Goal: Task Accomplishment & Management: Manage account settings

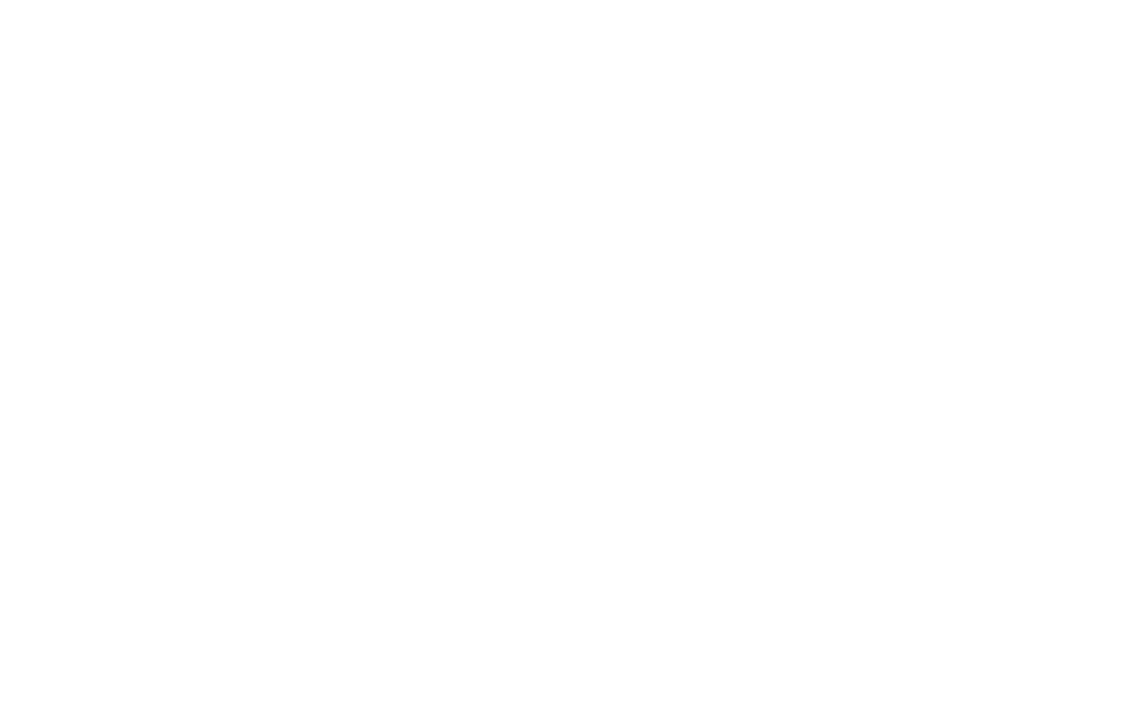
click at [404, 5] on html at bounding box center [571, 2] width 1143 height 5
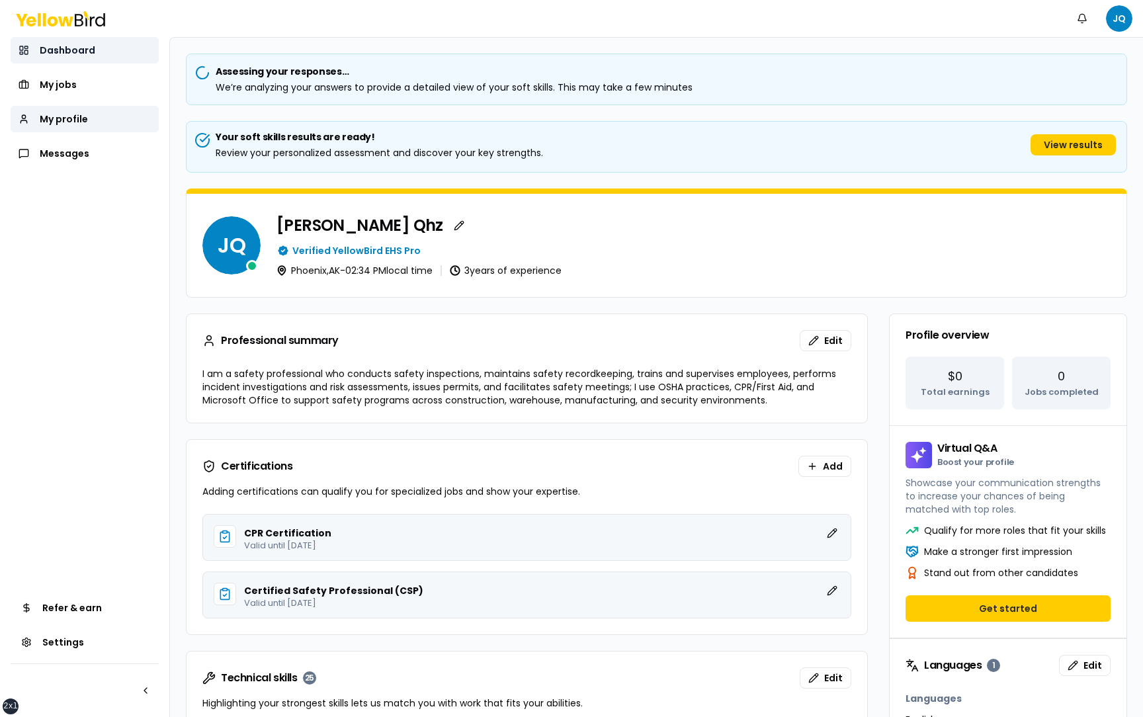
click at [92, 46] on link "Dashboard" at bounding box center [85, 50] width 148 height 26
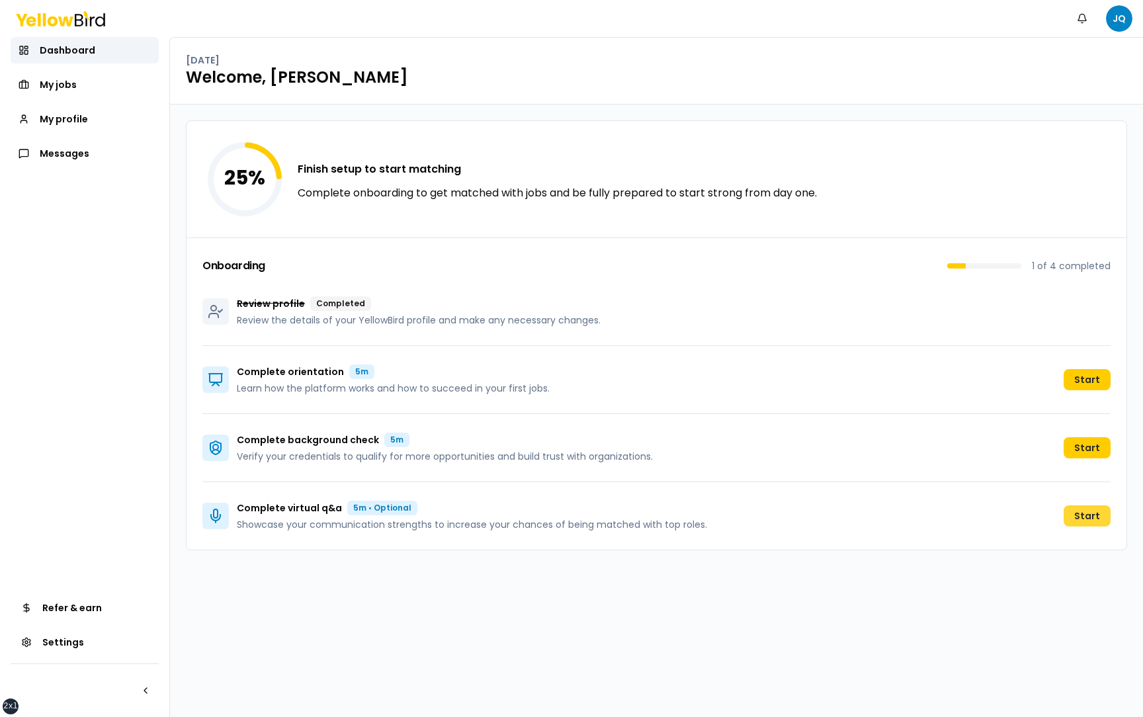
click at [1088, 519] on button "Start" at bounding box center [1087, 515] width 47 height 21
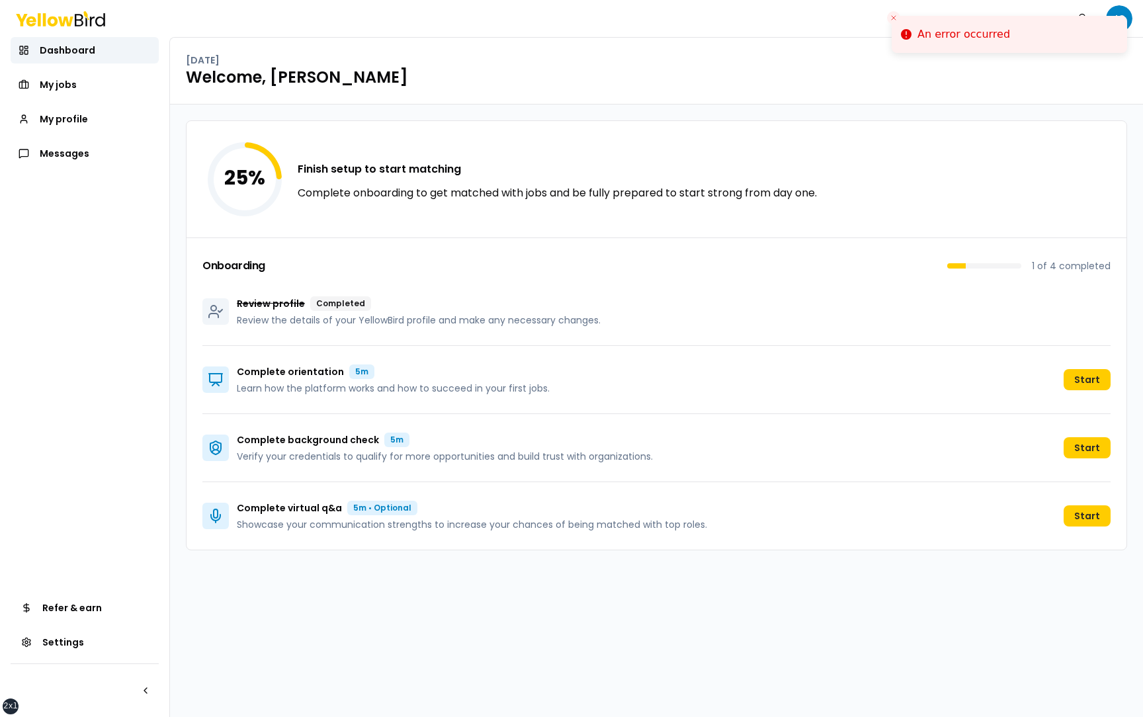
click at [893, 17] on line "Close toast" at bounding box center [894, 18] width 4 height 4
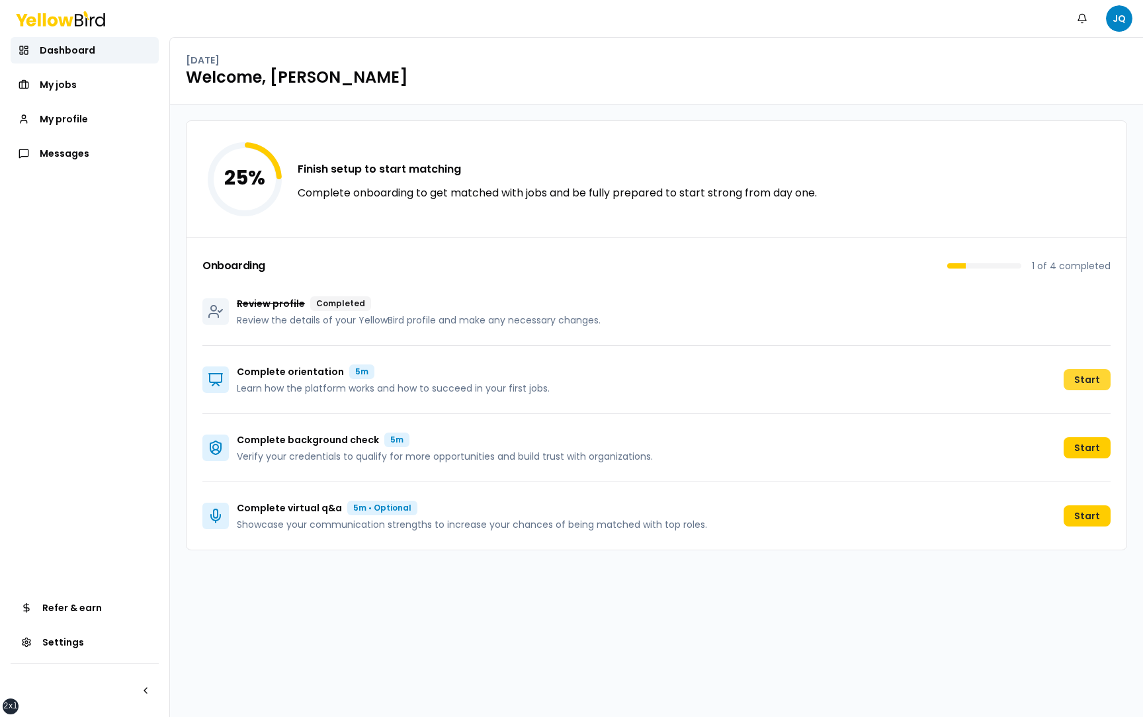
click at [1091, 376] on button "Start" at bounding box center [1087, 379] width 47 height 21
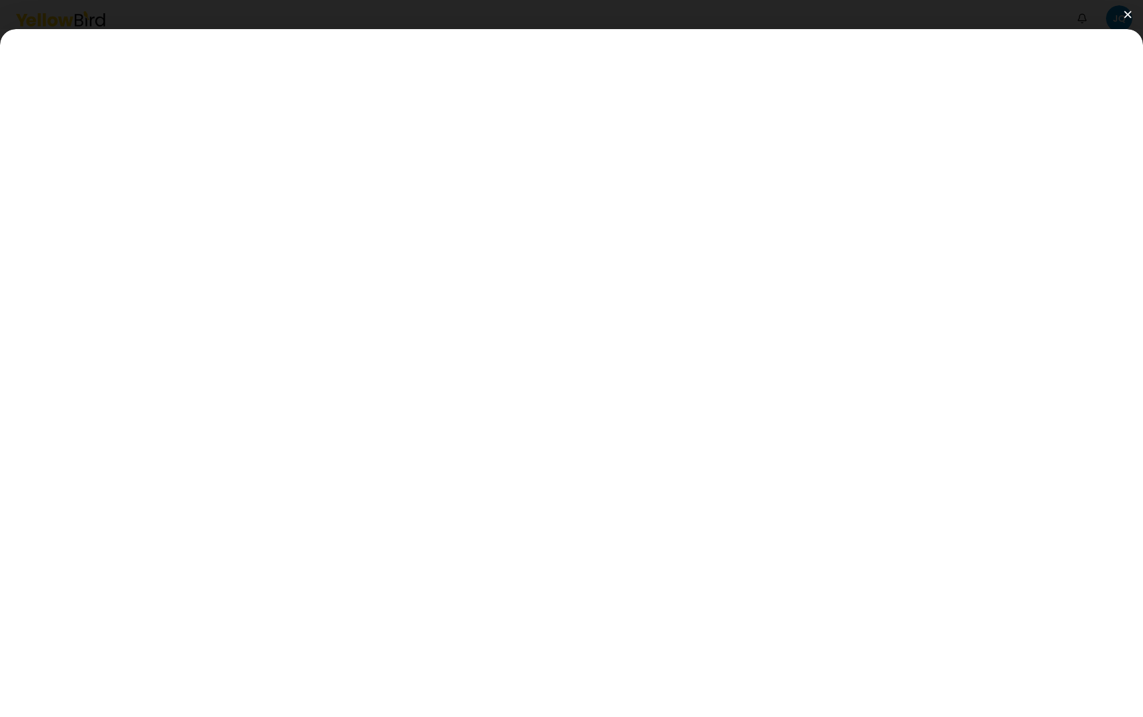
click at [1129, 12] on img at bounding box center [1127, 14] width 7 height 7
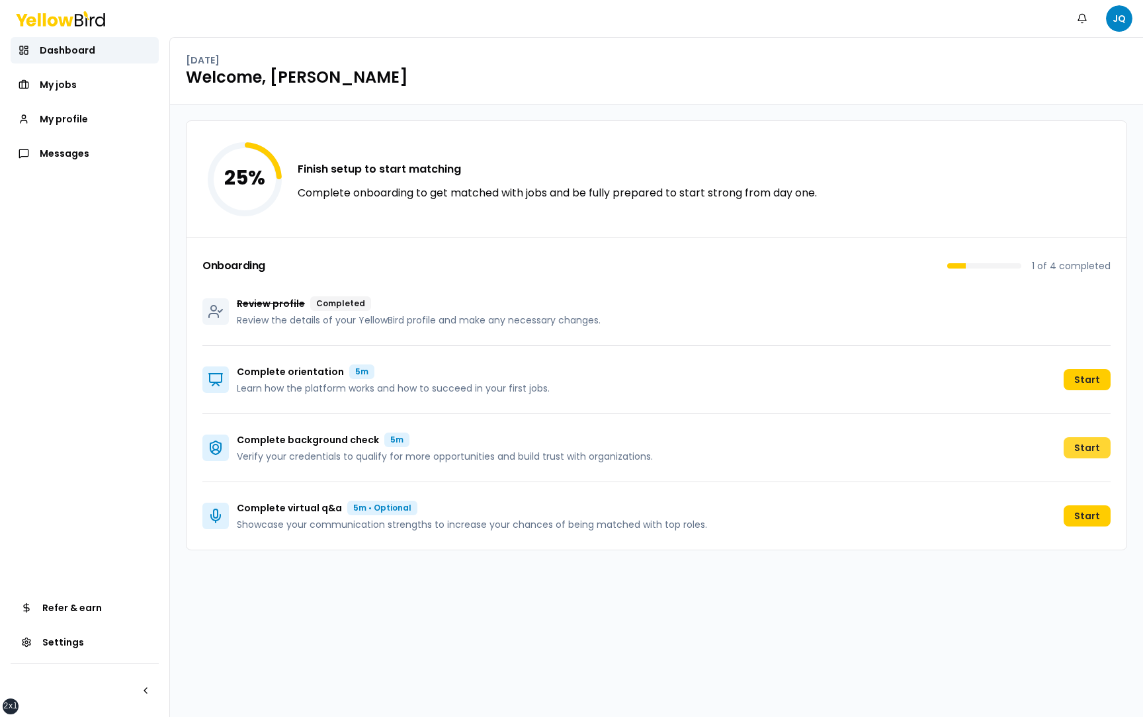
click at [1084, 446] on button "Start" at bounding box center [1087, 447] width 47 height 21
click at [1079, 517] on button "Start" at bounding box center [1087, 515] width 47 height 21
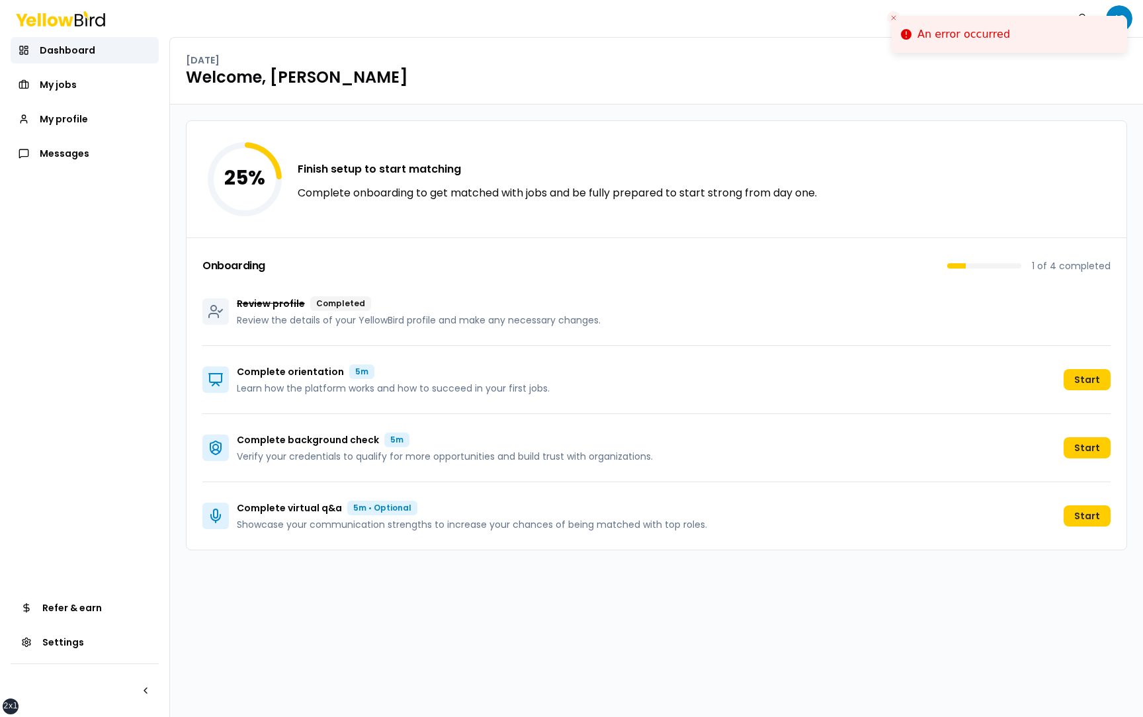
click at [923, 610] on div "25 % Finish setup to start matching Complete onboarding to get matched with job…" at bounding box center [656, 411] width 973 height 612
click at [90, 114] on link "My profile" at bounding box center [85, 119] width 148 height 26
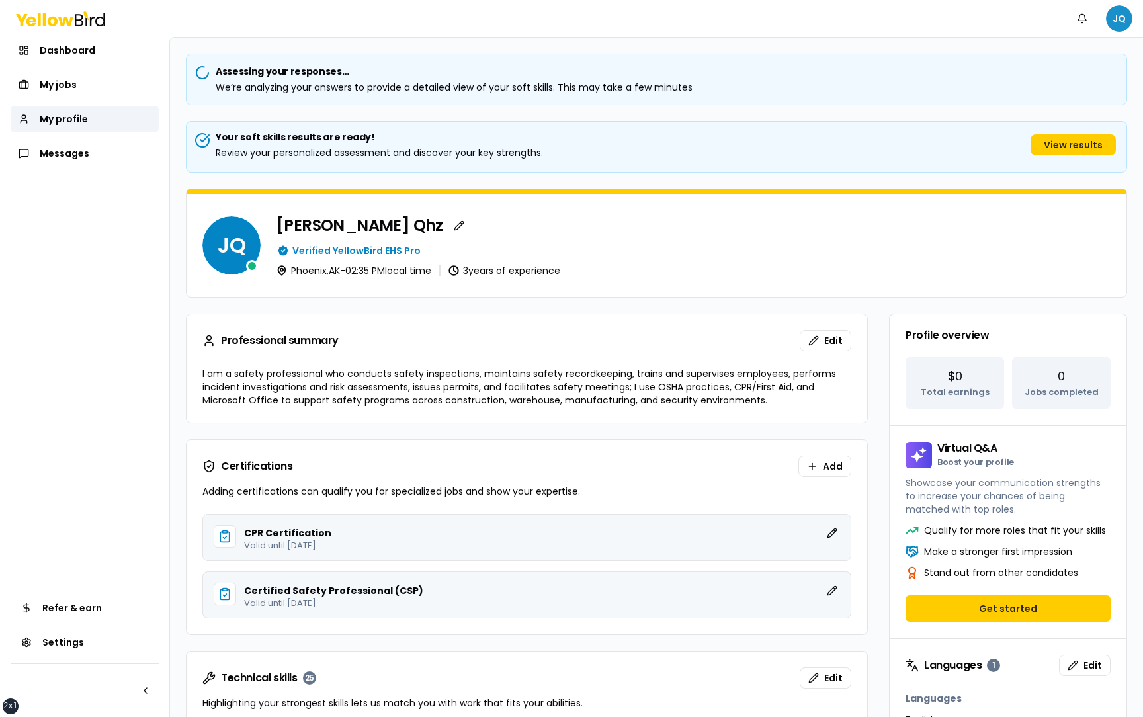
click at [1124, 14] on html "xs sm md lg xl 2xl Notifications JQ Dashboard My jobs My profile Messages Refer…" at bounding box center [571, 358] width 1143 height 717
click at [896, 255] on html "xs sm md lg xl 2xl Notifications JQ Dashboard My jobs My profile Messages Refer…" at bounding box center [571, 358] width 1143 height 717
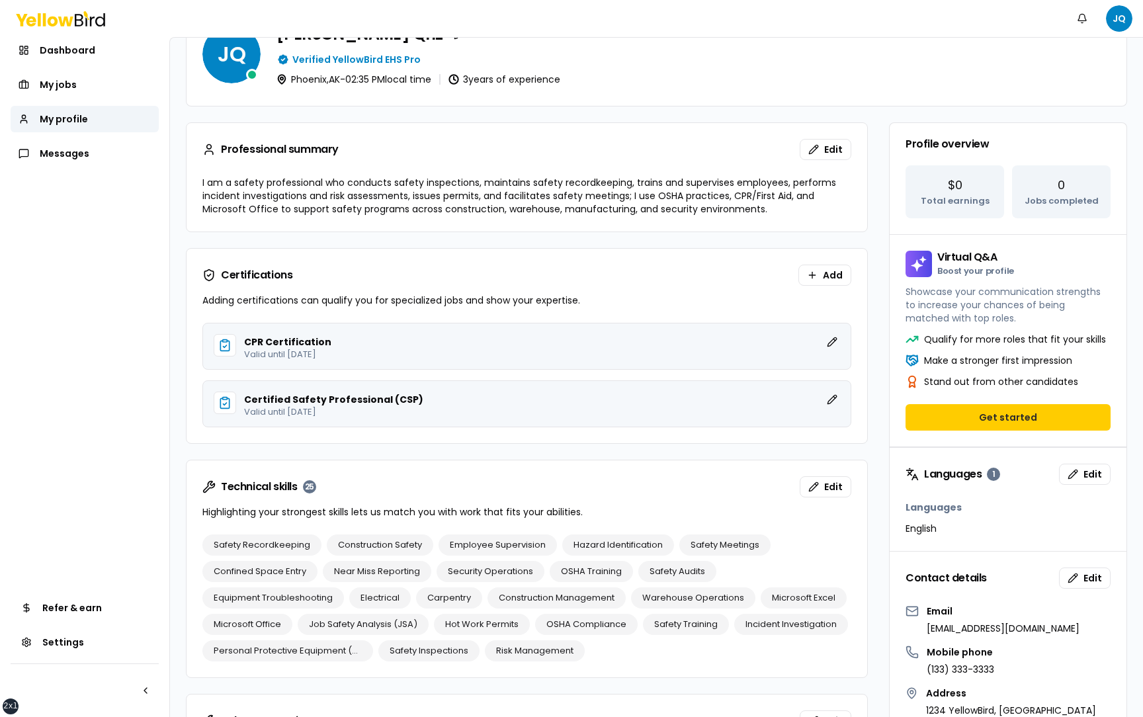
scroll to position [245, 0]
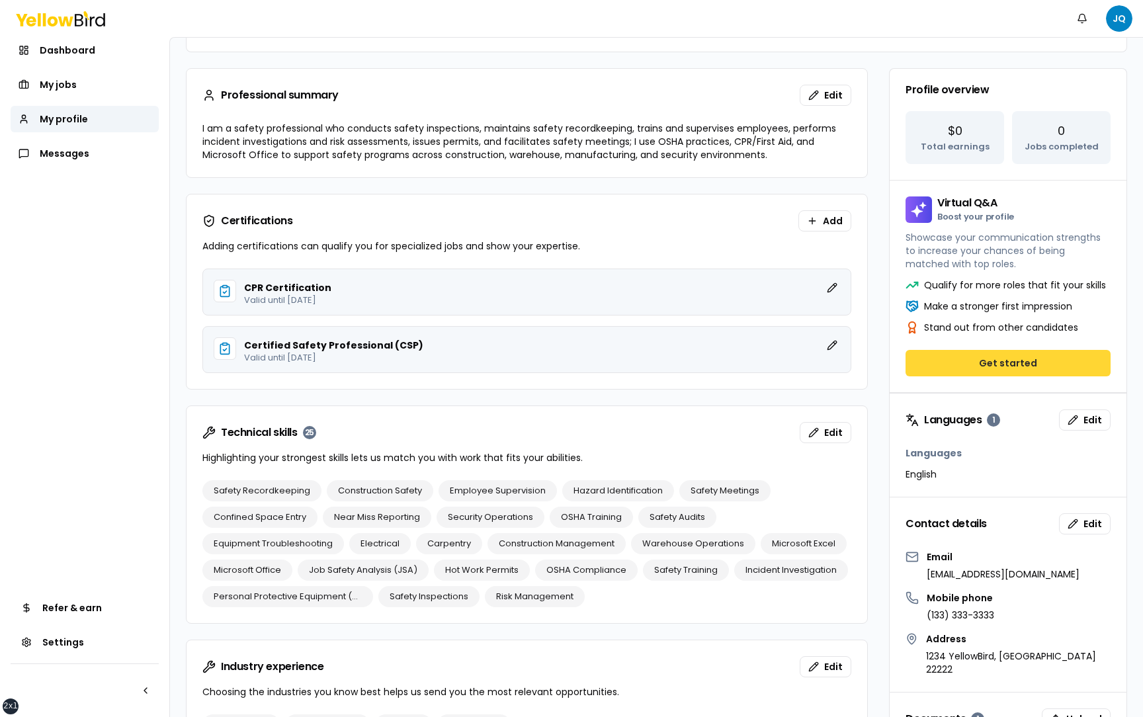
click at [1030, 368] on button "Get started" at bounding box center [1007, 363] width 205 height 26
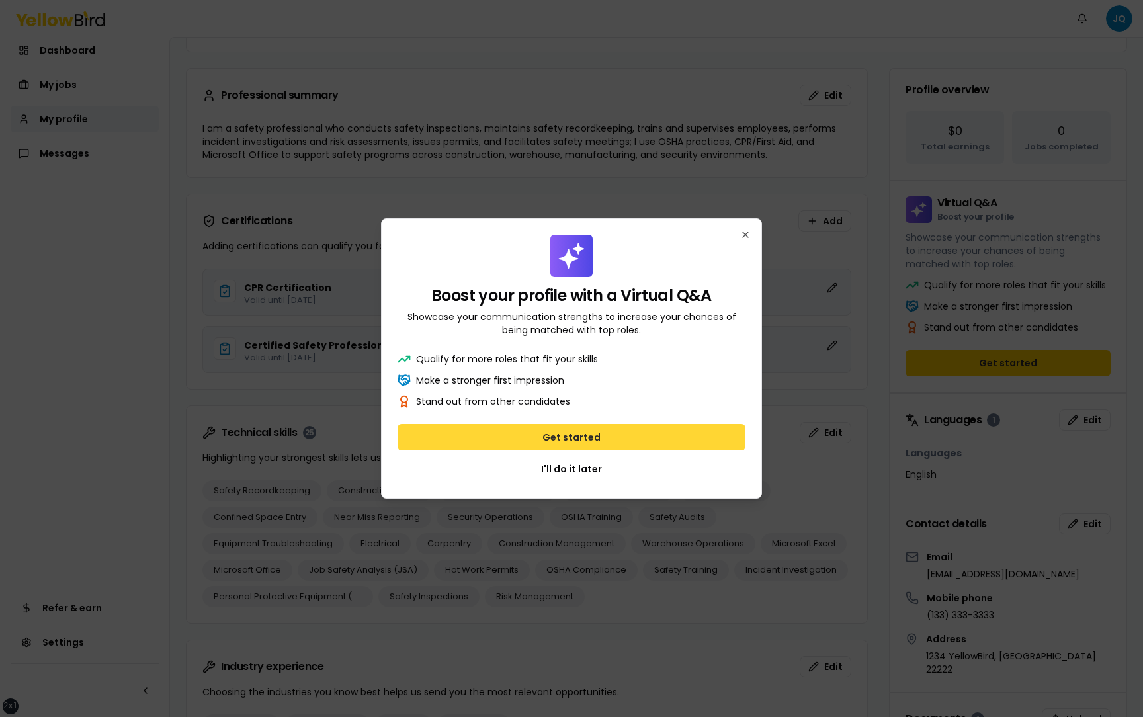
click at [638, 439] on button "Get started" at bounding box center [572, 437] width 348 height 26
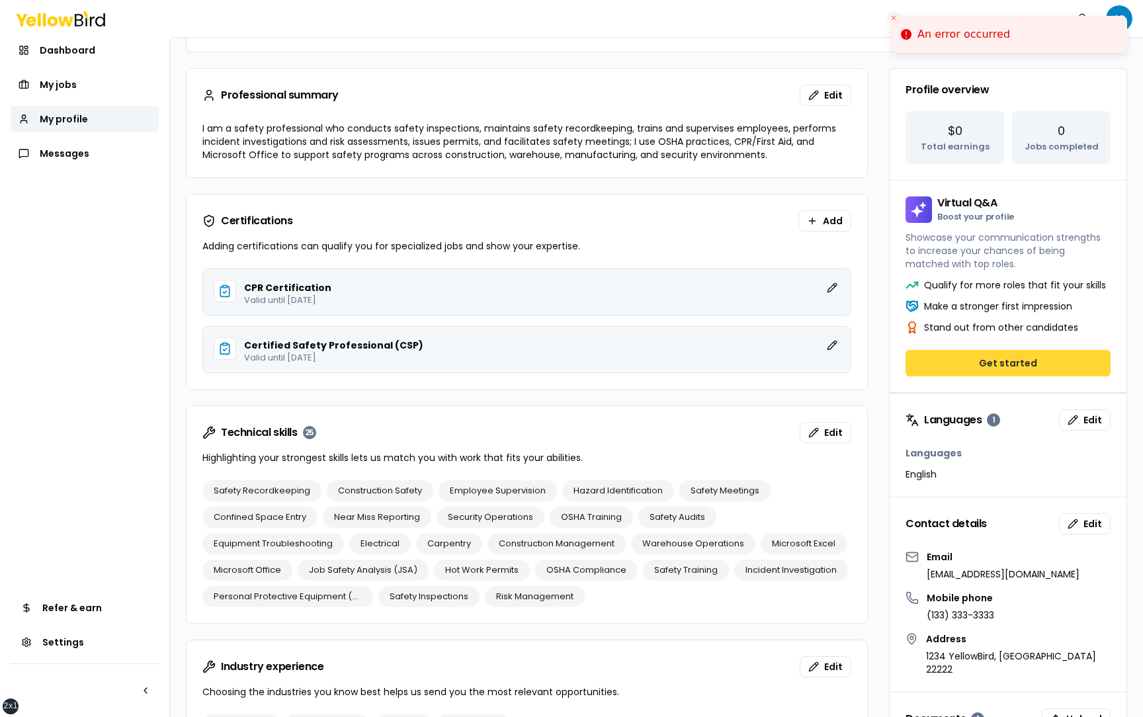
click at [953, 365] on button "Get started" at bounding box center [1007, 363] width 205 height 26
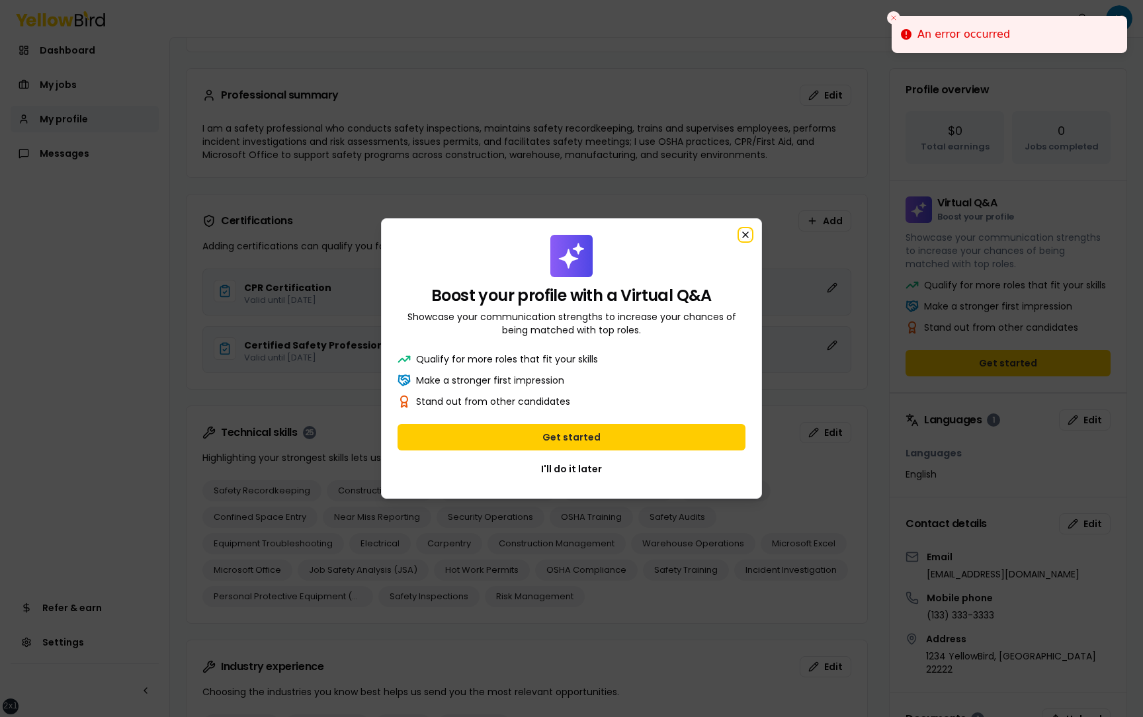
click at [747, 232] on icon "button" at bounding box center [745, 234] width 5 height 5
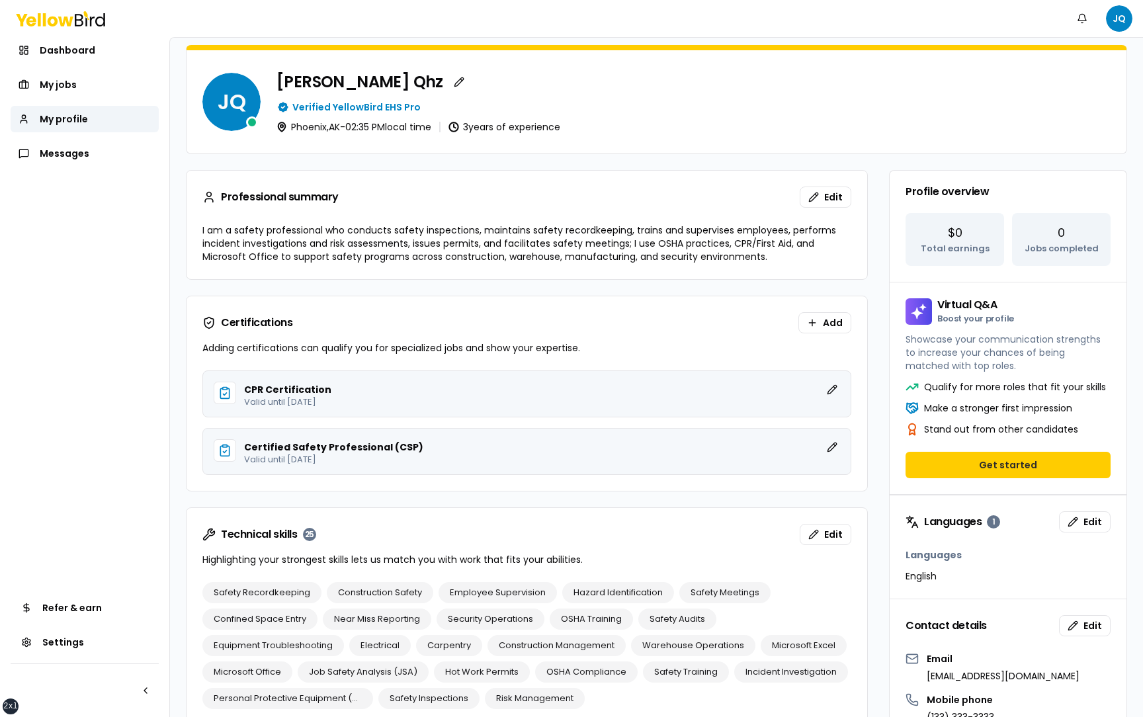
scroll to position [140, 0]
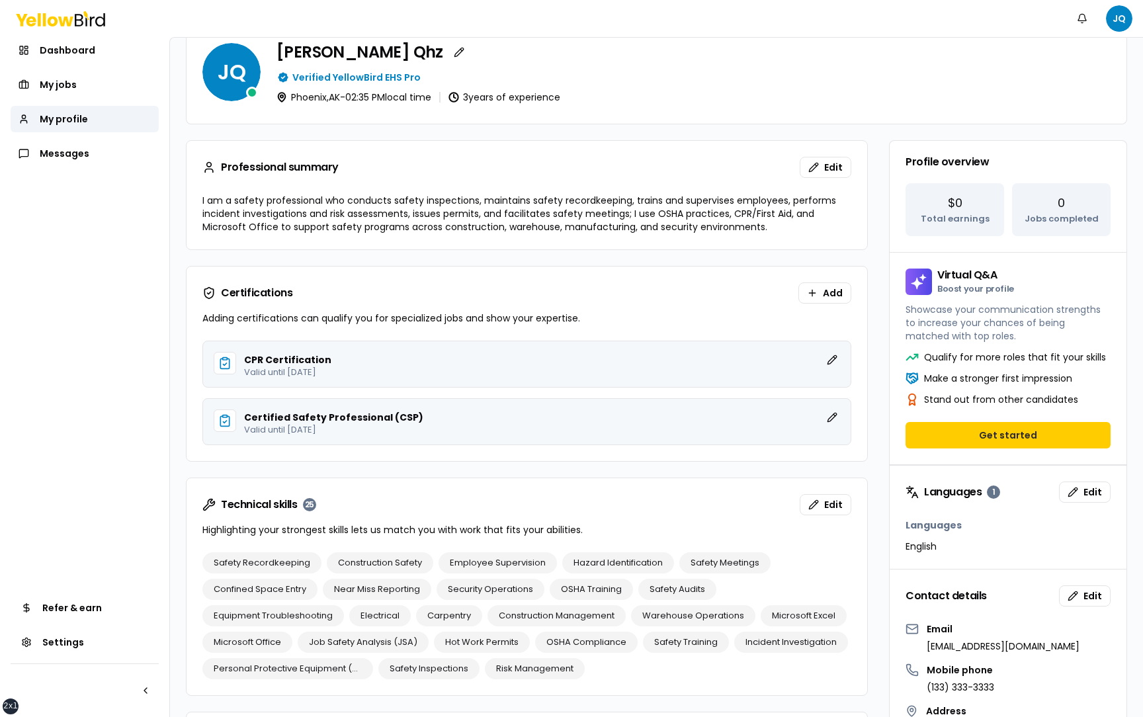
scroll to position [174, 0]
drag, startPoint x: 1000, startPoint y: 274, endPoint x: 898, endPoint y: 274, distance: 102.5
click at [897, 274] on div "Virtual Q&A Boost your profile Showcase your communication strengths to increas…" at bounding box center [1008, 301] width 237 height 98
click at [1008, 311] on p "Showcase your communication strengths to increase your chances of being matched…" at bounding box center [1007, 322] width 205 height 40
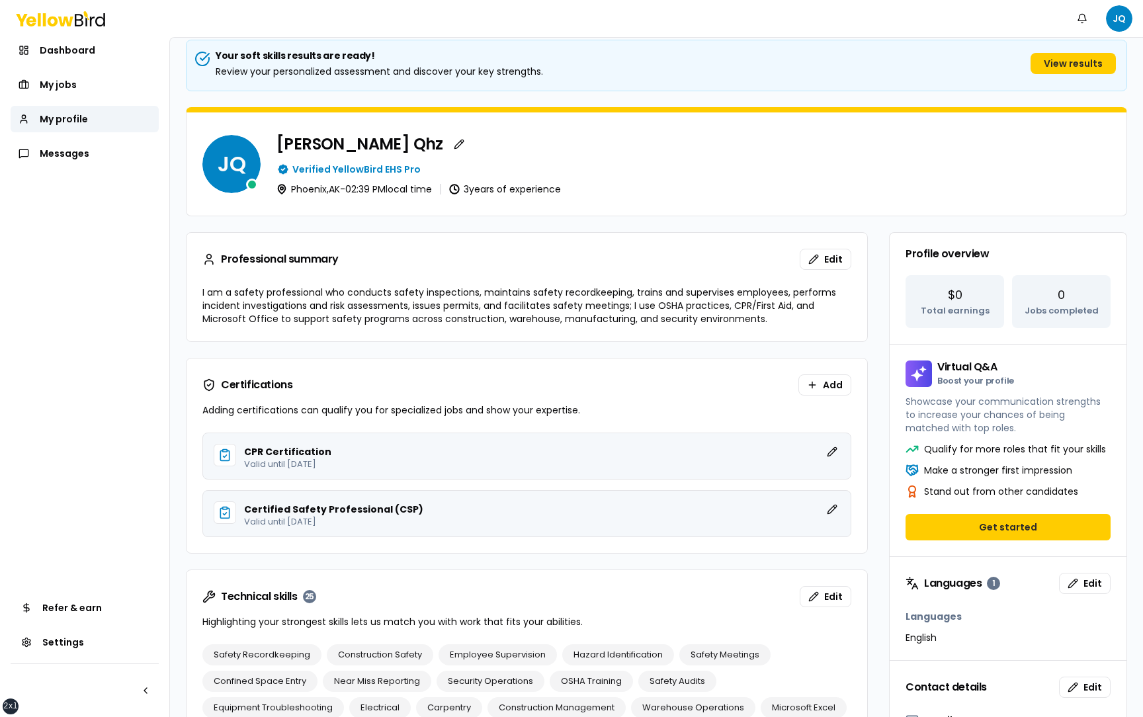
scroll to position [79, 0]
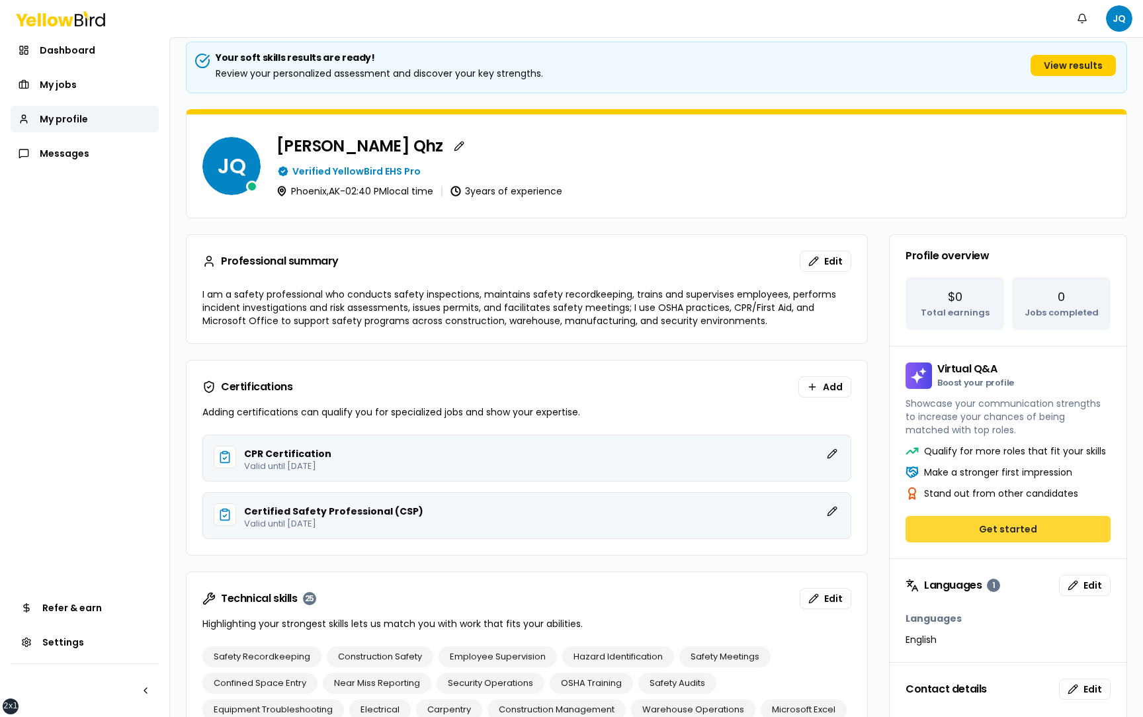
click at [1029, 535] on button "Get started" at bounding box center [1007, 529] width 205 height 26
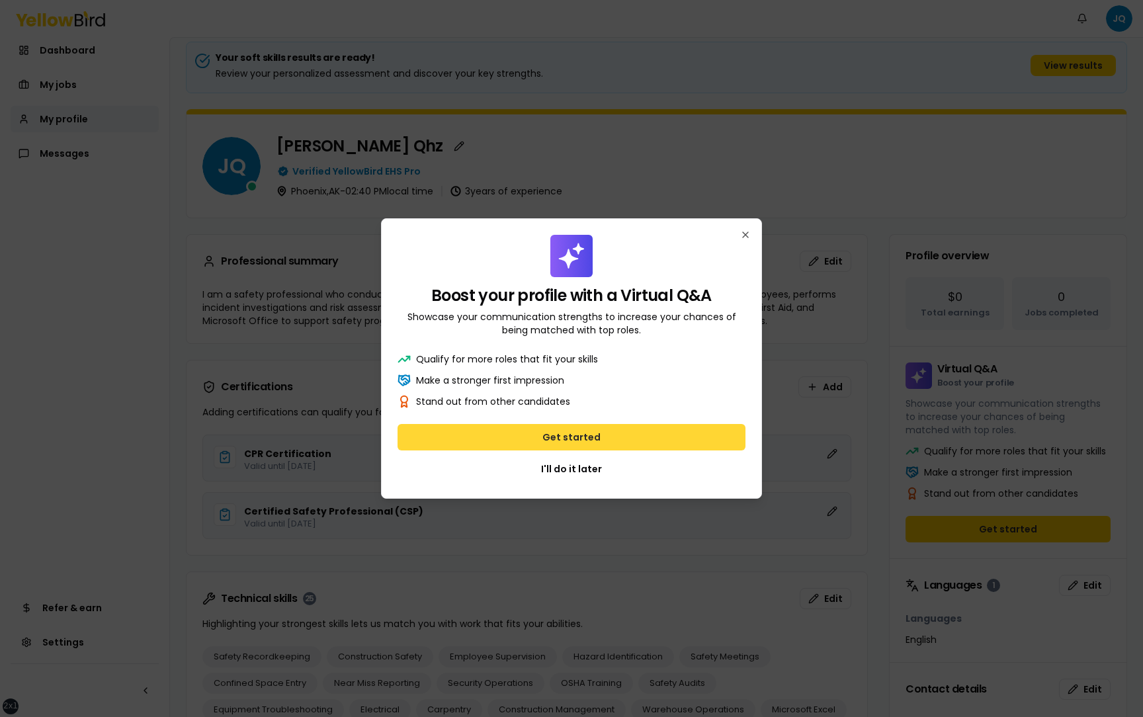
click at [586, 439] on button "Get started" at bounding box center [572, 437] width 348 height 26
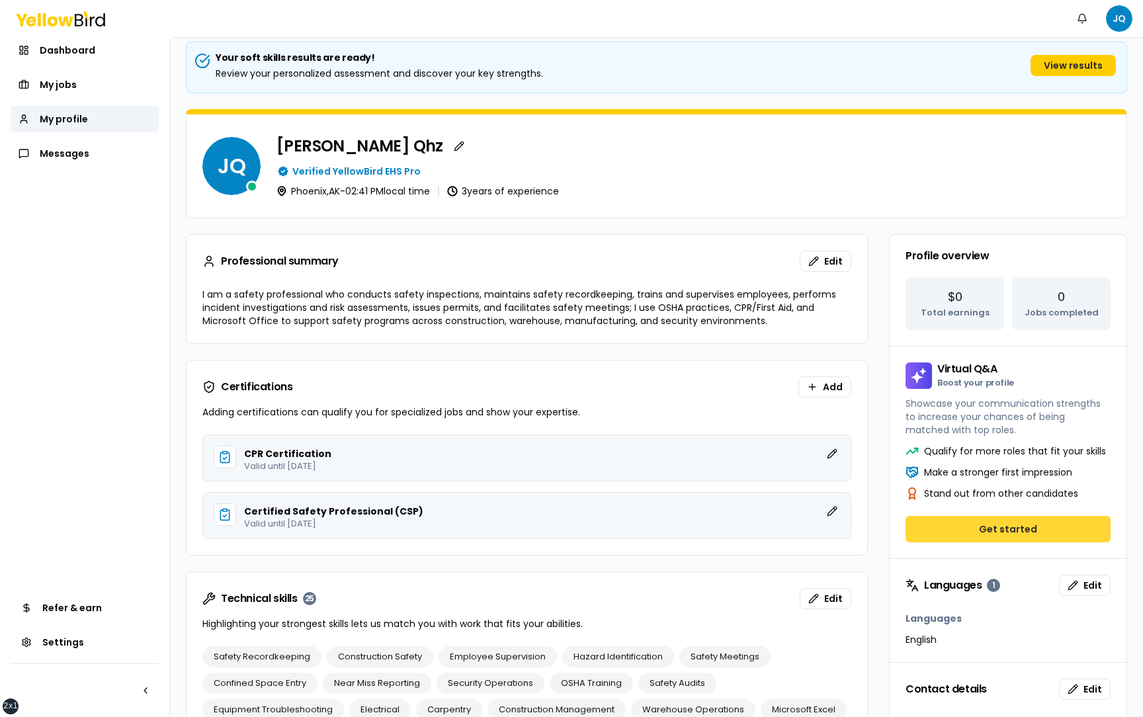
click at [966, 535] on button "Get started" at bounding box center [1007, 529] width 205 height 26
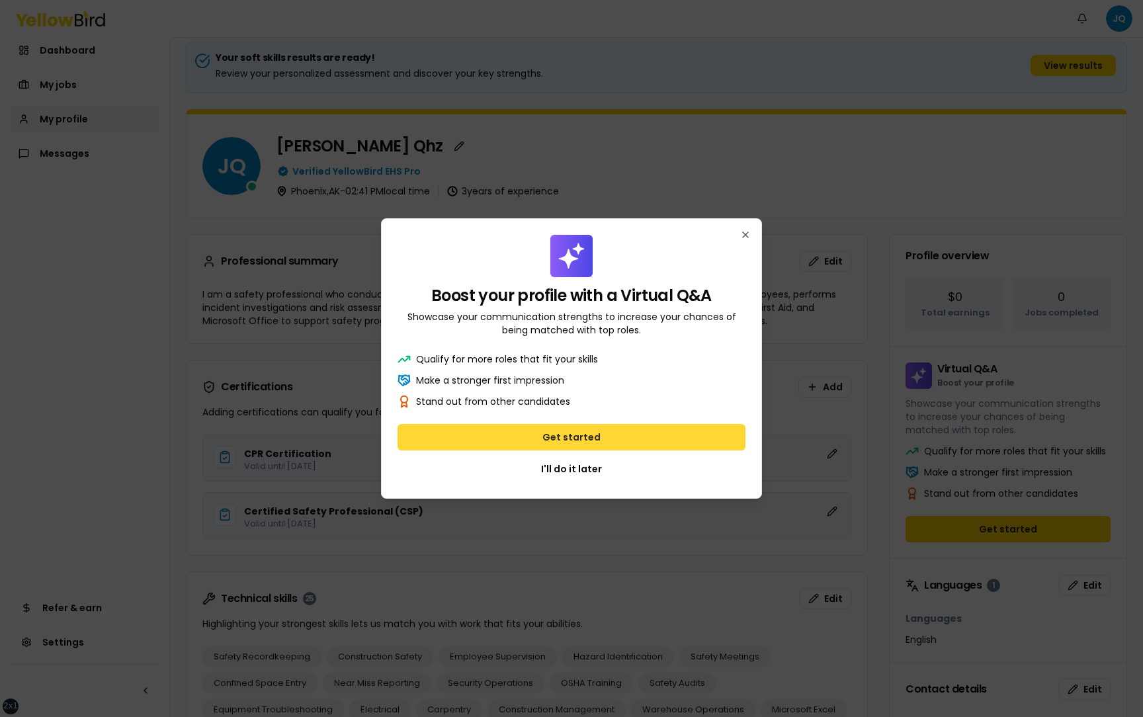
click at [602, 437] on button "Get started" at bounding box center [572, 437] width 348 height 26
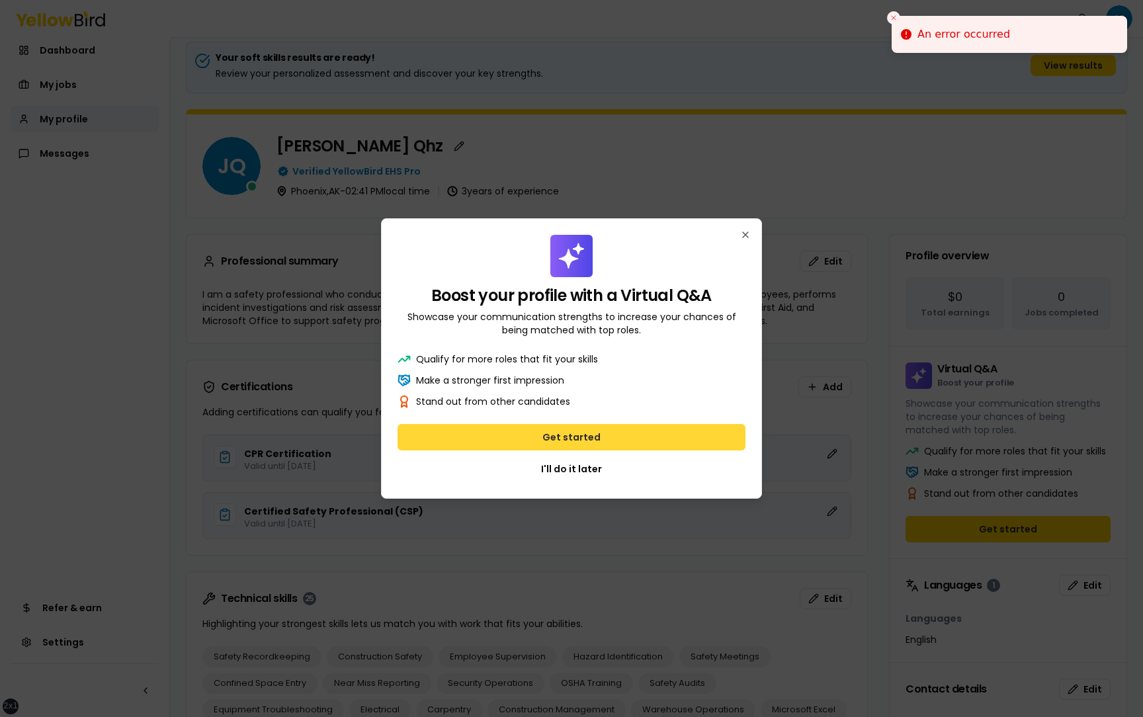
click at [602, 437] on button "Get started" at bounding box center [572, 437] width 348 height 26
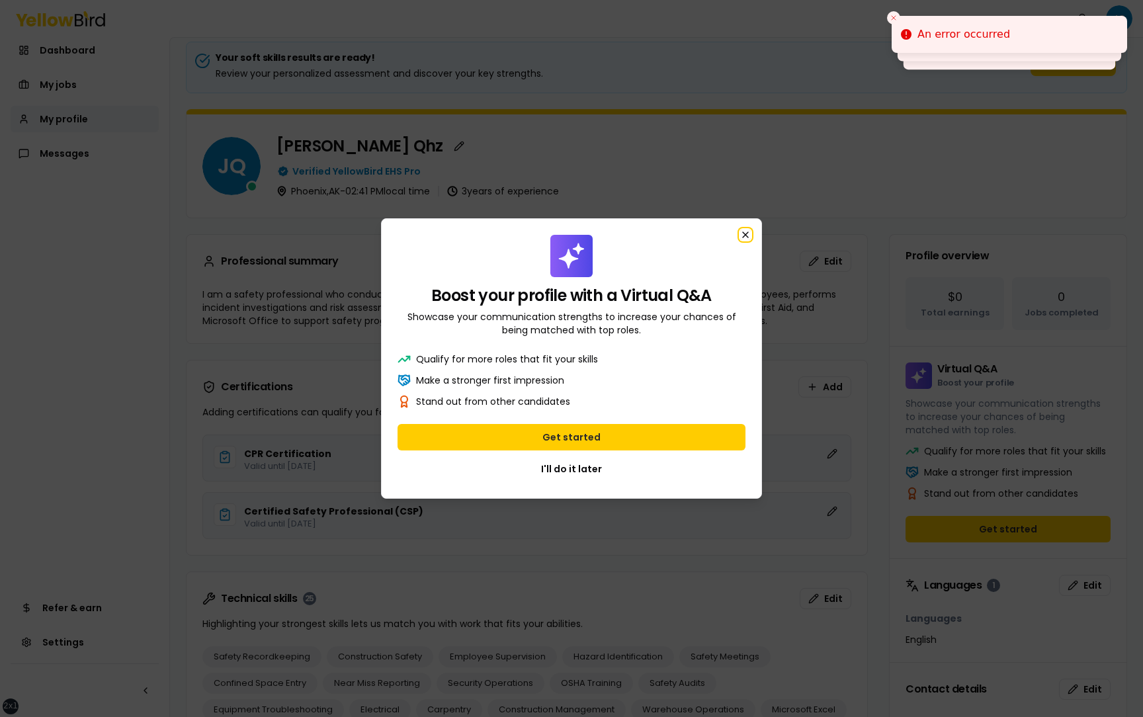
click at [743, 231] on icon "button" at bounding box center [745, 235] width 11 height 11
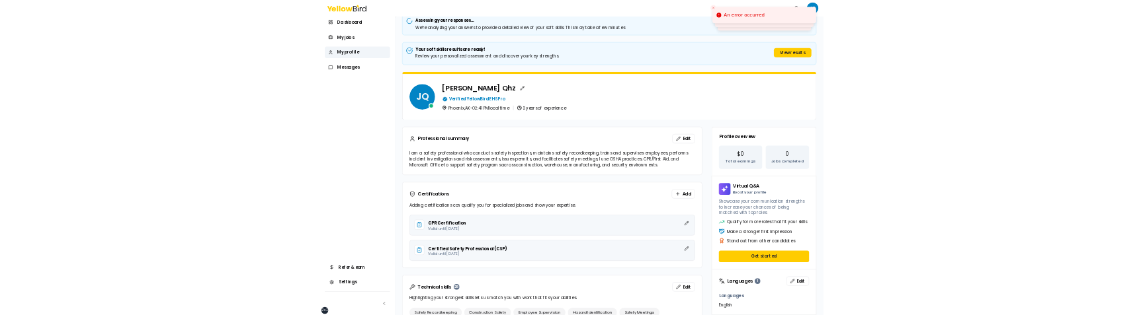
scroll to position [0, 0]
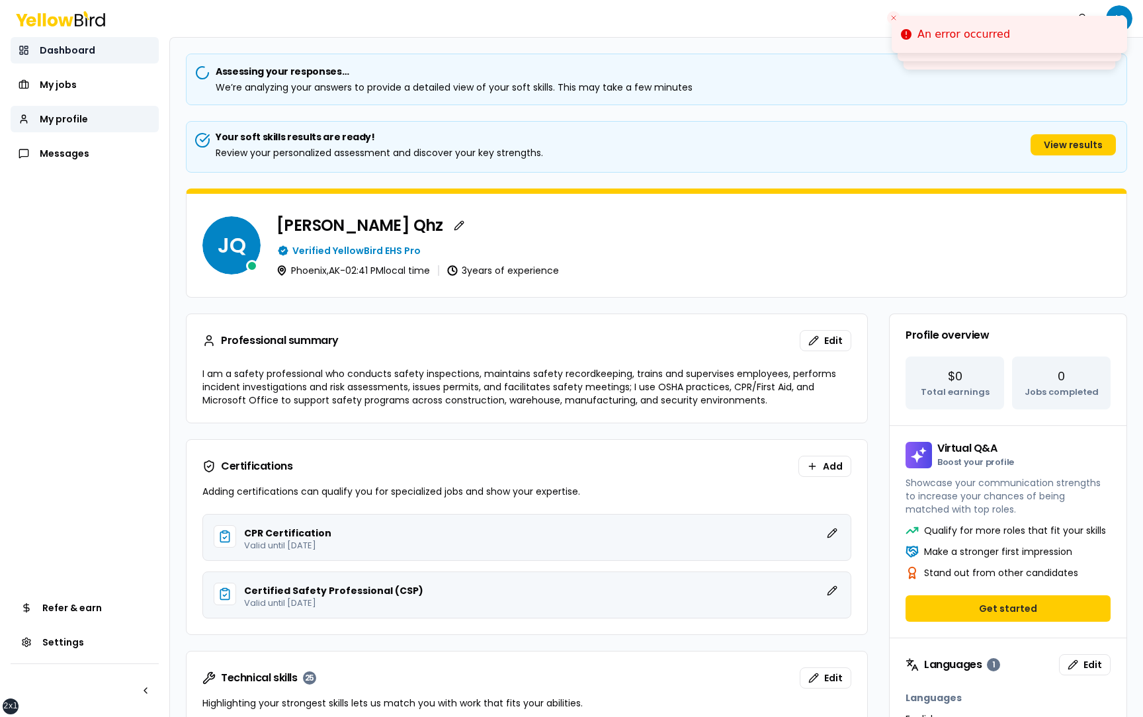
click at [93, 54] on link "Dashboard" at bounding box center [85, 50] width 148 height 26
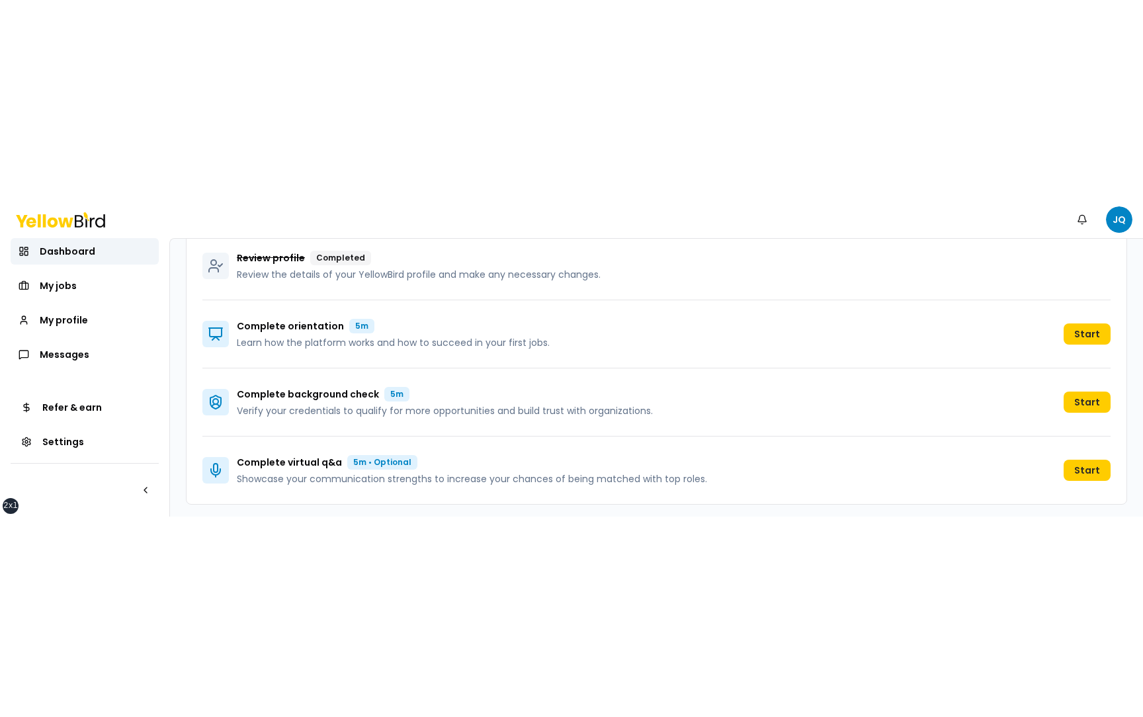
scroll to position [251, 0]
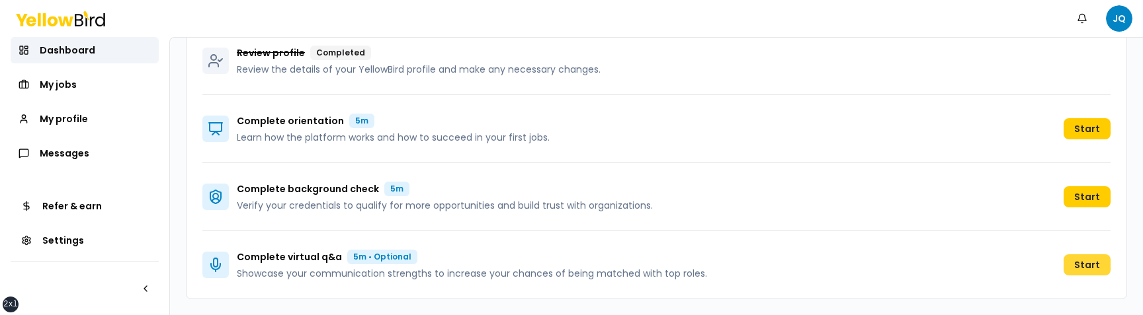
click at [1087, 269] on button "Start" at bounding box center [1087, 265] width 47 height 21
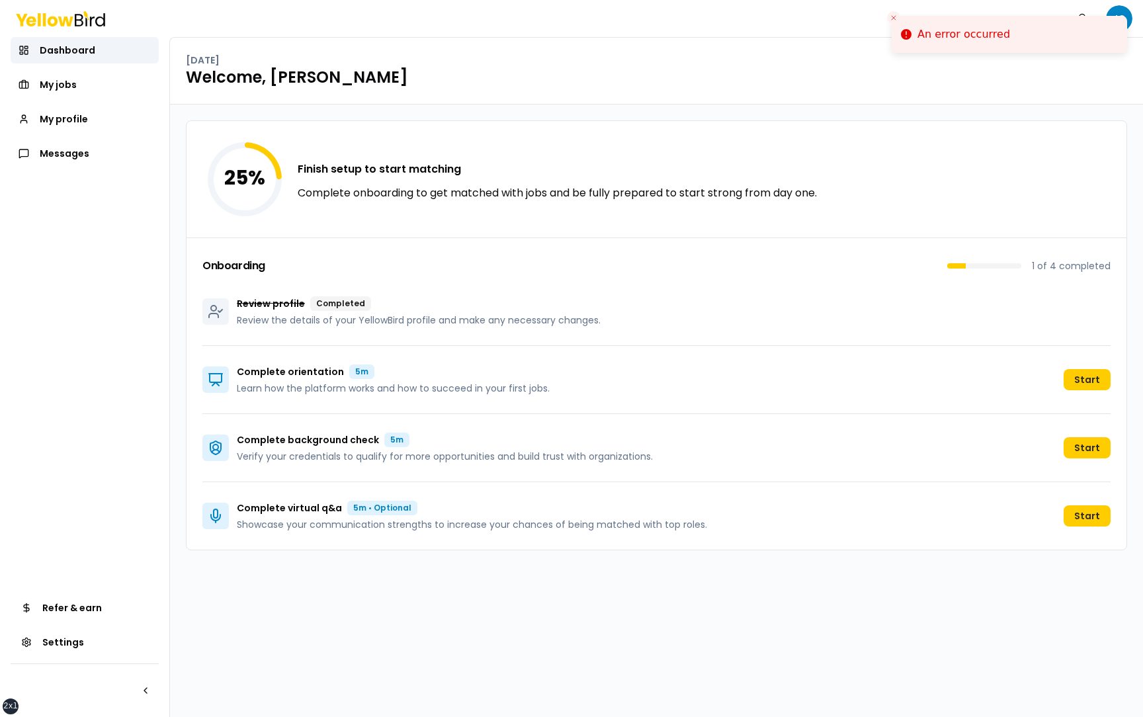
scroll to position [0, 0]
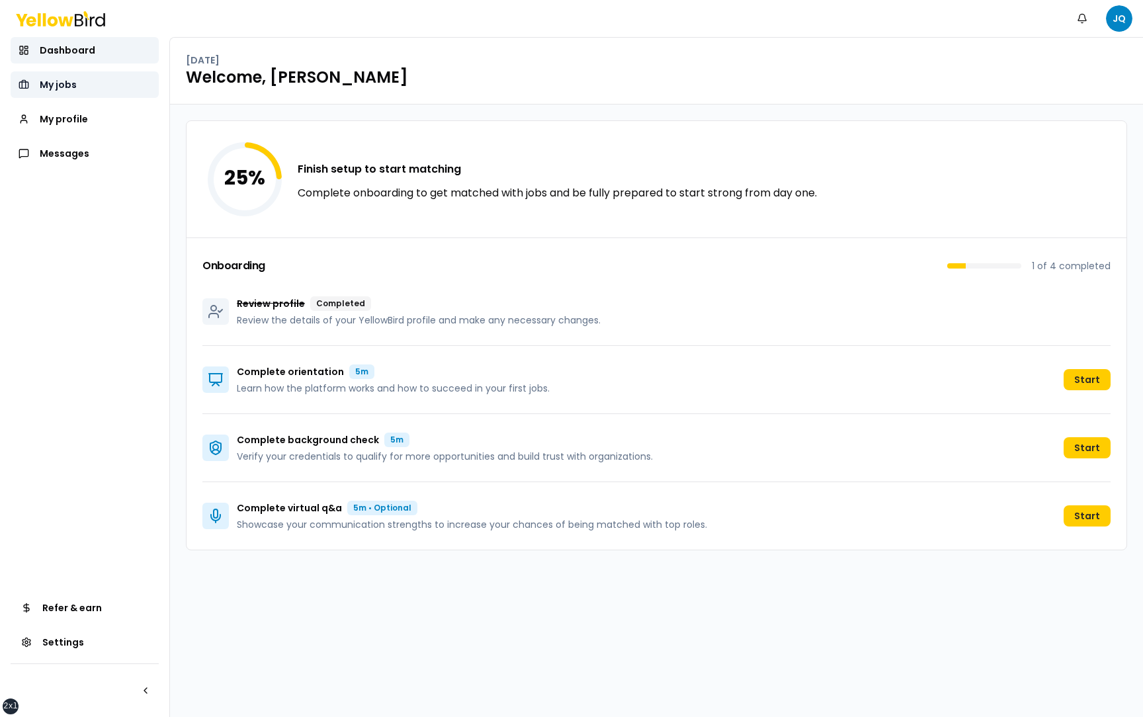
click at [118, 83] on link "My jobs" at bounding box center [85, 84] width 148 height 26
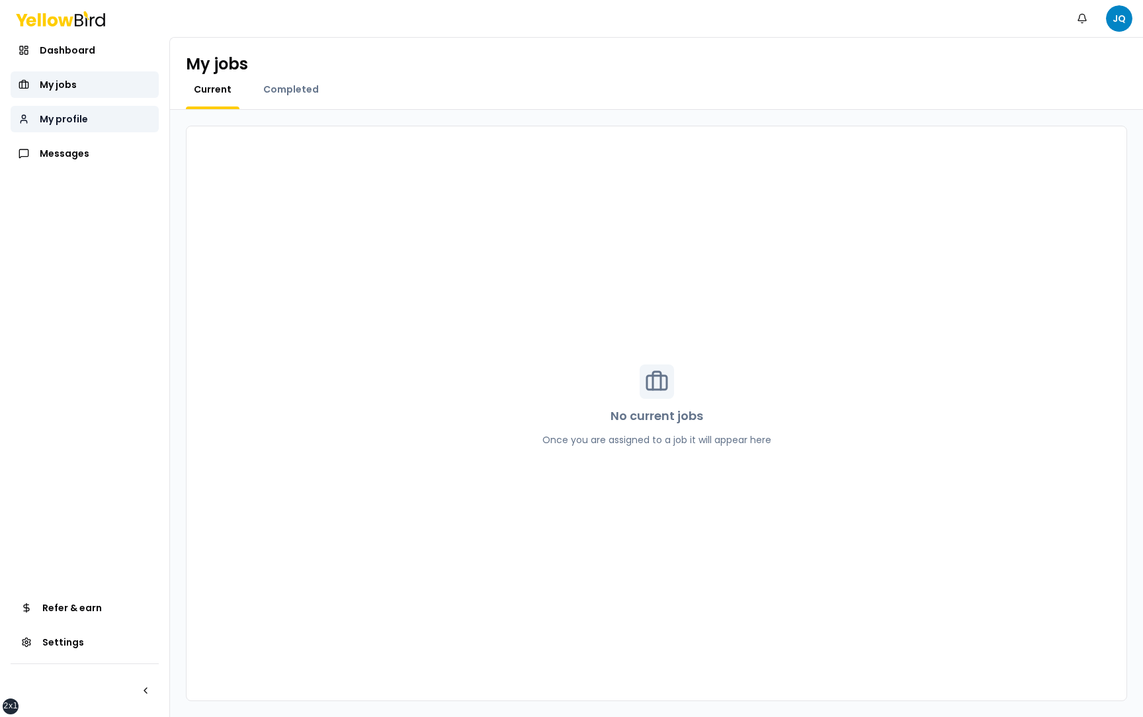
click at [120, 117] on link "My profile" at bounding box center [85, 119] width 148 height 26
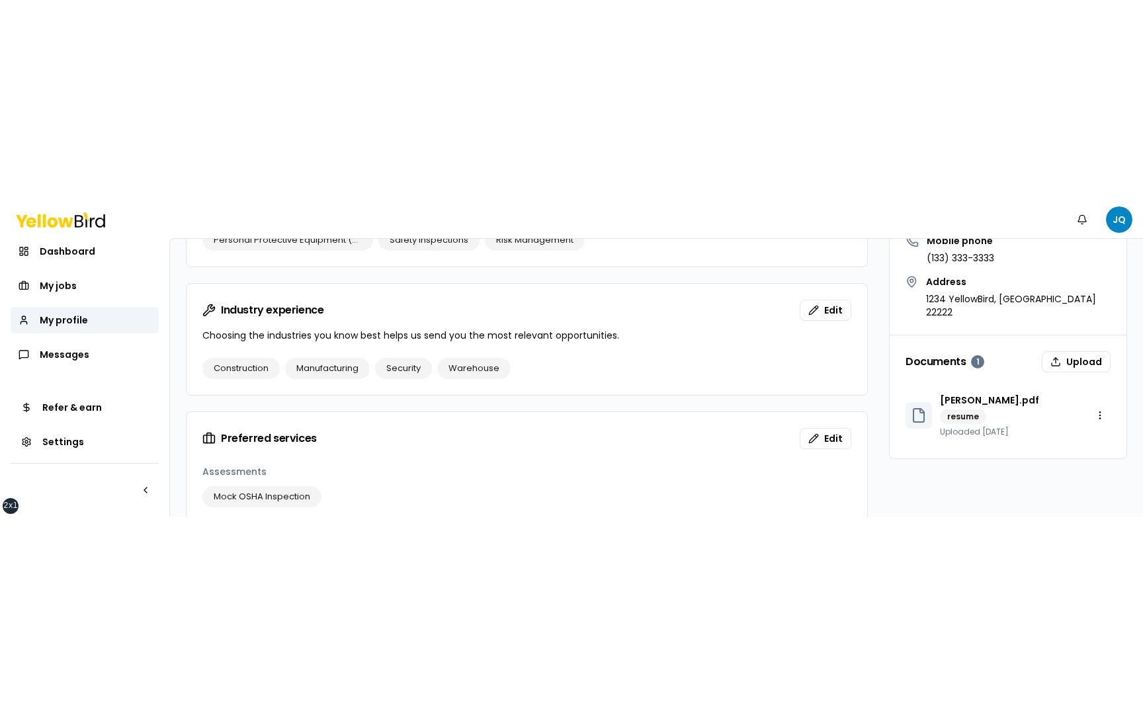
scroll to position [835, 0]
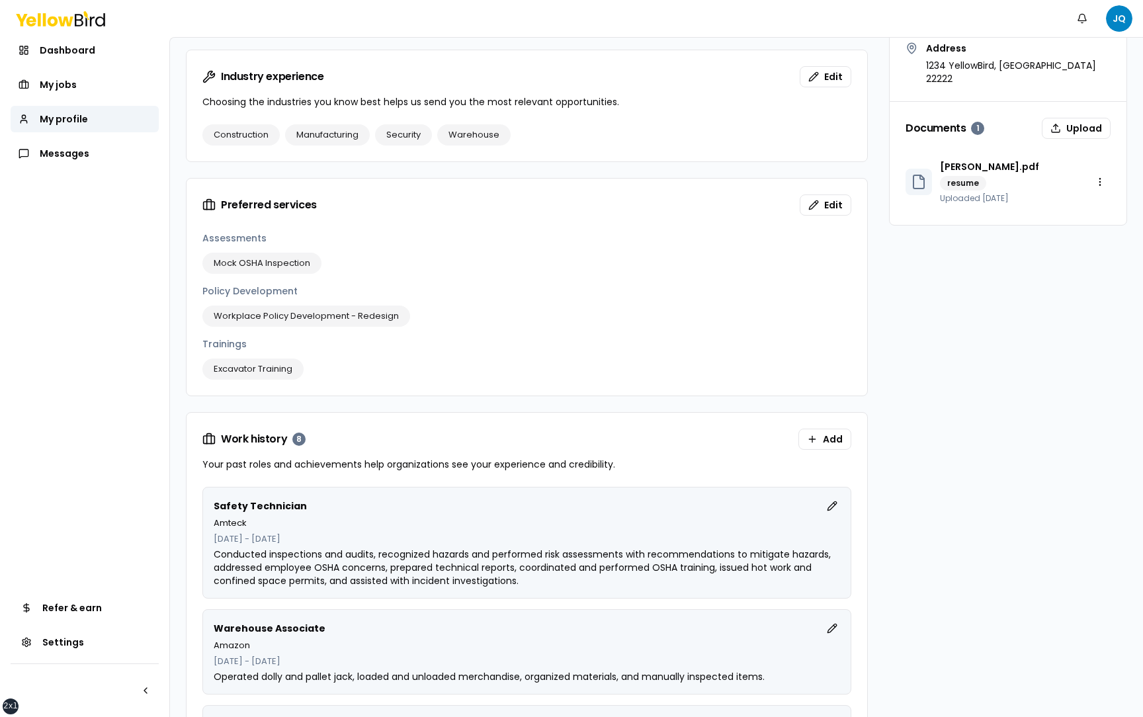
click at [878, 355] on div "Professional summary Edit I am a safety professional who conducts safety inspec…" at bounding box center [656, 557] width 941 height 2158
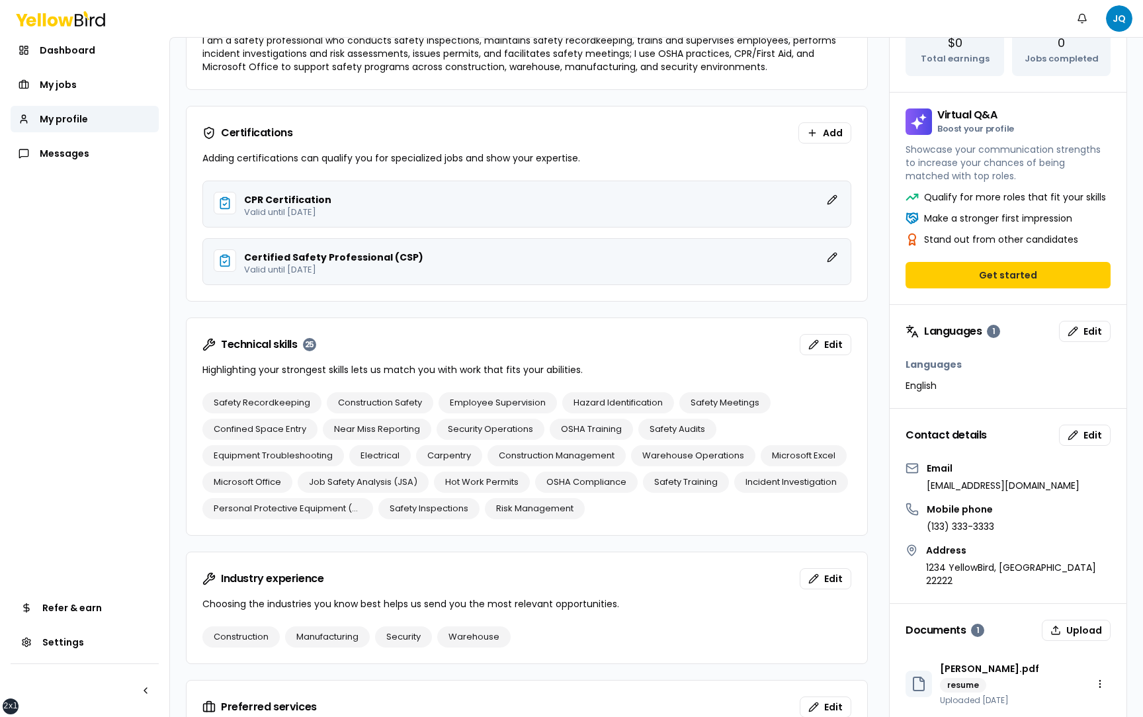
scroll to position [324, 0]
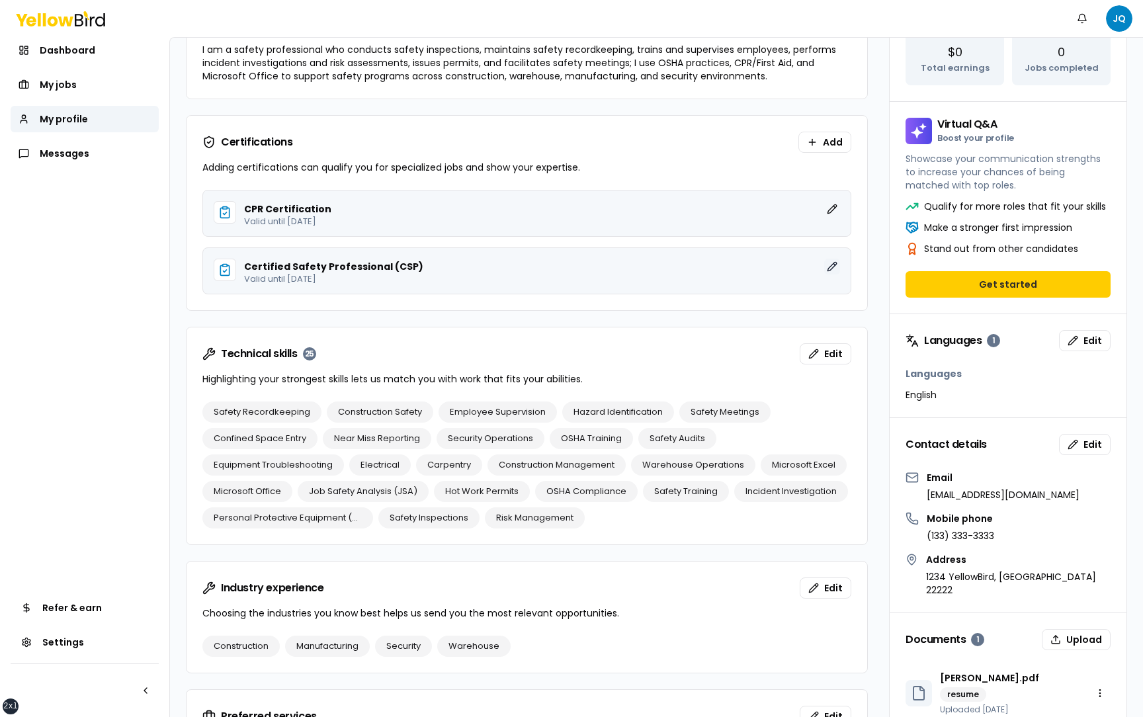
click at [833, 269] on button "Edit" at bounding box center [832, 267] width 16 height 16
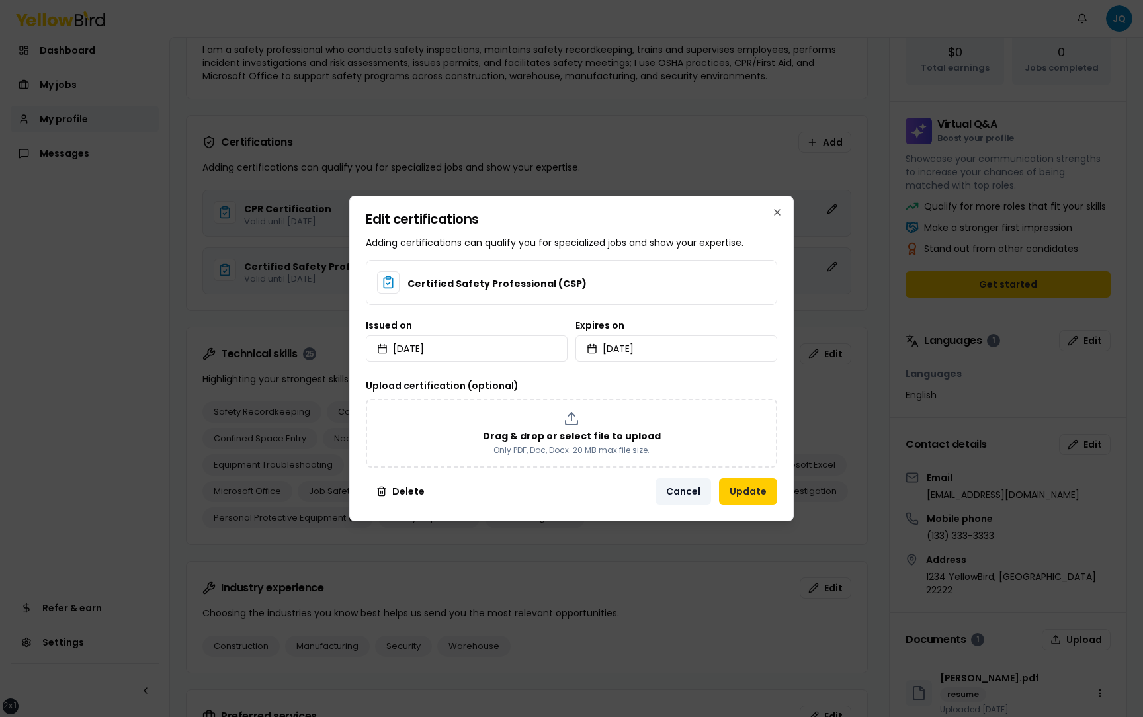
click at [683, 493] on button "Cancel" at bounding box center [683, 491] width 56 height 26
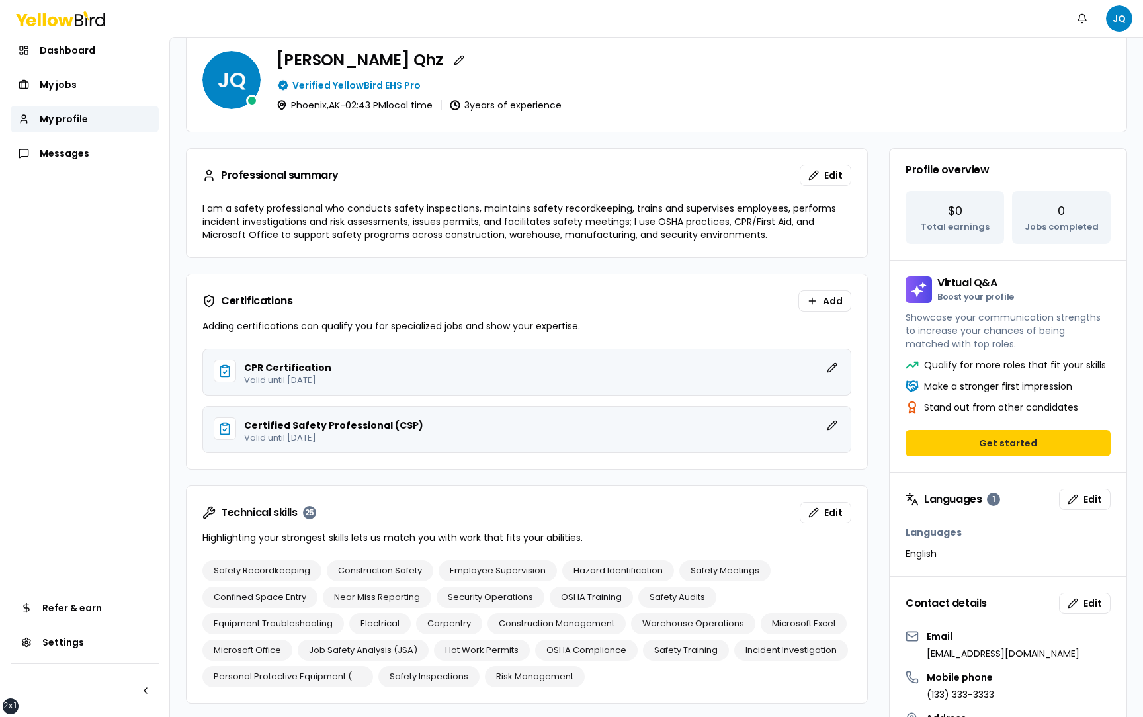
scroll to position [159, 0]
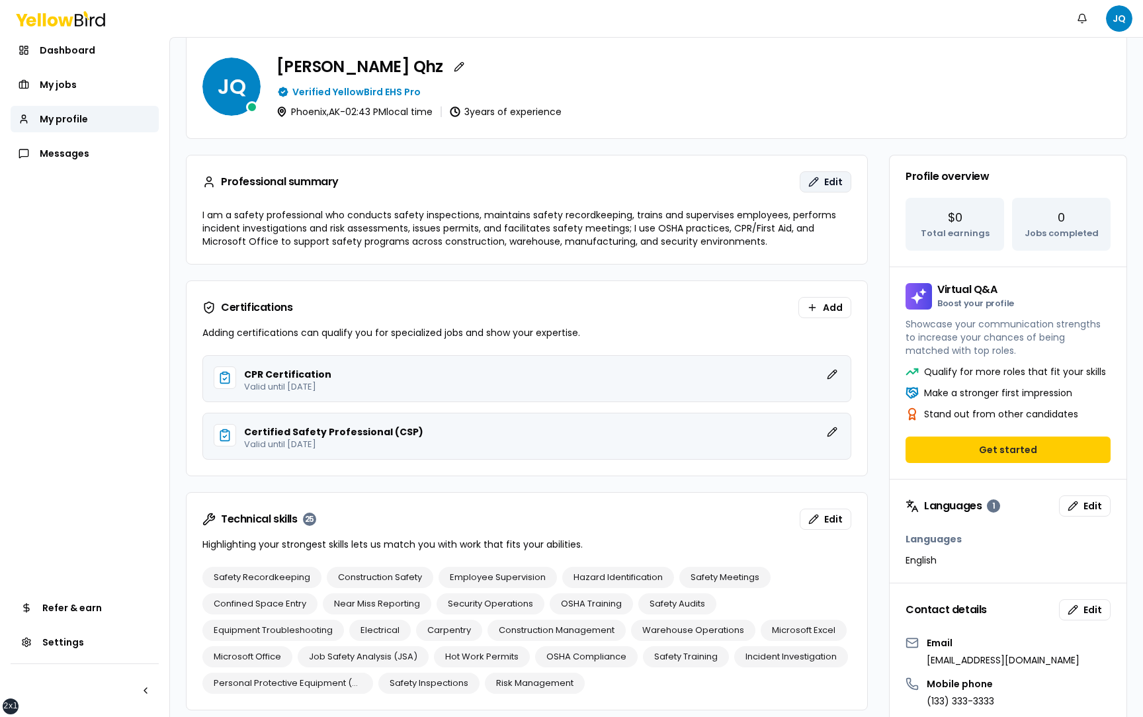
click at [825, 180] on span "Edit" at bounding box center [833, 181] width 19 height 13
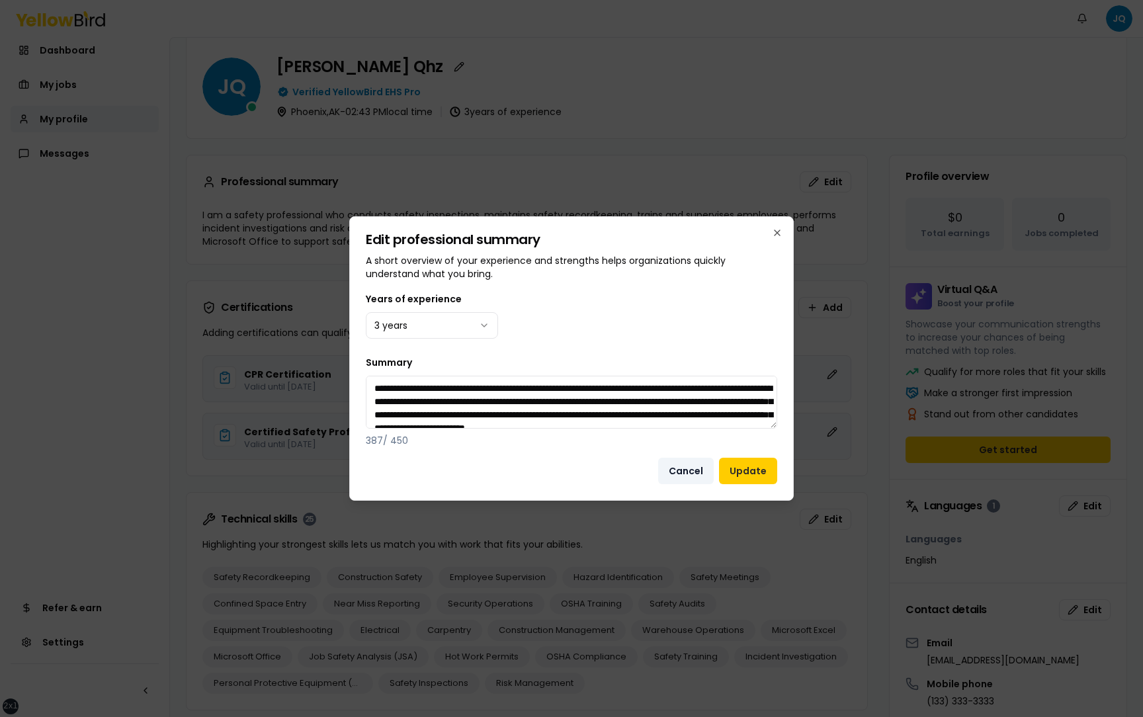
click at [689, 475] on button "Cancel" at bounding box center [686, 471] width 56 height 26
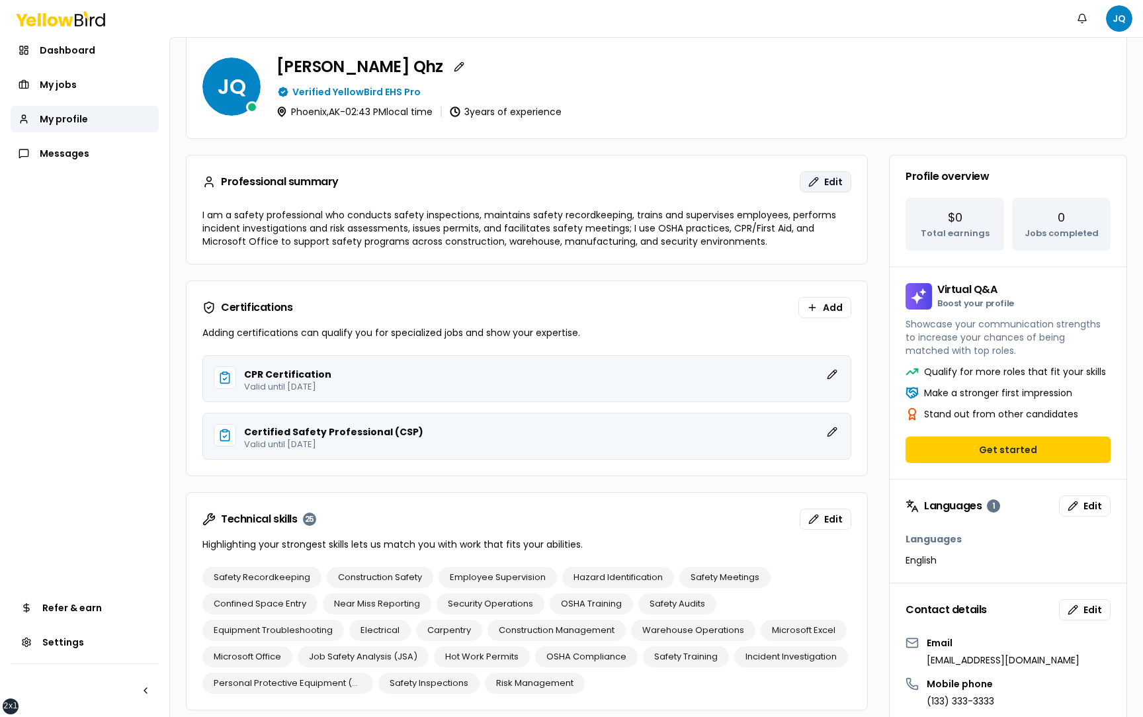
click at [823, 179] on button "Edit" at bounding box center [826, 181] width 52 height 21
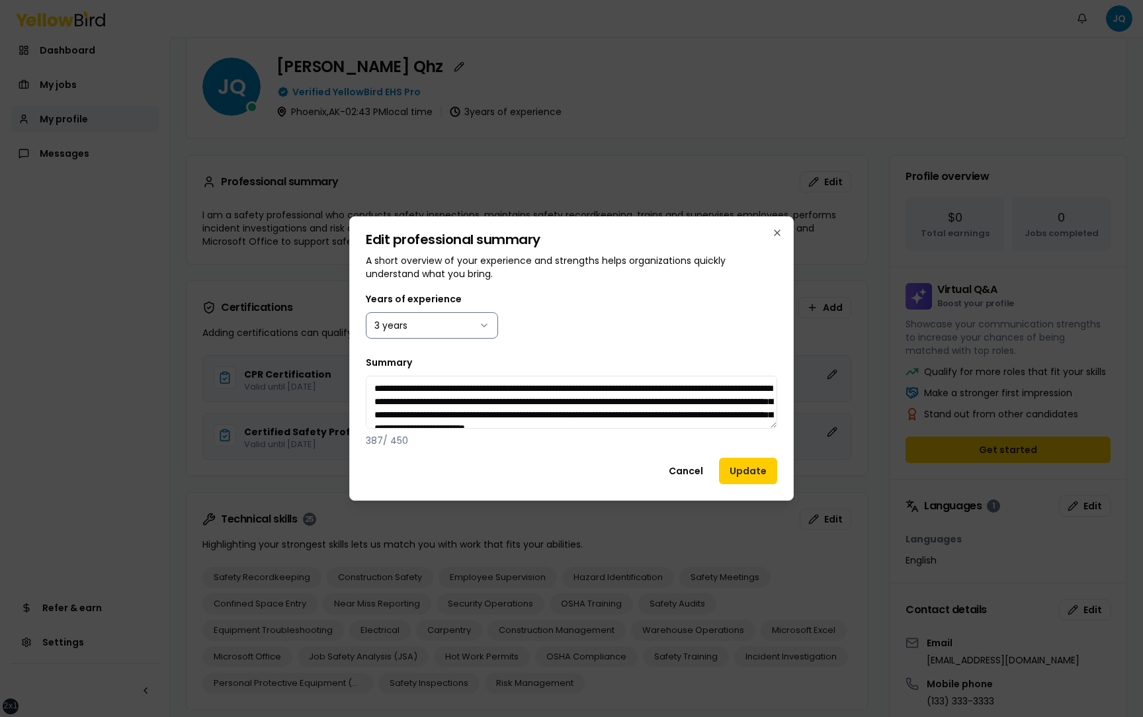
click at [473, 324] on body "xs sm md lg xl 2xl Notifications JQ Dashboard My jobs My profile Messages Refer…" at bounding box center [571, 358] width 1143 height 717
click at [750, 465] on button "Update" at bounding box center [748, 471] width 58 height 26
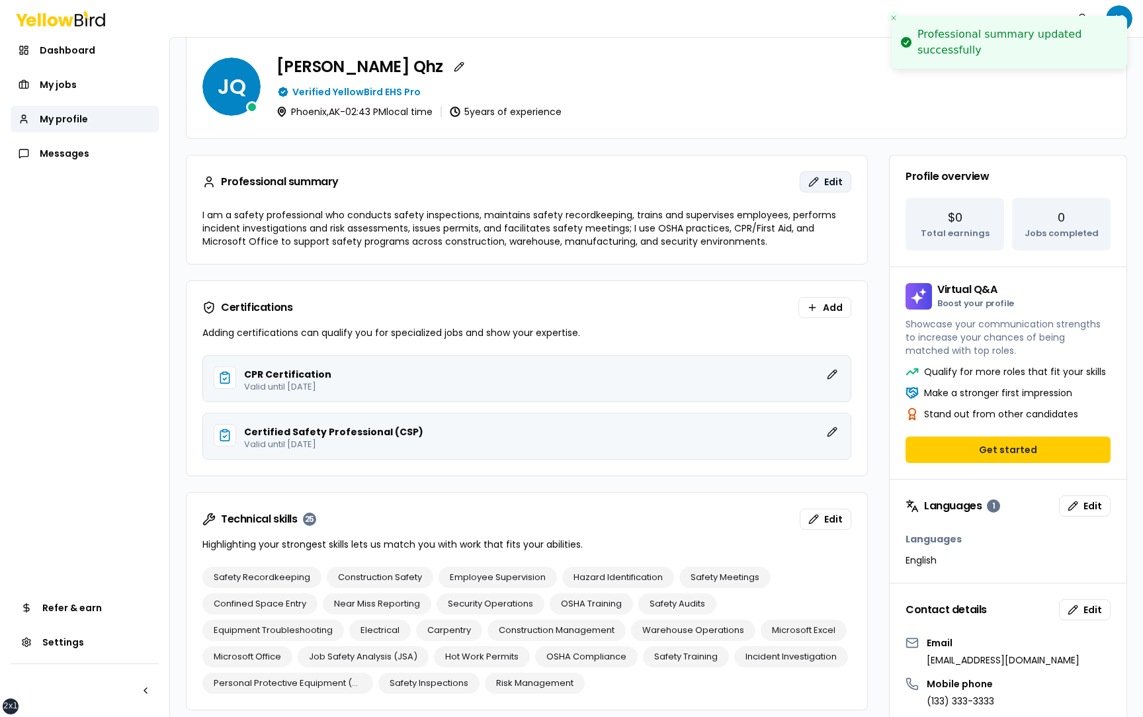
click at [825, 186] on span "Edit" at bounding box center [833, 181] width 19 height 13
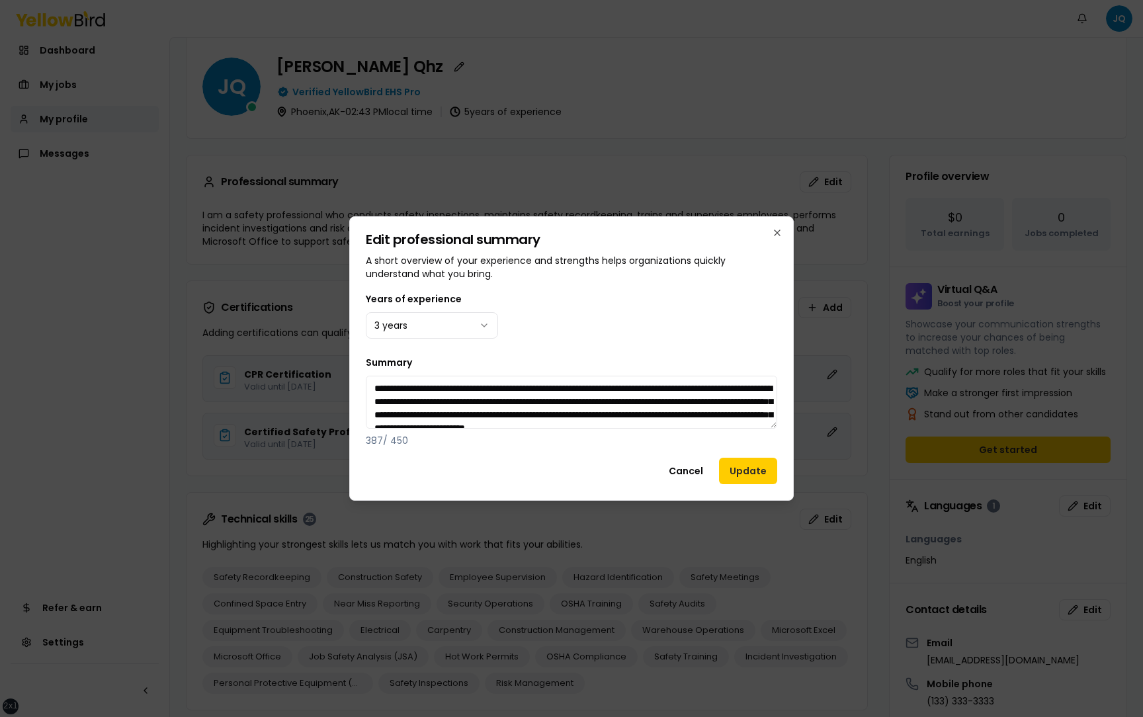
click at [773, 305] on div "Years of experience 3 years" at bounding box center [571, 315] width 411 height 48
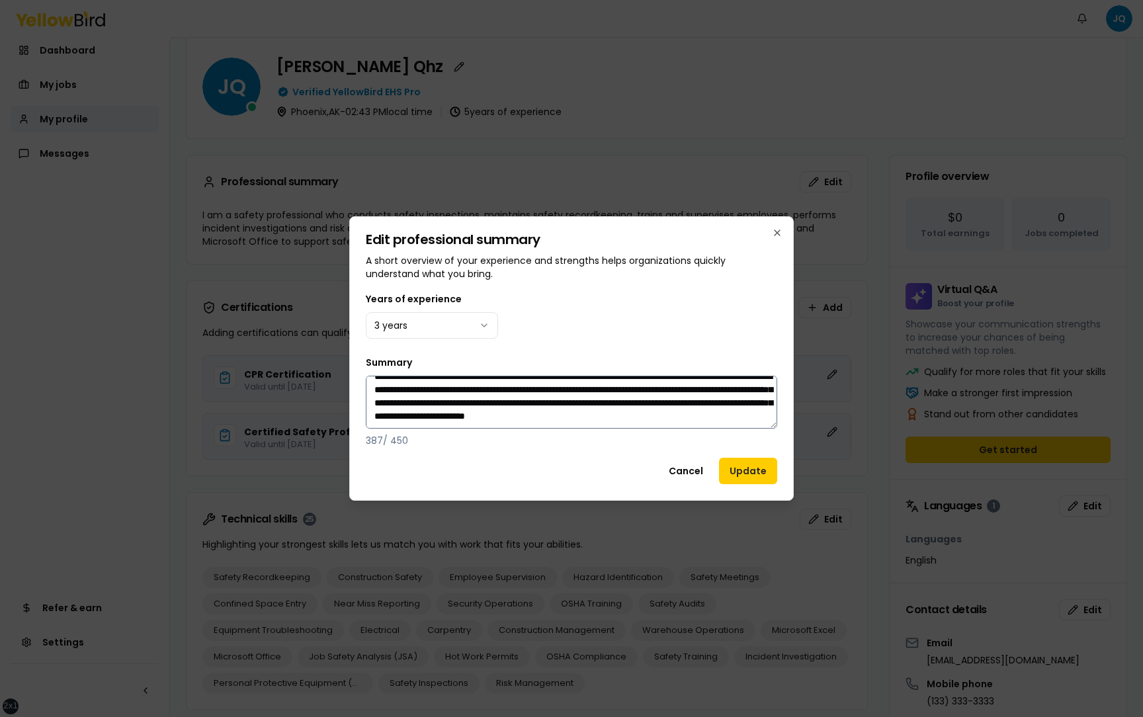
scroll to position [0, 0]
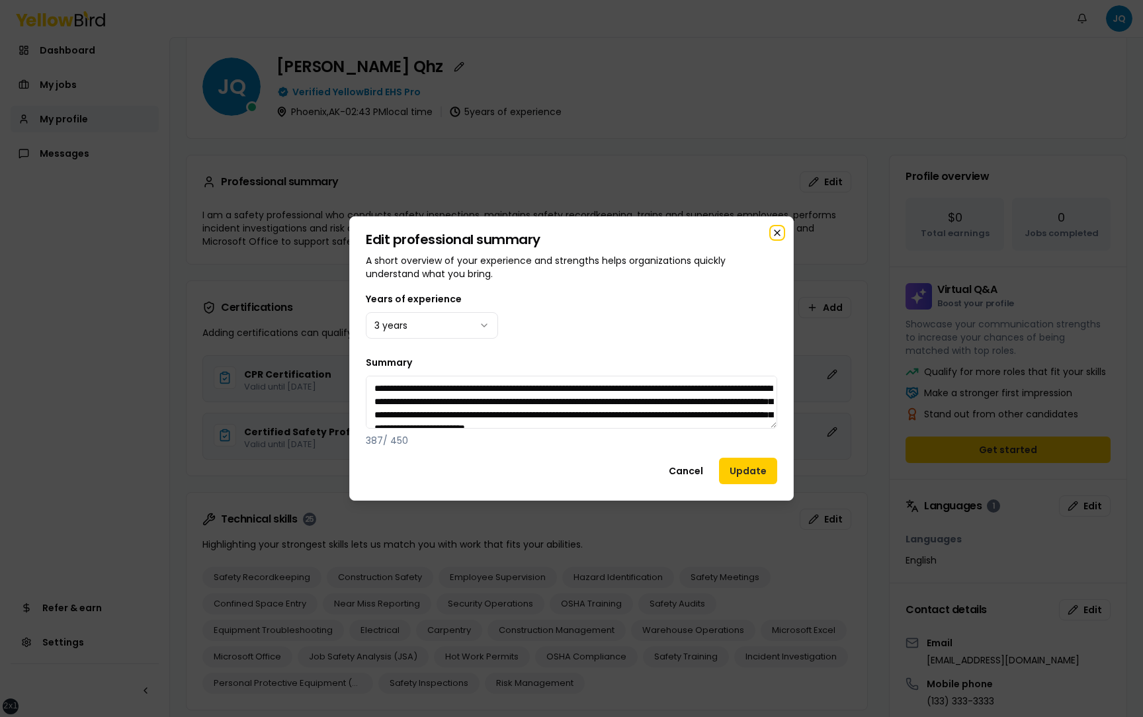
click at [776, 231] on icon "button" at bounding box center [777, 233] width 11 height 11
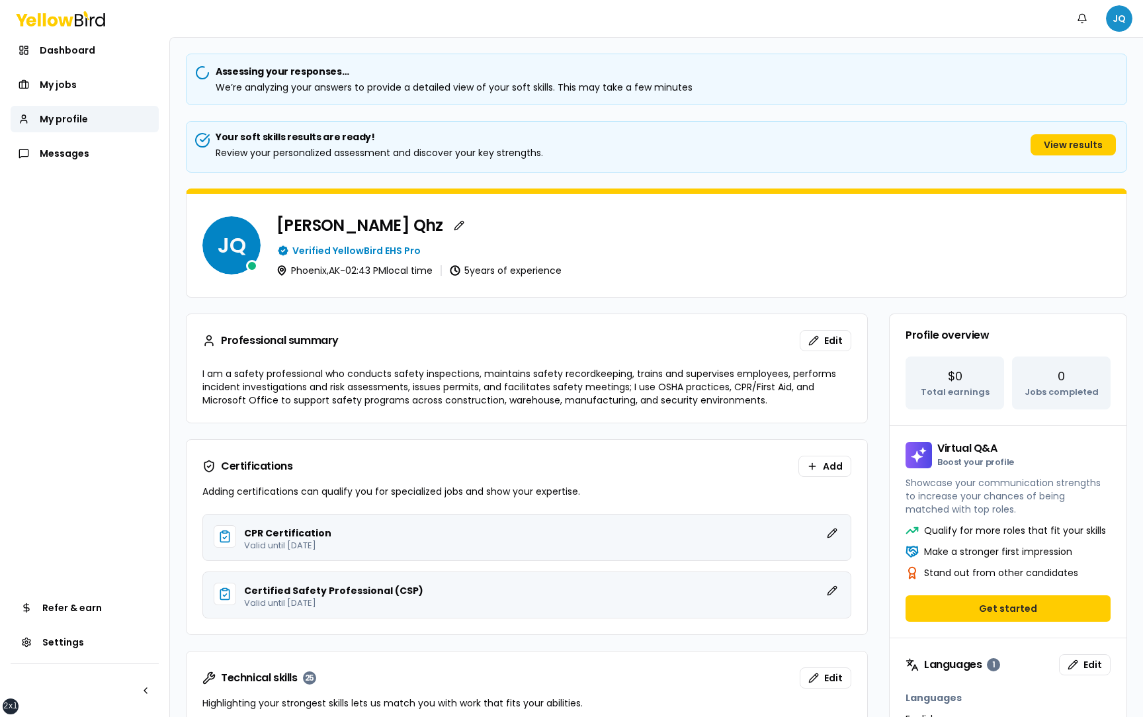
click at [1114, 21] on html "xs sm md lg xl 2xl Notifications JQ Dashboard My jobs My profile Messages Refer…" at bounding box center [571, 358] width 1143 height 717
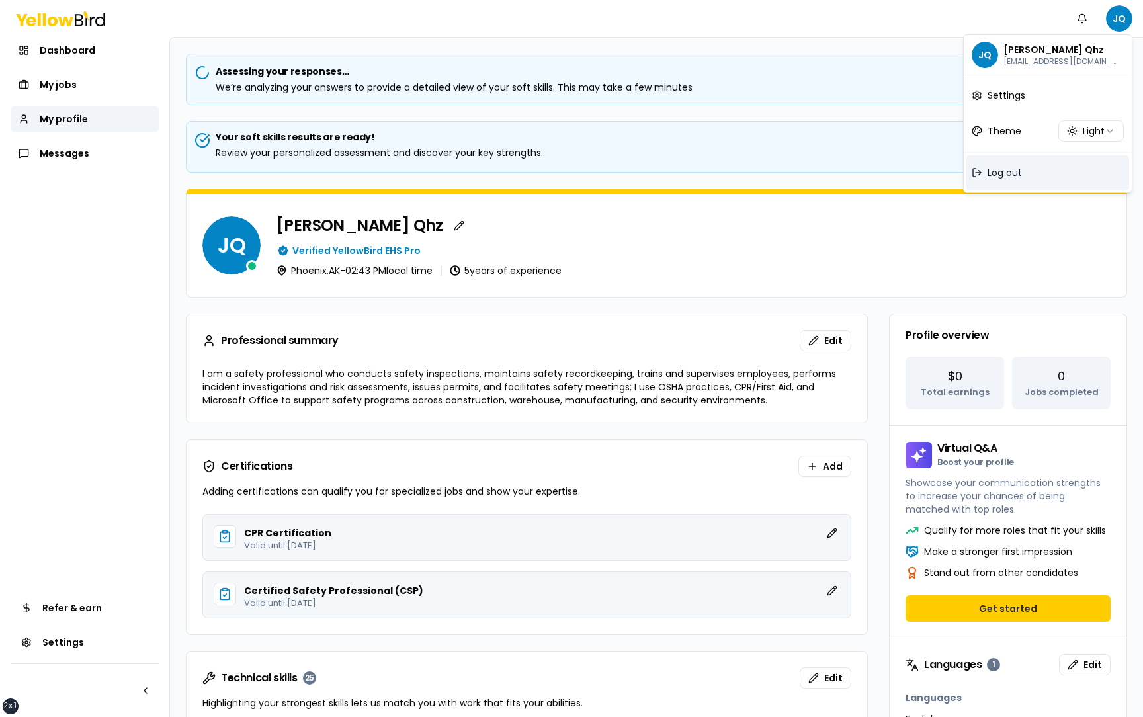
click at [1008, 175] on span "Log out" at bounding box center [1004, 172] width 34 height 13
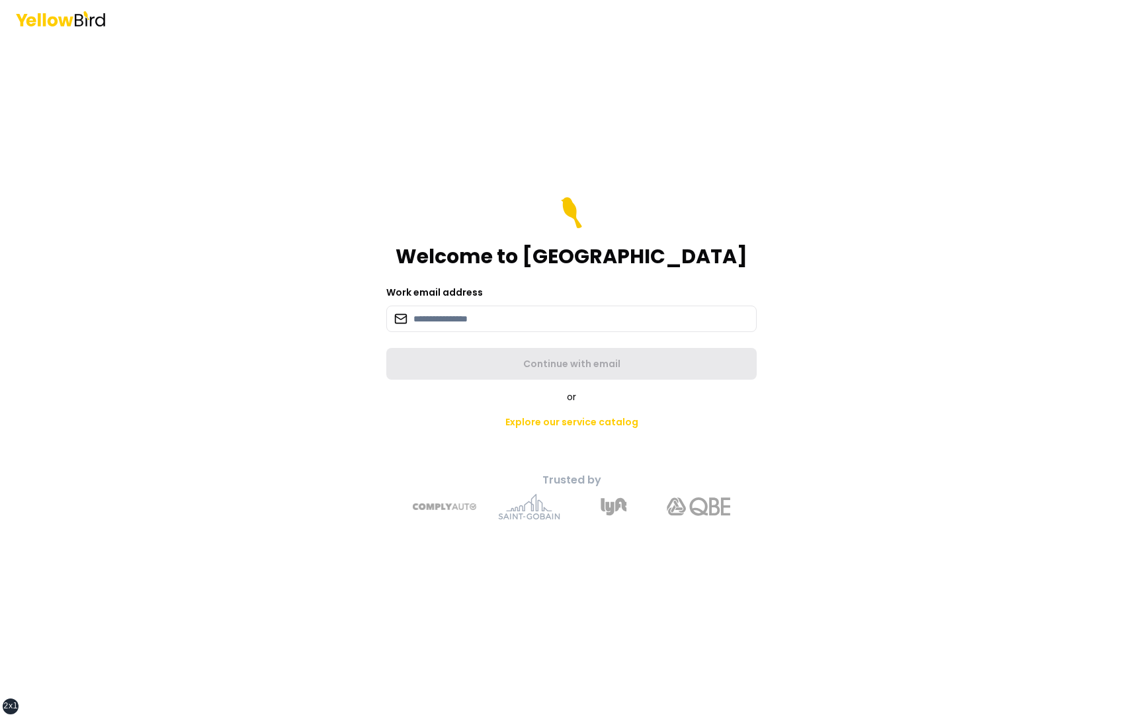
click at [605, 333] on form "Welcome to YellowBird Work email address Continue with email" at bounding box center [571, 288] width 370 height 183
click at [598, 321] on input at bounding box center [571, 319] width 370 height 26
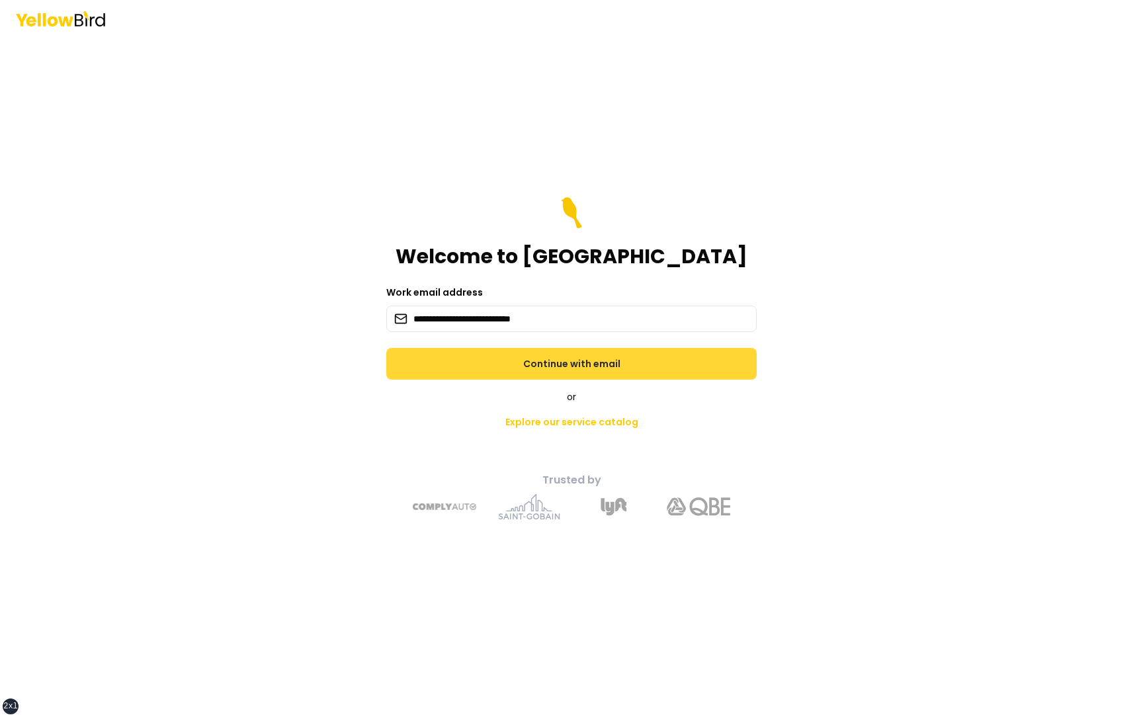
type input "**********"
click at [624, 364] on button "Continue with email" at bounding box center [571, 364] width 370 height 32
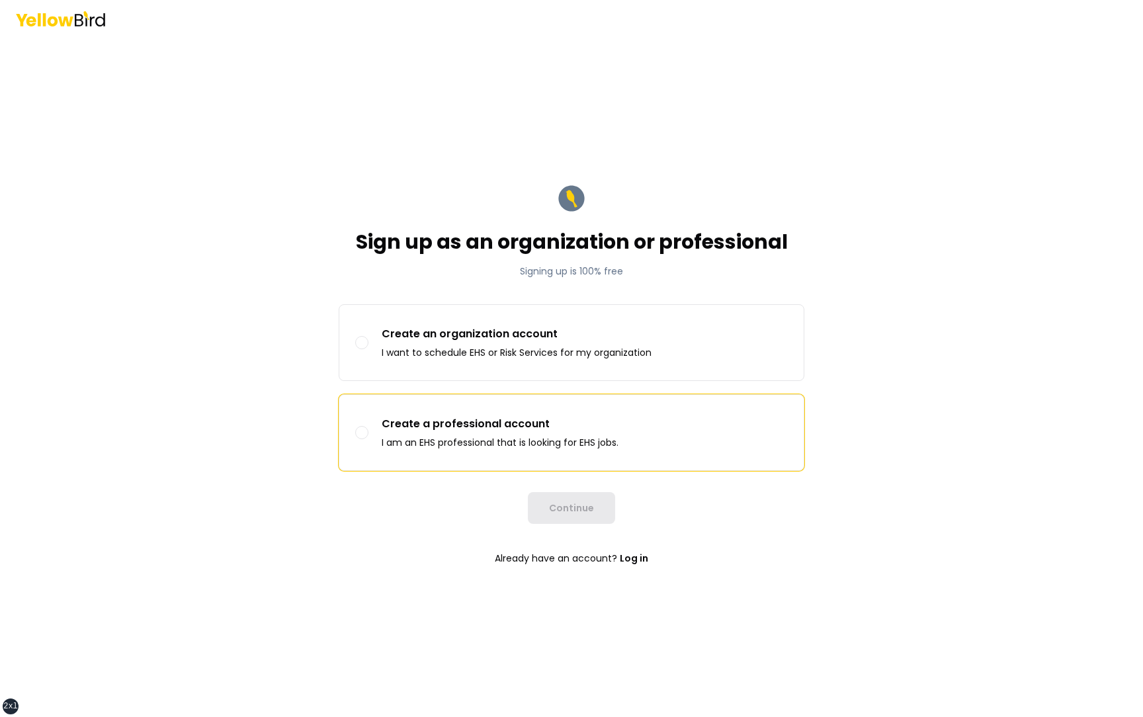
click at [554, 421] on p "Create a professional account" at bounding box center [500, 424] width 237 height 16
click at [368, 426] on button "Create a professional account I am an EHS professional that is looking for EHS …" at bounding box center [361, 432] width 13 height 13
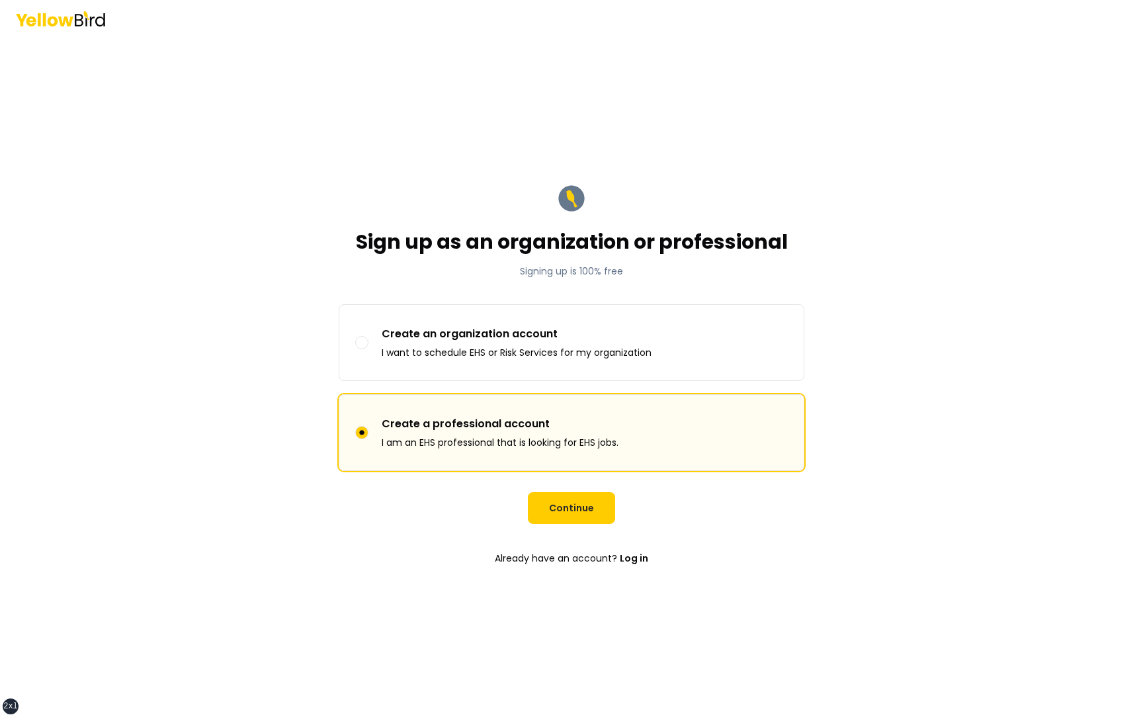
click at [560, 524] on form "Sign up as an organization or professional Signing up is 100% free Sign up as C…" at bounding box center [571, 377] width 487 height 410
click at [562, 507] on button "Continue" at bounding box center [571, 508] width 87 height 32
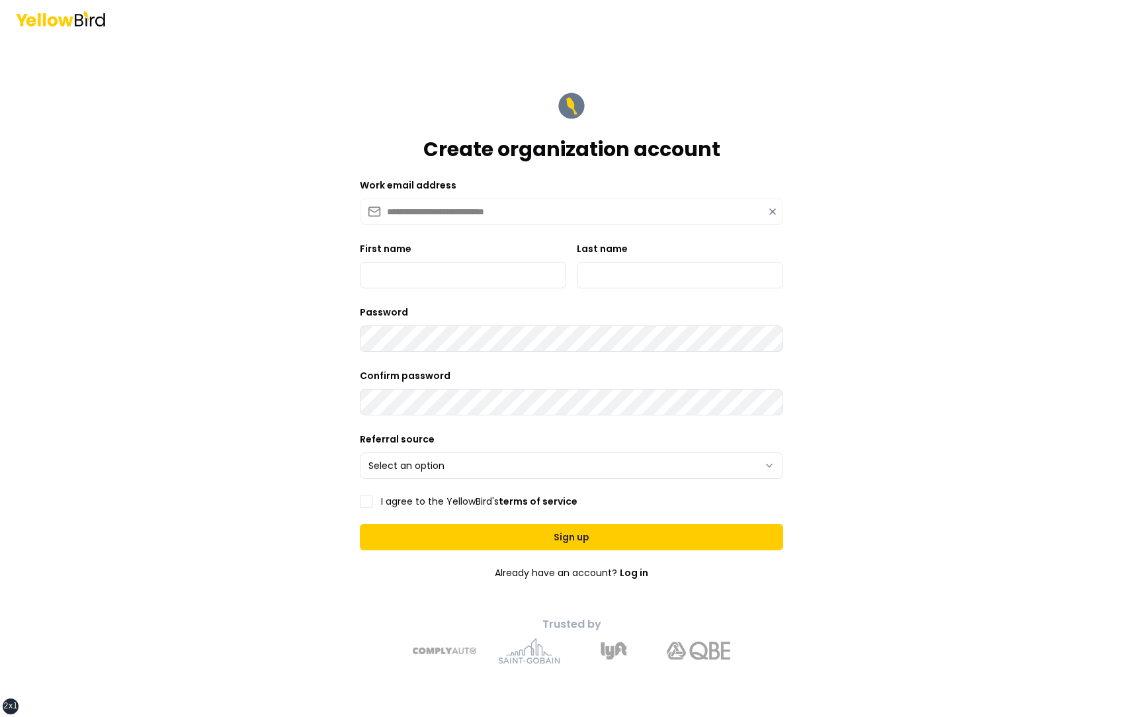
click at [443, 252] on div "First name" at bounding box center [463, 265] width 206 height 48
click at [443, 267] on input "First name" at bounding box center [463, 275] width 206 height 26
type input "*********"
click at [626, 285] on input "Last name" at bounding box center [680, 275] width 206 height 26
type input "***"
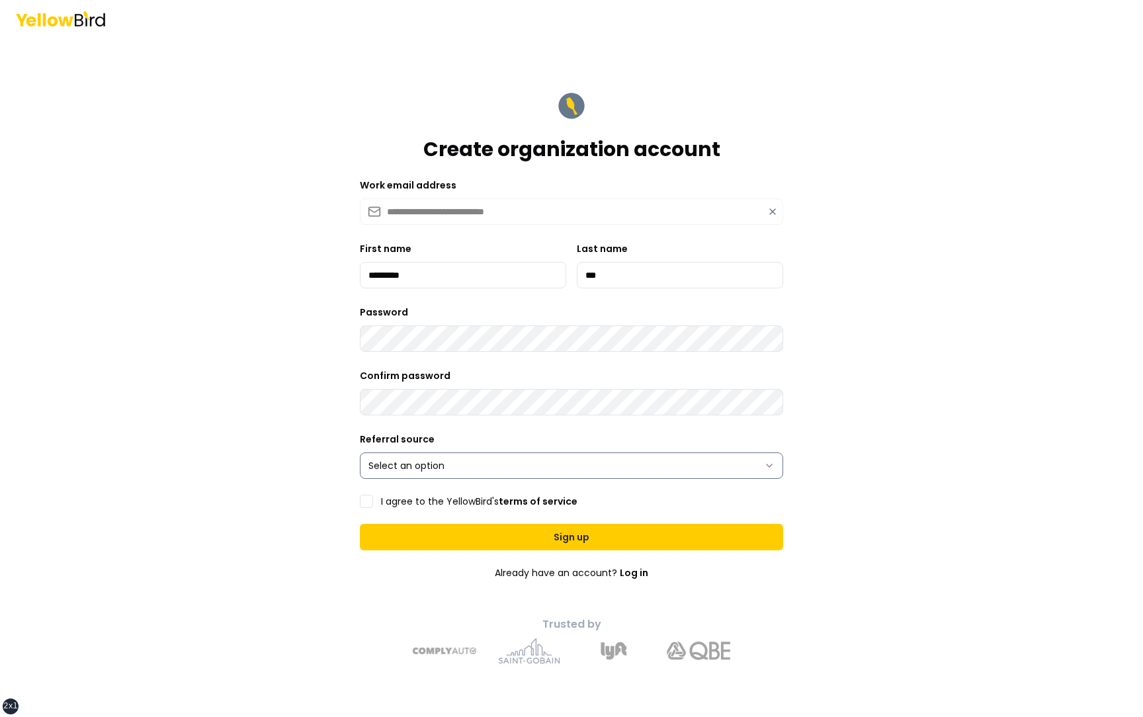
click at [461, 466] on html "**********" at bounding box center [571, 358] width 1143 height 717
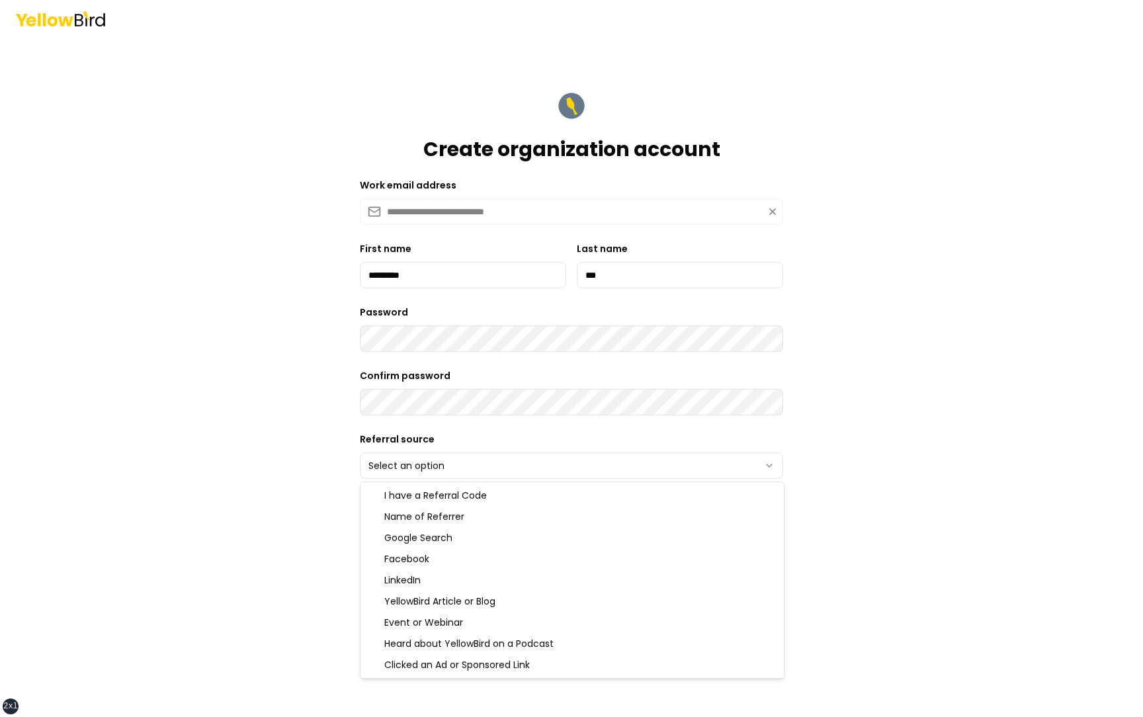
select select "******"
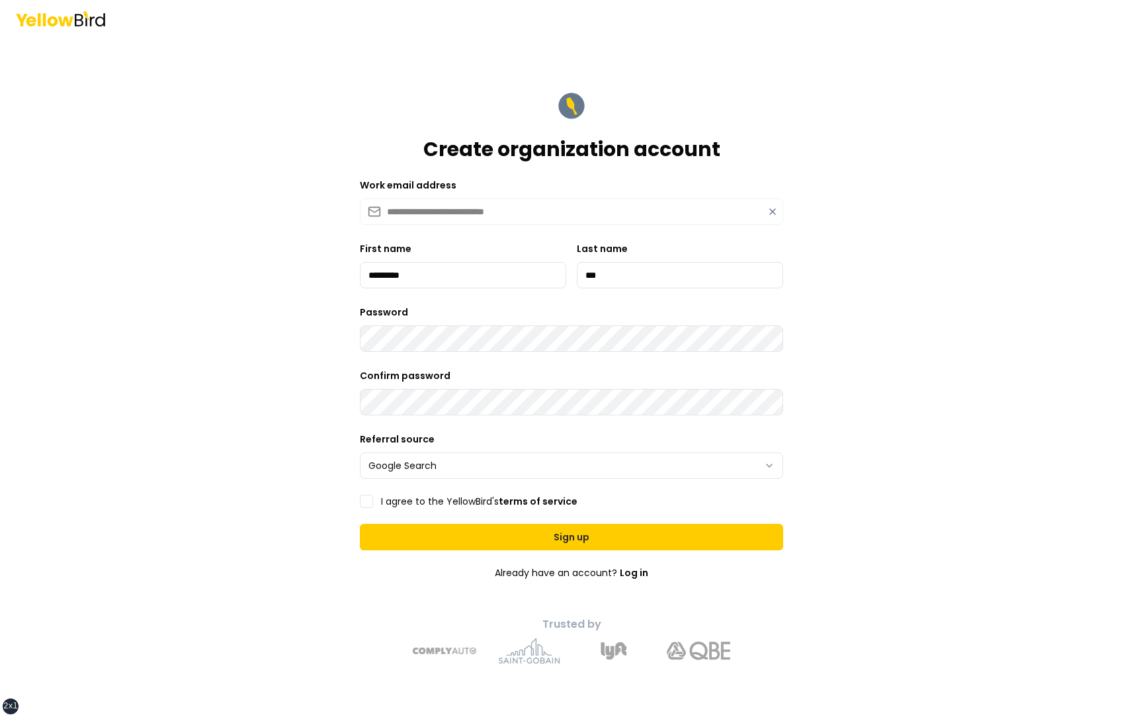
click at [418, 501] on label "I agree to the YellowBird's terms of service" at bounding box center [479, 501] width 196 height 9
click at [373, 501] on button "I agree to the YellowBird's terms of service" at bounding box center [366, 501] width 13 height 13
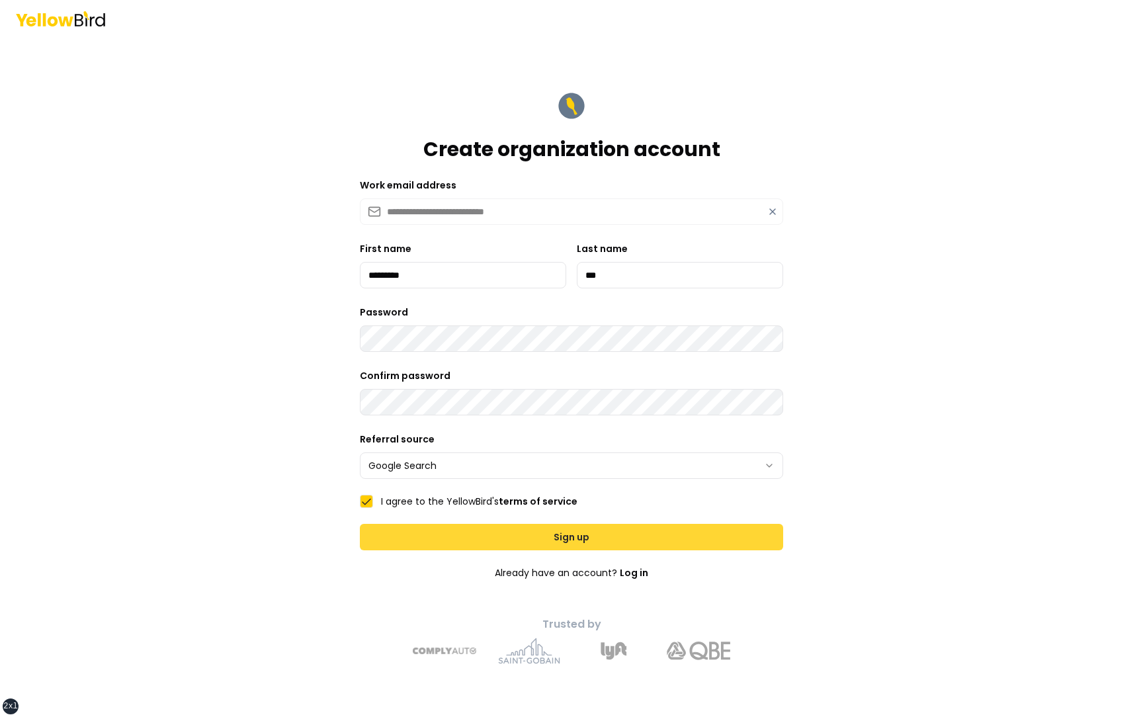
click at [501, 542] on button "Sign up" at bounding box center [571, 537] width 423 height 26
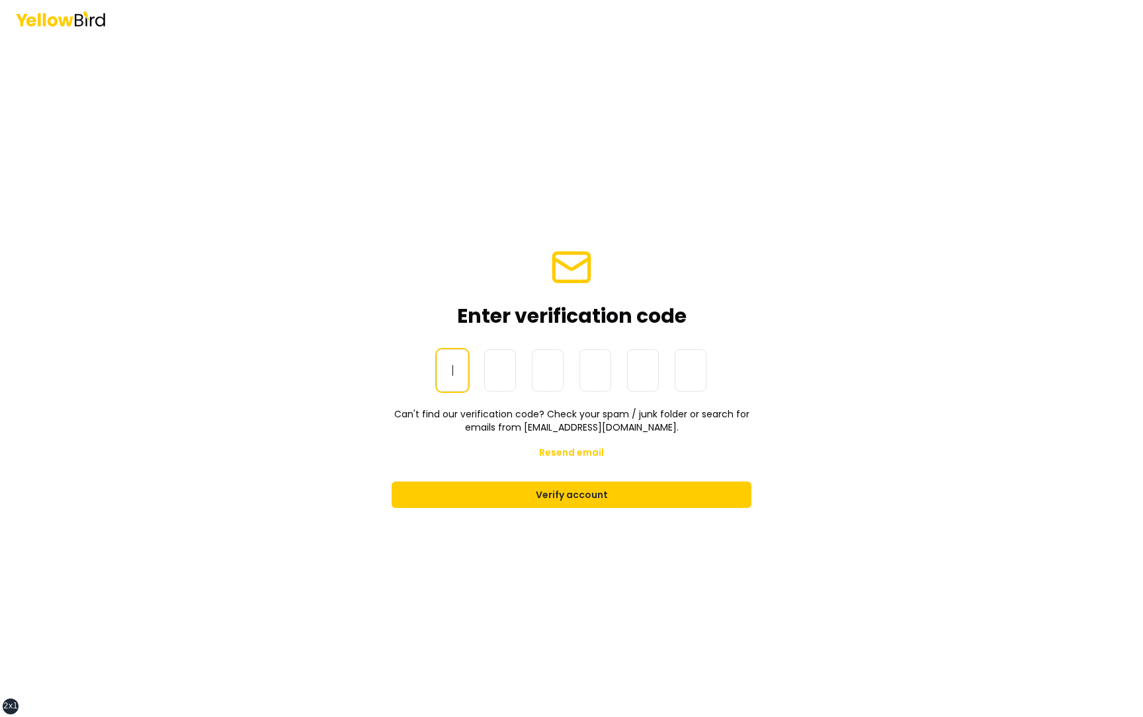
paste input "******"
type input "******"
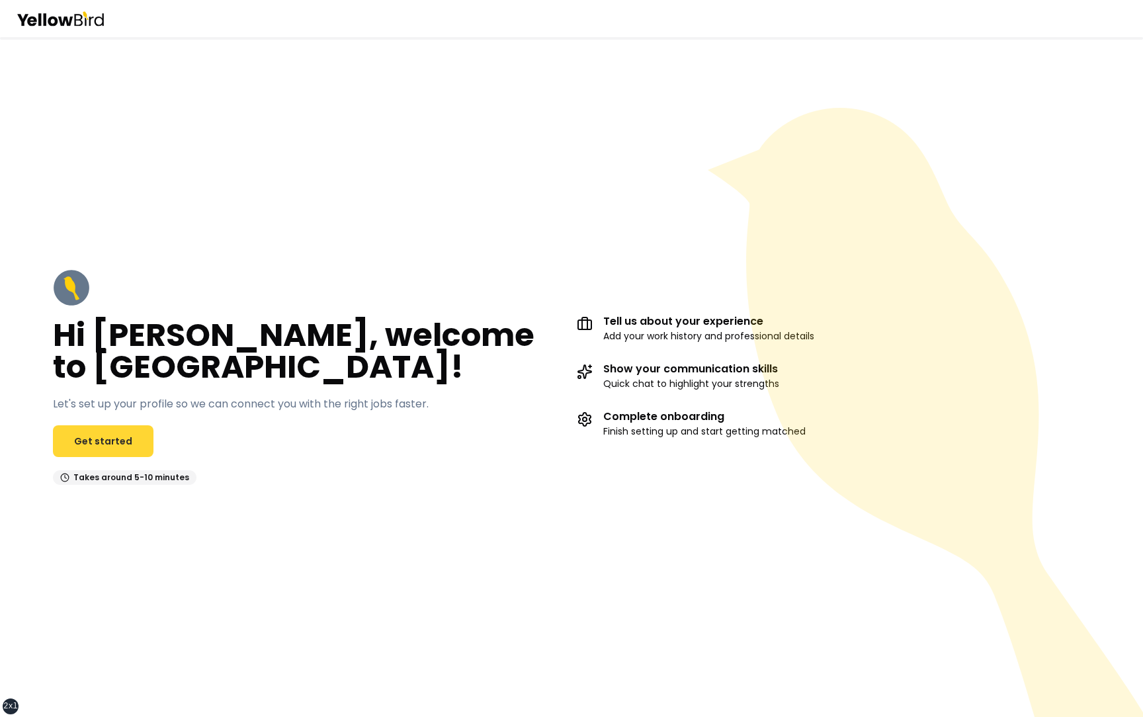
click at [84, 432] on link "Get started" at bounding box center [103, 441] width 101 height 32
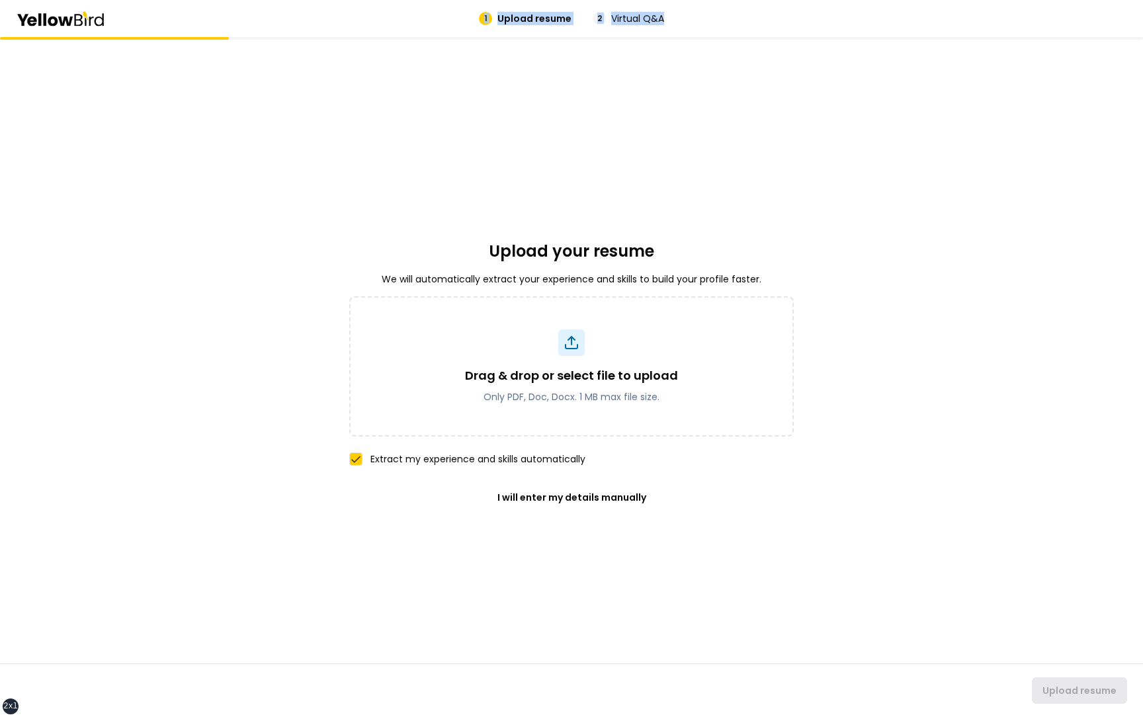
drag, startPoint x: 666, startPoint y: 22, endPoint x: 472, endPoint y: 22, distance: 194.5
click at [470, 22] on div "1 Upload resume 2 Virtual Q&A" at bounding box center [572, 18] width 900 height 13
click at [347, 29] on div "1 Upload resume 2 Virtual Q&A" at bounding box center [571, 18] width 1143 height 37
drag, startPoint x: 228, startPoint y: 38, endPoint x: 29, endPoint y: 36, distance: 199.1
click at [29, 37] on div at bounding box center [571, 38] width 1143 height 3
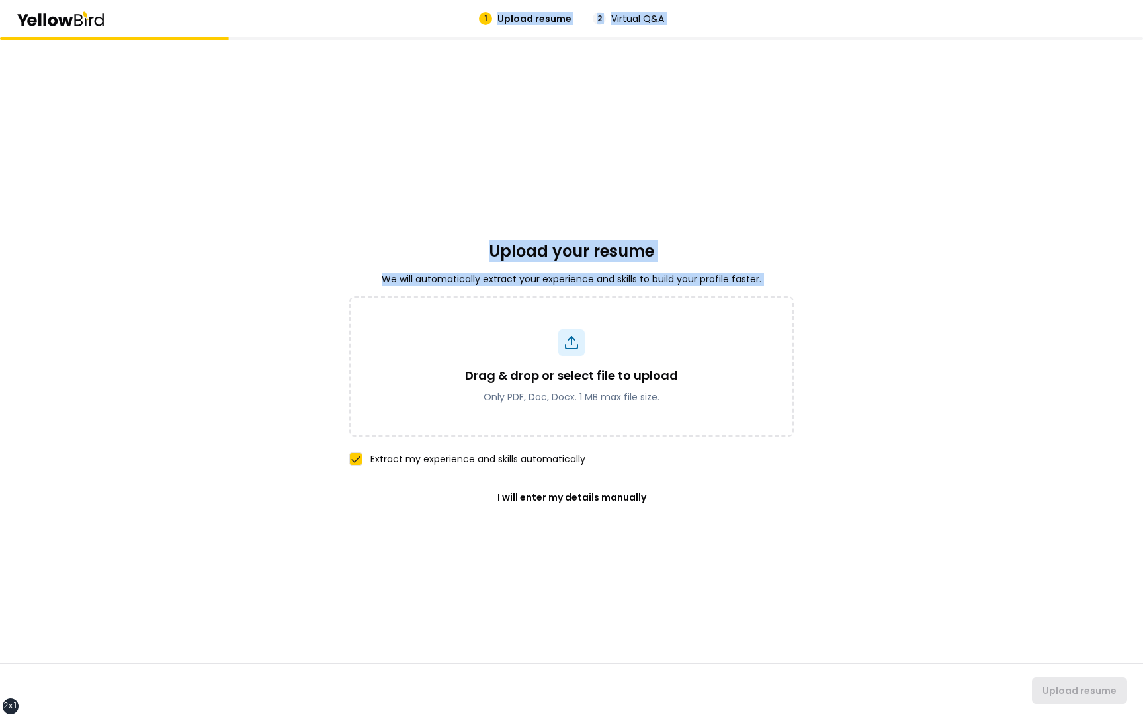
drag, startPoint x: 245, startPoint y: 36, endPoint x: 91, endPoint y: 40, distance: 153.5
click at [92, 40] on div "1 Upload resume 2 Virtual Q&A Upload your resume We will automatically extract …" at bounding box center [571, 358] width 1143 height 717
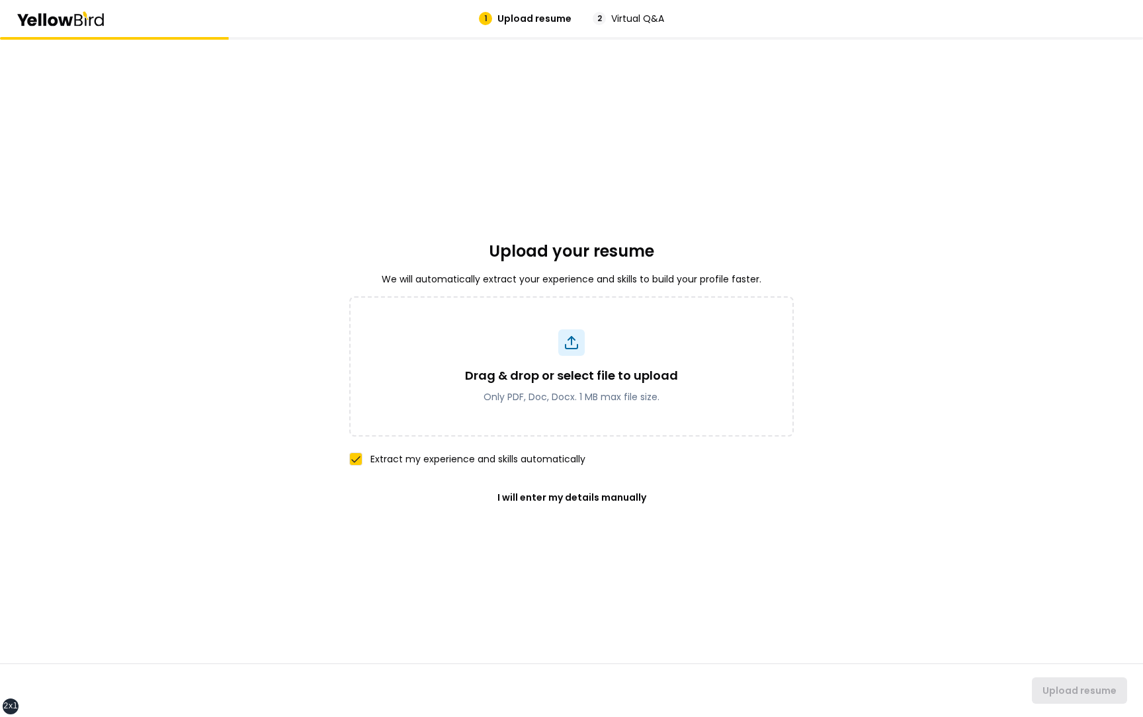
click at [259, 51] on div "Upload your resume We will automatically extract your experience and skills to …" at bounding box center [571, 377] width 1143 height 680
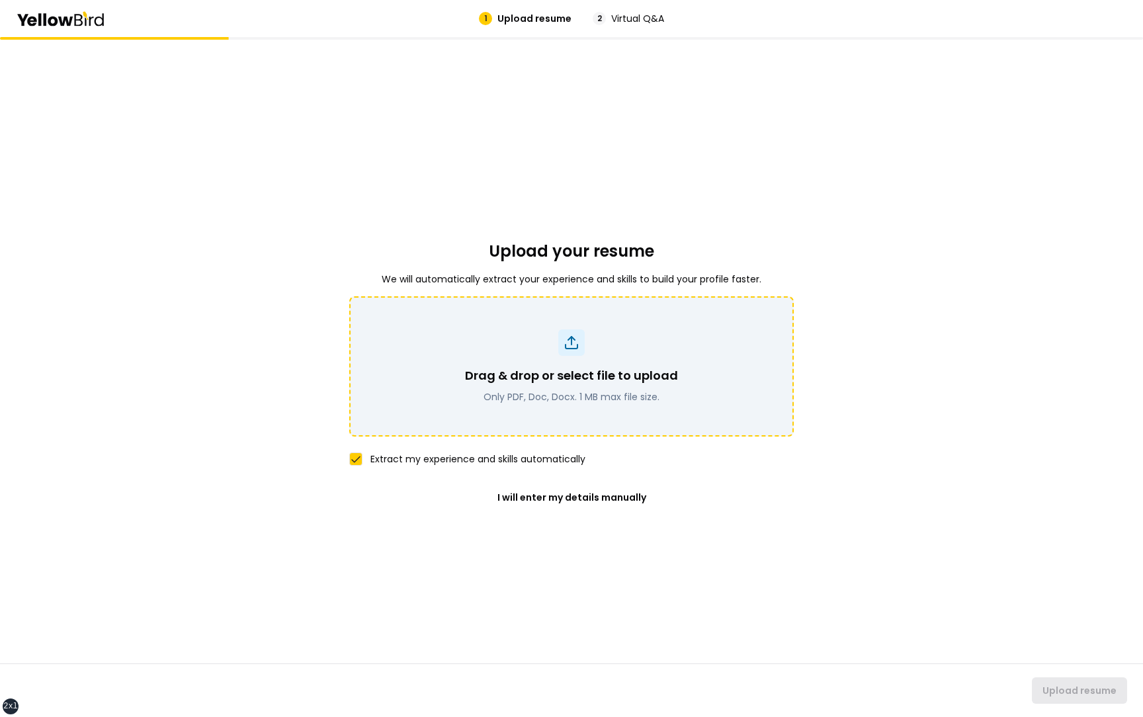
click at [452, 357] on div "Drag & drop or select file to upload Only PDF, Doc, Docx. 1 MB max file size." at bounding box center [571, 366] width 410 height 74
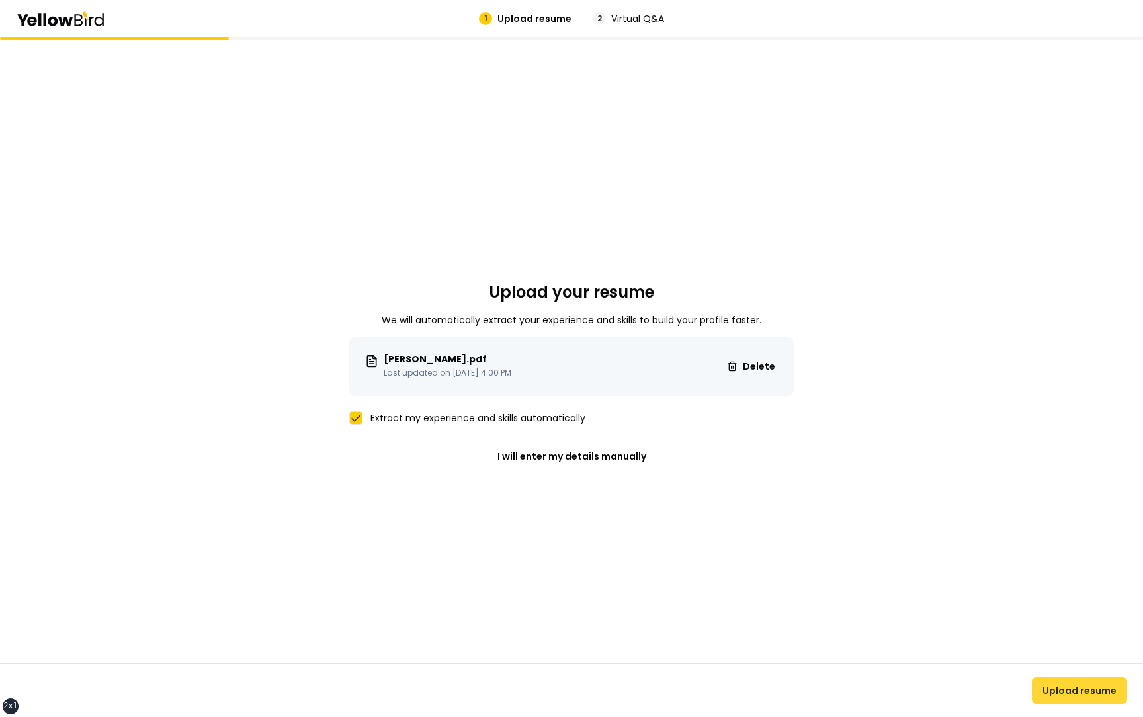
click at [1071, 691] on button "Upload resume" at bounding box center [1079, 690] width 95 height 26
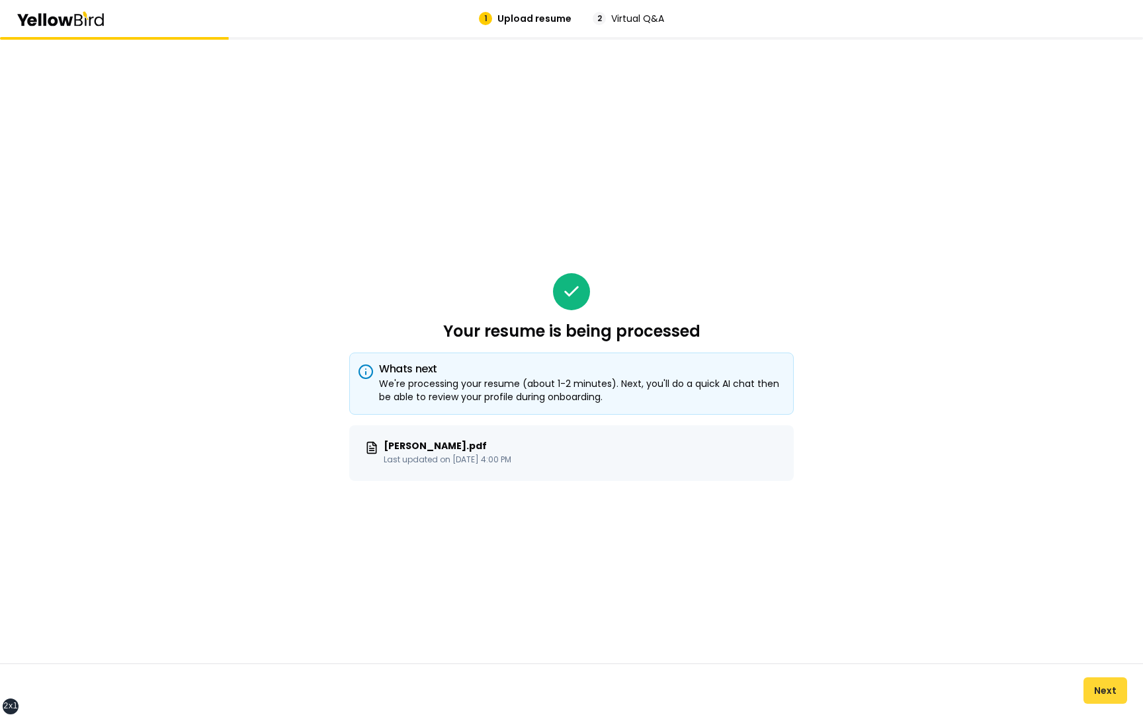
click at [1106, 689] on button "Next" at bounding box center [1105, 690] width 44 height 26
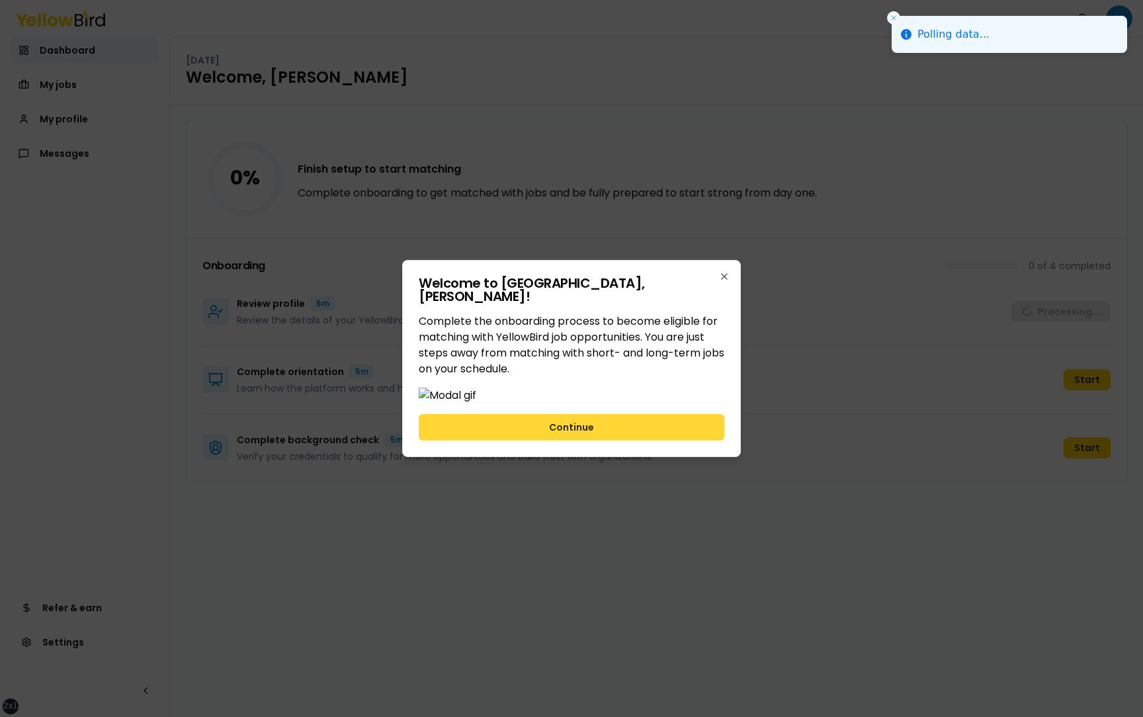
click at [669, 441] on button "Continue" at bounding box center [572, 427] width 306 height 26
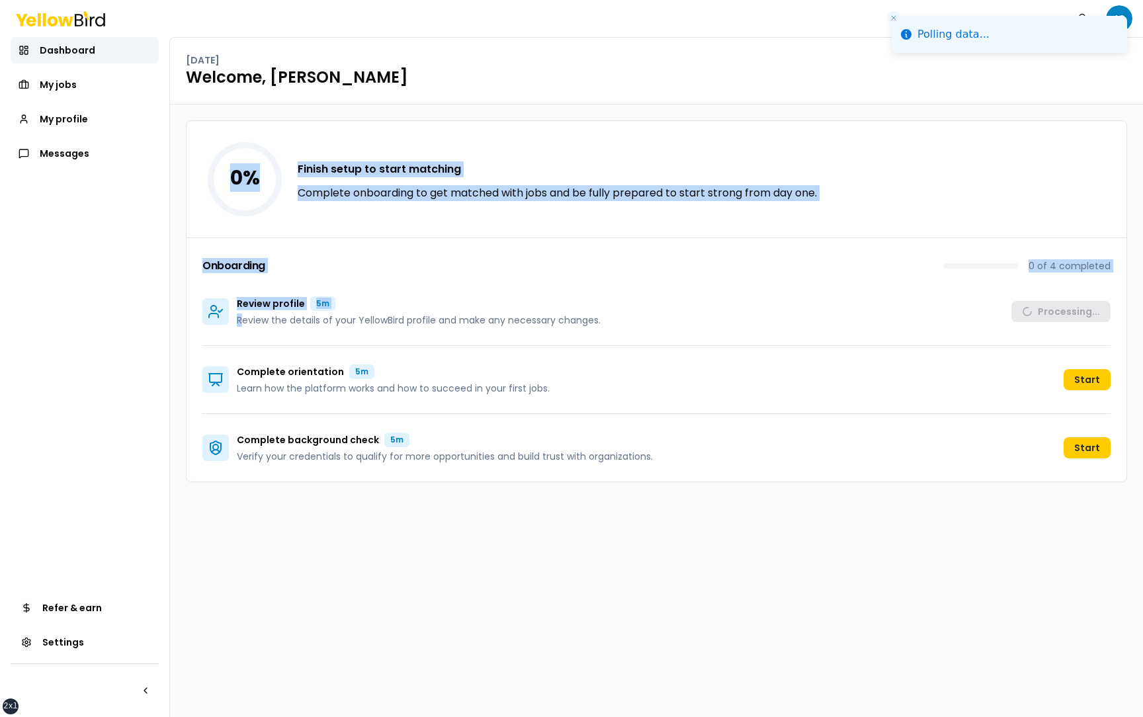
drag, startPoint x: 669, startPoint y: 455, endPoint x: 243, endPoint y: 315, distance: 448.4
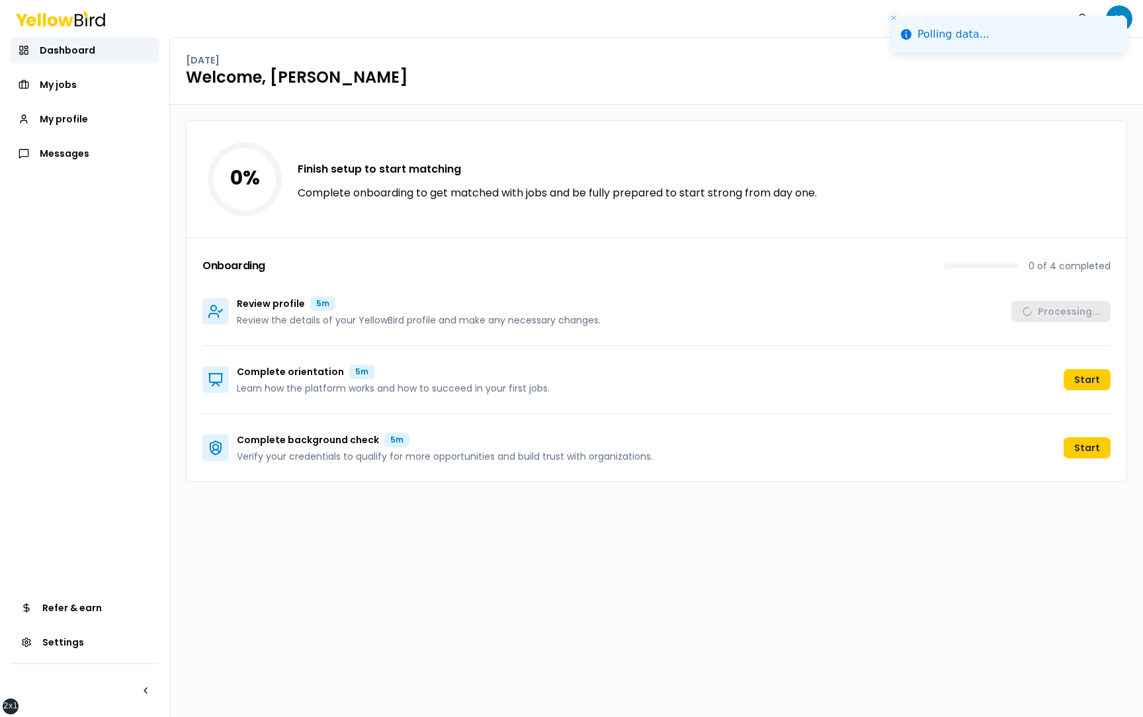
click at [280, 505] on div "0 % Finish setup to start matching Complete onboarding to get matched with jobs…" at bounding box center [656, 411] width 973 height 612
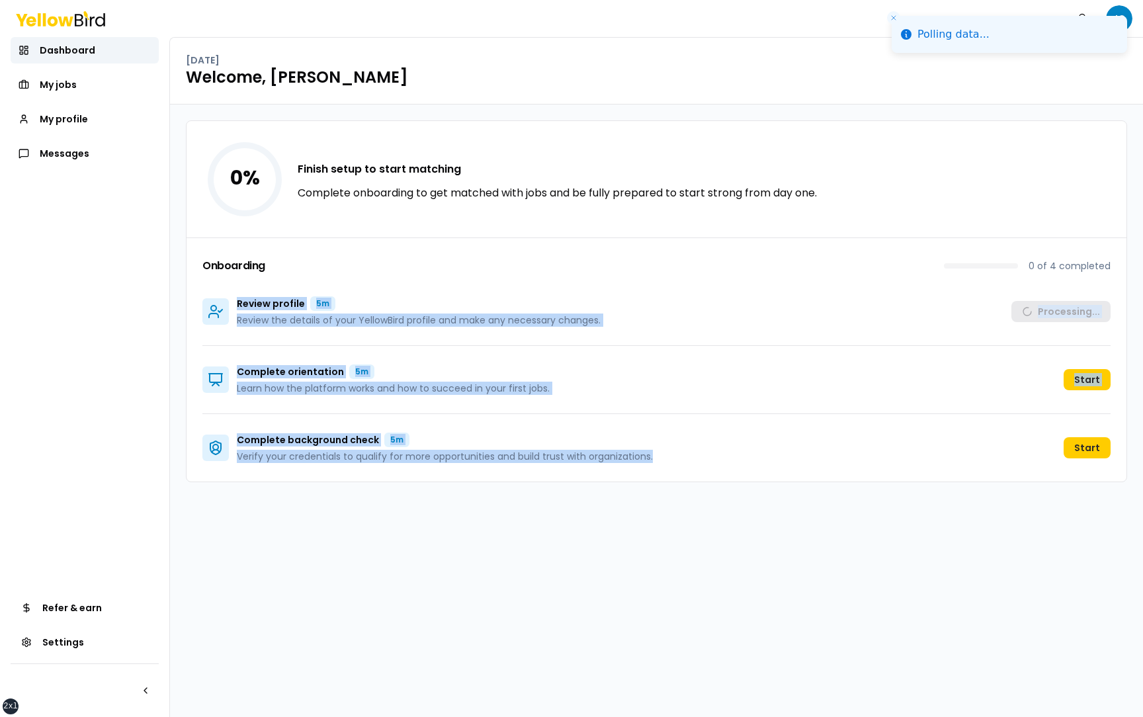
drag, startPoint x: 659, startPoint y: 464, endPoint x: 230, endPoint y: 309, distance: 456.3
click at [230, 309] on div "Onboarding 0 of 4 completed Review profile 5m Review the details of your Yellow…" at bounding box center [657, 359] width 940 height 244
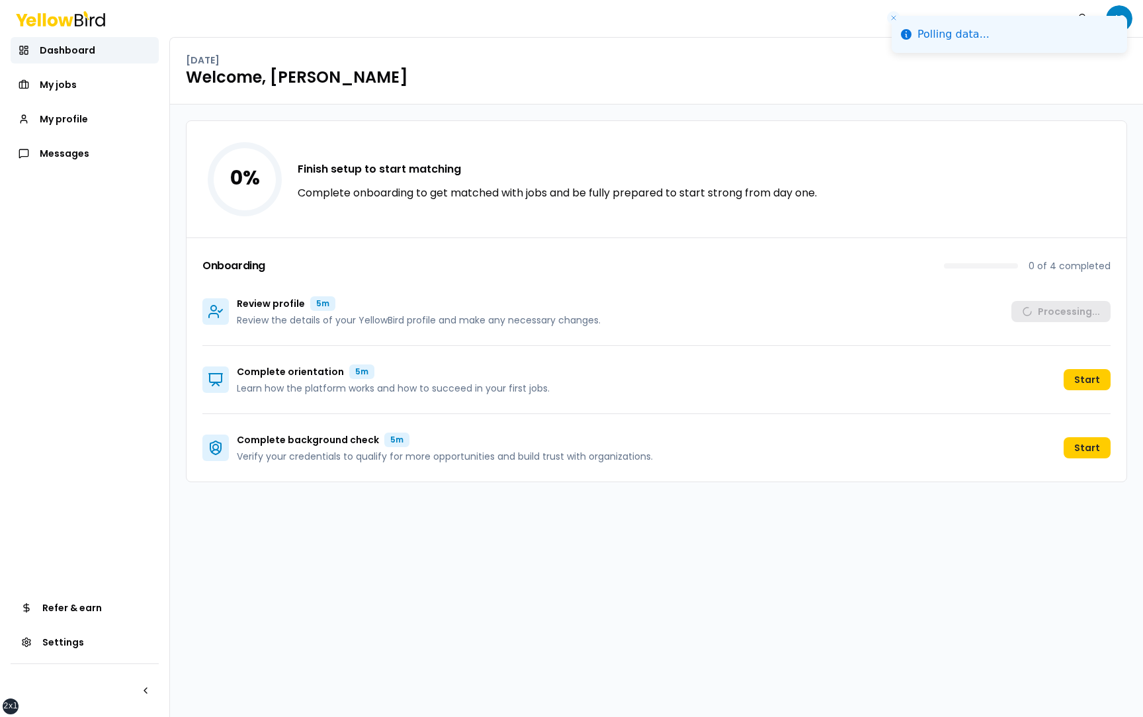
click at [167, 320] on nav "Dashboard My jobs My profile Messages Refer & earn Settings" at bounding box center [84, 377] width 169 height 680
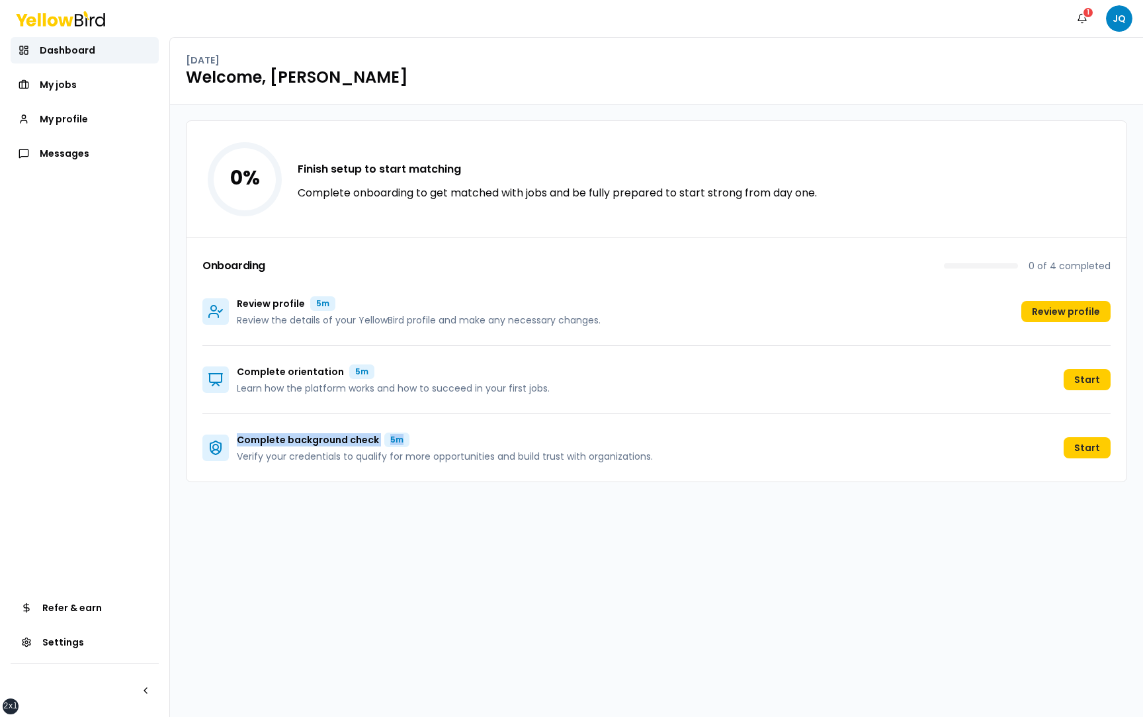
drag, startPoint x: 239, startPoint y: 441, endPoint x: 410, endPoint y: 439, distance: 171.3
click at [410, 439] on div "Complete background check 5m" at bounding box center [445, 440] width 416 height 15
click at [470, 440] on div "Complete background check 5m" at bounding box center [445, 440] width 416 height 15
click at [72, 119] on span "My profile" at bounding box center [64, 118] width 48 height 13
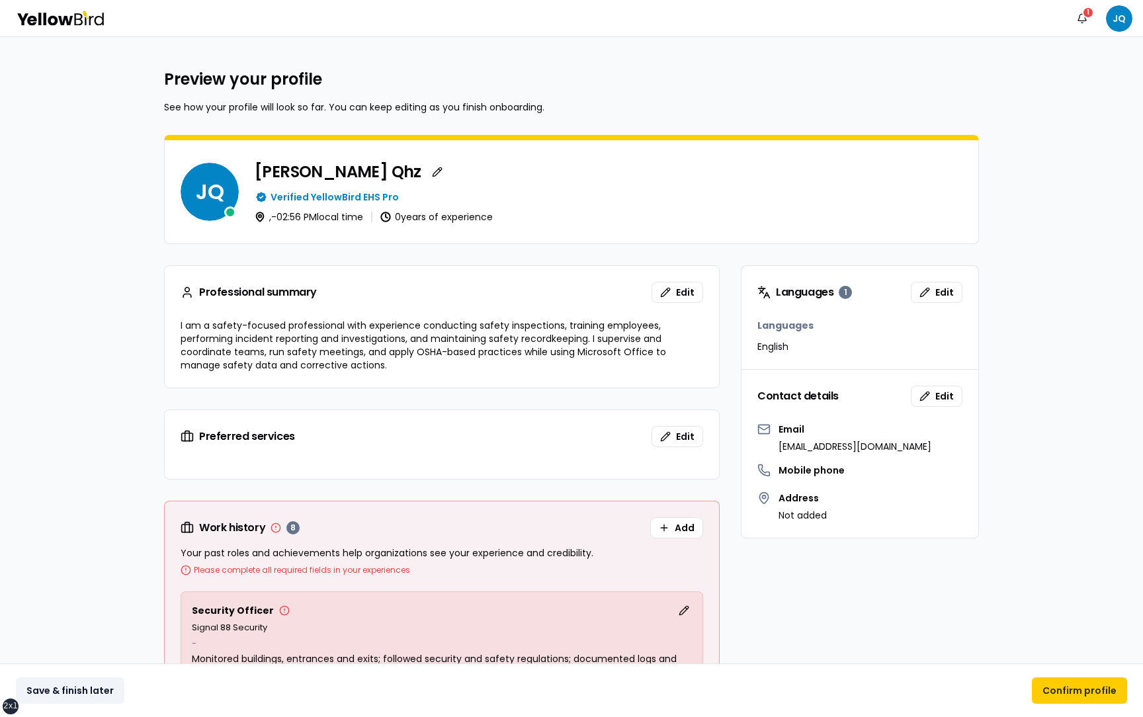
click at [77, 690] on button "Save & finish later" at bounding box center [70, 690] width 108 height 26
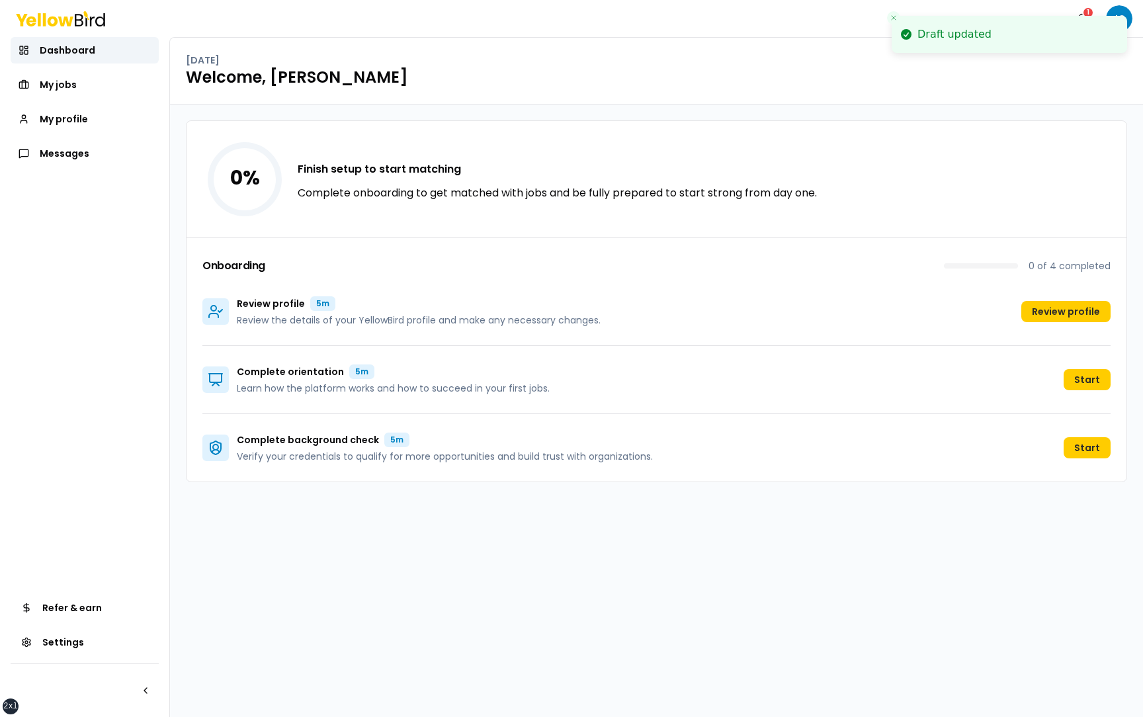
click at [1124, 17] on li "Draft updated" at bounding box center [1009, 34] width 235 height 37
click at [1122, 16] on li "Draft updated" at bounding box center [1009, 34] width 235 height 37
click at [1114, 16] on li "Draft updated" at bounding box center [1009, 34] width 235 height 37
click at [893, 16] on icon "Close toast" at bounding box center [894, 18] width 8 height 8
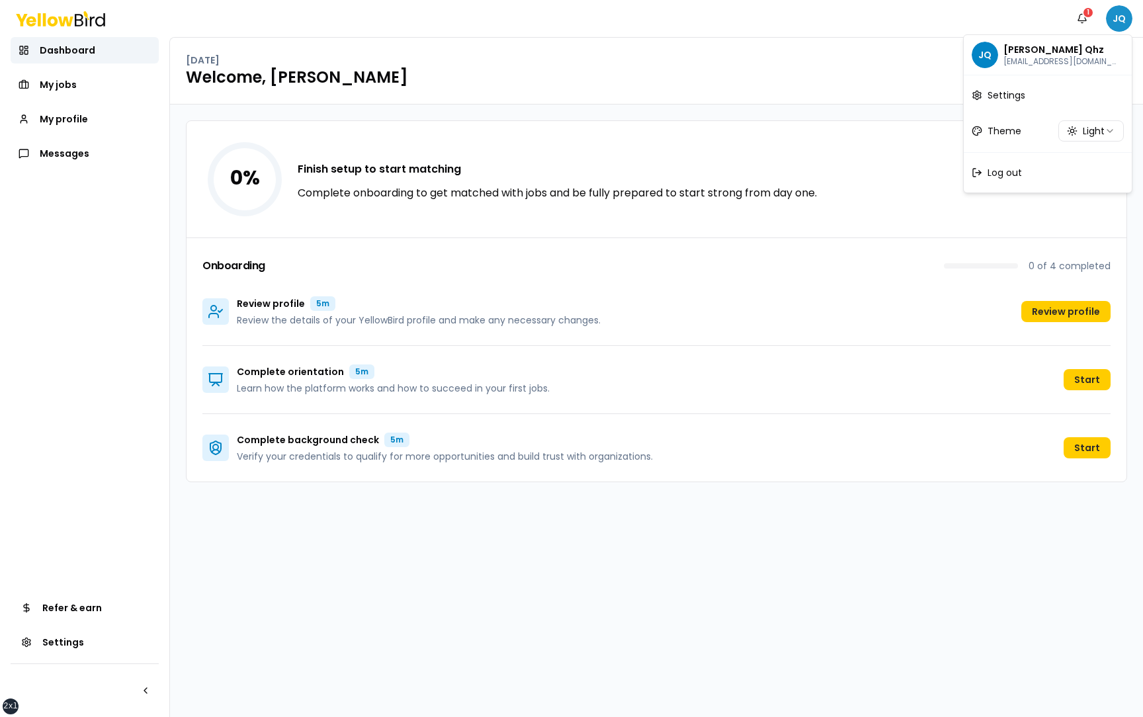
click at [1121, 15] on html "xs sm md lg xl 2xl Notifications 1 JQ Dashboard My jobs My profile Messages Ref…" at bounding box center [571, 358] width 1143 height 717
click at [1023, 173] on div "Log out" at bounding box center [1047, 172] width 163 height 34
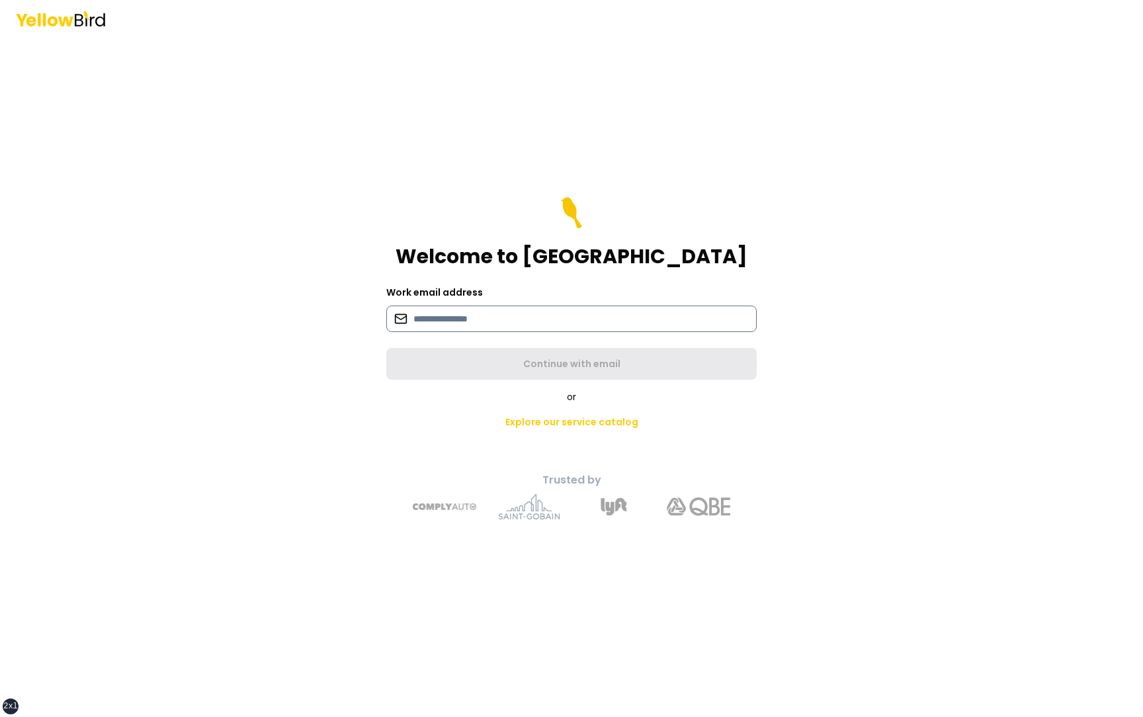
click at [529, 327] on input at bounding box center [571, 319] width 370 height 26
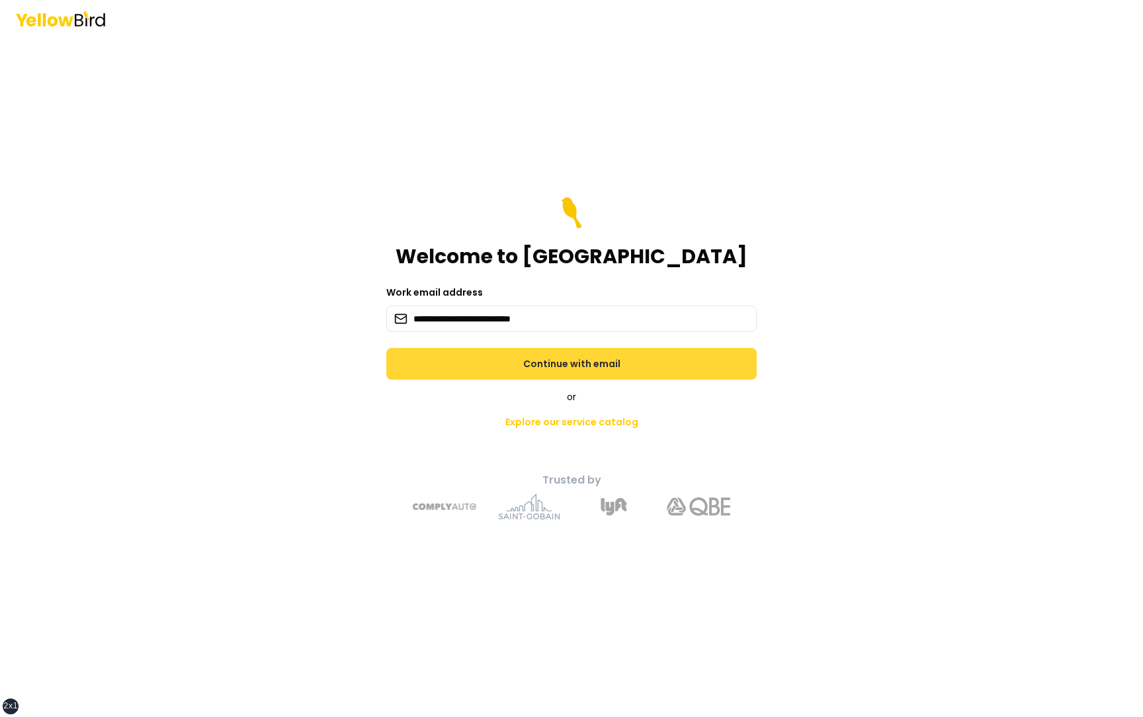
type input "**********"
click at [558, 369] on button "Continue with email" at bounding box center [571, 364] width 370 height 32
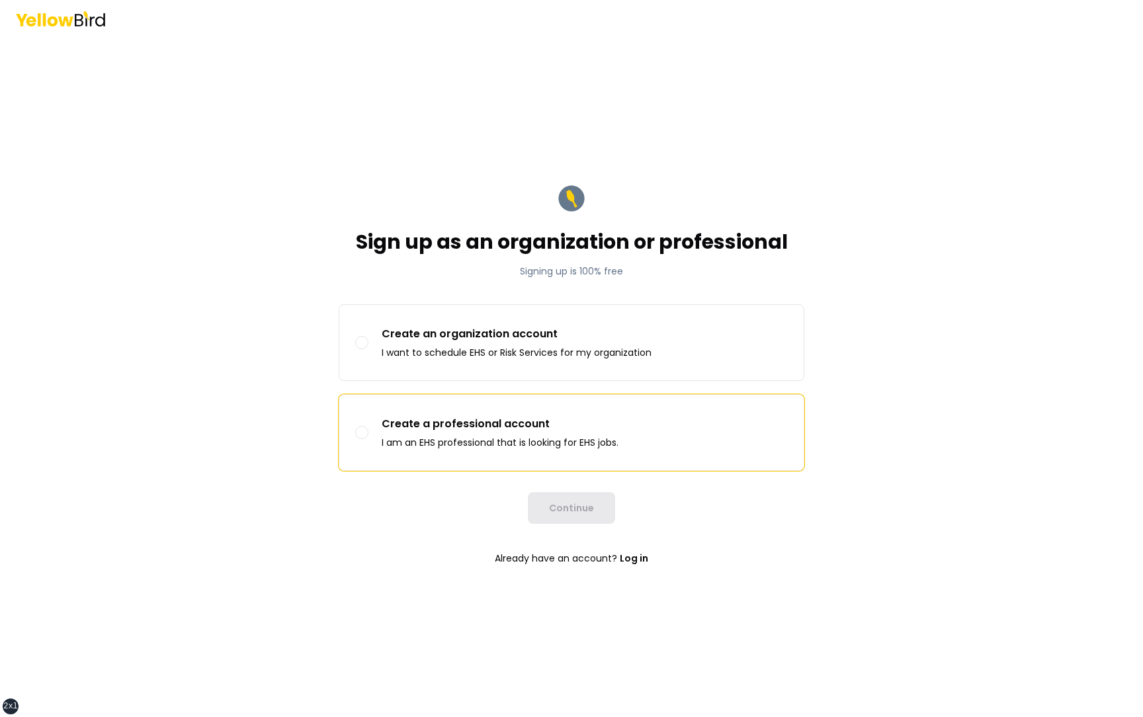
click at [503, 423] on p "Create a professional account" at bounding box center [500, 424] width 237 height 16
click at [368, 426] on button "Create a professional account I am an EHS professional that is looking for EHS …" at bounding box center [361, 432] width 13 height 13
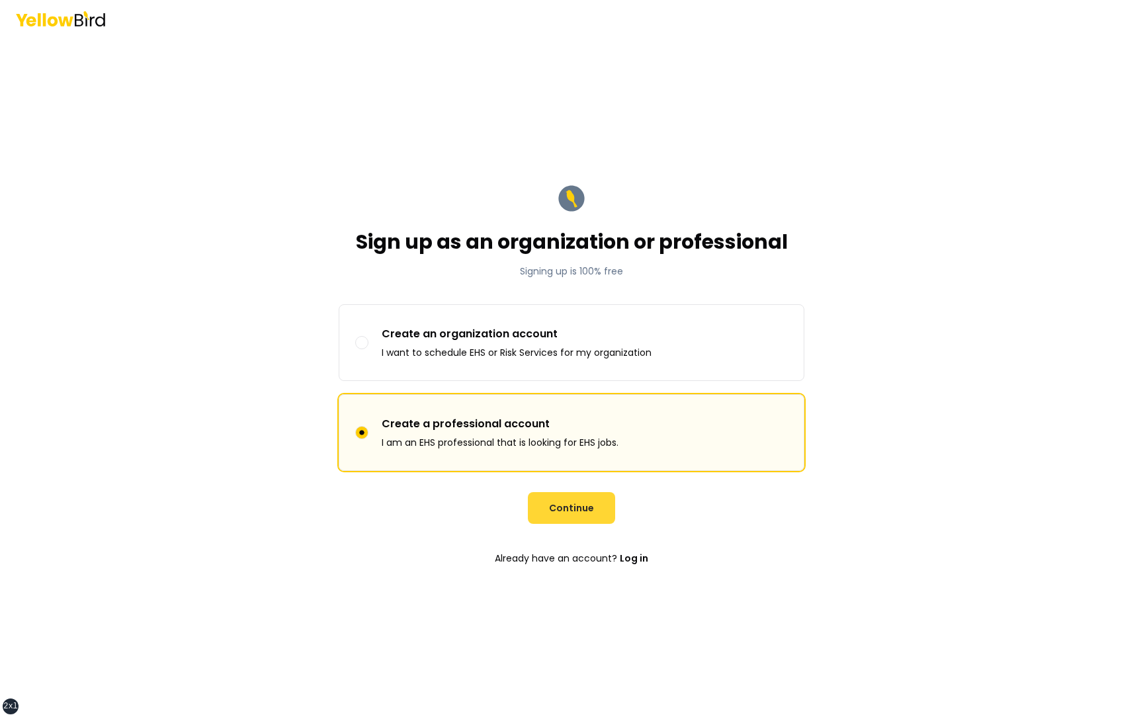
click at [558, 503] on button "Continue" at bounding box center [571, 508] width 87 height 32
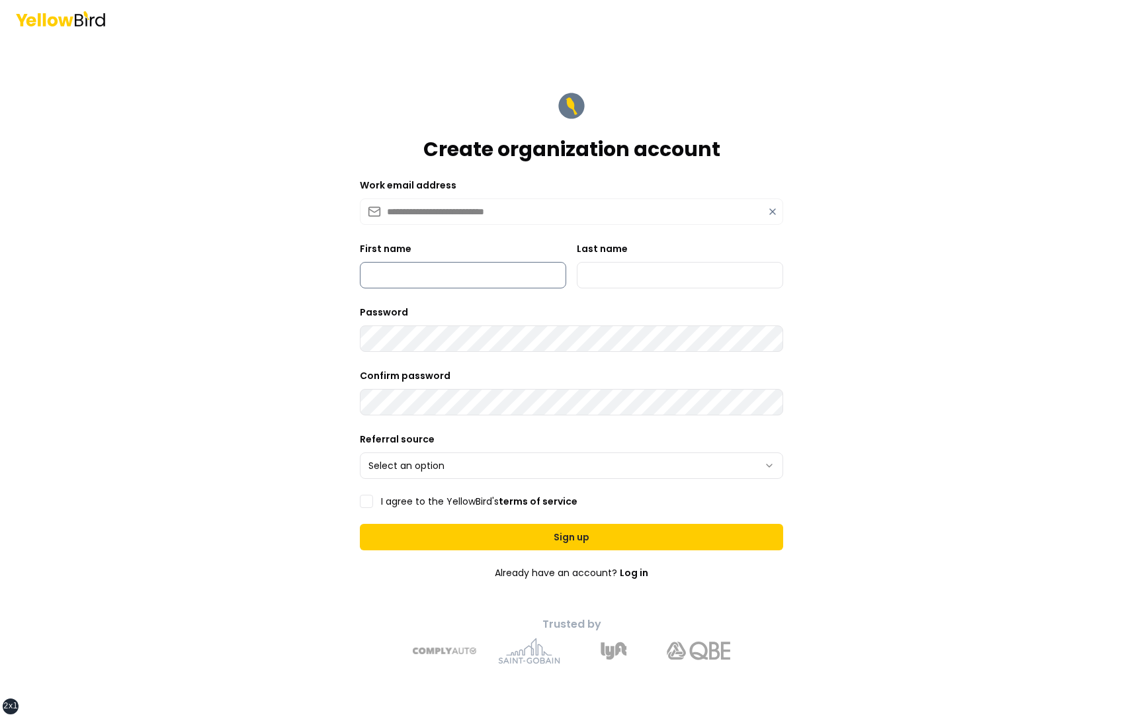
click at [454, 282] on input "First name" at bounding box center [463, 275] width 206 height 26
type input "*********"
click at [636, 285] on input "Last name" at bounding box center [680, 275] width 206 height 26
type input "***"
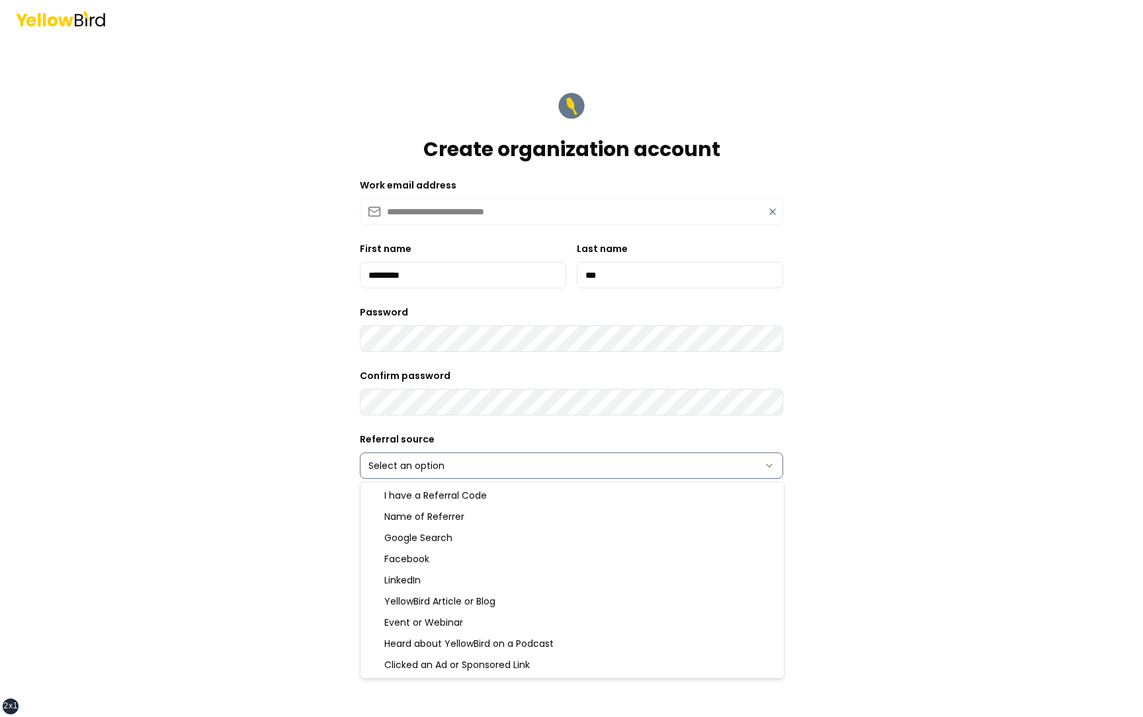
click at [480, 466] on html "**********" at bounding box center [571, 358] width 1143 height 717
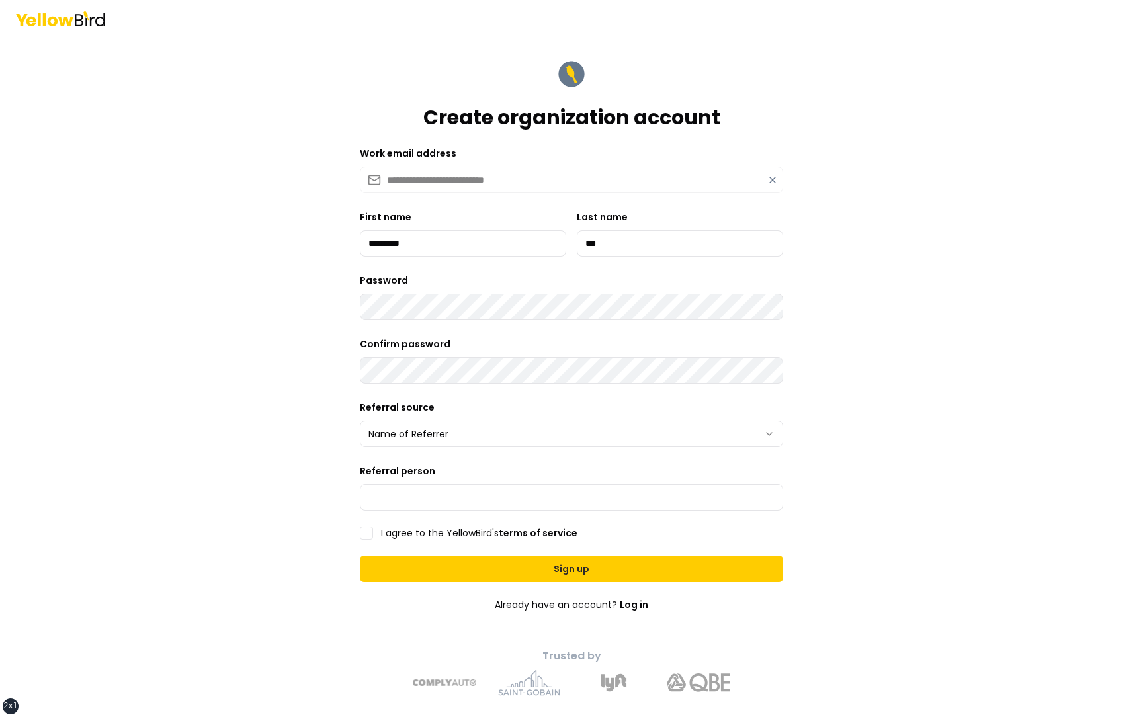
click at [425, 447] on form "**********" at bounding box center [571, 377] width 444 height 659
click at [418, 436] on html "**********" at bounding box center [571, 358] width 1143 height 717
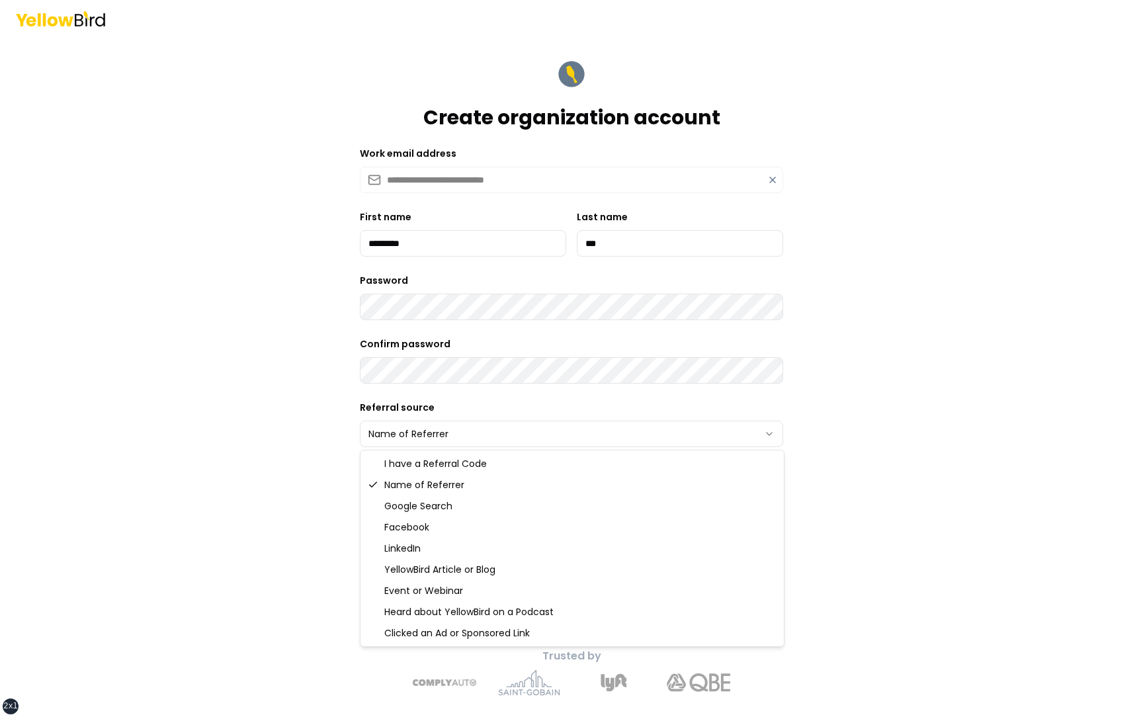
select select "******"
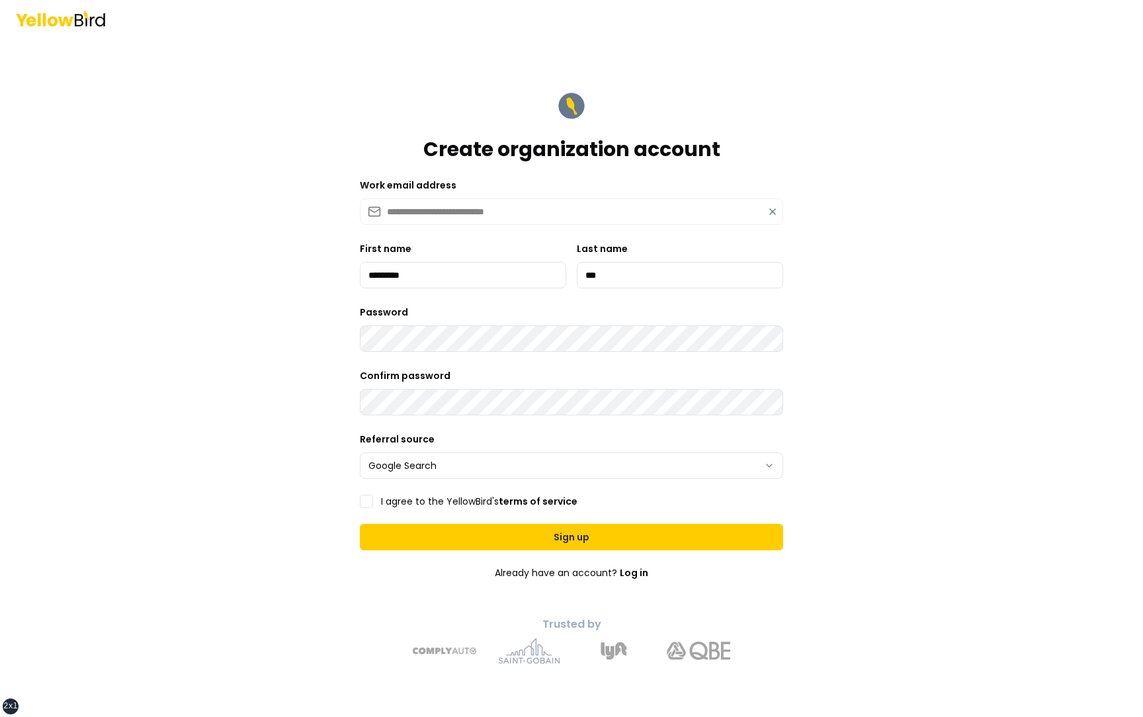
click at [403, 497] on label "I agree to the YellowBird's terms of service" at bounding box center [479, 501] width 196 height 9
click at [373, 497] on button "I agree to the YellowBird's terms of service" at bounding box center [366, 501] width 13 height 13
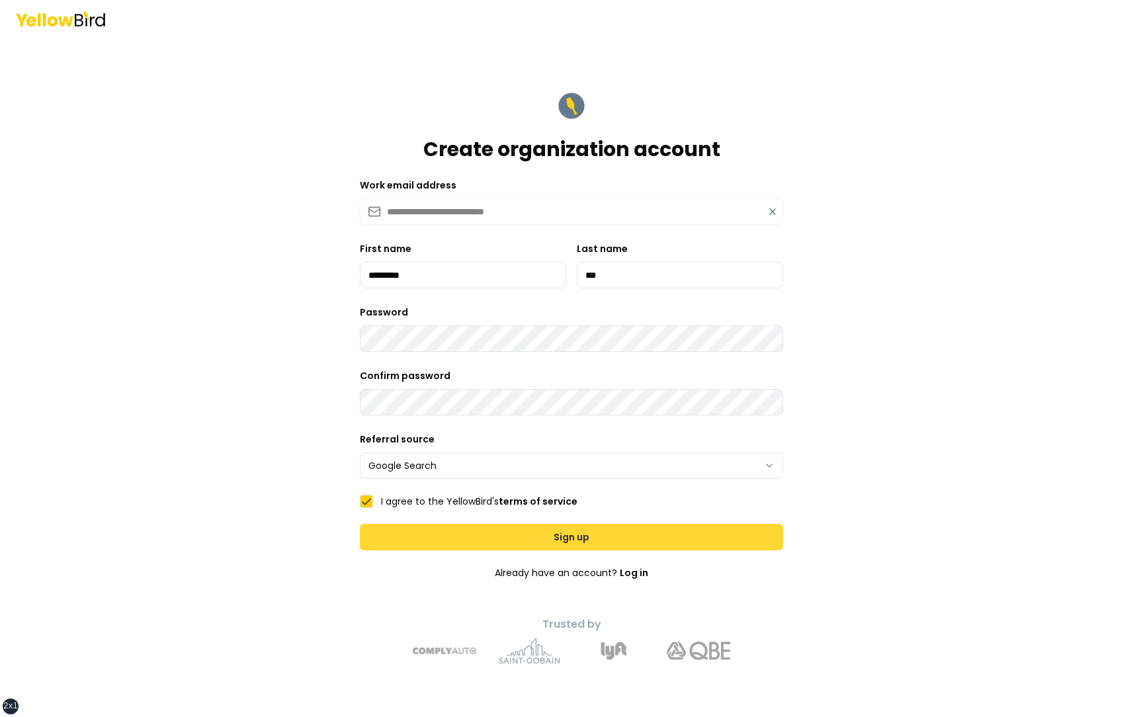
click at [474, 530] on button "Sign up" at bounding box center [571, 537] width 423 height 26
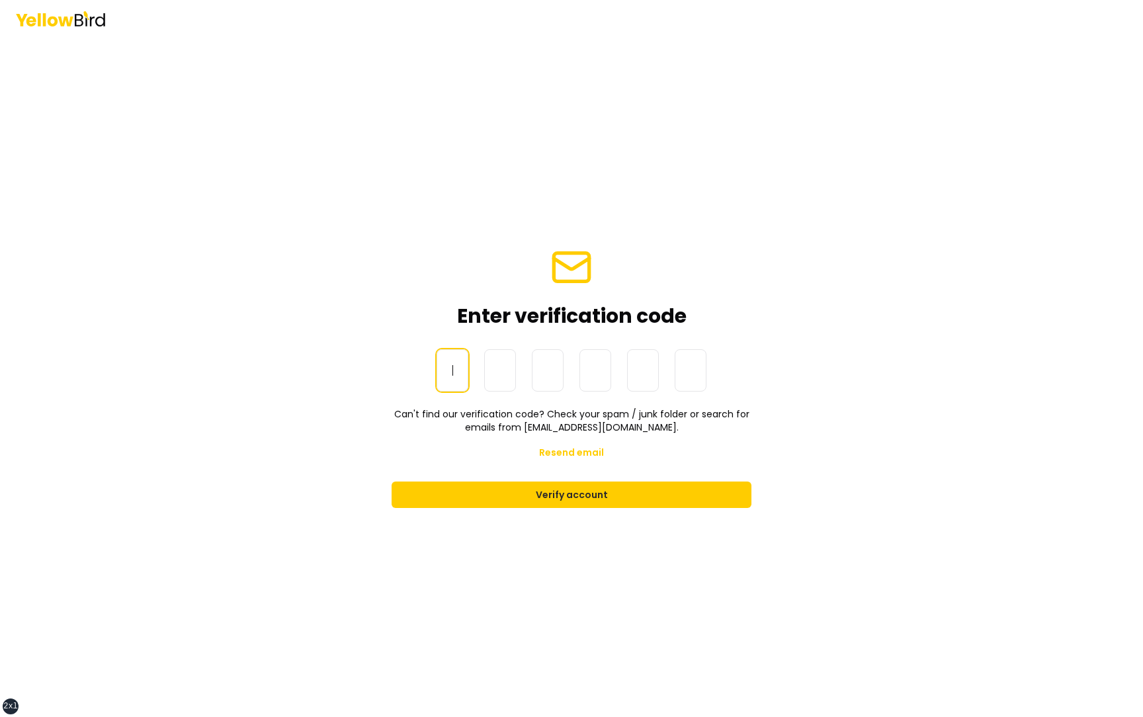
paste input "******"
type input "******"
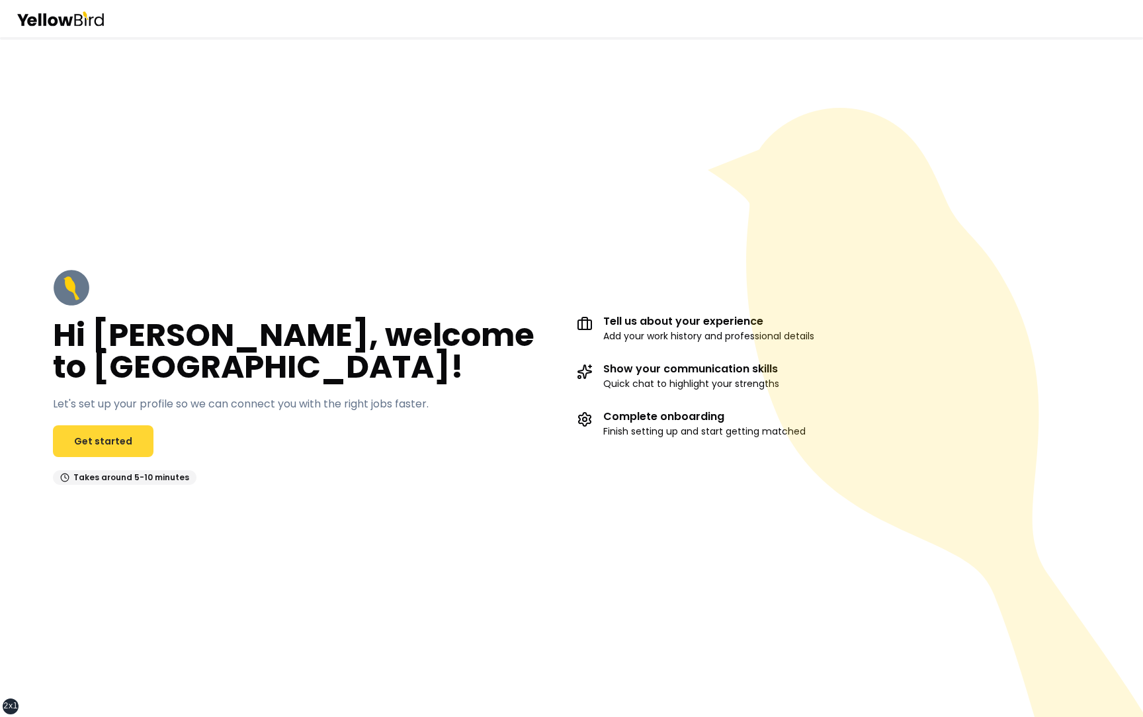
click at [110, 439] on link "Get started" at bounding box center [103, 441] width 101 height 32
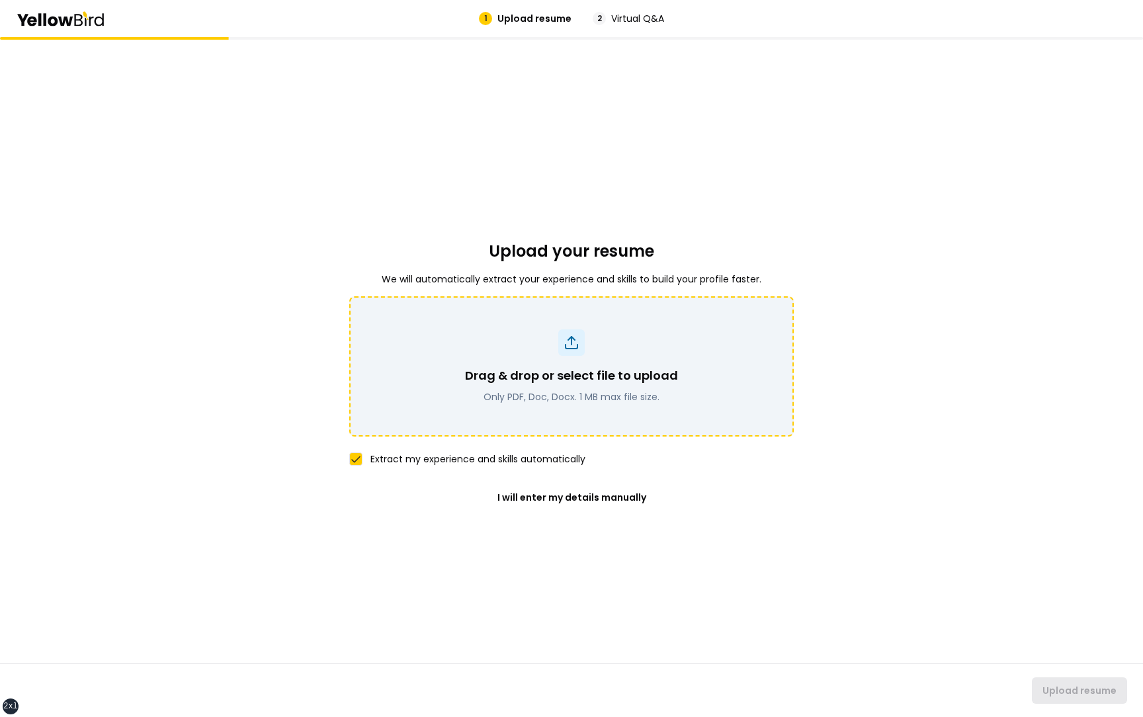
click at [523, 388] on div "Drag & drop or select file to upload Only PDF, Doc, Docx. 1 MB max file size." at bounding box center [571, 384] width 213 height 37
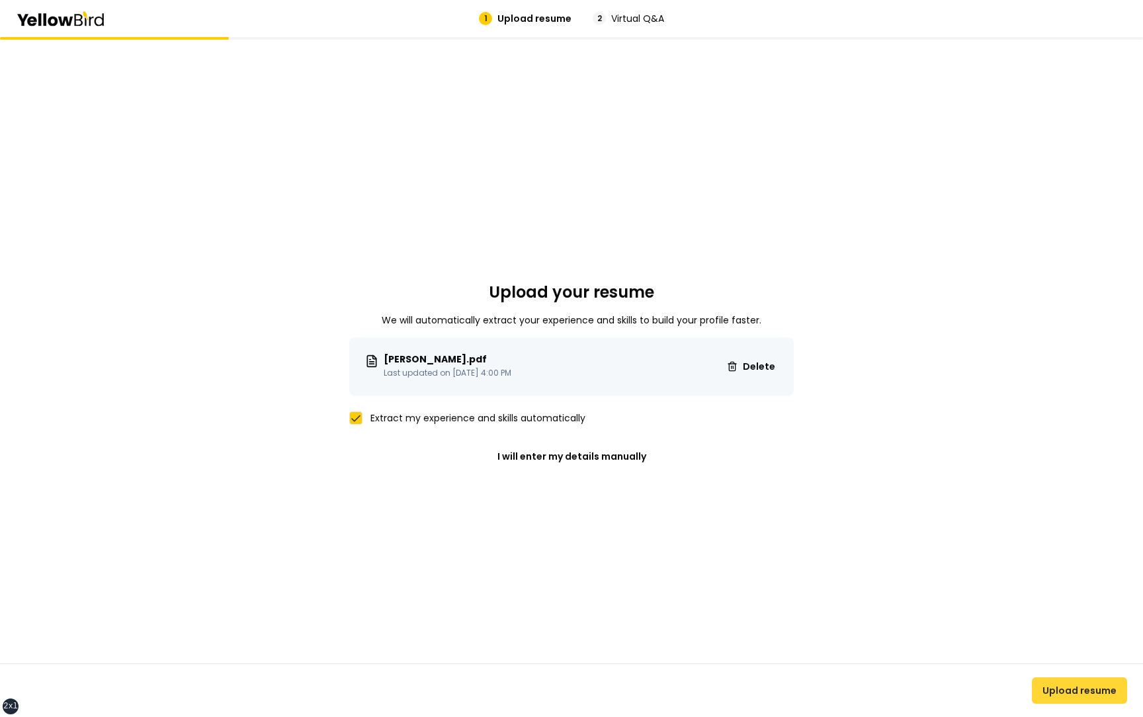
click at [1080, 694] on button "Upload resume" at bounding box center [1079, 690] width 95 height 26
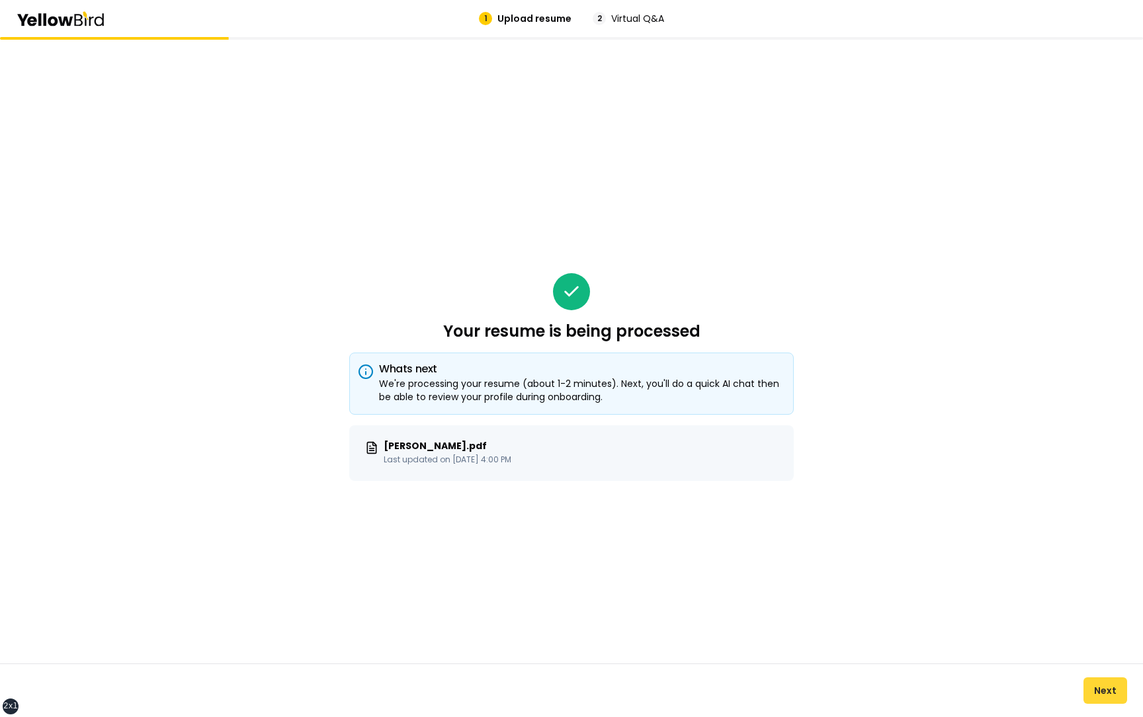
click at [1100, 692] on button "Next" at bounding box center [1105, 690] width 44 height 26
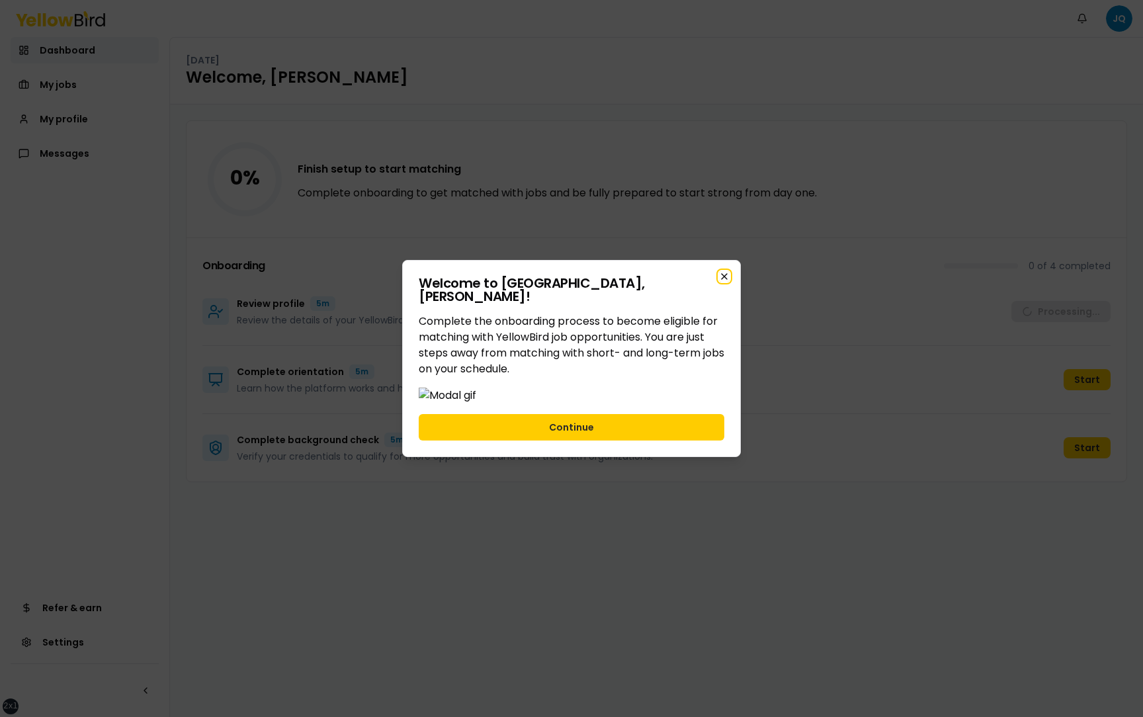
click at [724, 271] on icon "button" at bounding box center [724, 276] width 11 height 11
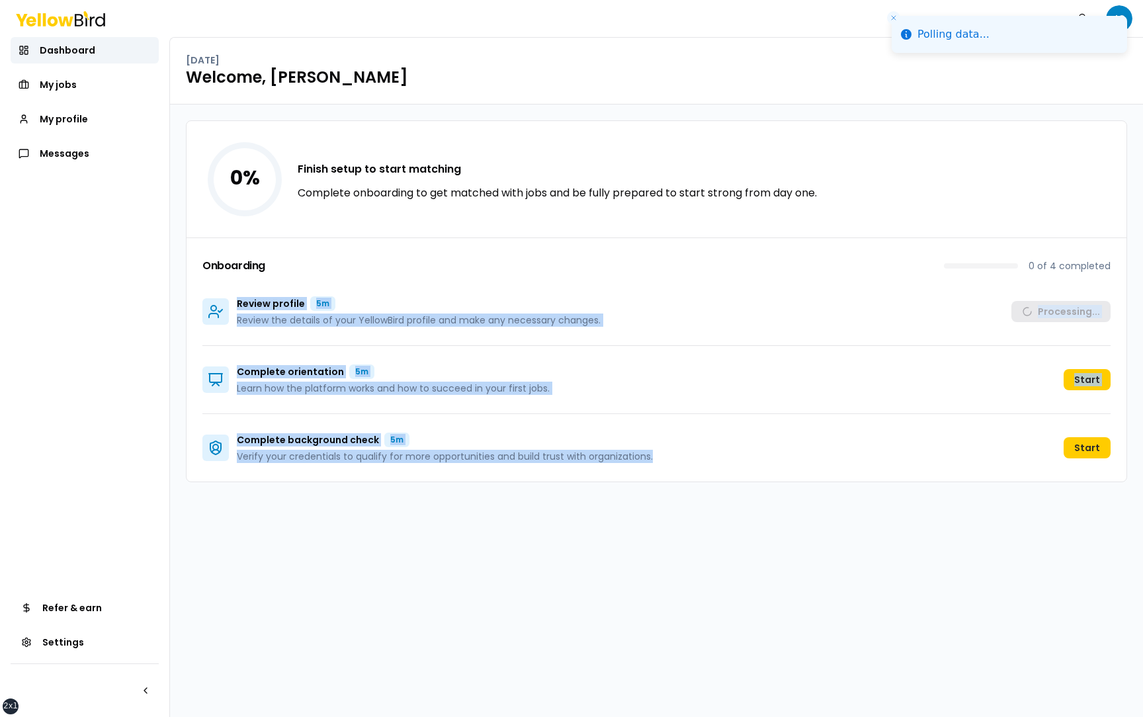
drag, startPoint x: 667, startPoint y: 463, endPoint x: 229, endPoint y: 292, distance: 470.5
click at [229, 292] on div "Onboarding 0 of 4 completed Review profile 5m Review the details of your Yellow…" at bounding box center [657, 359] width 940 height 244
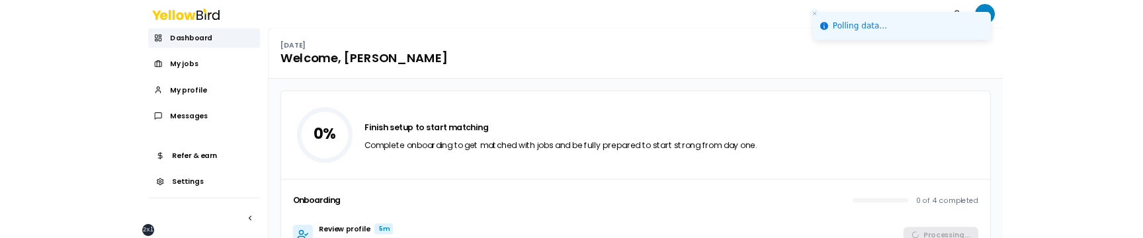
scroll to position [13, 0]
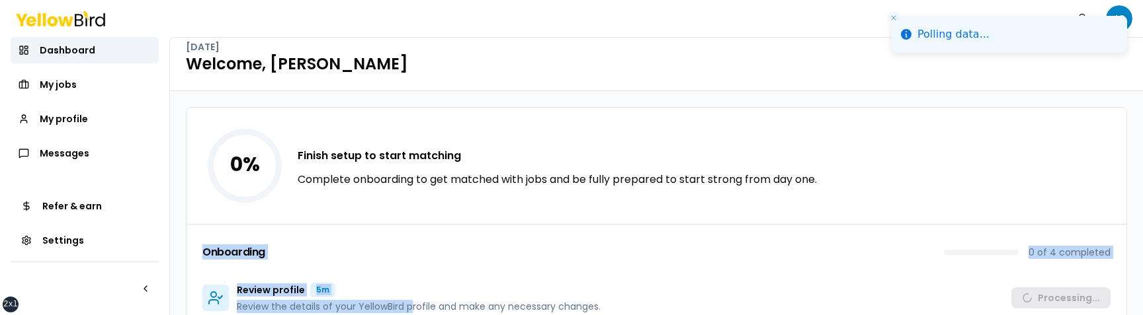
drag, startPoint x: 414, startPoint y: 315, endPoint x: 423, endPoint y: 237, distance: 77.9
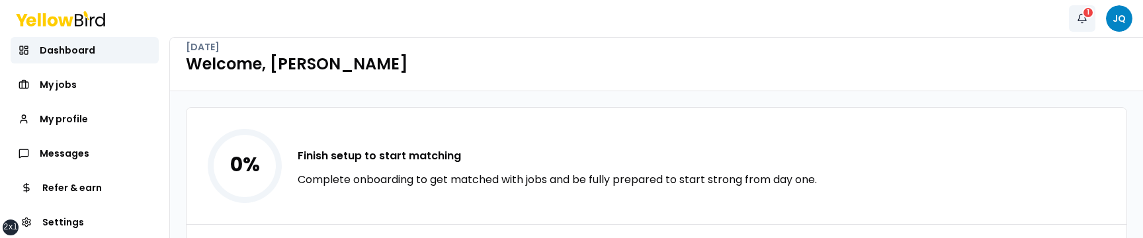
click at [1083, 20] on button "Notifications 1" at bounding box center [1082, 18] width 26 height 26
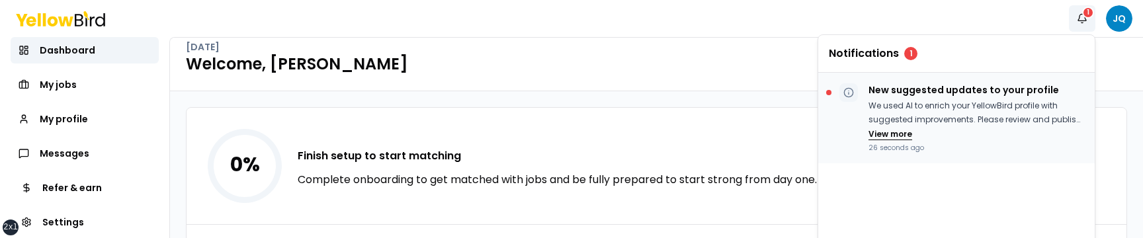
click at [902, 136] on button "View more" at bounding box center [890, 134] width 44 height 11
click at [901, 147] on button "View less" at bounding box center [887, 148] width 39 height 11
click at [894, 136] on button "View more" at bounding box center [890, 134] width 44 height 11
click at [895, 147] on button "View less" at bounding box center [887, 148] width 39 height 11
click at [894, 135] on button "View more" at bounding box center [890, 134] width 44 height 11
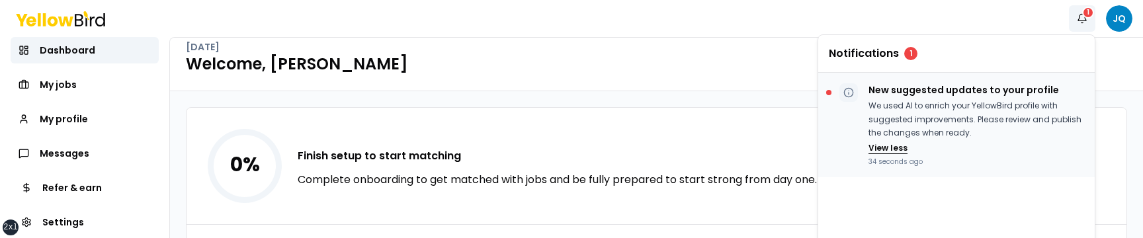
click at [895, 146] on button "View less" at bounding box center [887, 148] width 39 height 11
click at [884, 132] on button "View more" at bounding box center [890, 134] width 44 height 11
click at [921, 108] on p "We used AI to enrich your YellowBird profile with suggested improvements. Pleas…" at bounding box center [976, 119] width 216 height 41
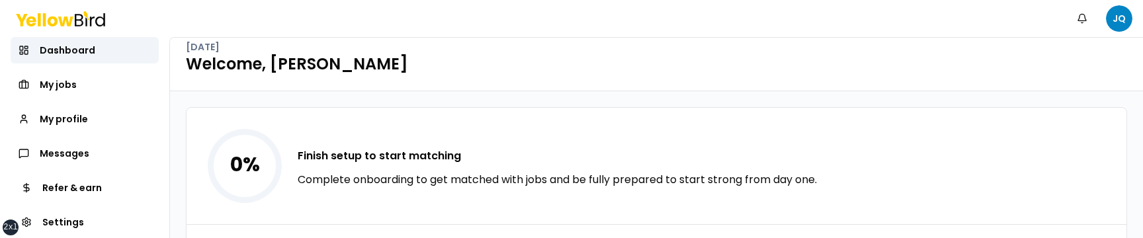
click at [763, 67] on h1 "Welcome, Juan Test" at bounding box center [656, 64] width 941 height 21
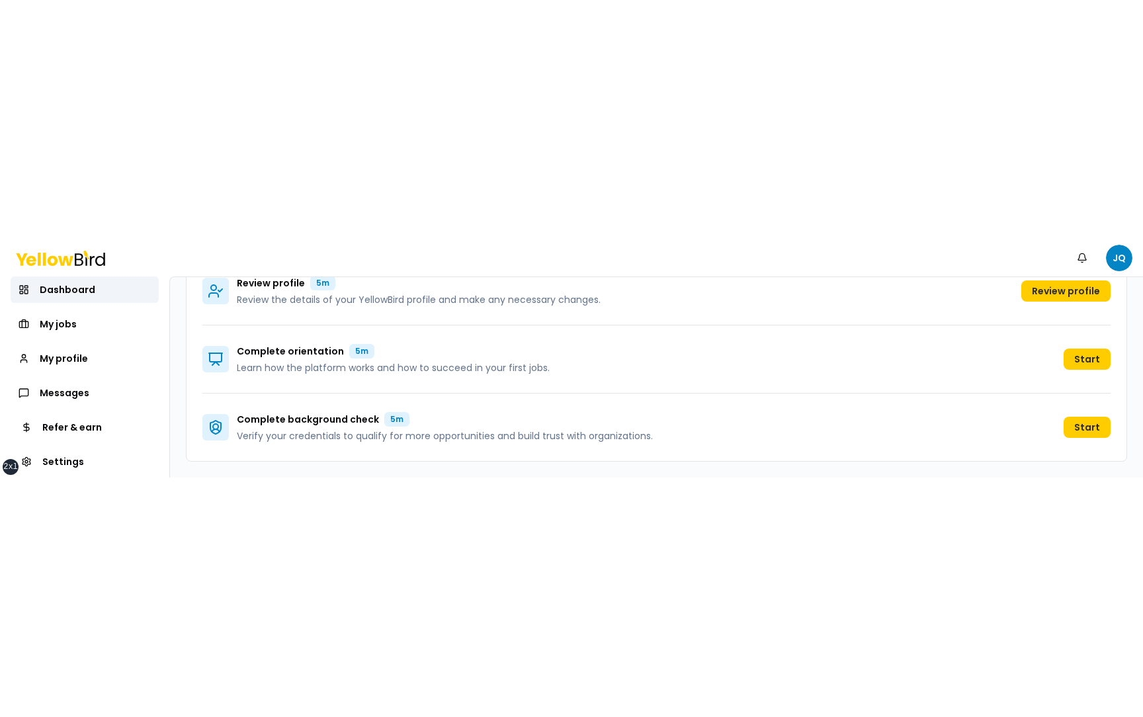
scroll to position [0, 0]
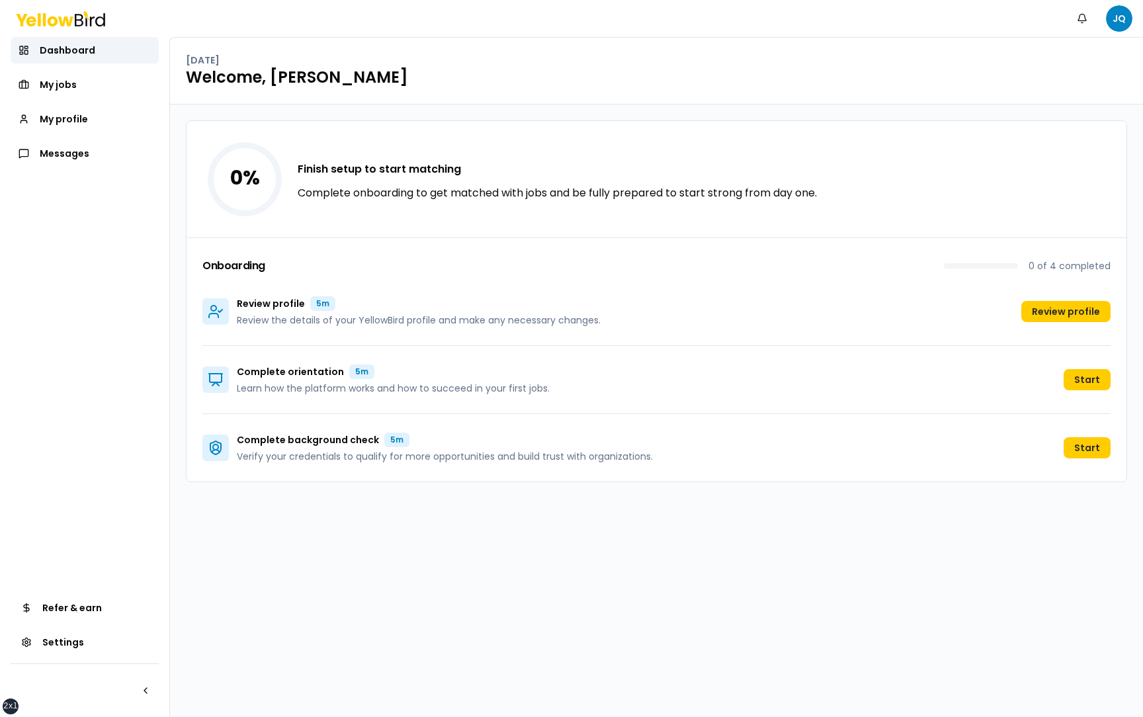
click at [283, 538] on div "0 % Finish setup to start matching Complete onboarding to get matched with jobs…" at bounding box center [656, 411] width 973 height 612
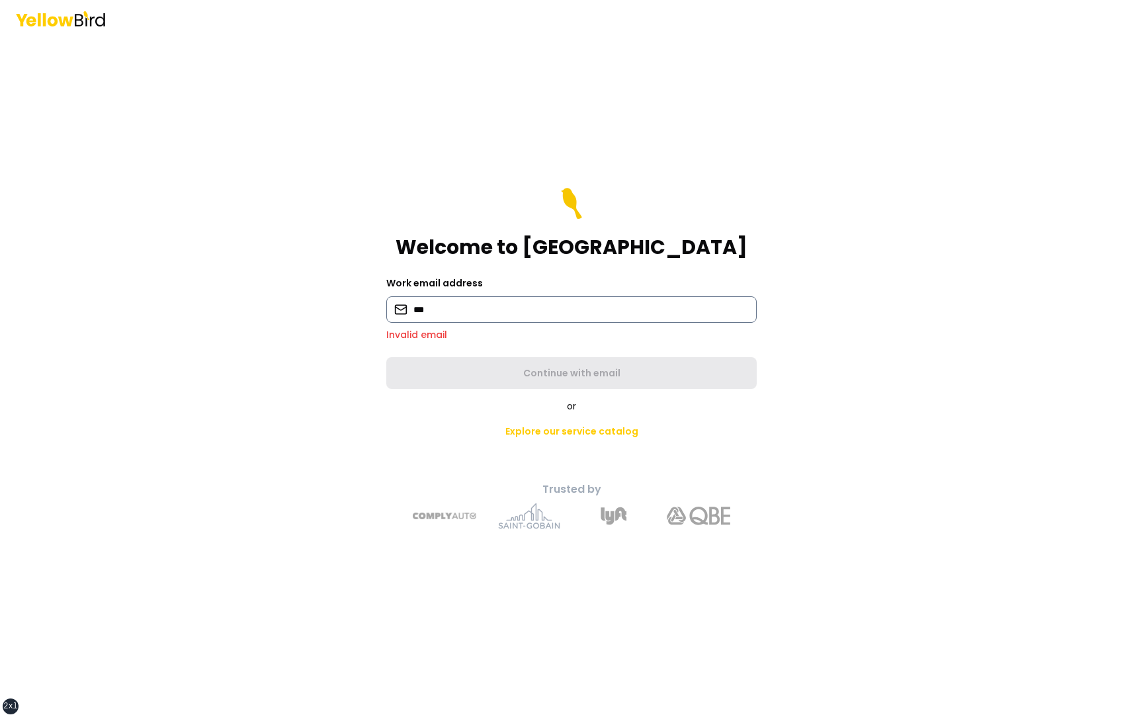
type input "**********"
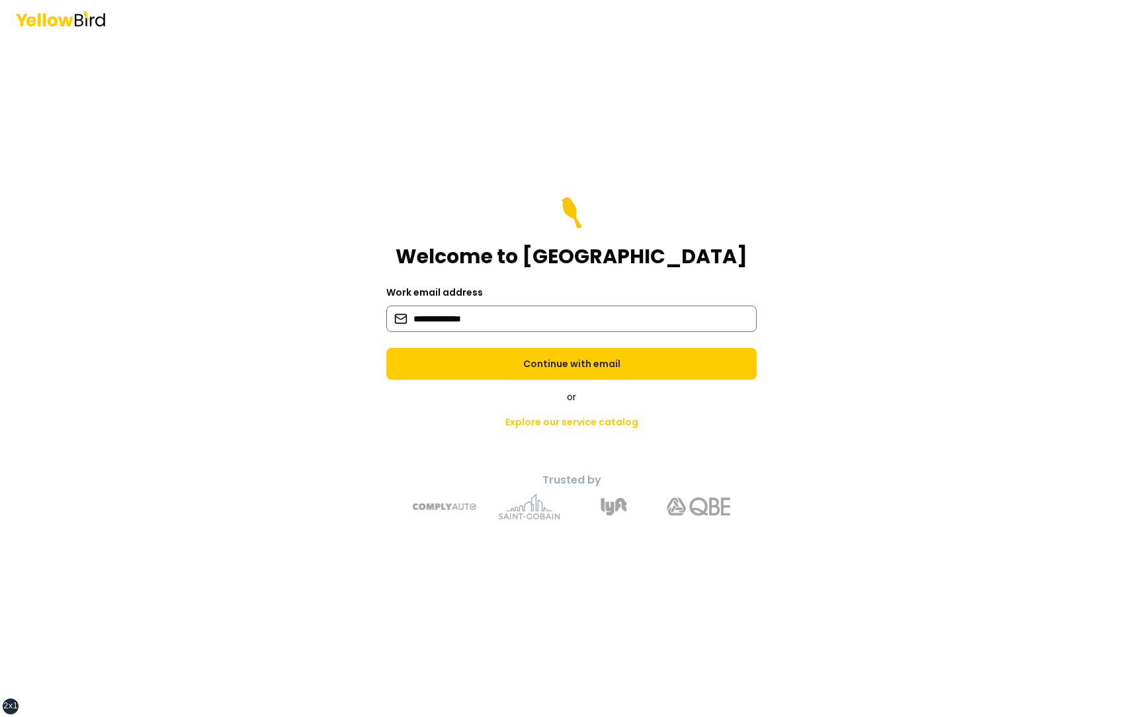
click at [386, 348] on button "Continue with email" at bounding box center [571, 364] width 370 height 32
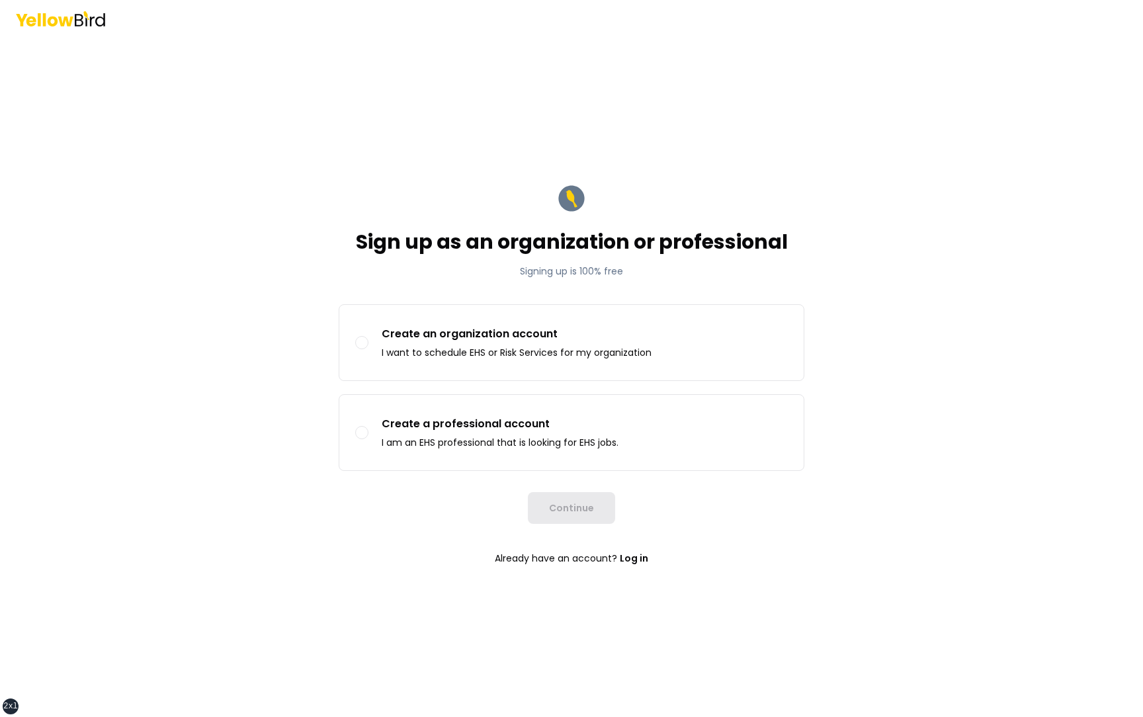
type button "organization"
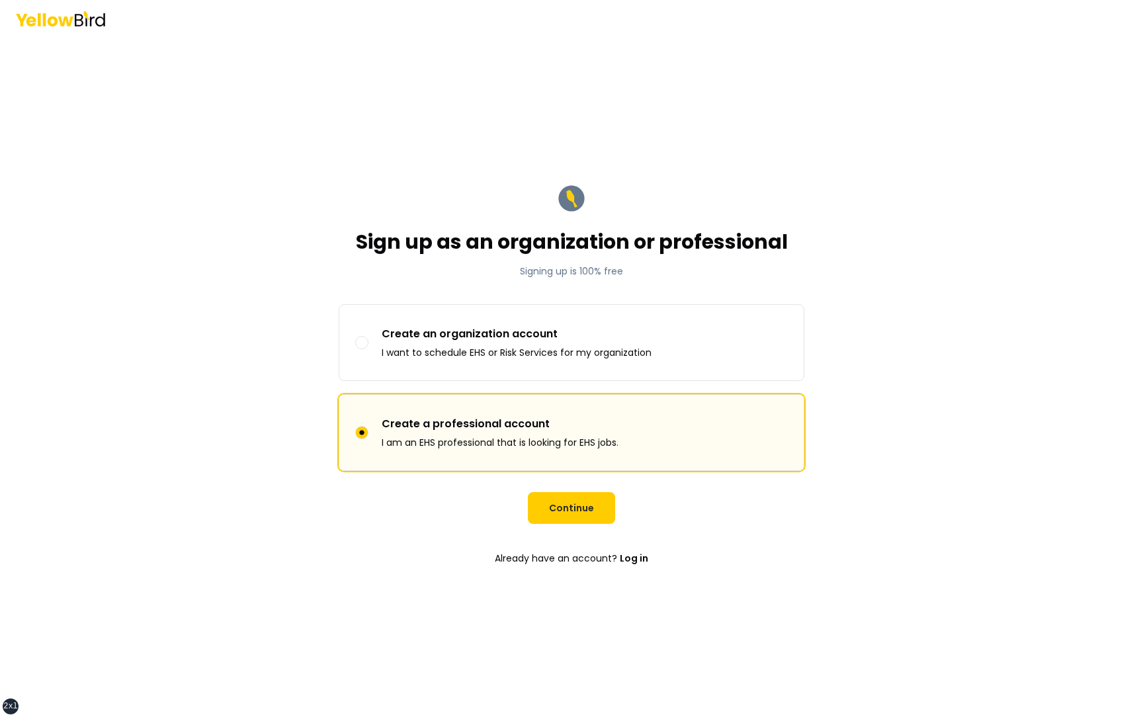
type button "professional"
click button "Continue" at bounding box center [571, 508] width 87 height 32
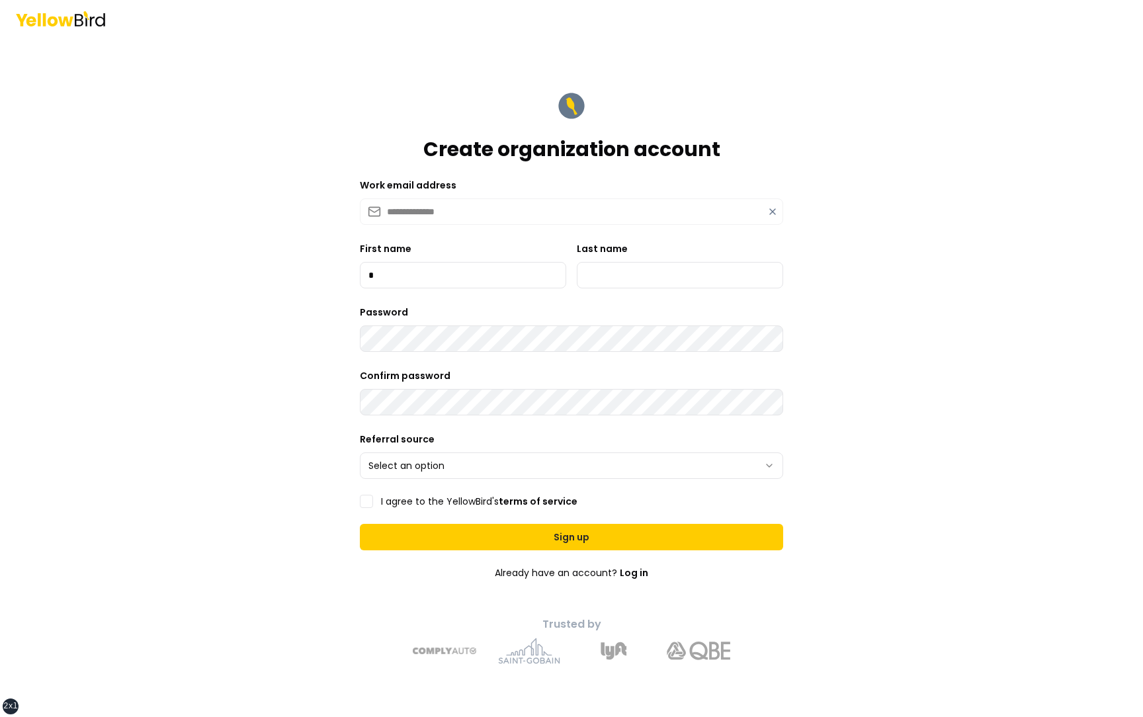
type input "*********"
type input "***"
click at [450, 458] on html "**********" at bounding box center [571, 358] width 1143 height 717
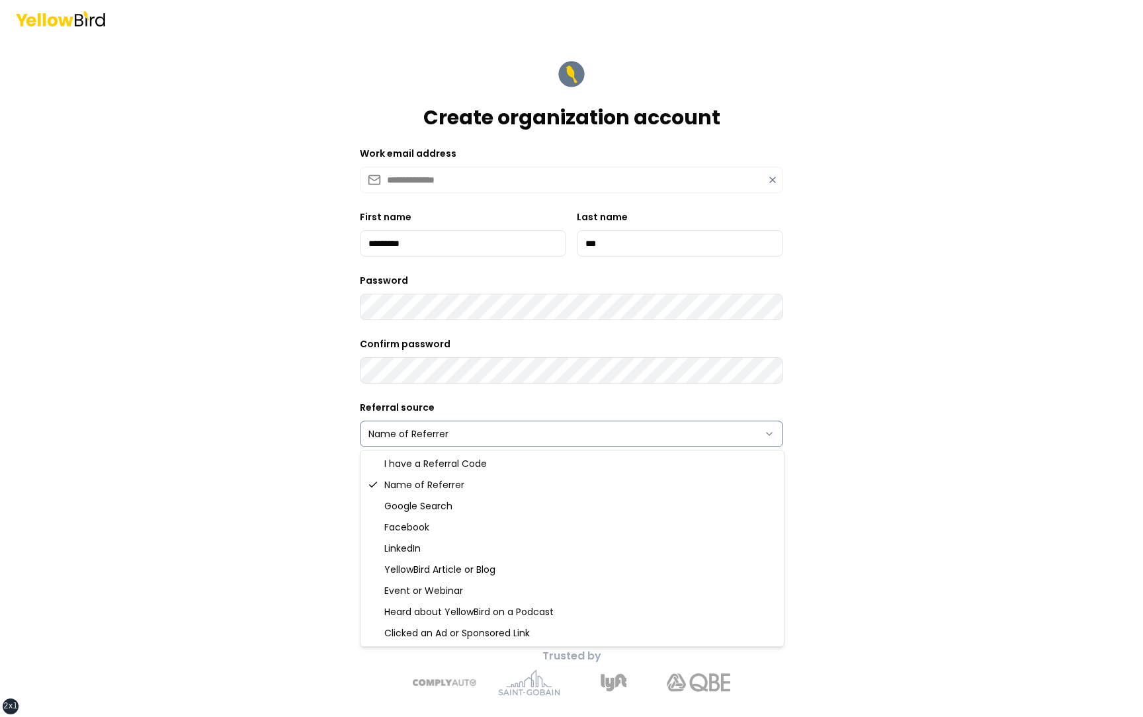
click at [428, 442] on html "**********" at bounding box center [571, 358] width 1143 height 717
select select "******"
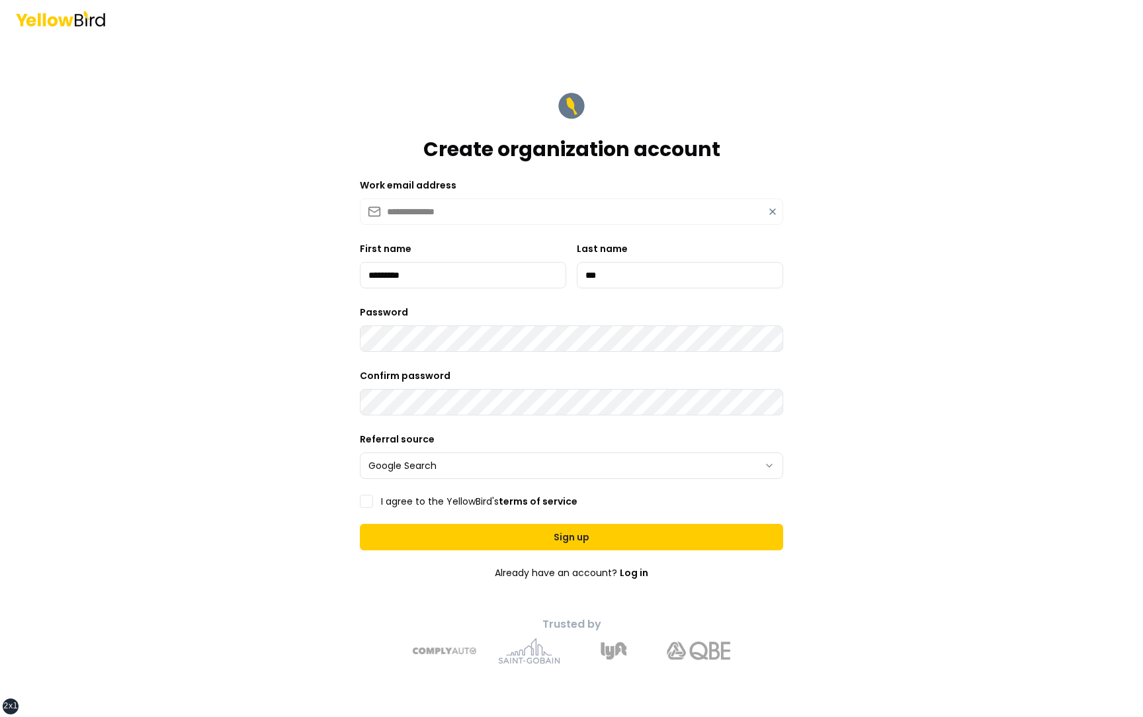
click at [425, 509] on form "**********" at bounding box center [571, 376] width 444 height 595
click at [425, 503] on label "I agree to the YellowBird's terms of service" at bounding box center [479, 501] width 196 height 9
click at [373, 503] on button "I agree to the YellowBird's terms of service" at bounding box center [366, 501] width 13 height 13
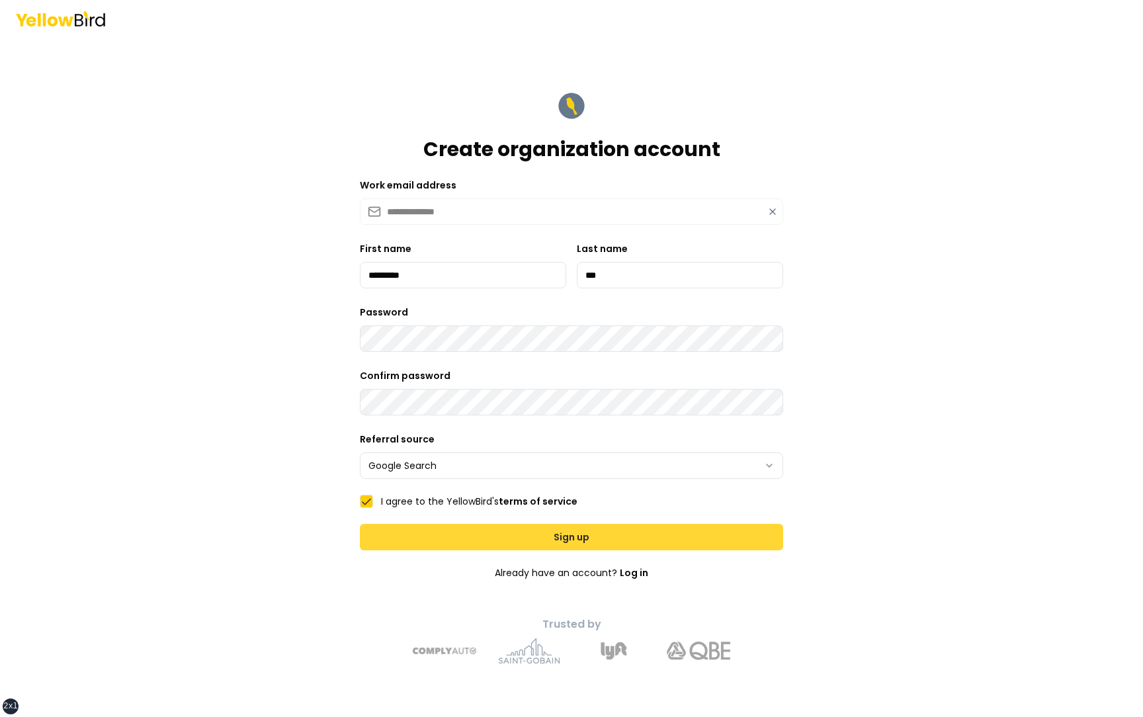
click at [431, 529] on button "Sign up" at bounding box center [571, 537] width 423 height 26
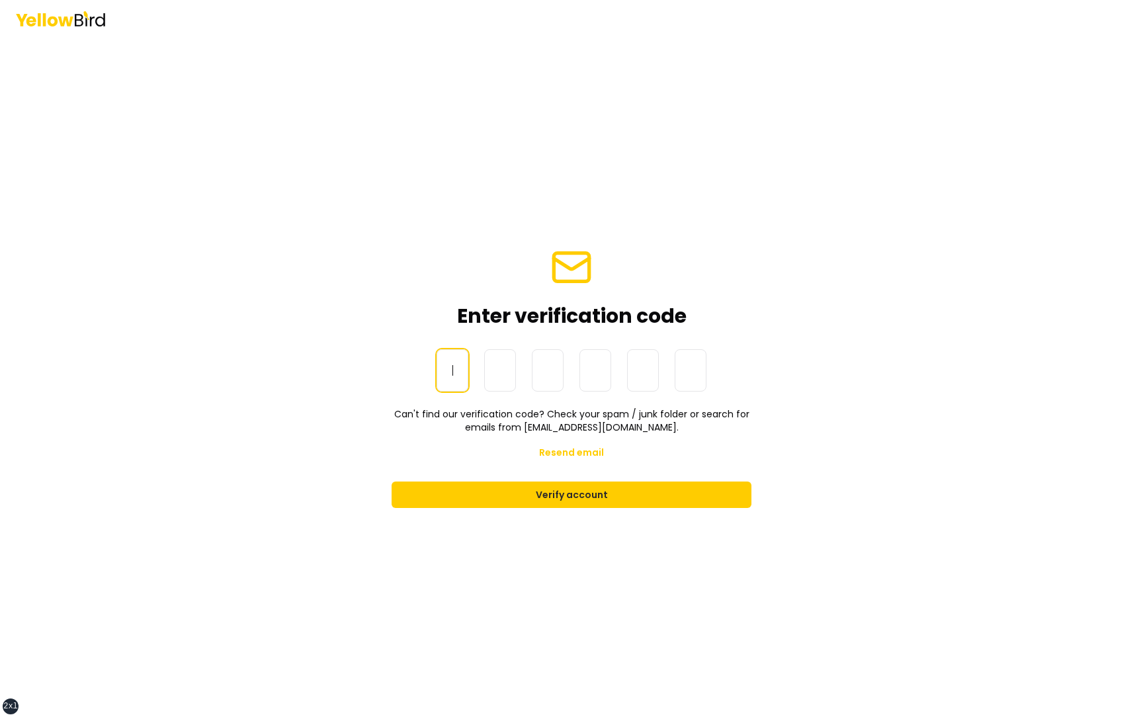
paste input "******"
type input "******"
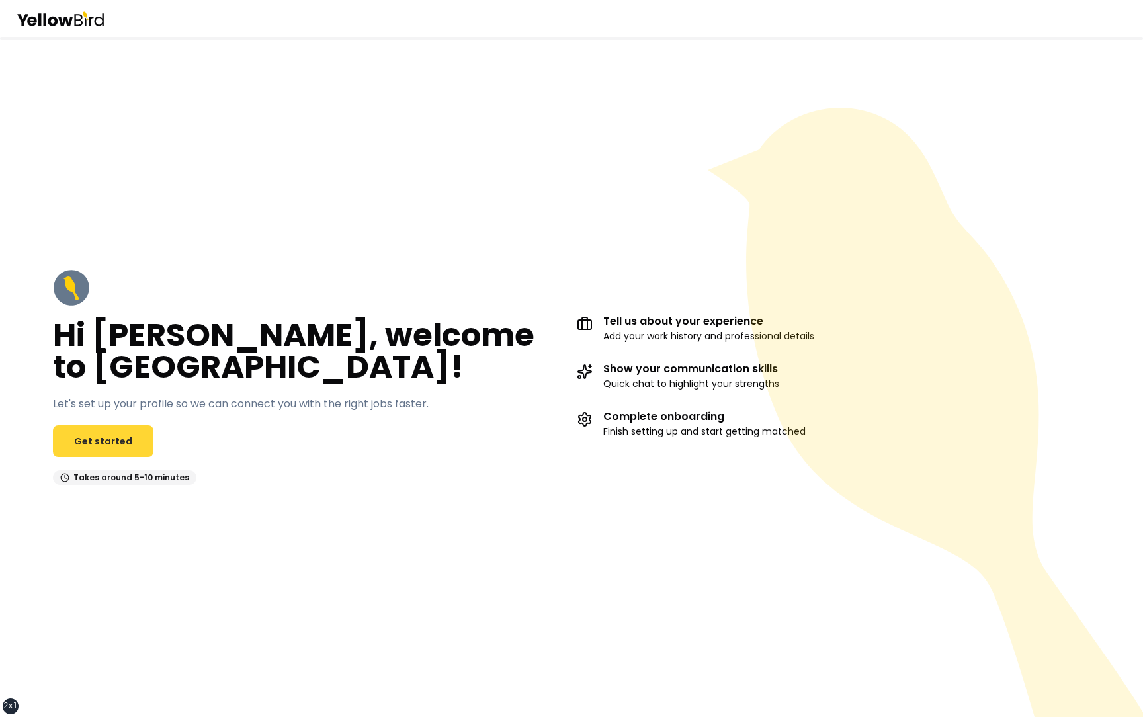
click at [99, 442] on link "Get started" at bounding box center [103, 441] width 101 height 32
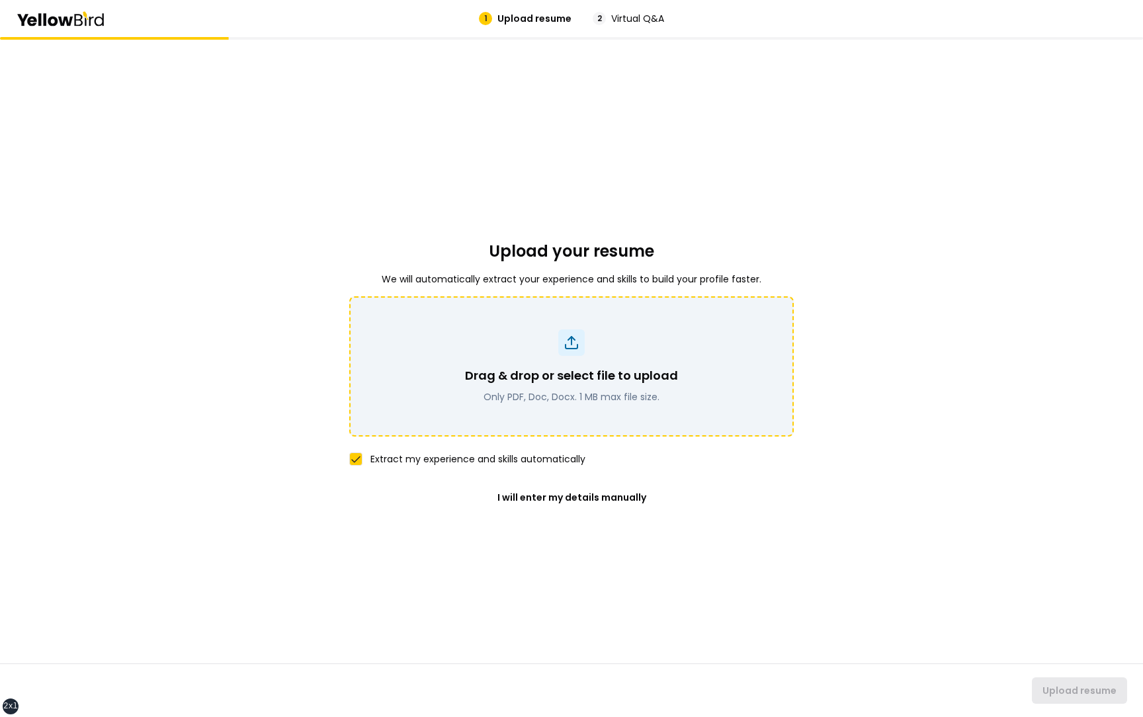
click at [544, 379] on p "Drag & drop or select file to upload" at bounding box center [571, 375] width 213 height 19
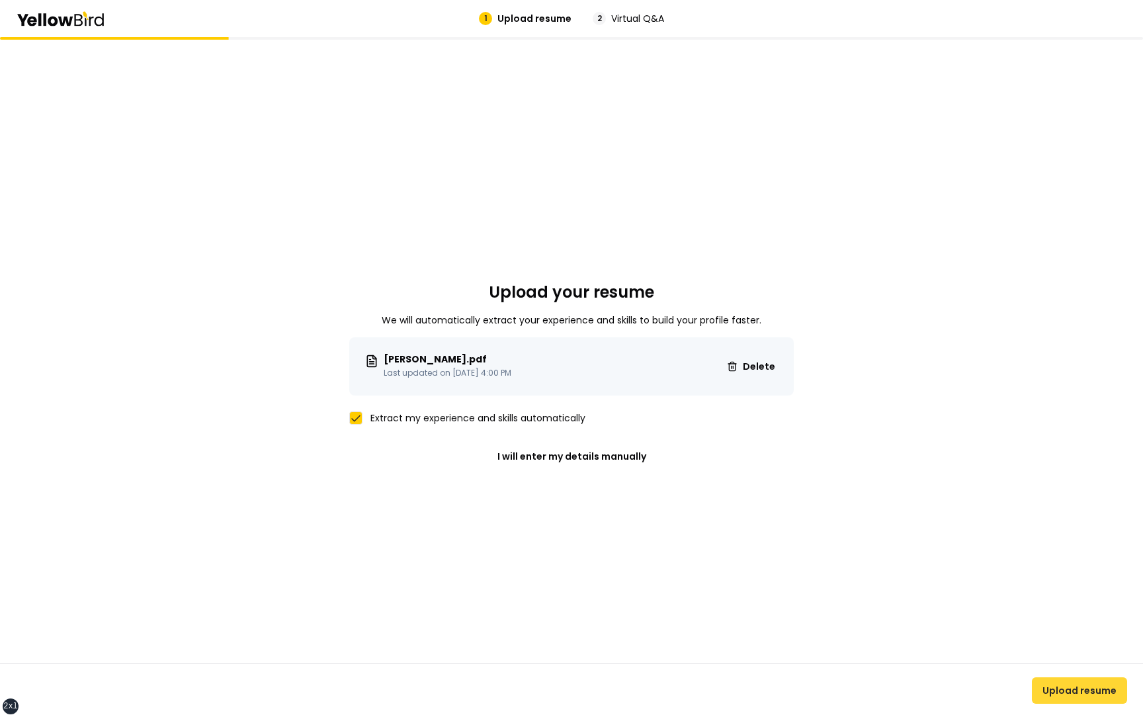
click at [1075, 689] on button "Upload resume" at bounding box center [1079, 690] width 95 height 26
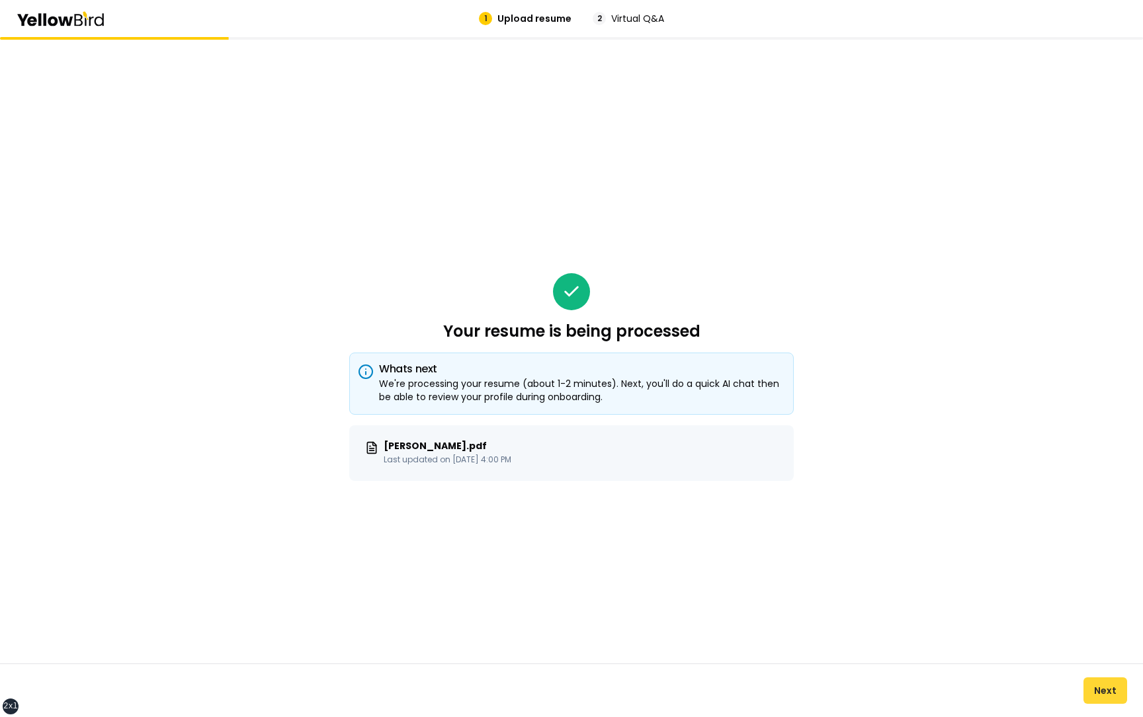
click at [1102, 689] on button "Next" at bounding box center [1105, 690] width 44 height 26
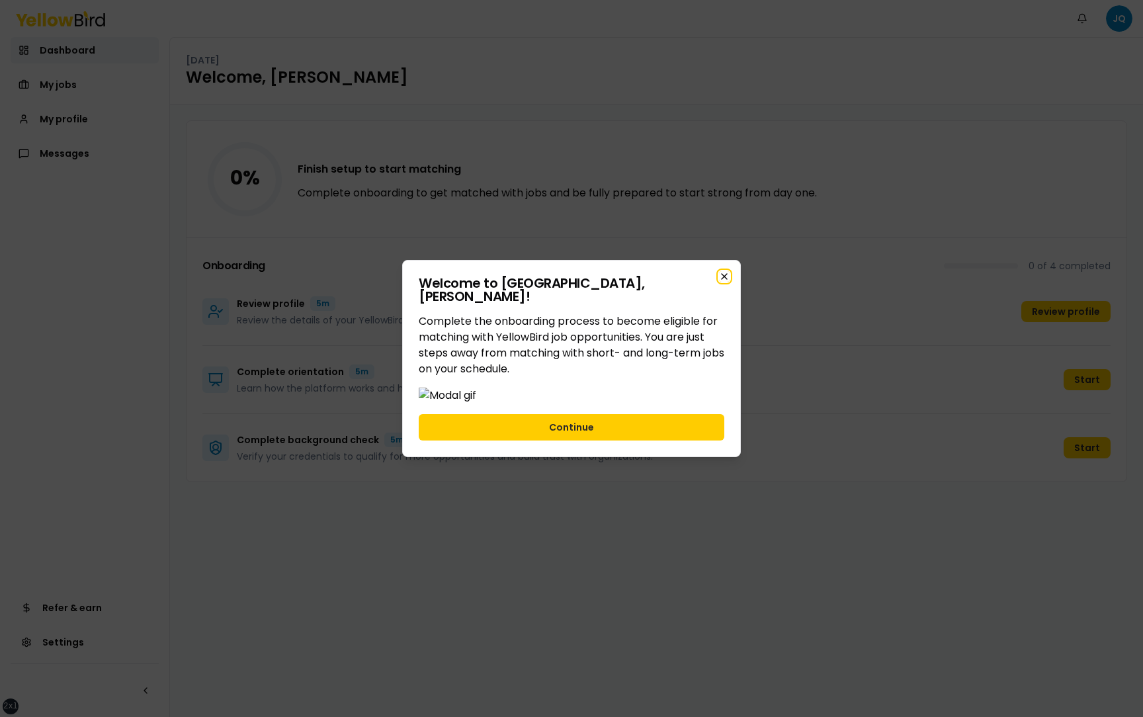
click at [724, 271] on icon "button" at bounding box center [724, 276] width 11 height 11
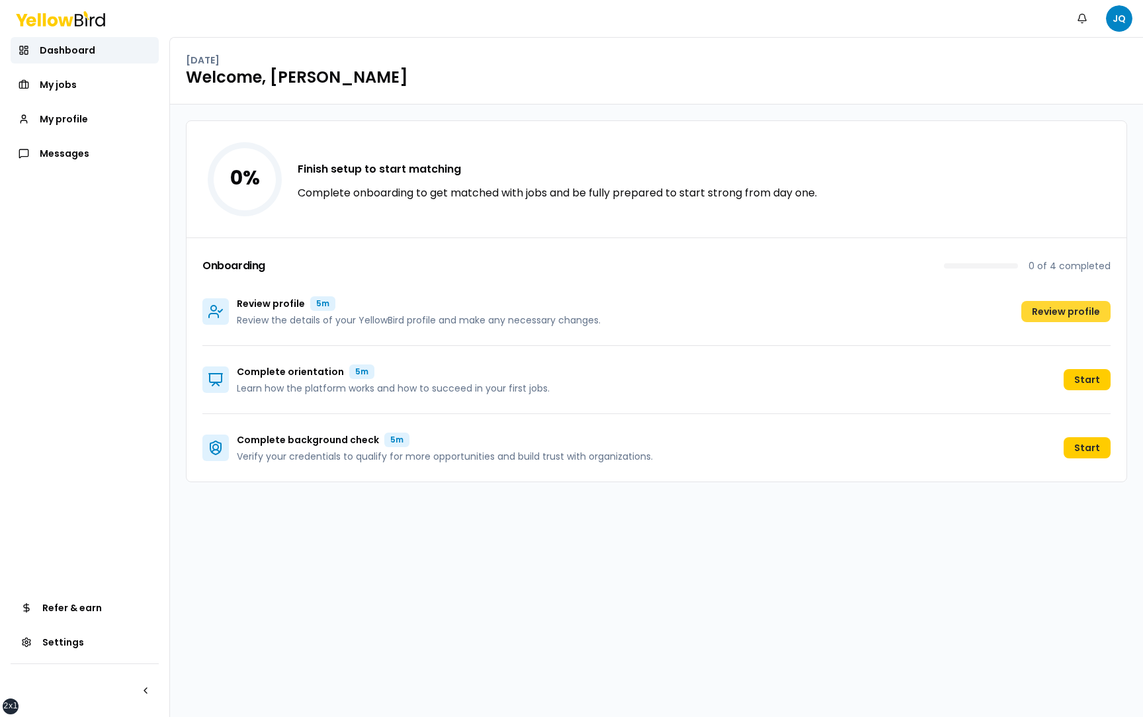
click at [1044, 310] on button "Review profile" at bounding box center [1065, 311] width 89 height 21
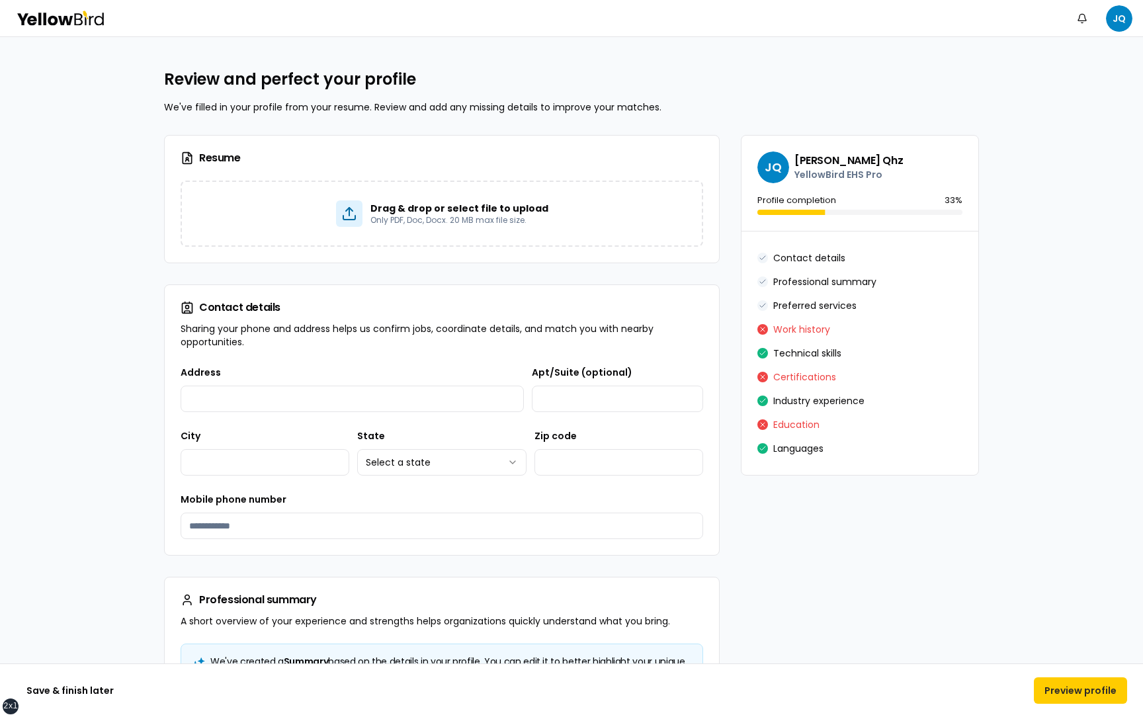
click at [509, 255] on div "Drag & drop or select file to upload Only PDF, Doc, Docx. 20 MB max file size." at bounding box center [442, 222] width 554 height 82
click at [477, 84] on h2 "Review and perfect your profile" at bounding box center [571, 79] width 815 height 21
click at [102, 684] on button "Save & finish later" at bounding box center [70, 690] width 108 height 26
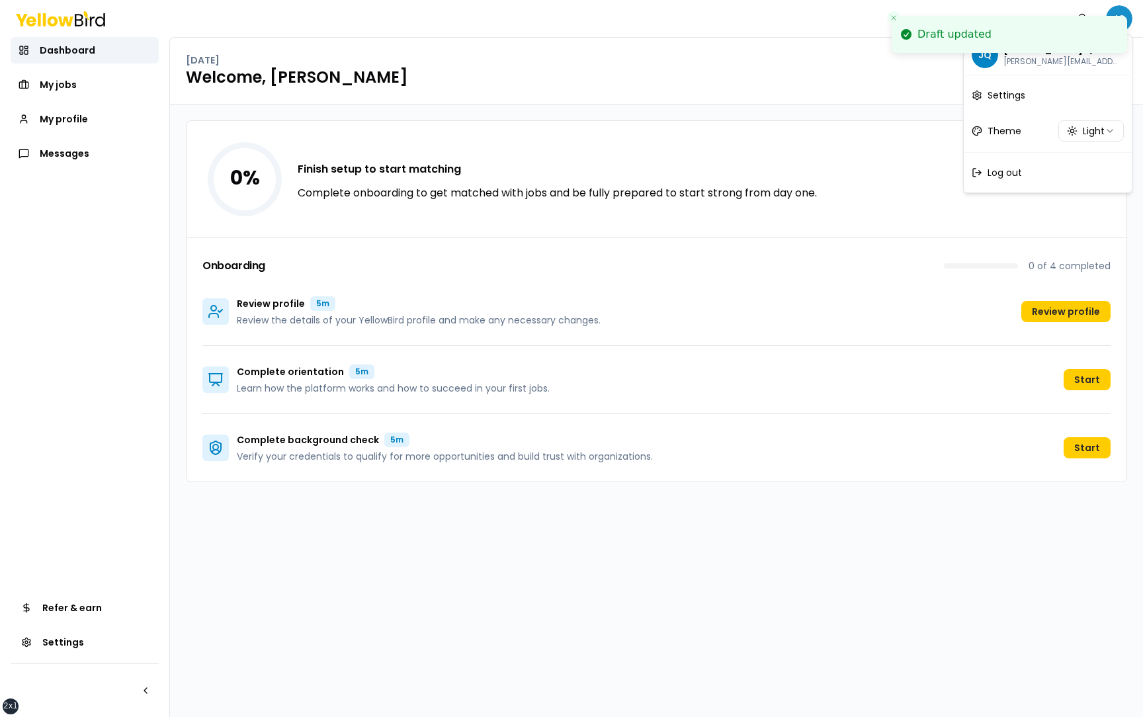
click at [1128, 9] on html "xs sm md lg xl 2xl Draft updated Notifications JQ Dashboard My jobs My profile …" at bounding box center [571, 358] width 1143 height 717
click at [1021, 179] on span "Log out" at bounding box center [1004, 172] width 34 height 13
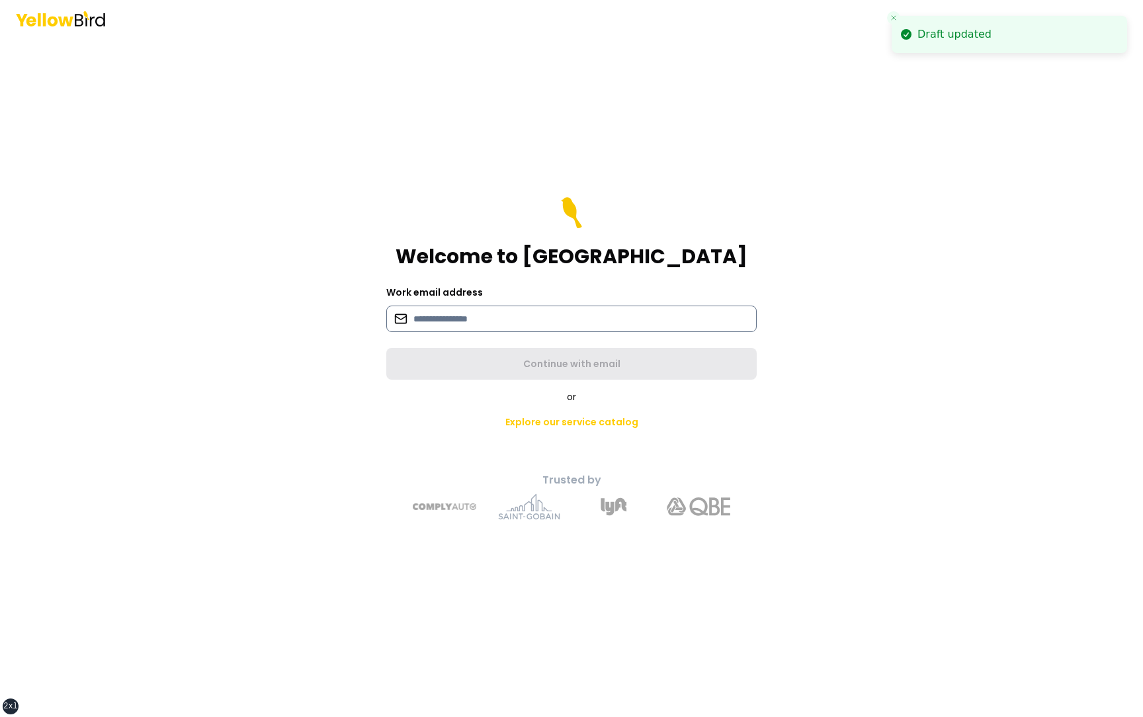
click at [579, 314] on input at bounding box center [571, 319] width 370 height 26
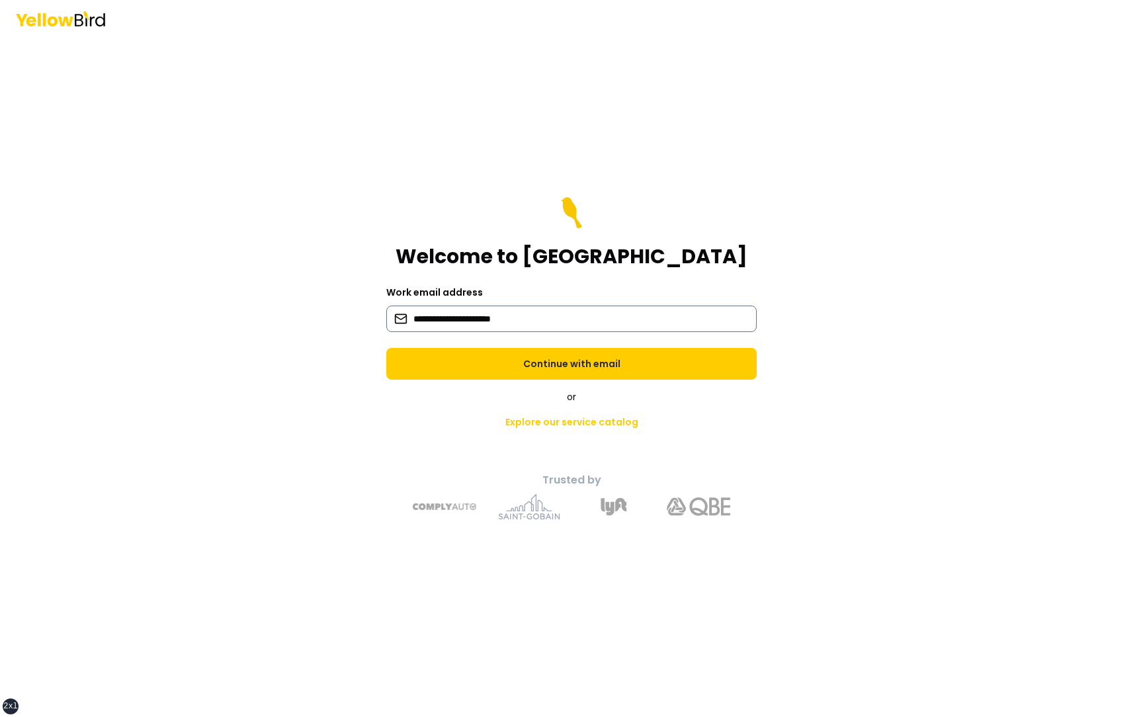
click at [481, 319] on input "**********" at bounding box center [571, 319] width 370 height 26
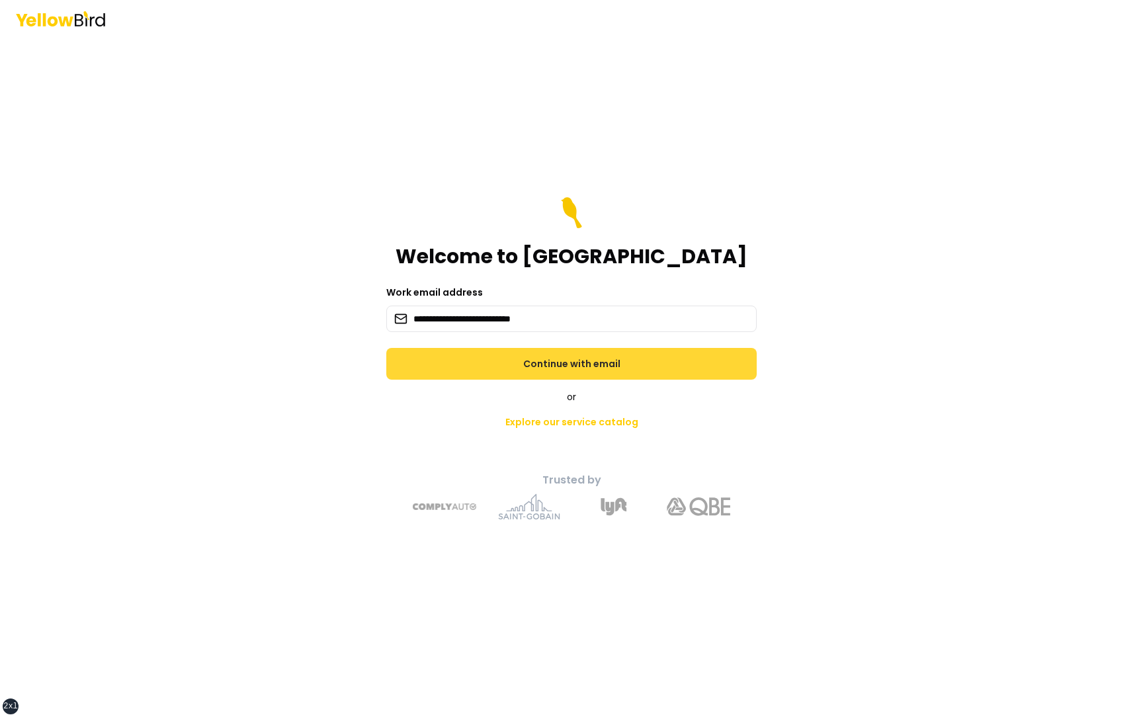
type input "**********"
click at [534, 360] on button "Continue with email" at bounding box center [571, 364] width 370 height 32
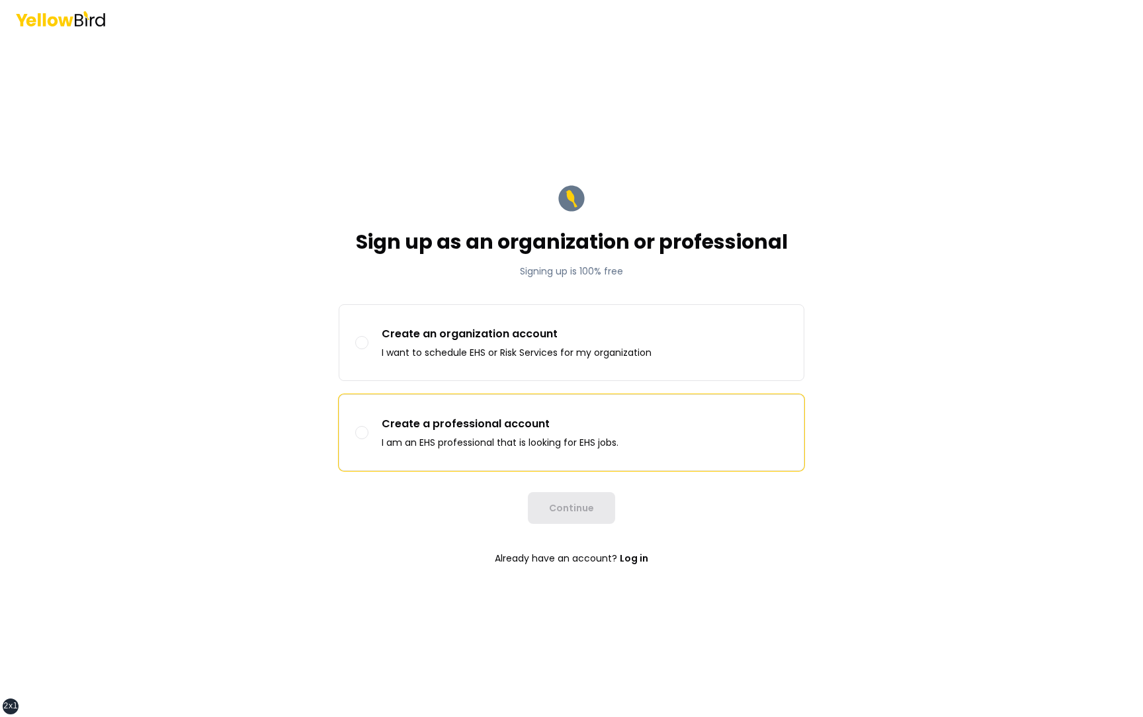
click at [507, 425] on p "Create a professional account" at bounding box center [500, 424] width 237 height 16
click at [368, 426] on button "Create a professional account I am an EHS professional that is looking for EHS …" at bounding box center [361, 432] width 13 height 13
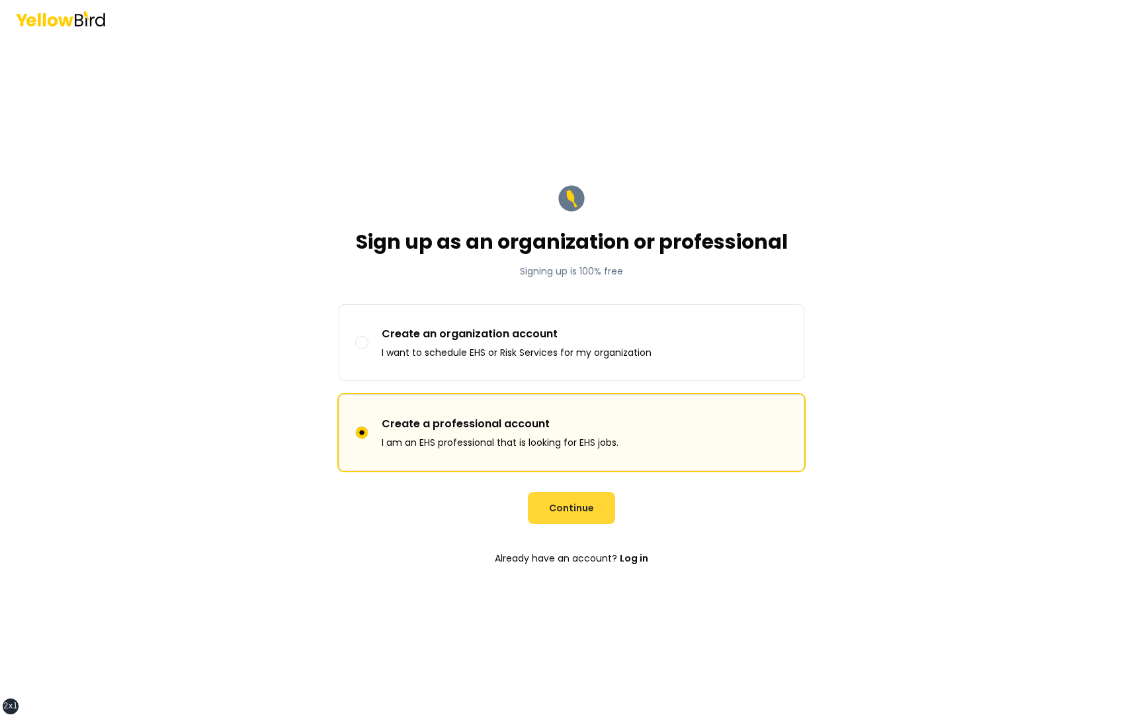
click at [560, 509] on button "Continue" at bounding box center [571, 508] width 87 height 32
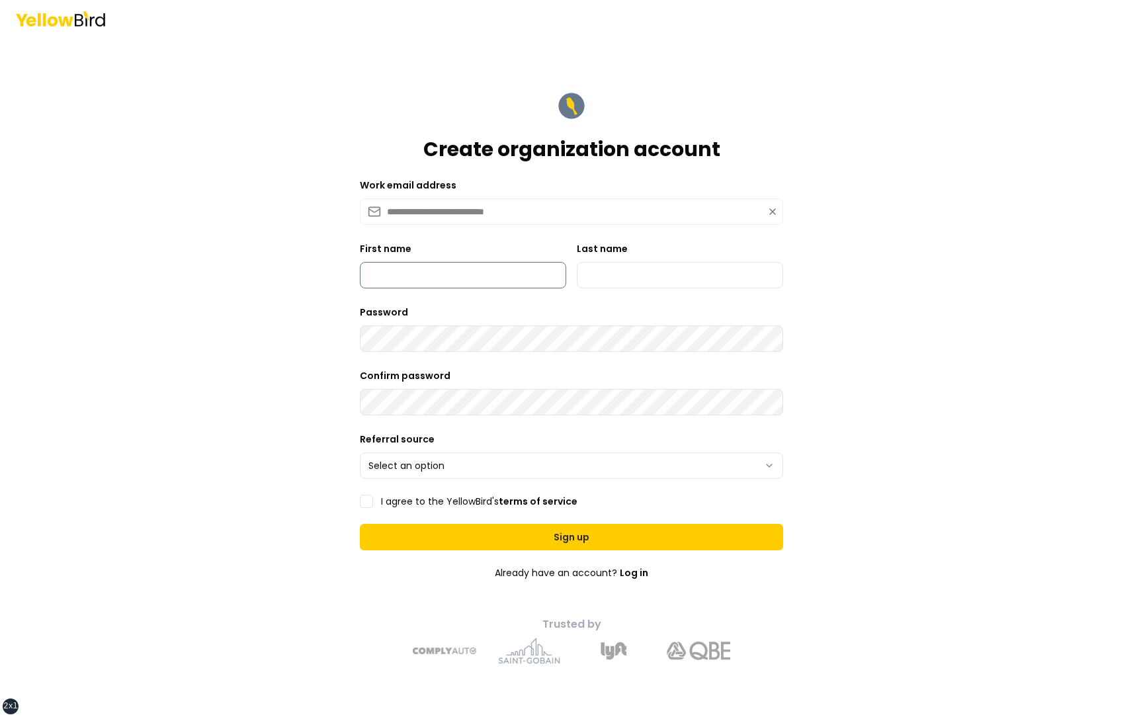
click at [457, 288] on input "First name" at bounding box center [463, 275] width 206 height 26
type input "*********"
click at [601, 272] on input "Last name" at bounding box center [680, 275] width 206 height 26
type input "***"
click at [415, 466] on html "**********" at bounding box center [571, 358] width 1143 height 717
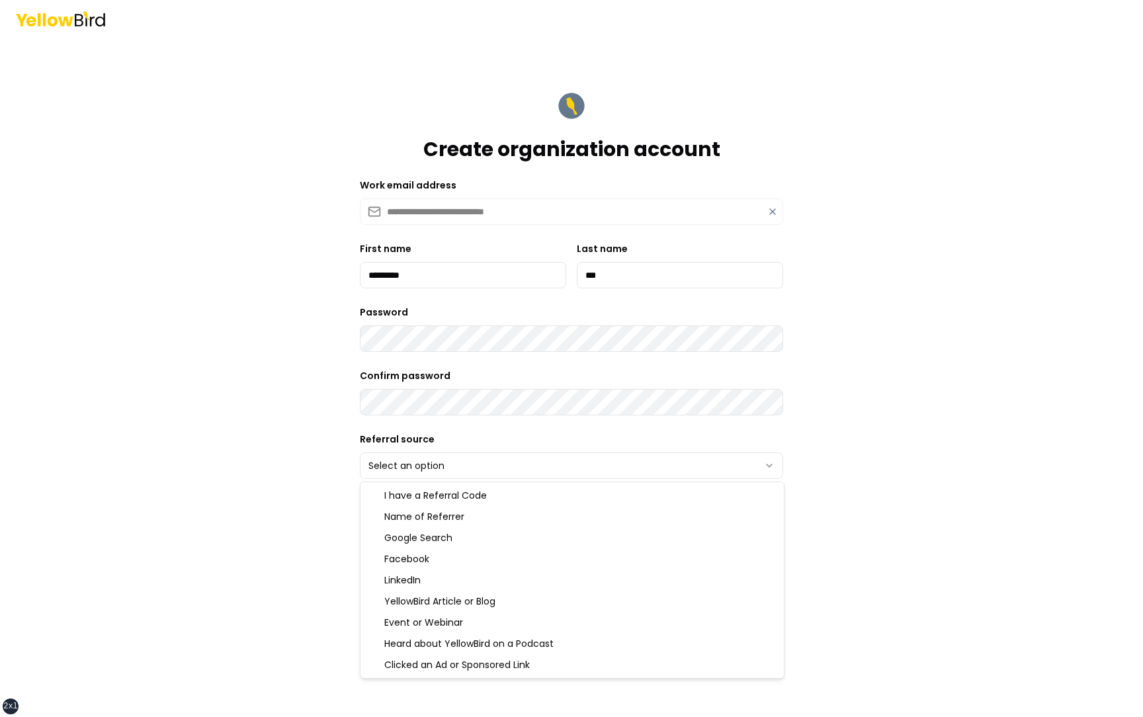
select select "******"
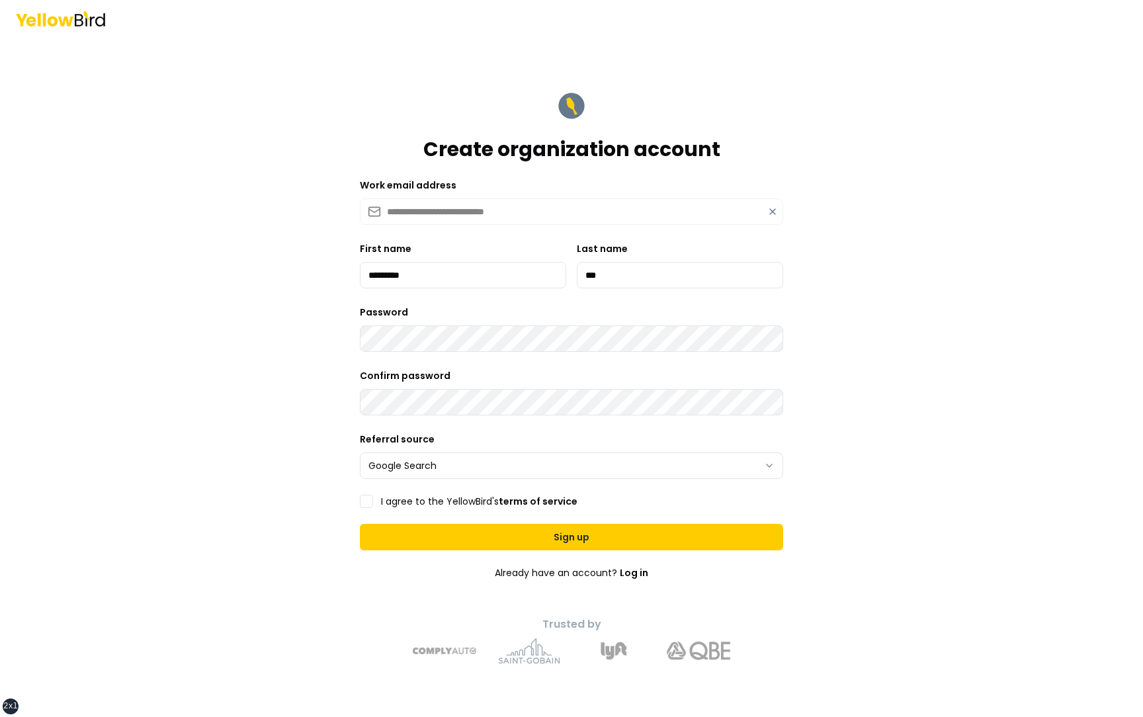
click at [415, 501] on label "I agree to the YellowBird's terms of service" at bounding box center [479, 501] width 196 height 9
click at [373, 501] on button "I agree to the YellowBird's terms of service" at bounding box center [366, 501] width 13 height 13
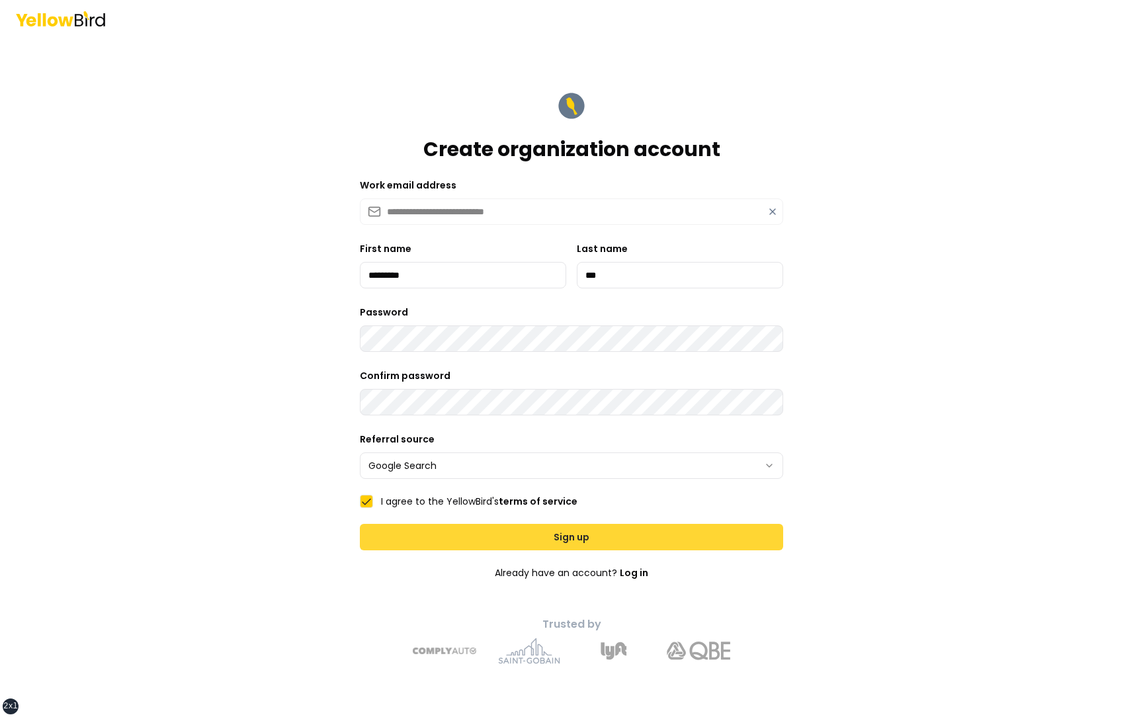
click at [473, 539] on button "Sign up" at bounding box center [571, 537] width 423 height 26
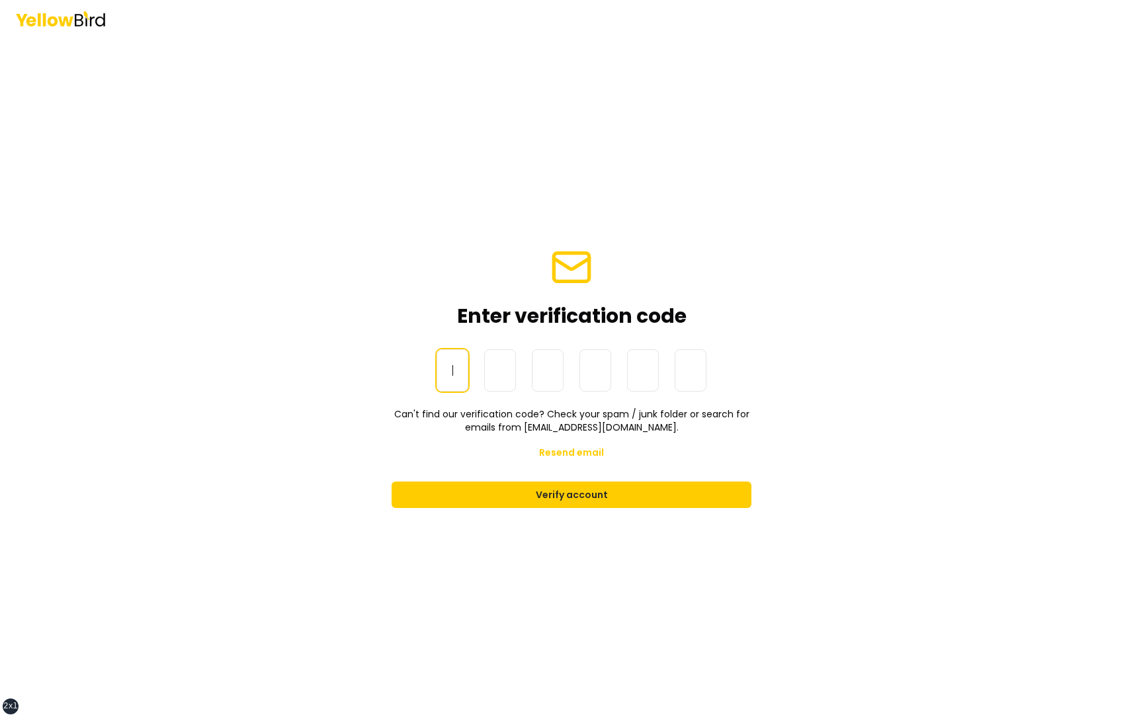
paste input "******"
type input "******"
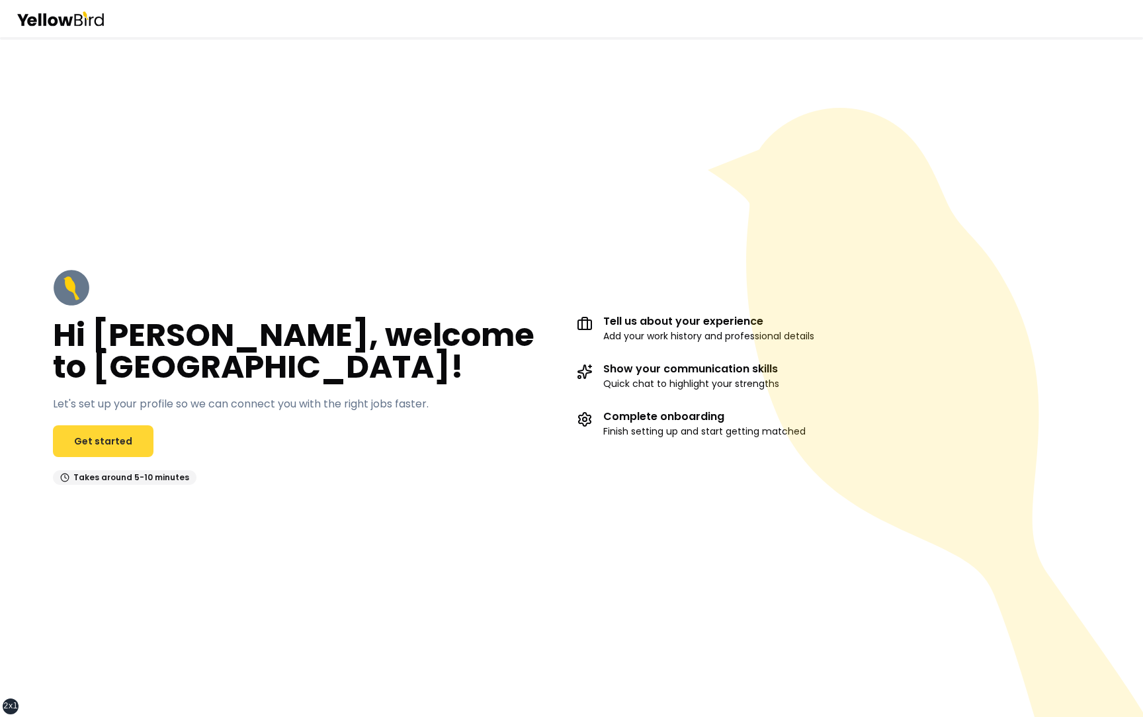
click at [120, 441] on link "Get started" at bounding box center [103, 441] width 101 height 32
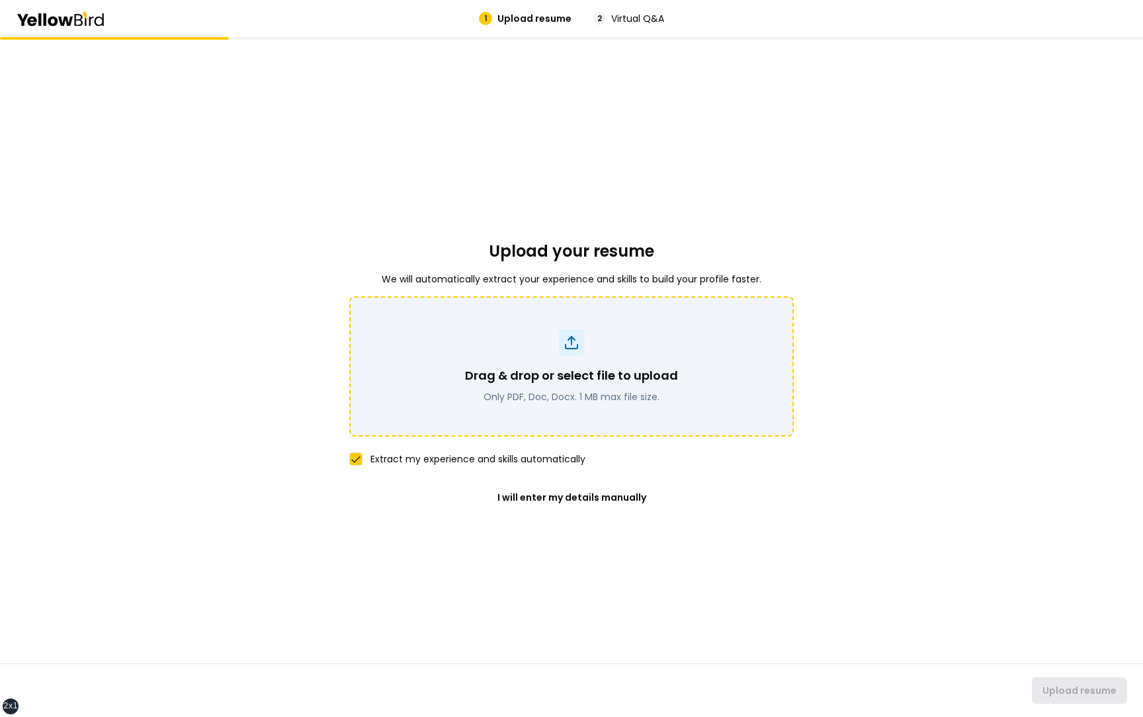
click at [591, 334] on div "Drag & drop or select file to upload Only PDF, Doc, Docx. 1 MB max file size." at bounding box center [571, 366] width 410 height 74
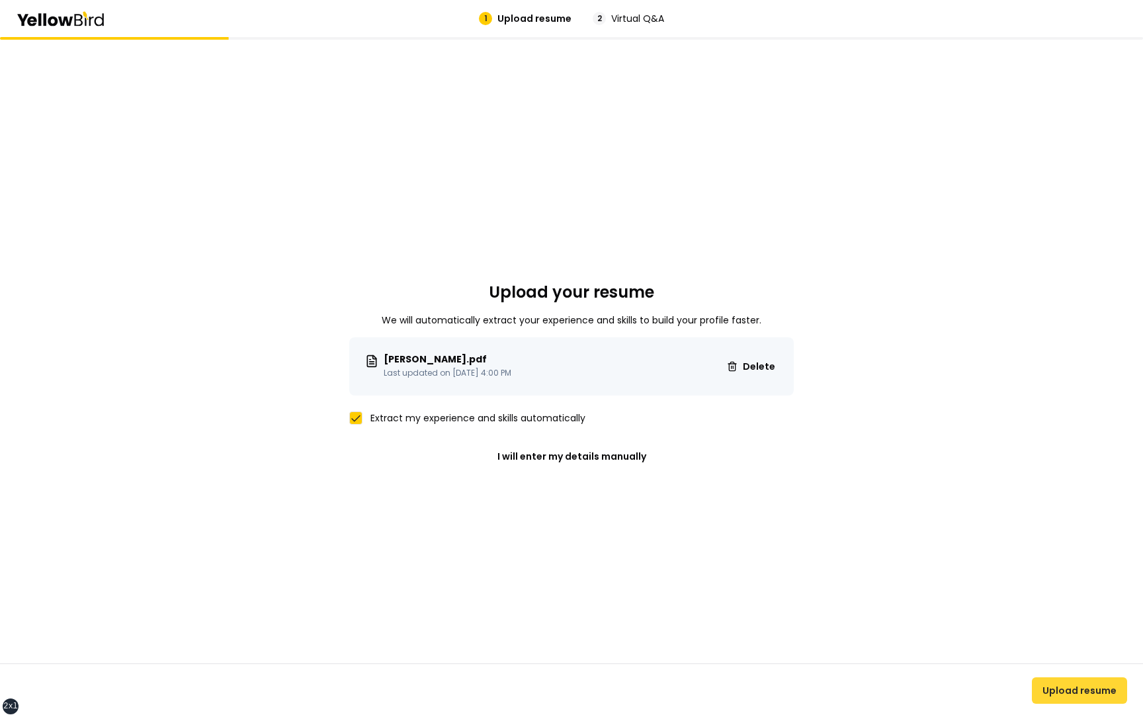
click at [1066, 694] on button "Upload resume" at bounding box center [1079, 690] width 95 height 26
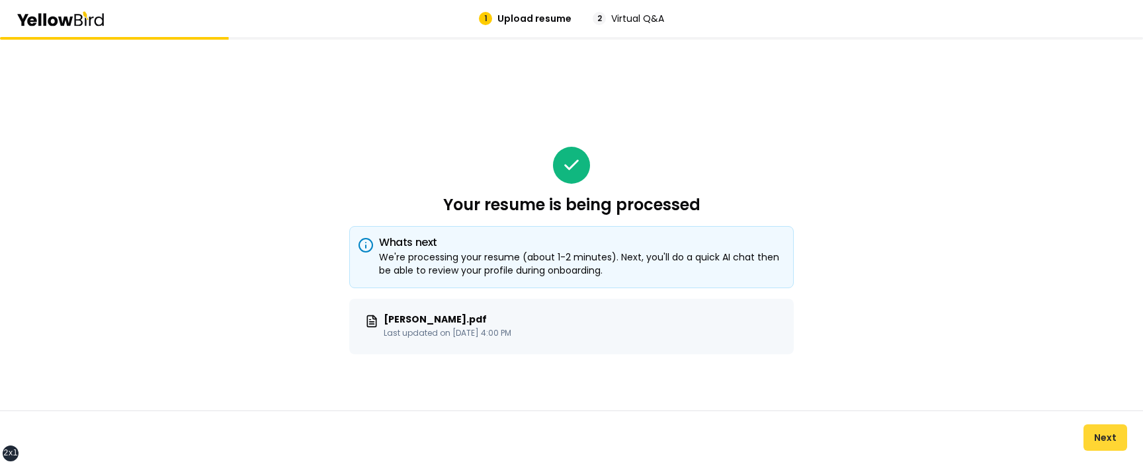
click at [1105, 434] on button "Next" at bounding box center [1105, 438] width 44 height 26
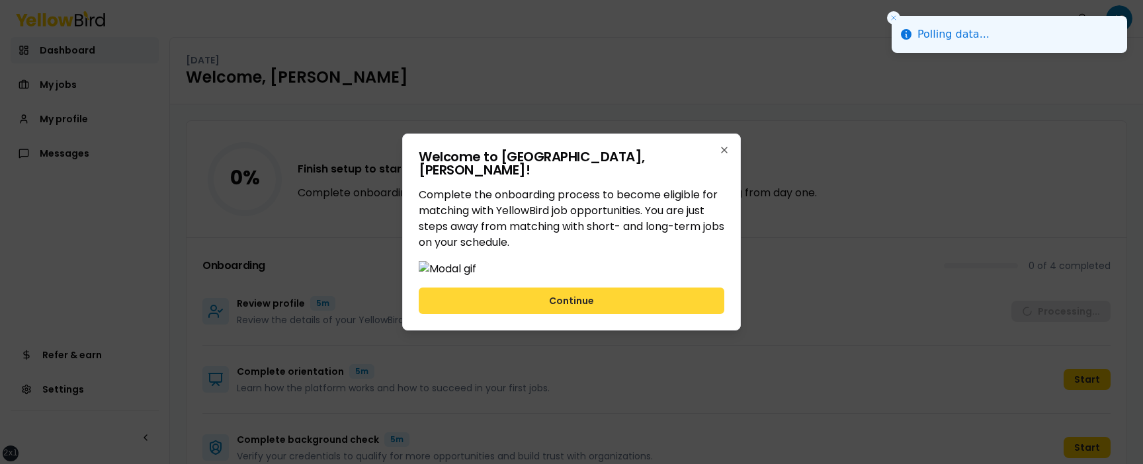
click at [471, 314] on button "Continue" at bounding box center [572, 301] width 306 height 26
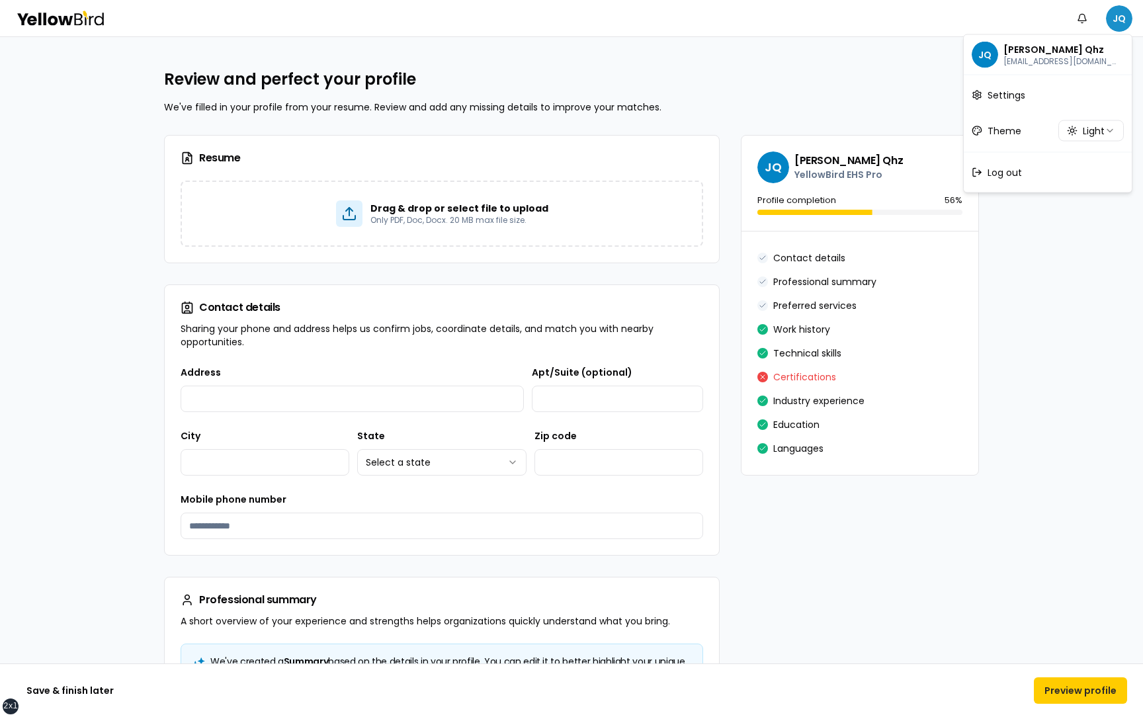
click at [1120, 15] on html "**********" at bounding box center [571, 358] width 1143 height 717
click at [1013, 172] on span "Log out" at bounding box center [1004, 172] width 34 height 13
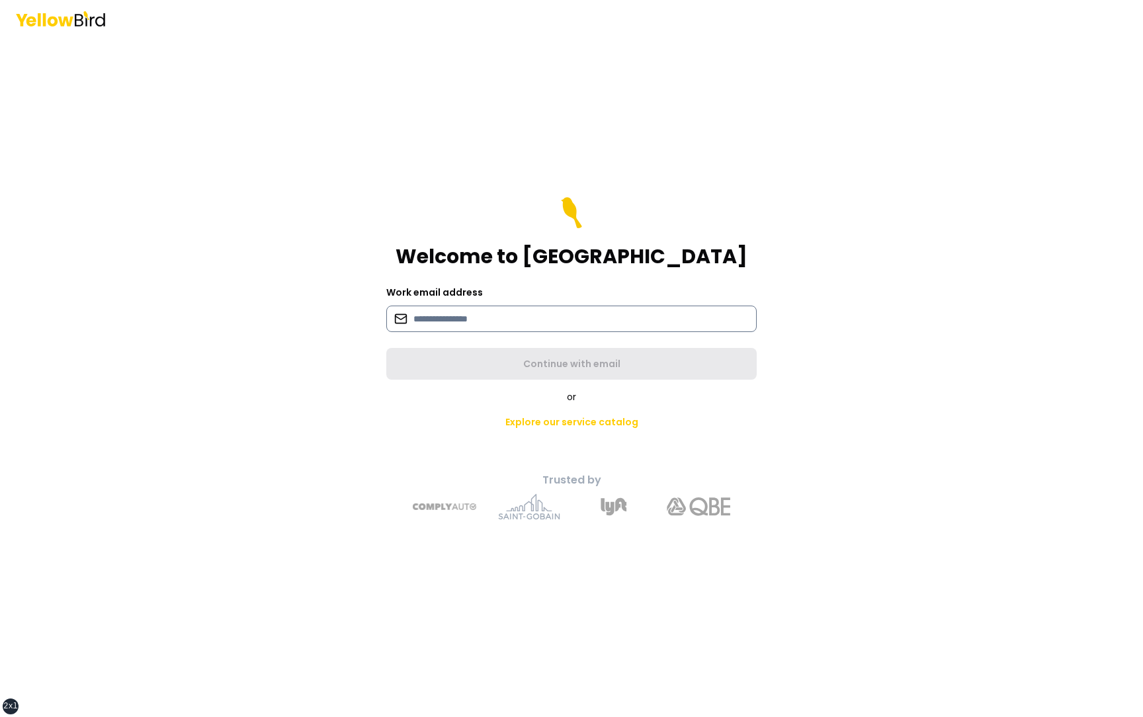
click at [499, 315] on input at bounding box center [571, 319] width 370 height 26
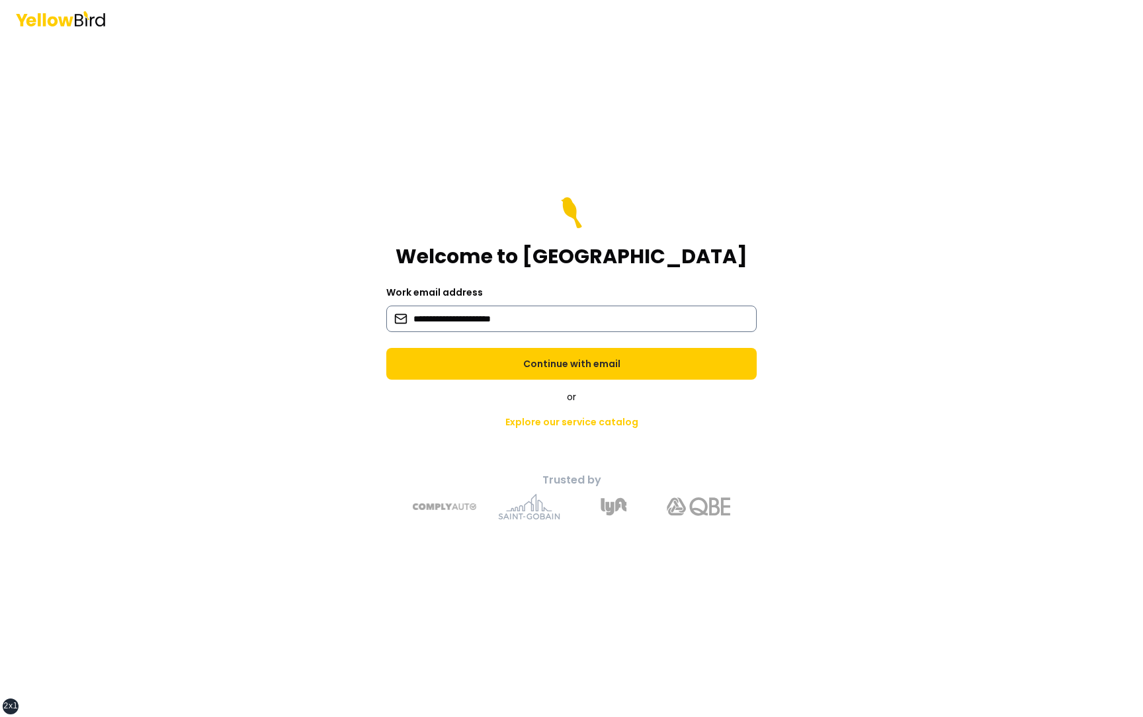
click at [485, 319] on input "**********" at bounding box center [571, 319] width 370 height 26
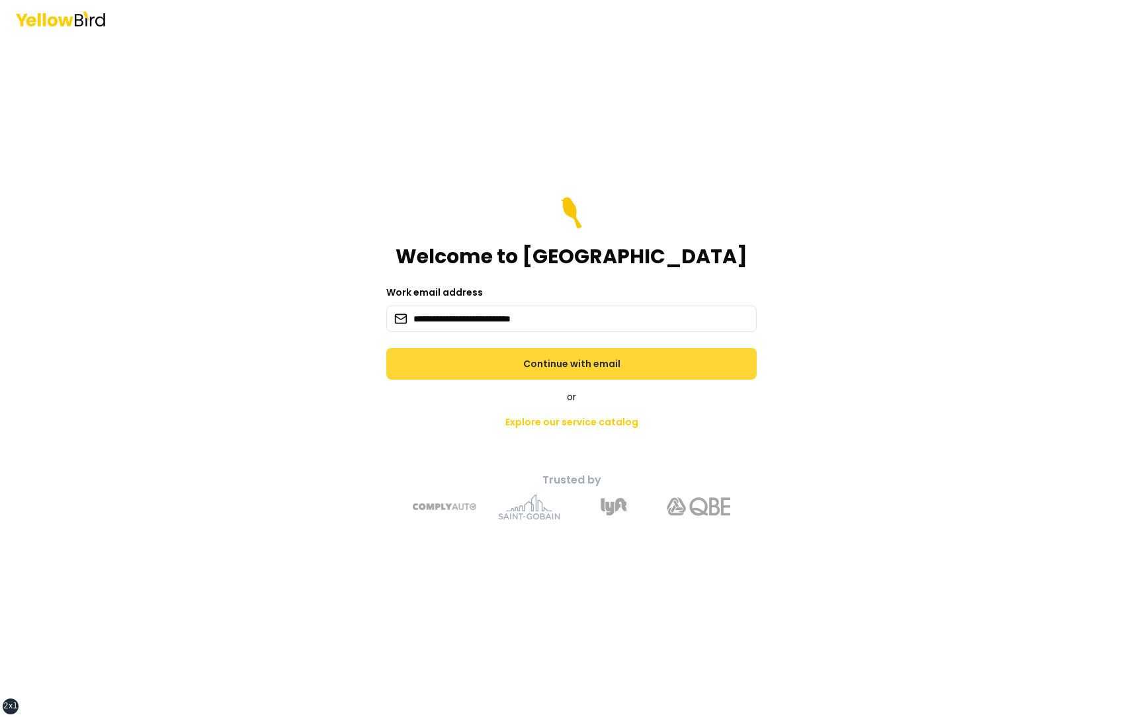
type input "**********"
click at [565, 372] on button "Continue with email" at bounding box center [571, 364] width 370 height 32
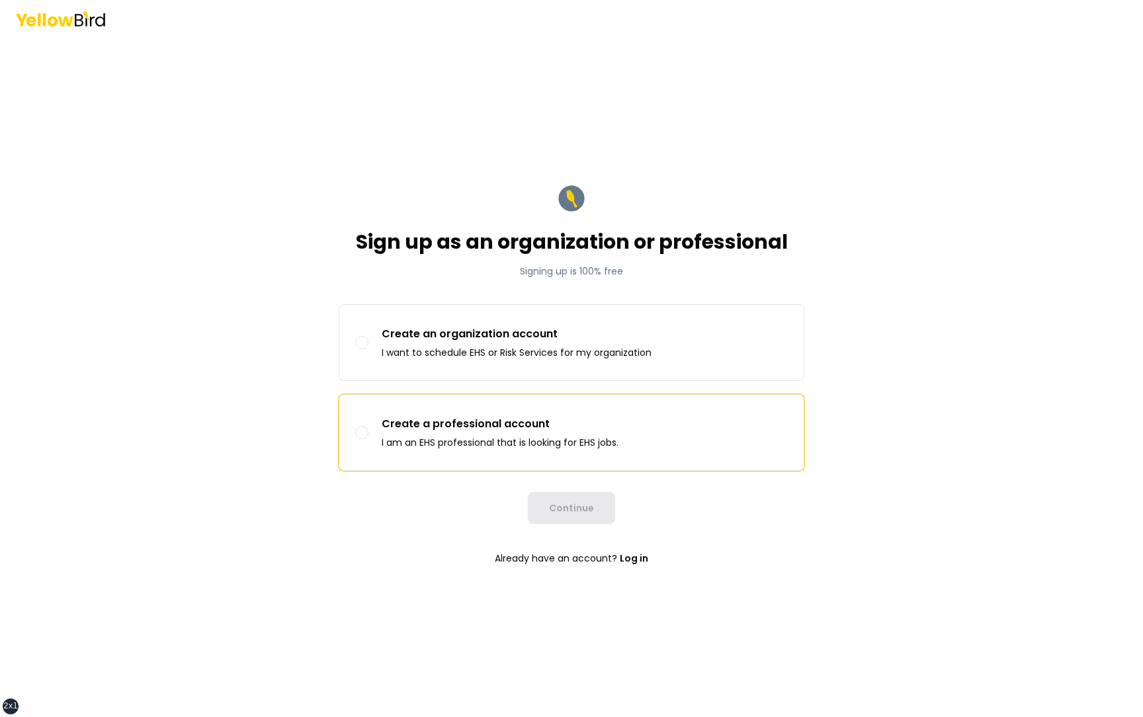
click at [525, 442] on p "I am an EHS professional that is looking for EHS jobs." at bounding box center [500, 442] width 237 height 13
click at [368, 439] on button "Create a professional account I am an EHS professional that is looking for EHS …" at bounding box center [361, 432] width 13 height 13
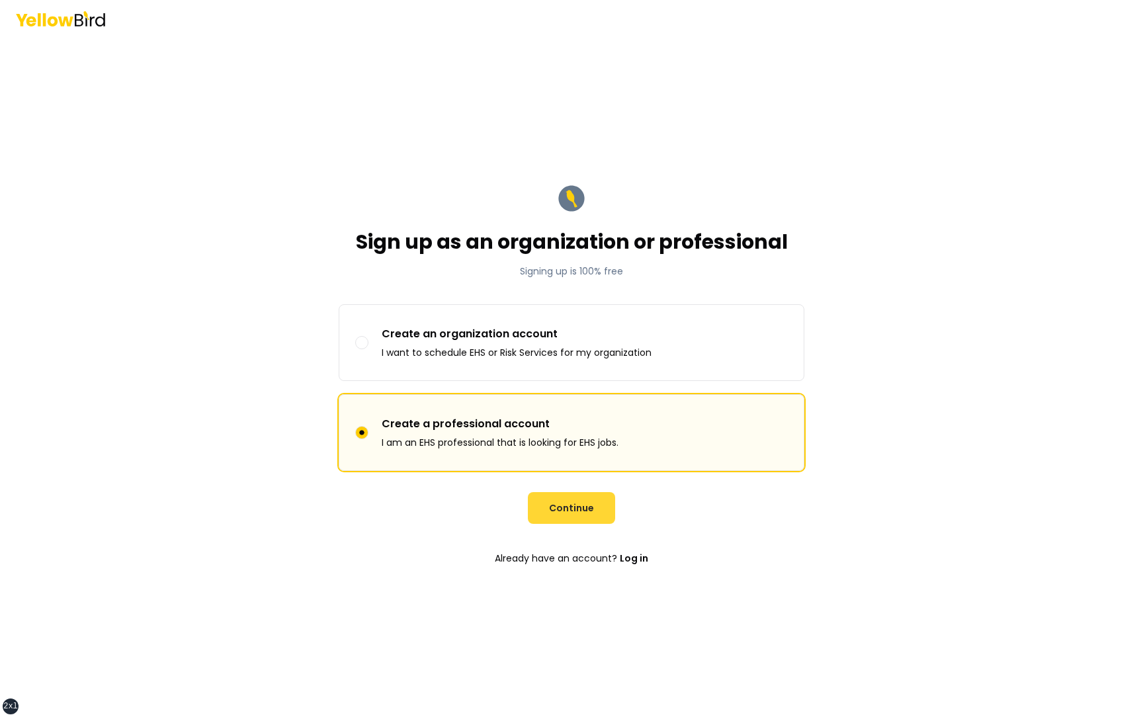
click at [550, 500] on button "Continue" at bounding box center [571, 508] width 87 height 32
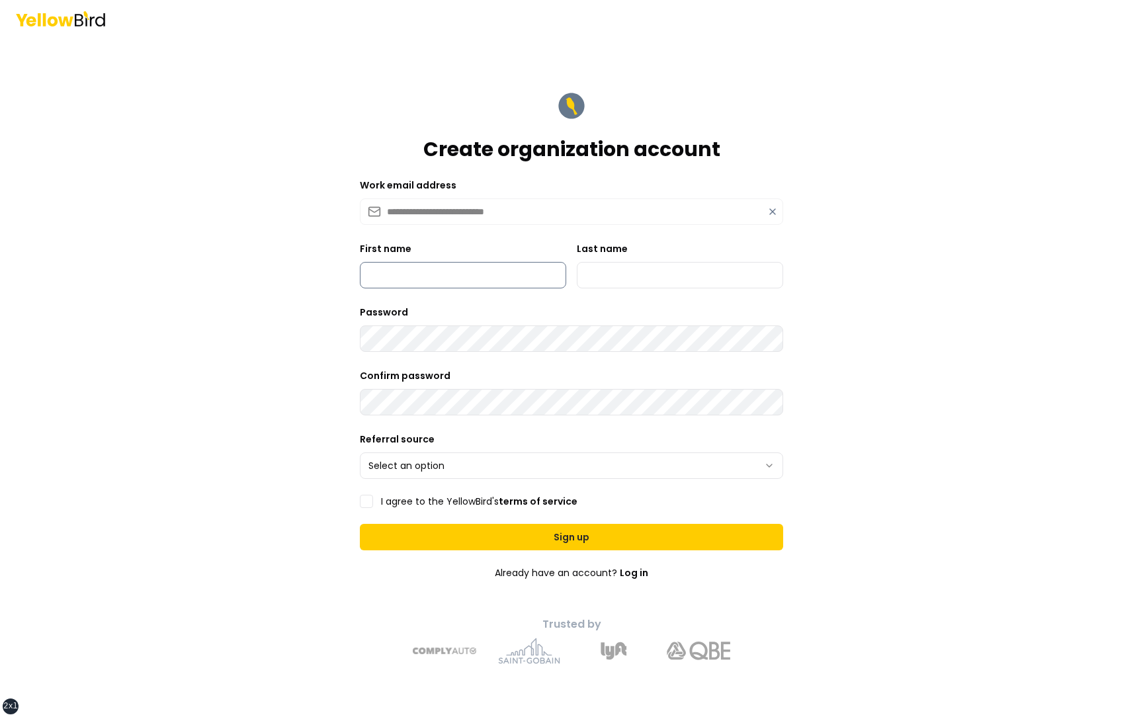
click at [430, 274] on input "First name" at bounding box center [463, 275] width 206 height 26
type input "*********"
click at [631, 273] on input "Last name" at bounding box center [680, 275] width 206 height 26
type input "***"
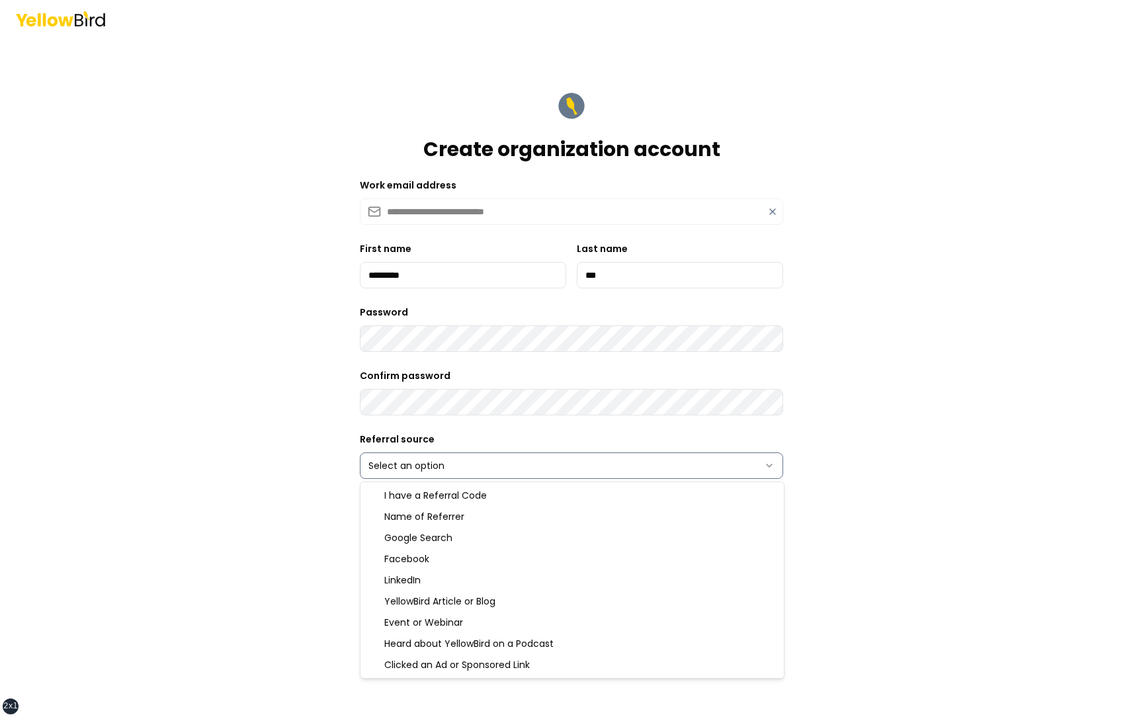
click at [442, 467] on html "**********" at bounding box center [571, 358] width 1143 height 717
select select "******"
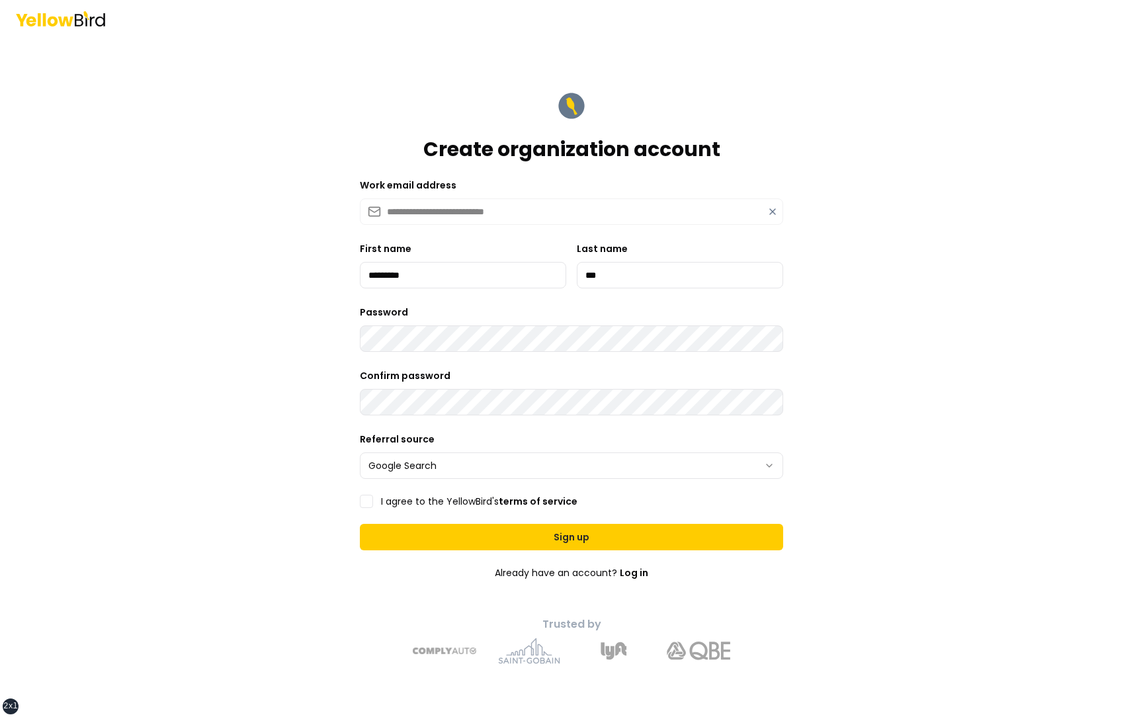
click at [393, 500] on label "I agree to the YellowBird's terms of service" at bounding box center [479, 501] width 196 height 9
click at [373, 500] on button "I agree to the YellowBird's terms of service" at bounding box center [366, 501] width 13 height 13
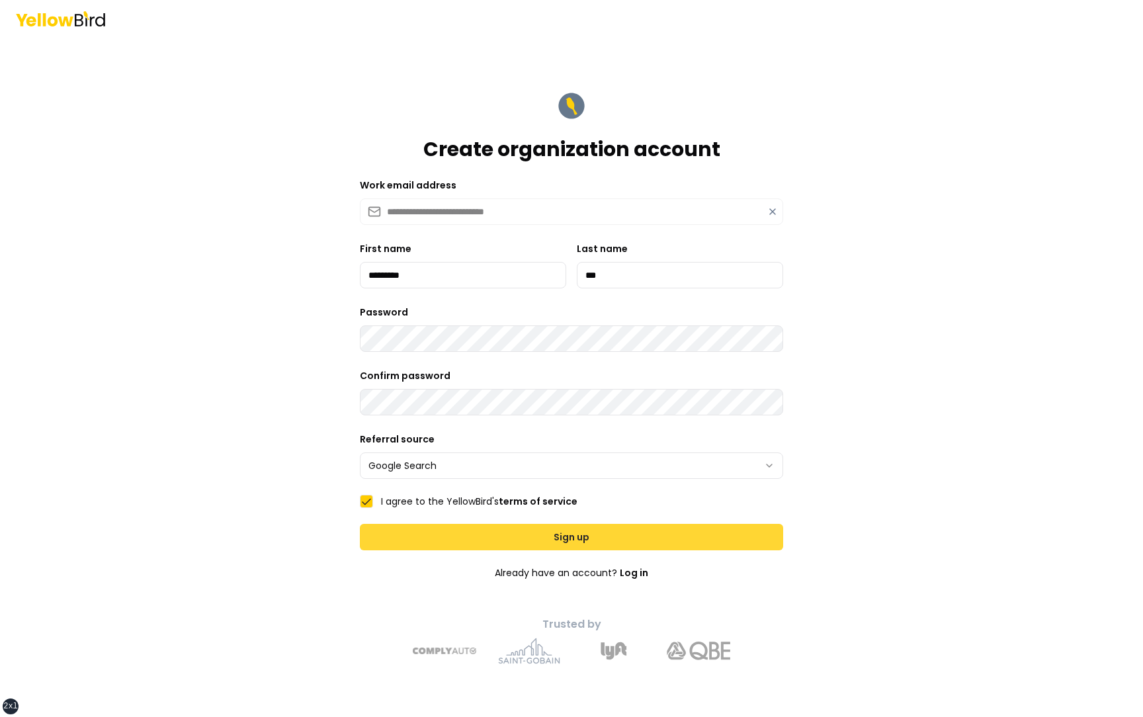
click at [441, 538] on button "Sign up" at bounding box center [571, 537] width 423 height 26
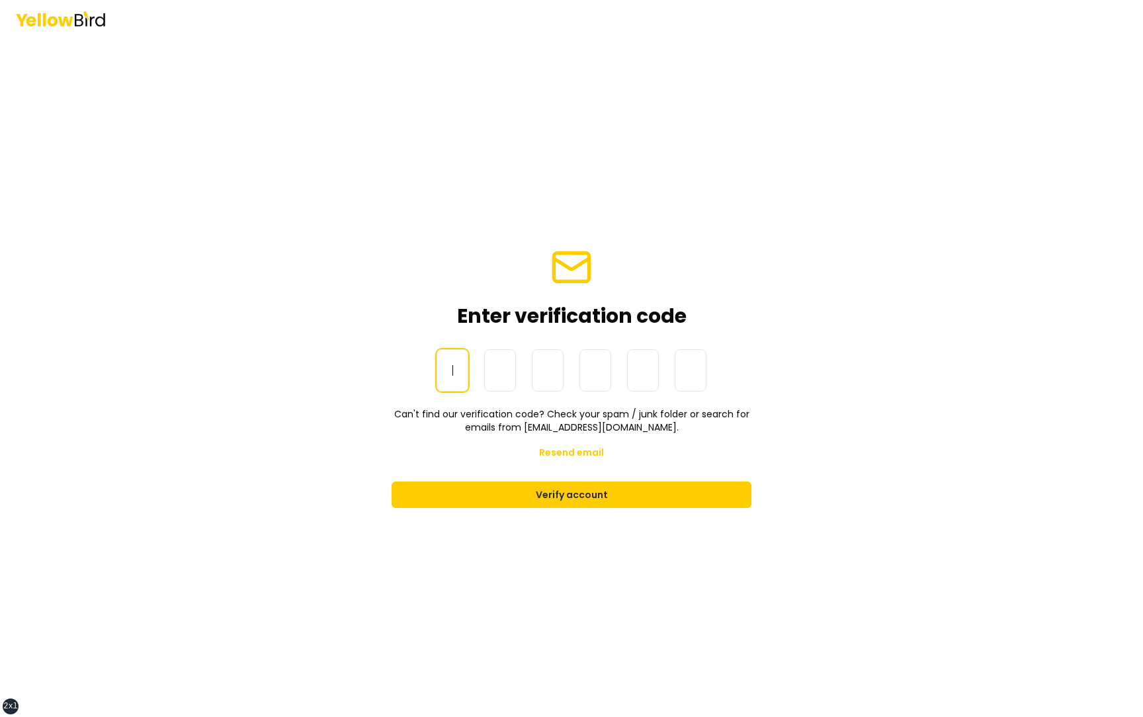
paste input "******"
type input "******"
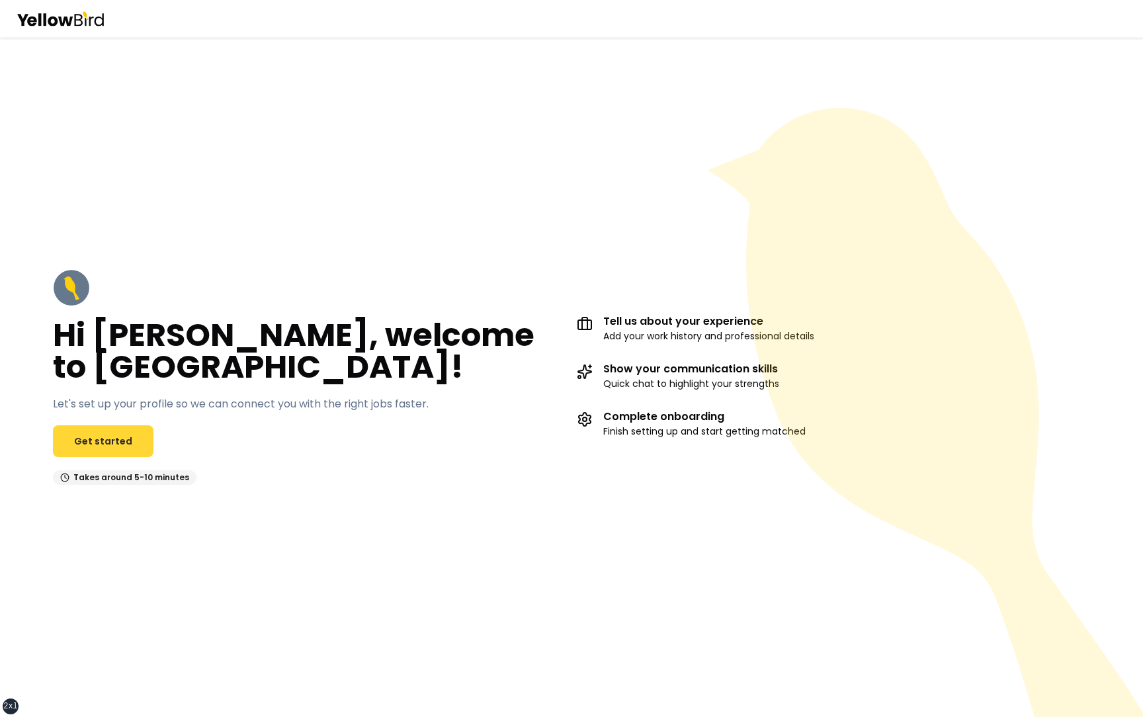
click at [105, 442] on link "Get started" at bounding box center [103, 441] width 101 height 32
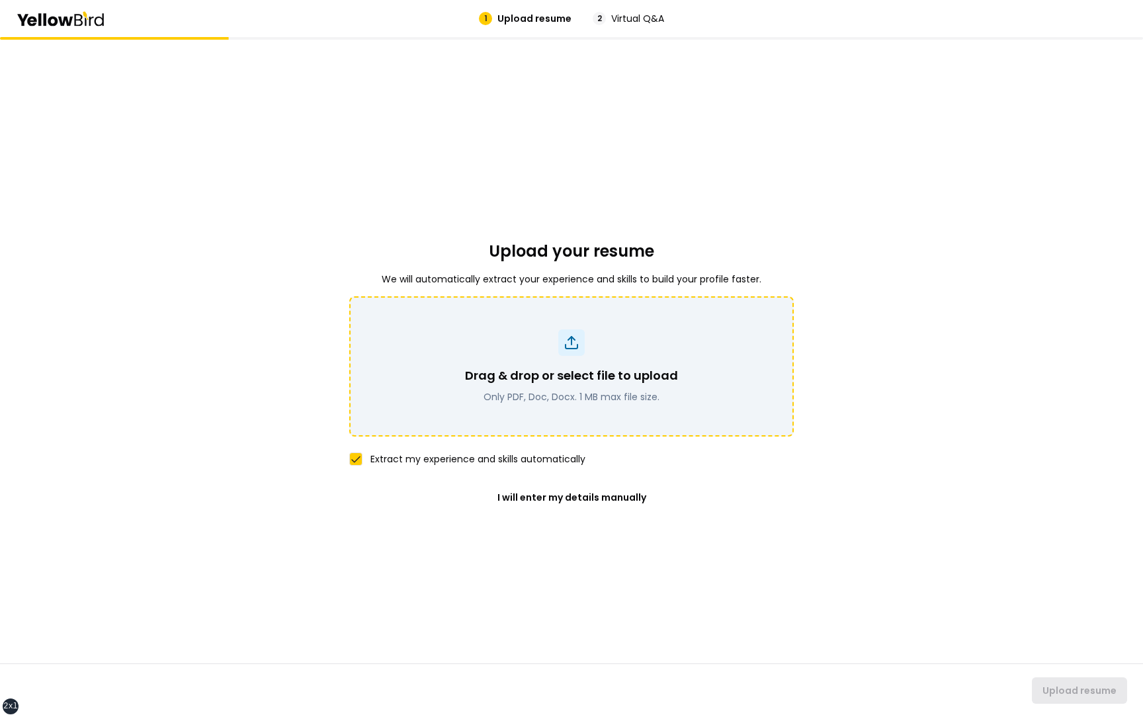
click at [502, 364] on div "Drag & drop or select file to upload Only PDF, Doc, Docx. 1 MB max file size." at bounding box center [571, 366] width 410 height 74
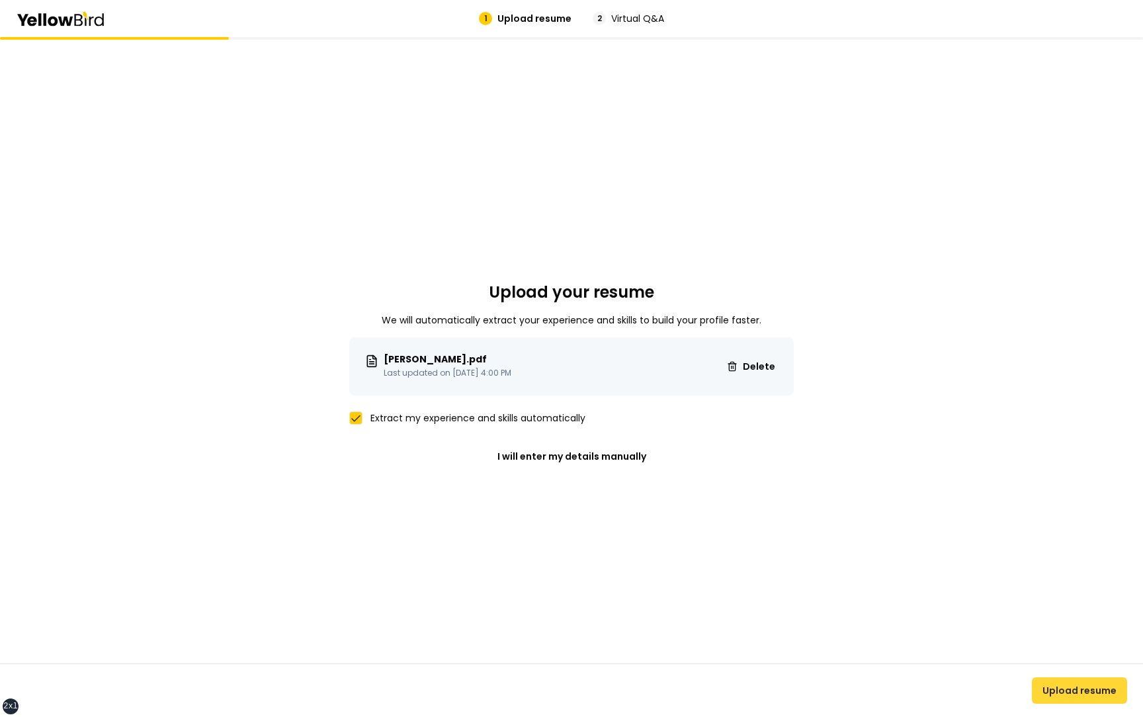
click at [1079, 696] on button "Upload resume" at bounding box center [1079, 690] width 95 height 26
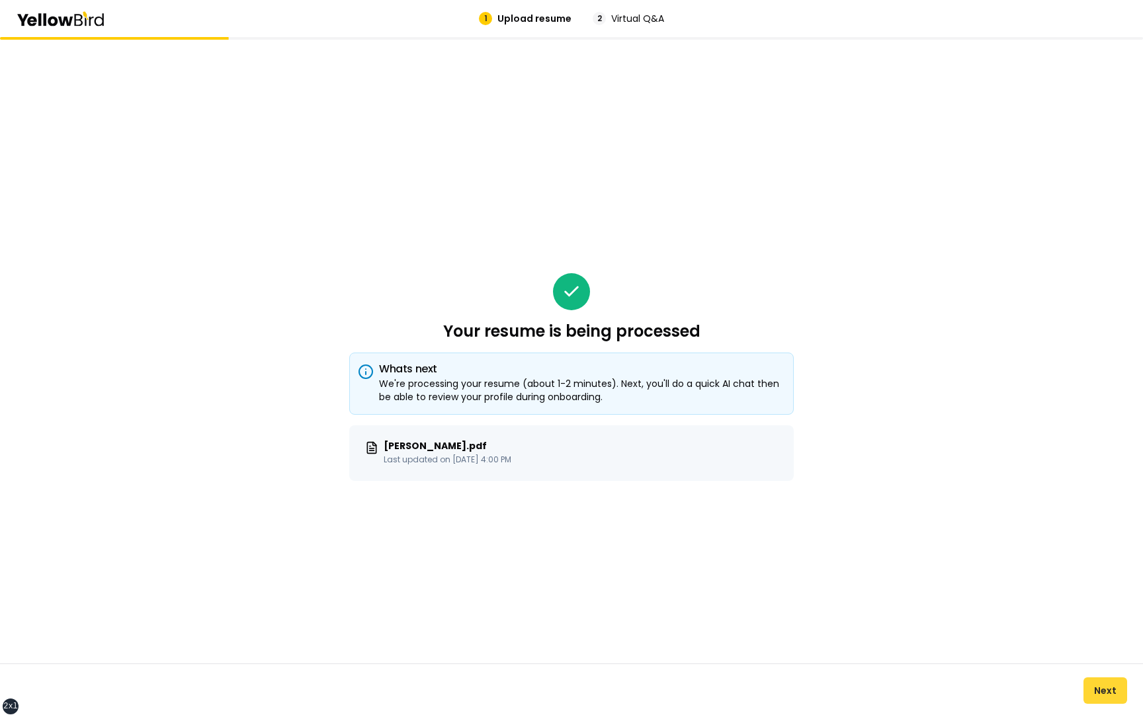
click at [1098, 688] on button "Next" at bounding box center [1105, 690] width 44 height 26
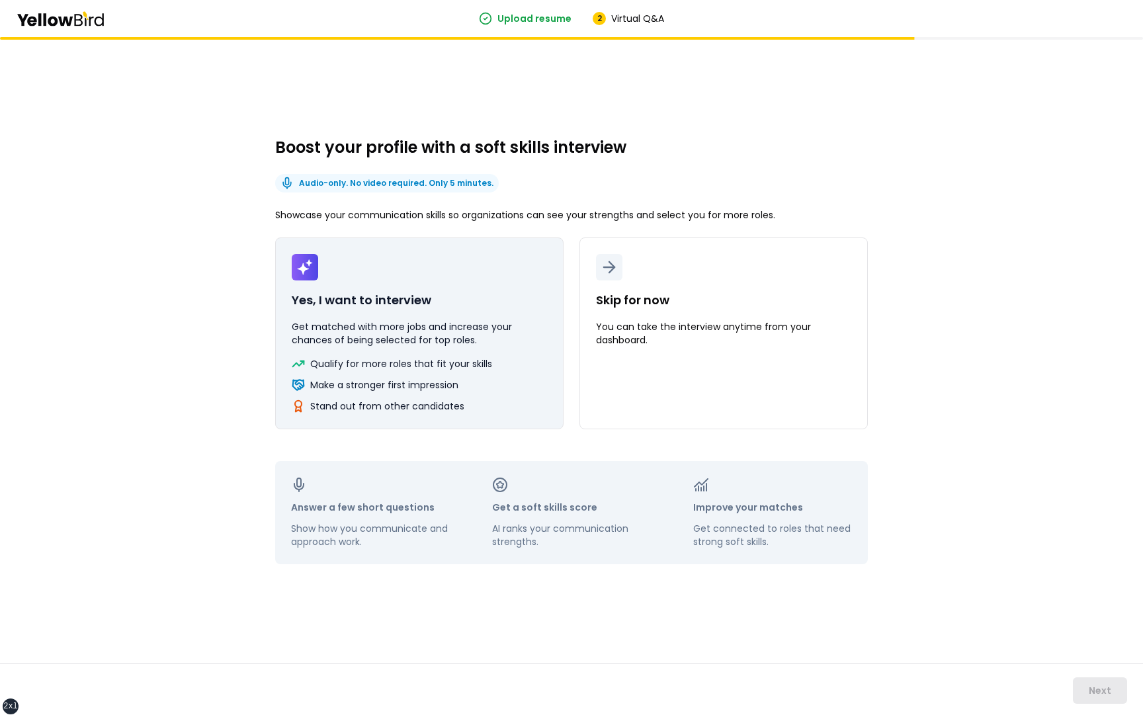
click at [401, 300] on p "Yes, I want to interview" at bounding box center [362, 300] width 140 height 19
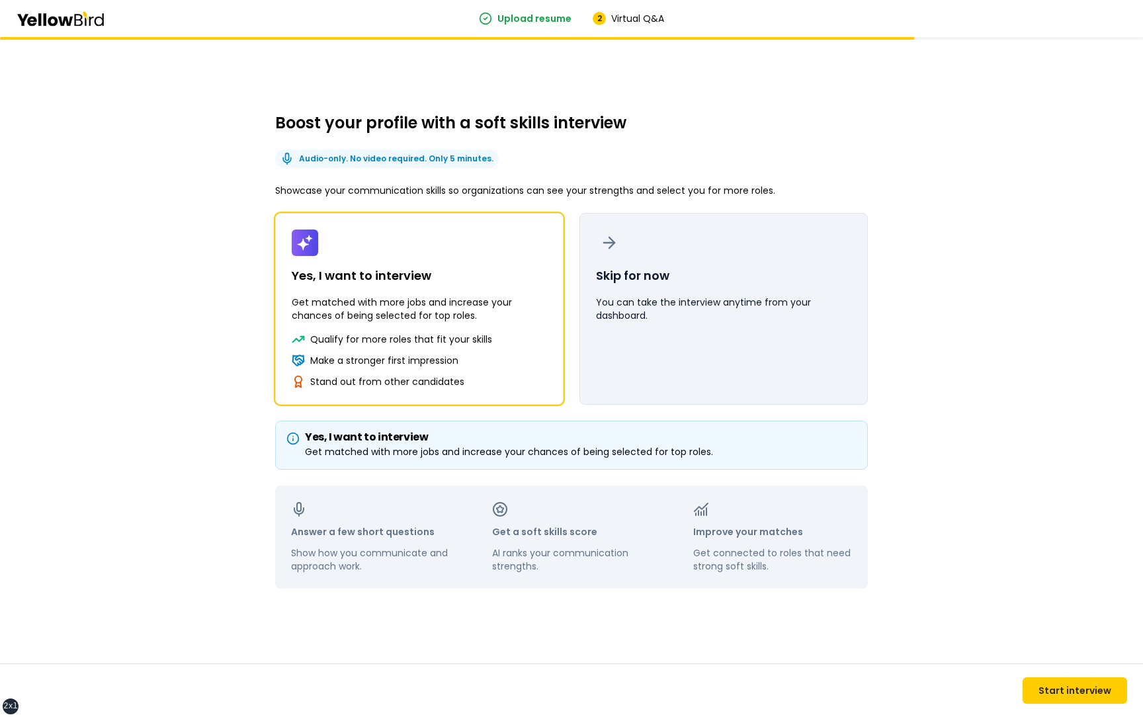
click at [695, 317] on p "You can take the interview anytime from your dashboard." at bounding box center [723, 309] width 255 height 26
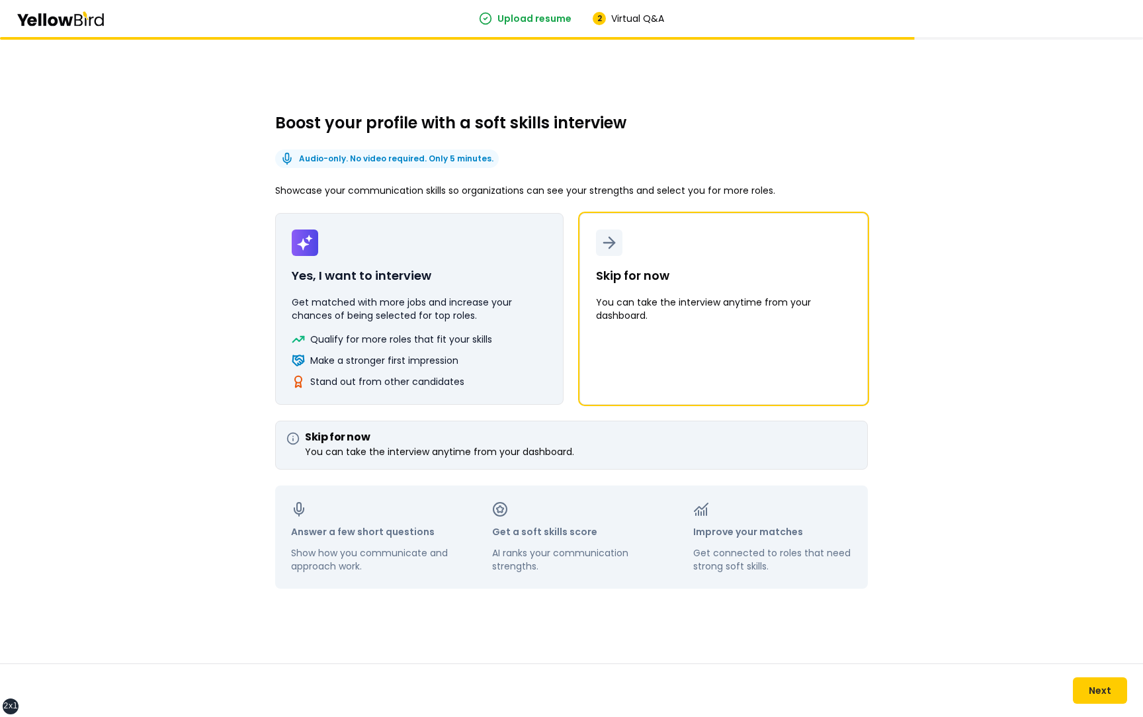
click at [403, 339] on p "Qualify for more roles that fit your skills" at bounding box center [401, 339] width 182 height 13
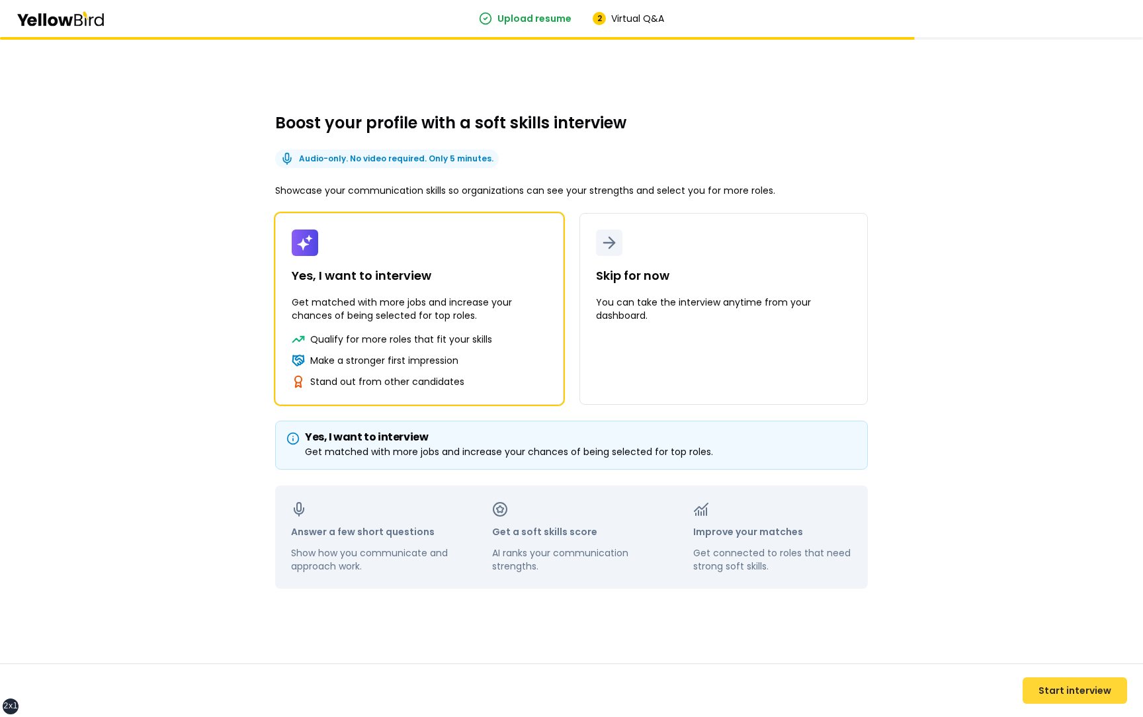
click at [1053, 696] on button "Start interview" at bounding box center [1075, 690] width 105 height 26
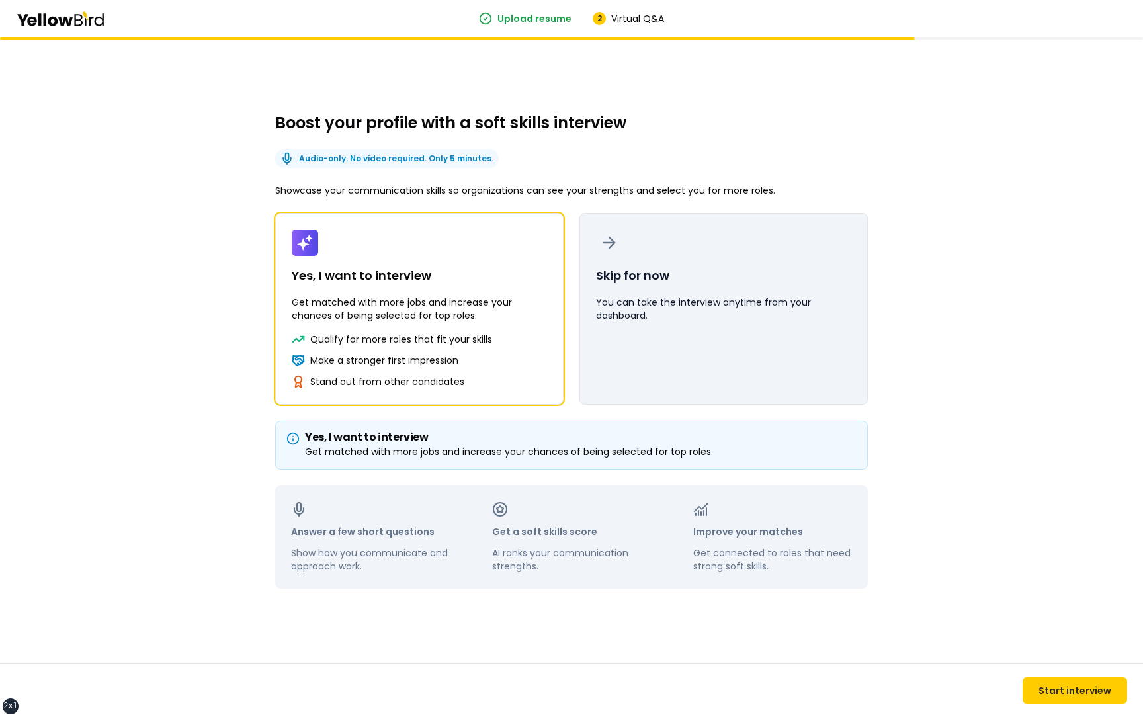
click at [763, 299] on p "You can take the interview anytime from your dashboard." at bounding box center [723, 309] width 255 height 26
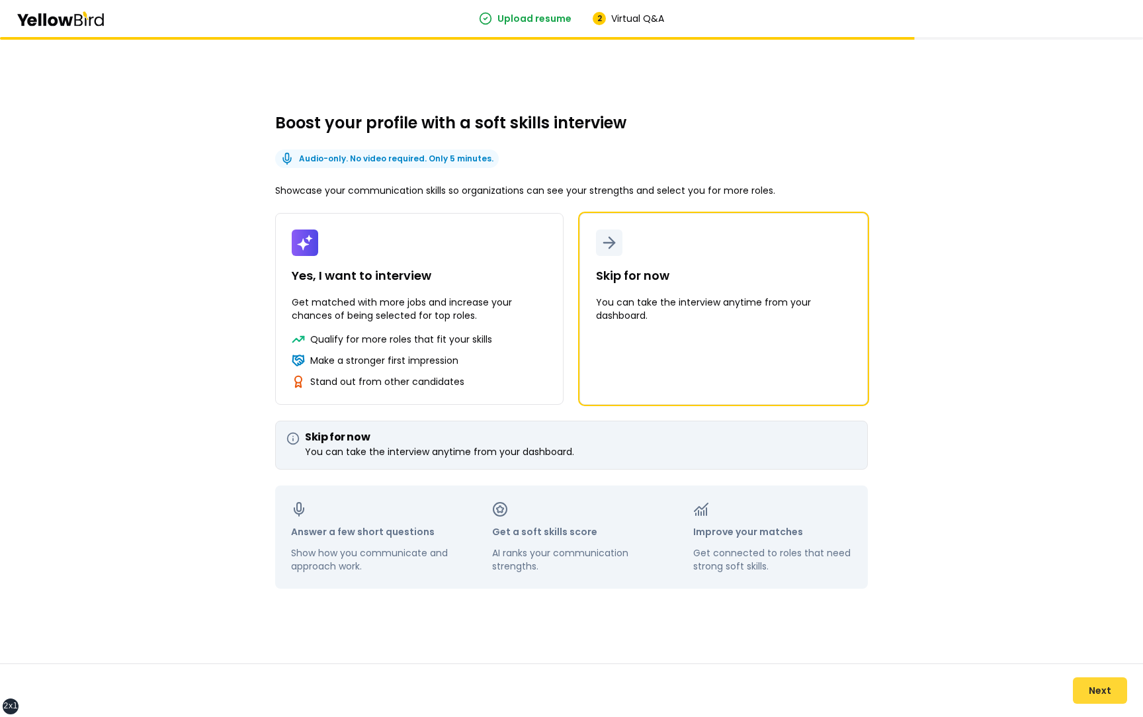
click at [1091, 692] on button "Next" at bounding box center [1100, 690] width 54 height 26
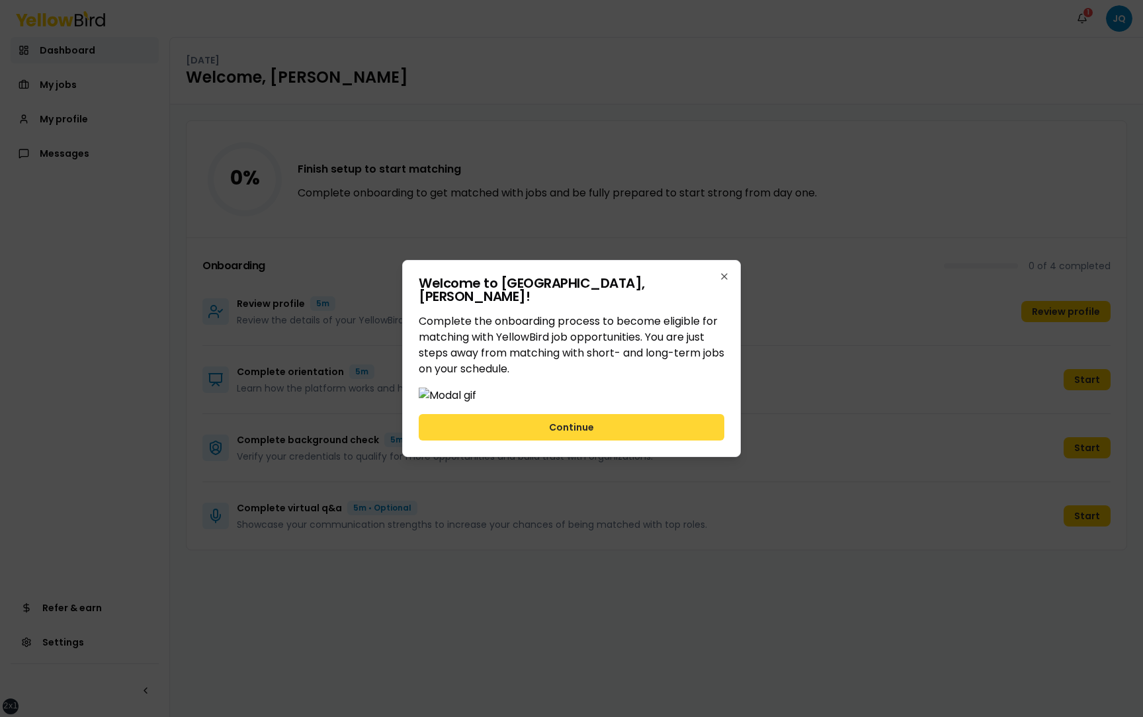
click at [690, 441] on button "Continue" at bounding box center [572, 427] width 306 height 26
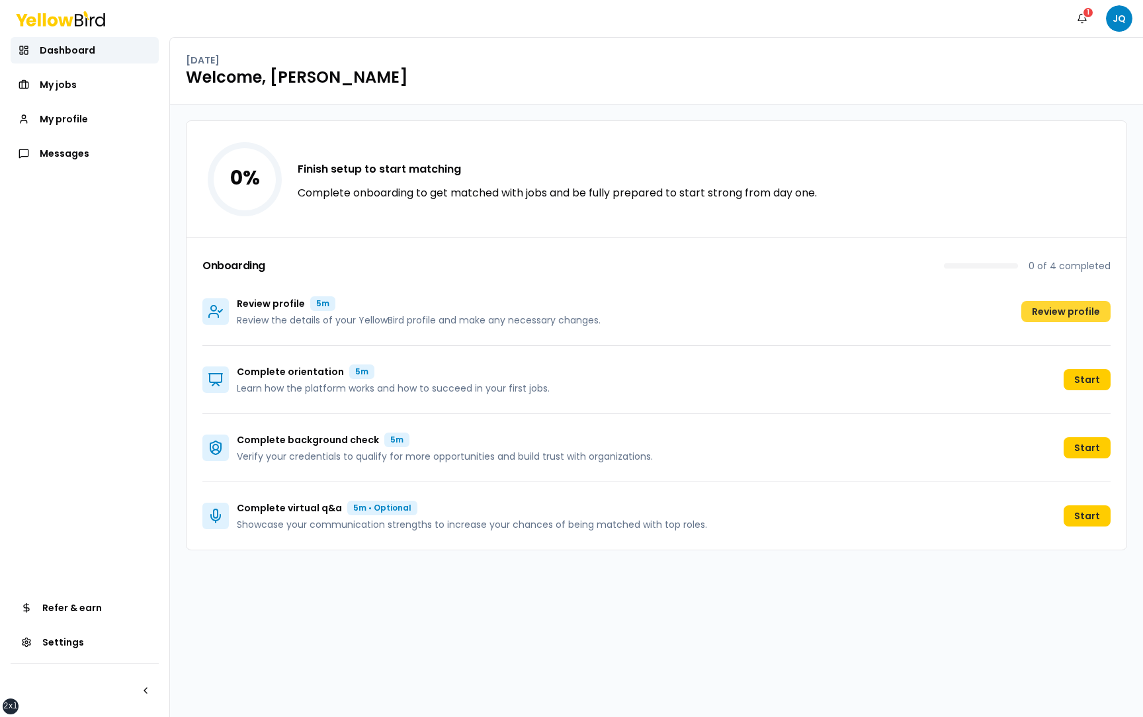
click at [1058, 310] on button "Review profile" at bounding box center [1065, 311] width 89 height 21
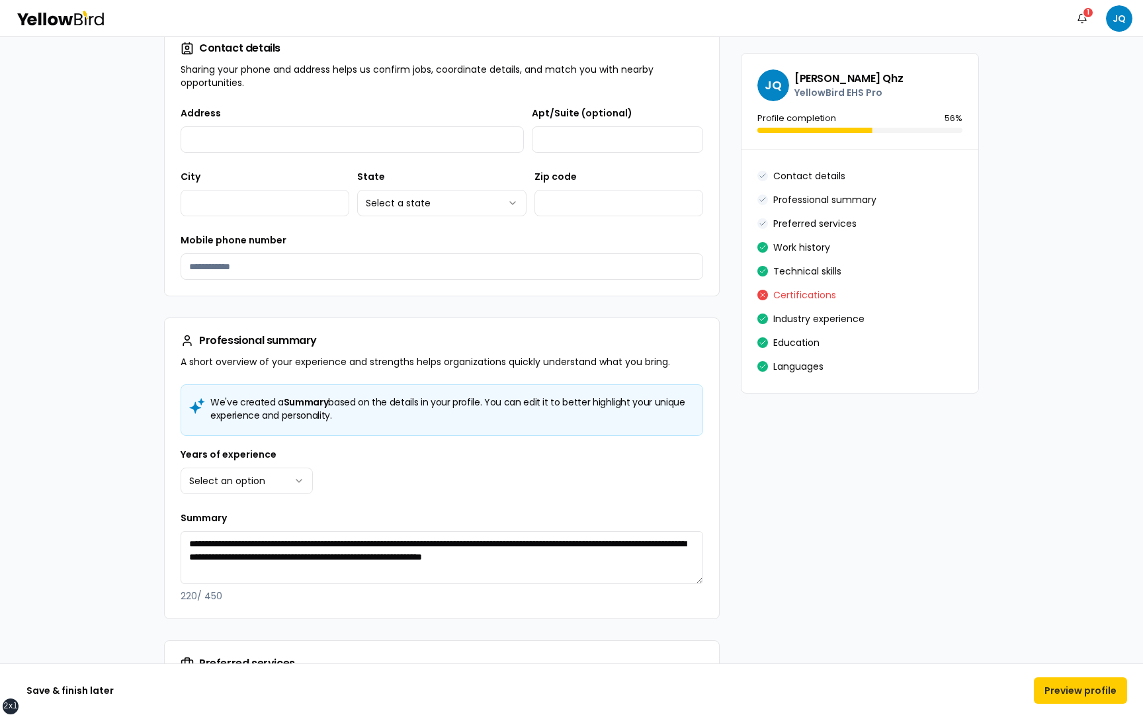
scroll to position [249, 0]
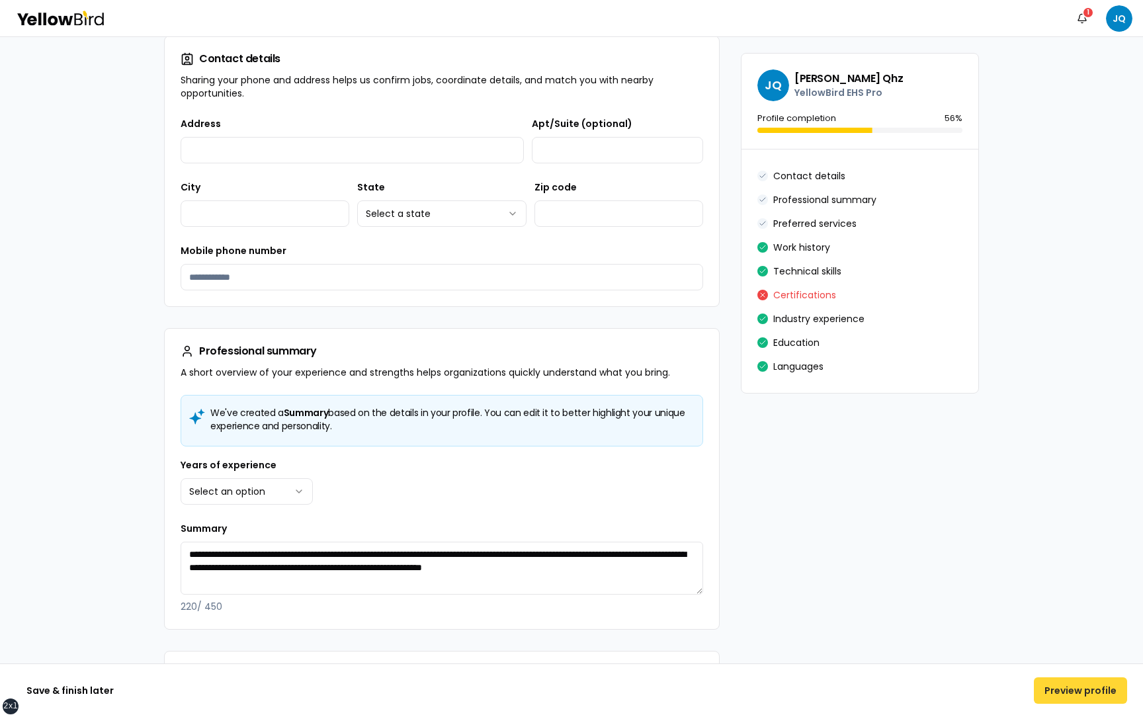
click at [1053, 691] on button "Preview profile" at bounding box center [1080, 690] width 93 height 26
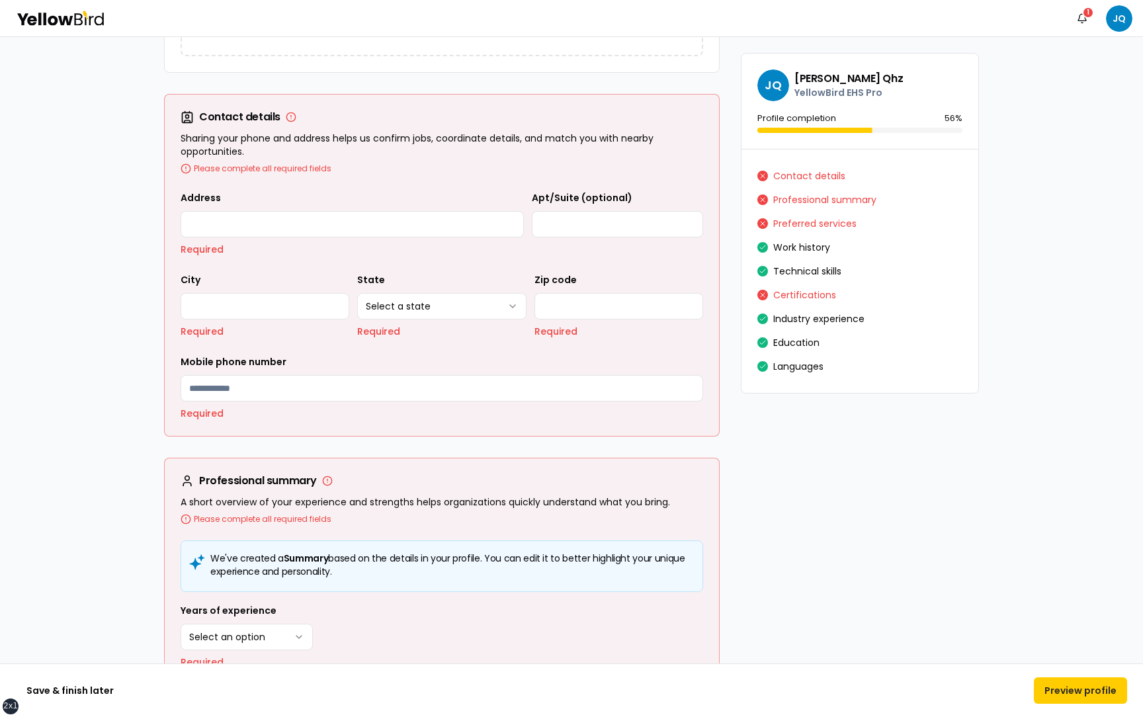
scroll to position [122, 0]
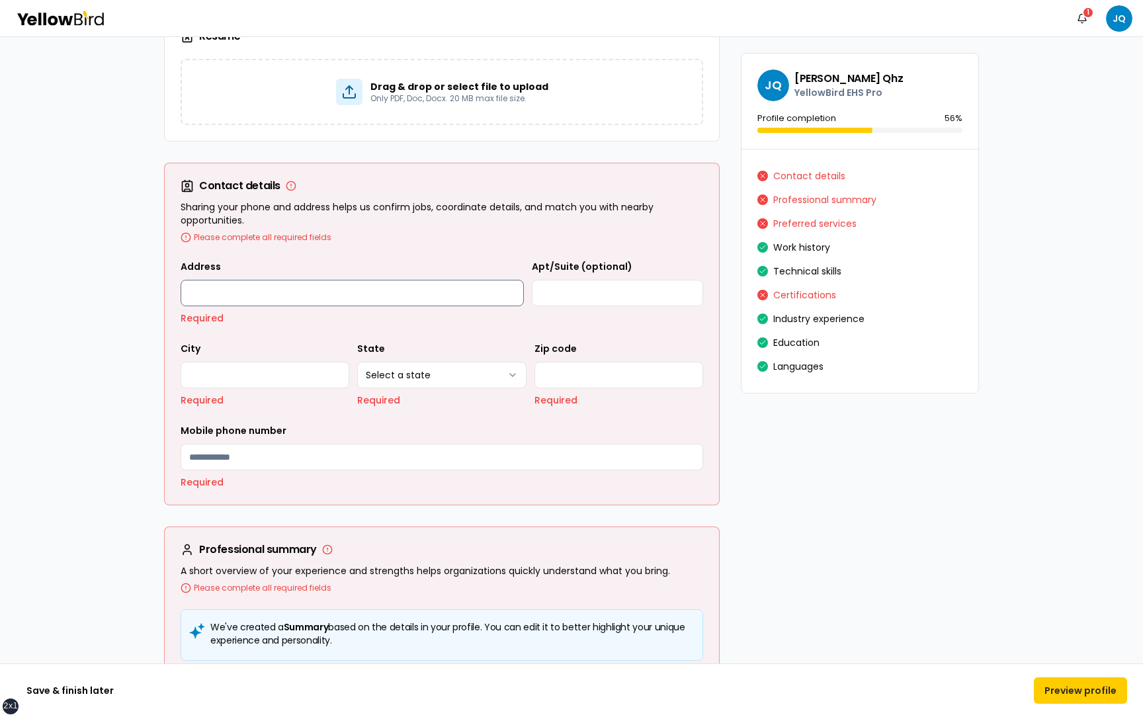
click at [322, 296] on input "Address" at bounding box center [352, 293] width 343 height 26
type input "**********"
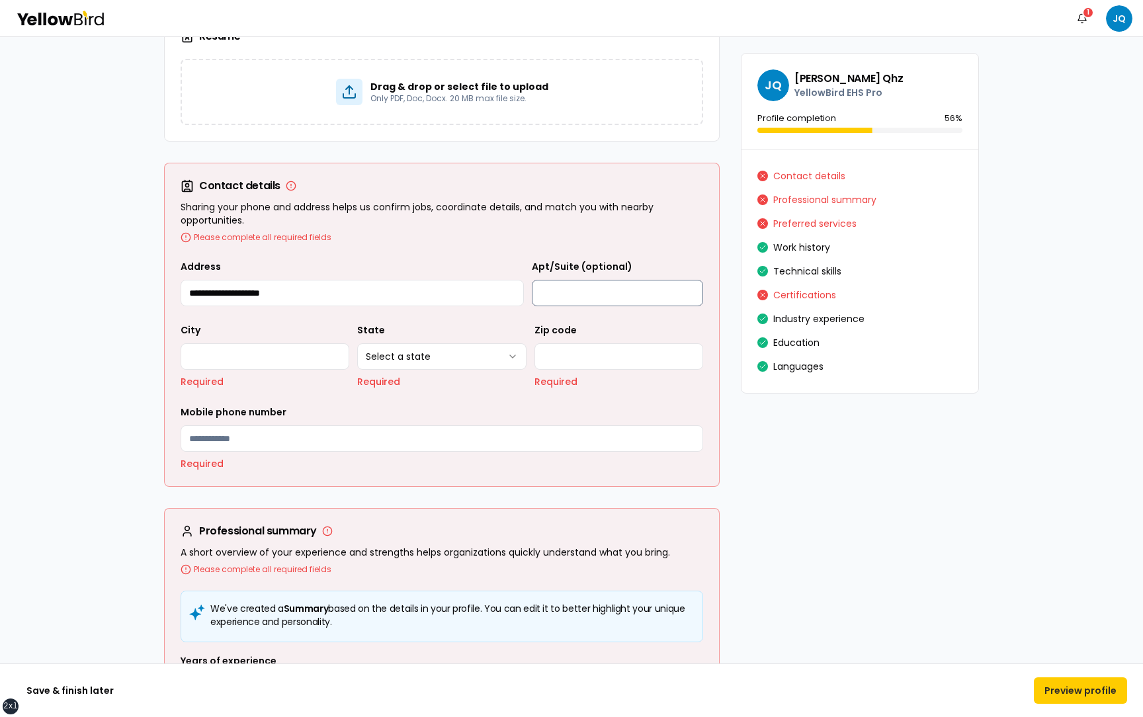
click at [583, 282] on input "Apt/Suite (optional)" at bounding box center [617, 293] width 171 height 26
type input "**********"
click at [176, 374] on div "**********" at bounding box center [442, 373] width 554 height 228
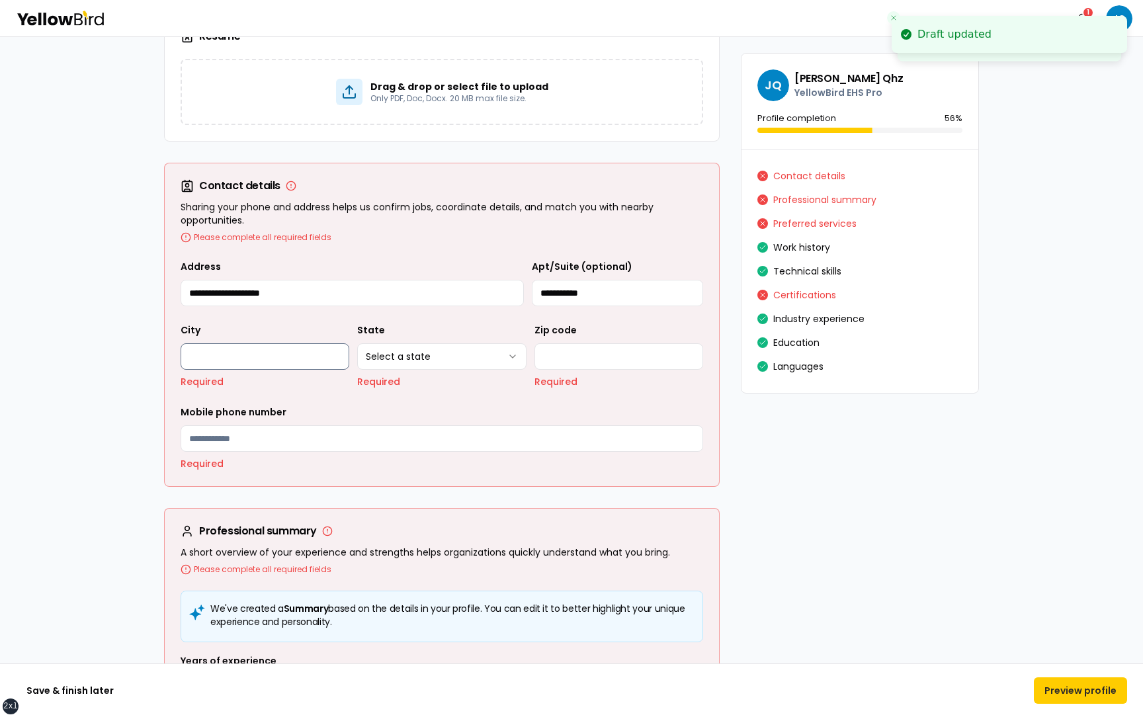
click at [217, 360] on input "City" at bounding box center [265, 356] width 169 height 26
type input "*******"
click at [420, 371] on div "**********" at bounding box center [441, 355] width 169 height 66
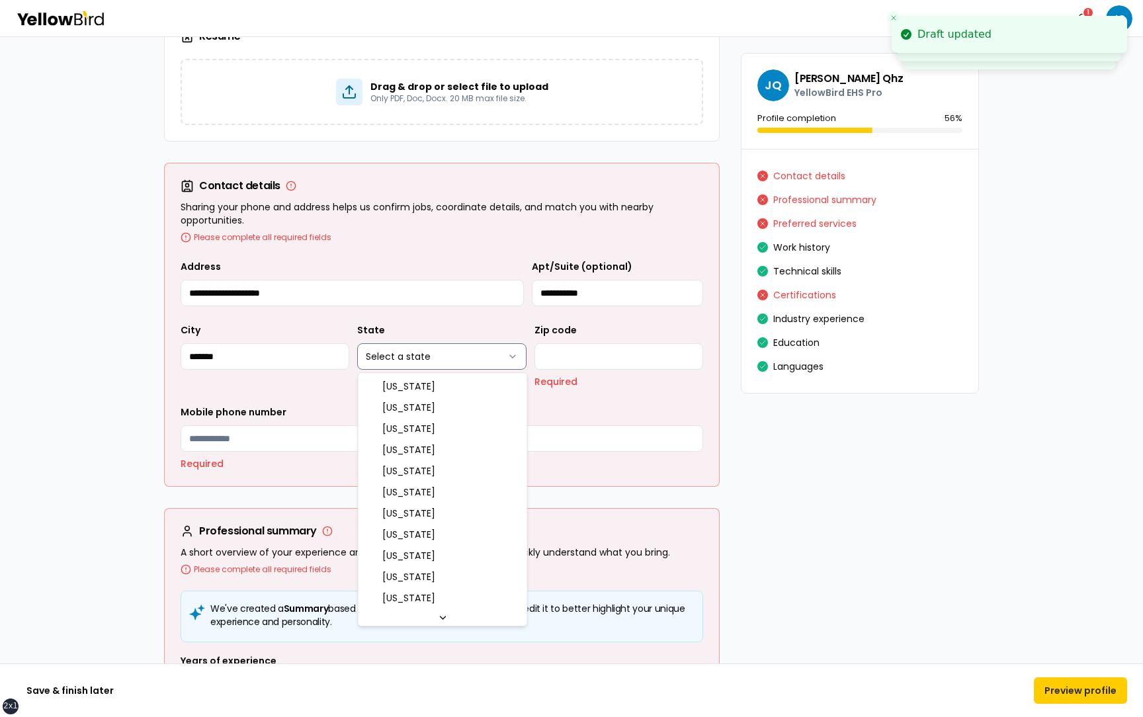
click at [429, 362] on html "**********" at bounding box center [571, 358] width 1143 height 717
select select "**"
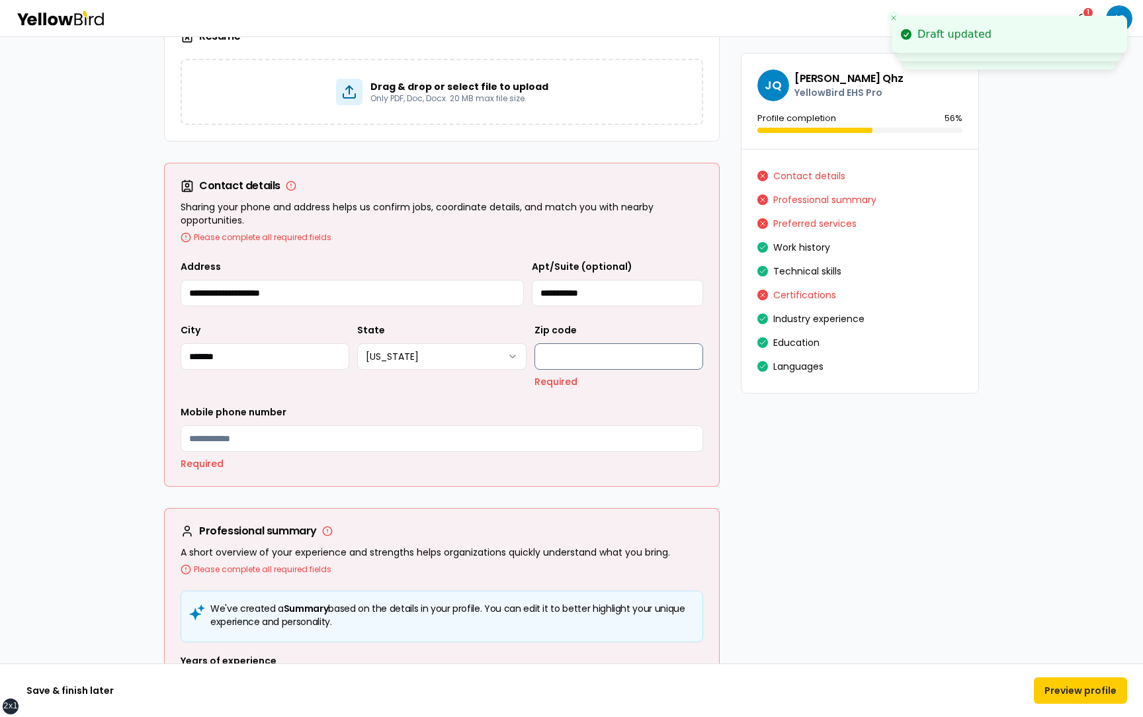
click at [566, 357] on input "Zip code" at bounding box center [618, 356] width 169 height 26
type input "*****"
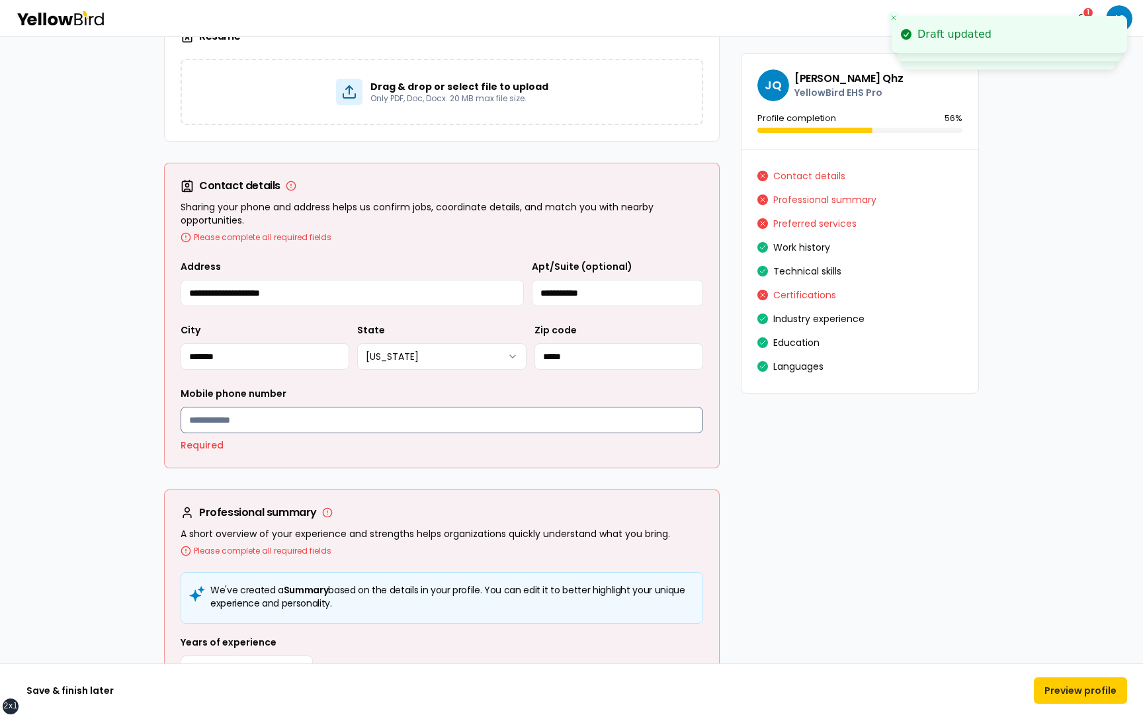
click at [267, 412] on input "Mobile phone number" at bounding box center [442, 420] width 523 height 26
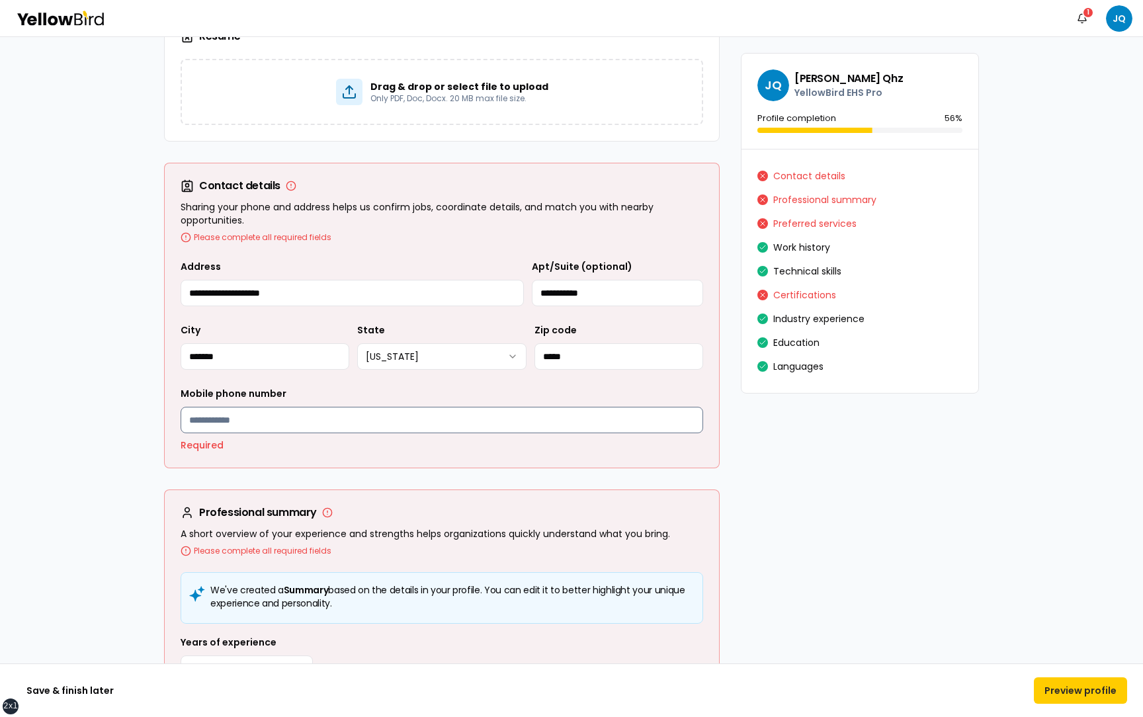
type input "**********"
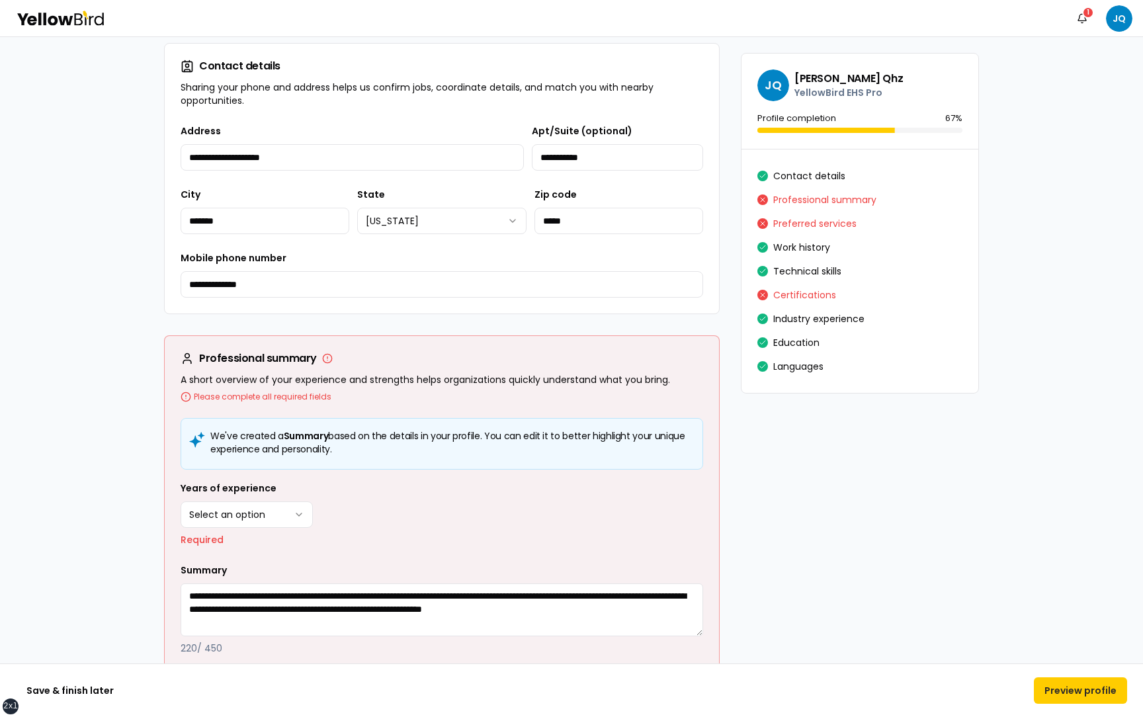
scroll to position [245, 0]
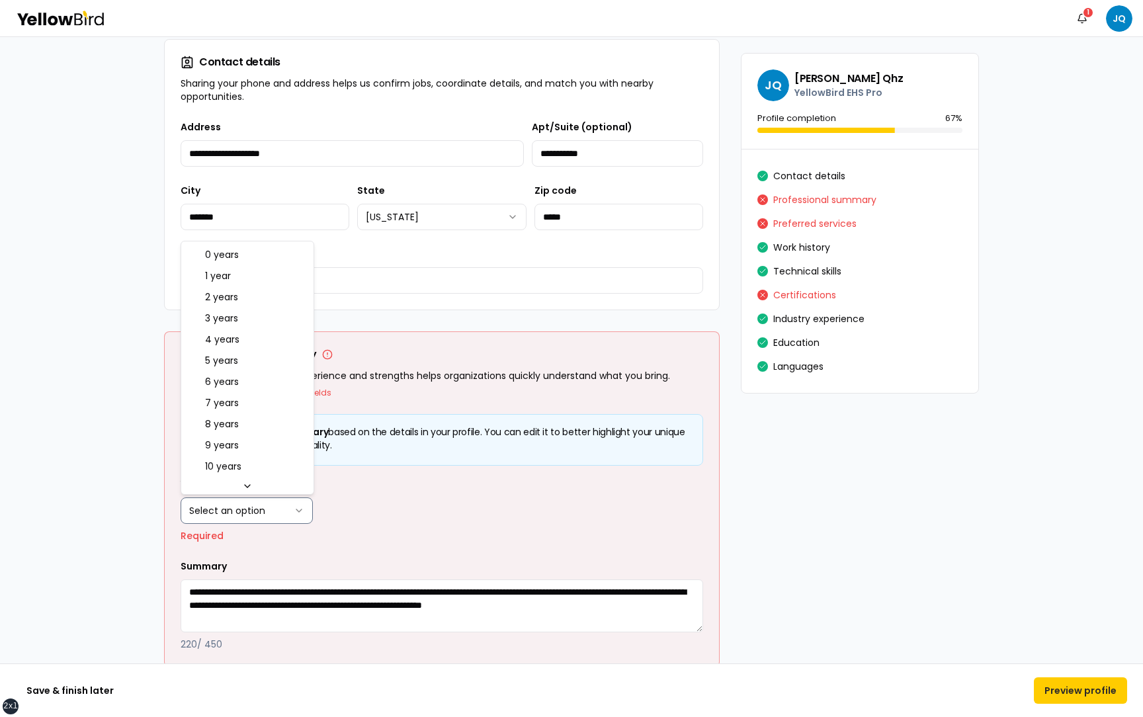
click at [277, 514] on html "**********" at bounding box center [571, 358] width 1143 height 717
select select "****"
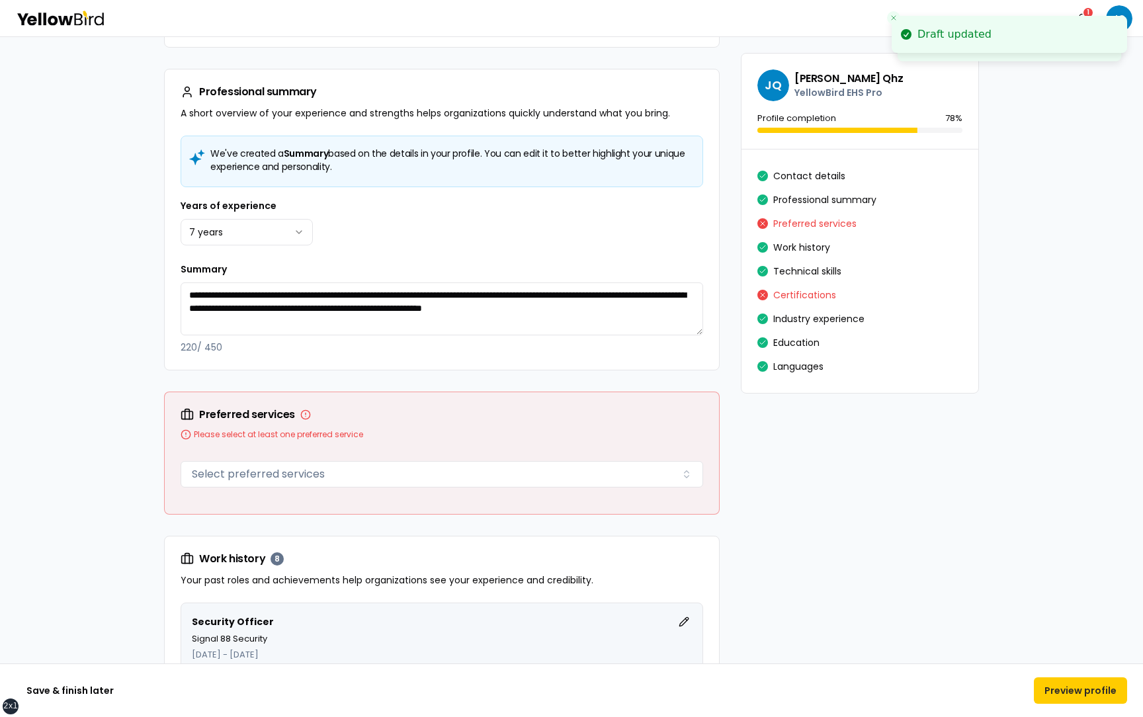
scroll to position [567, 0]
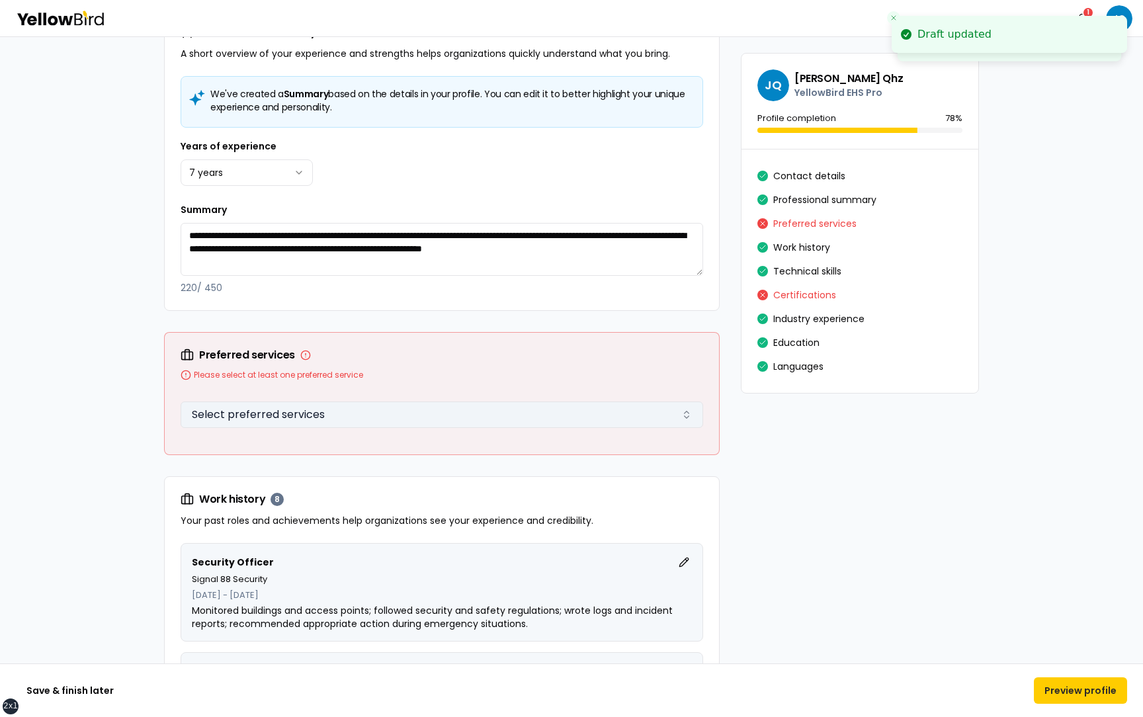
click at [458, 427] on button "Select preferred services" at bounding box center [442, 414] width 523 height 26
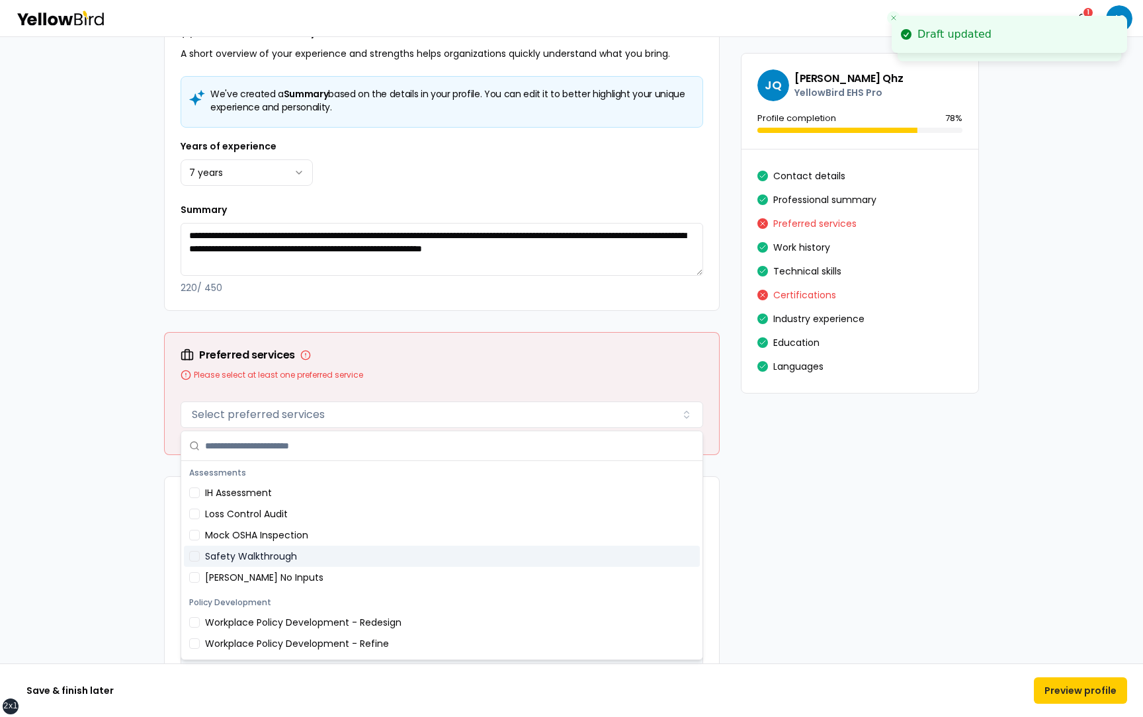
click at [274, 560] on div "Safety Walkthrough" at bounding box center [442, 556] width 516 height 21
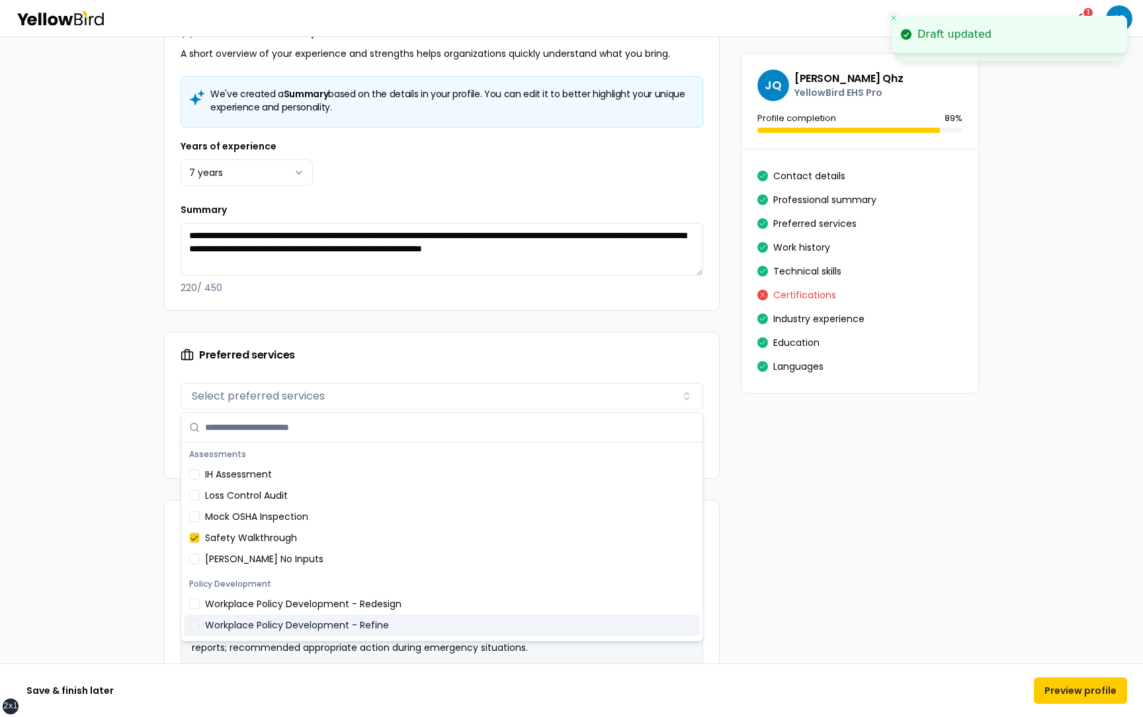
click at [263, 616] on div "Workplace Policy Development - Refine" at bounding box center [442, 624] width 516 height 21
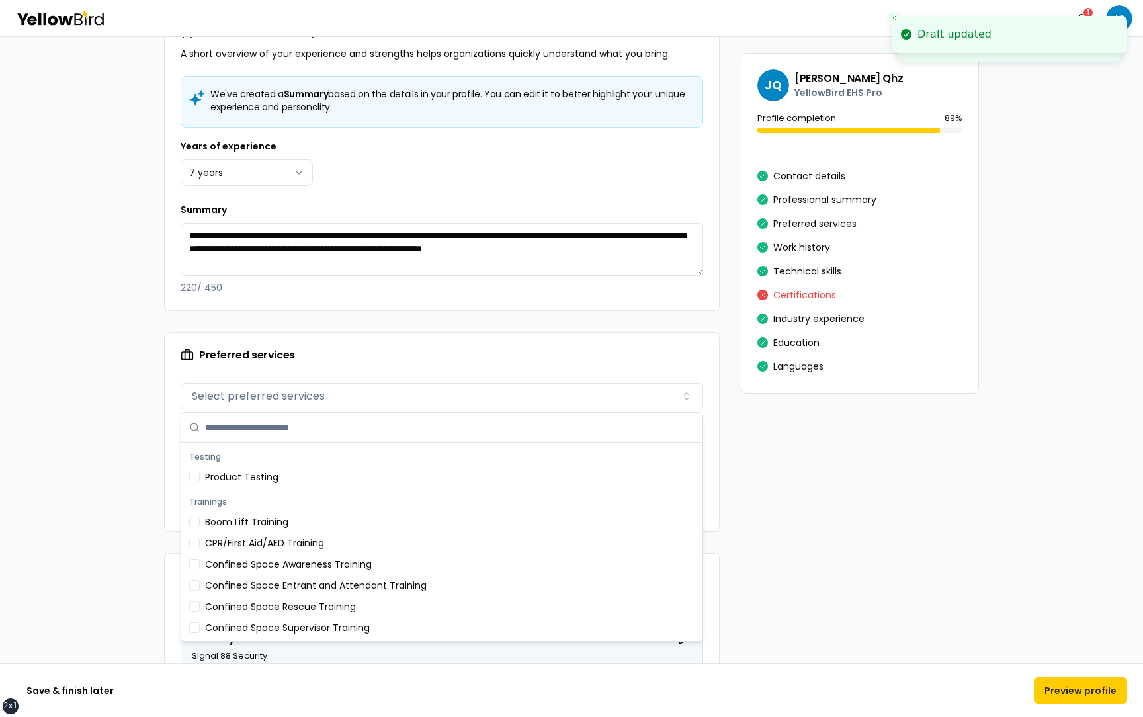
scroll to position [233, 0]
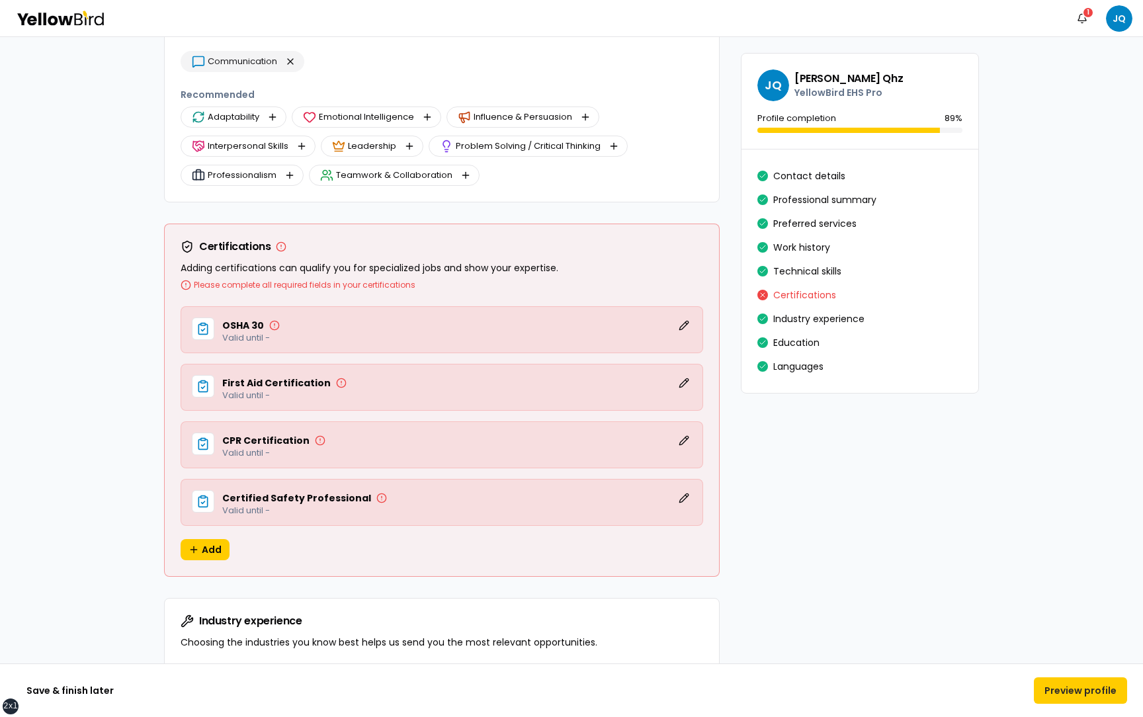
scroll to position [2556, 0]
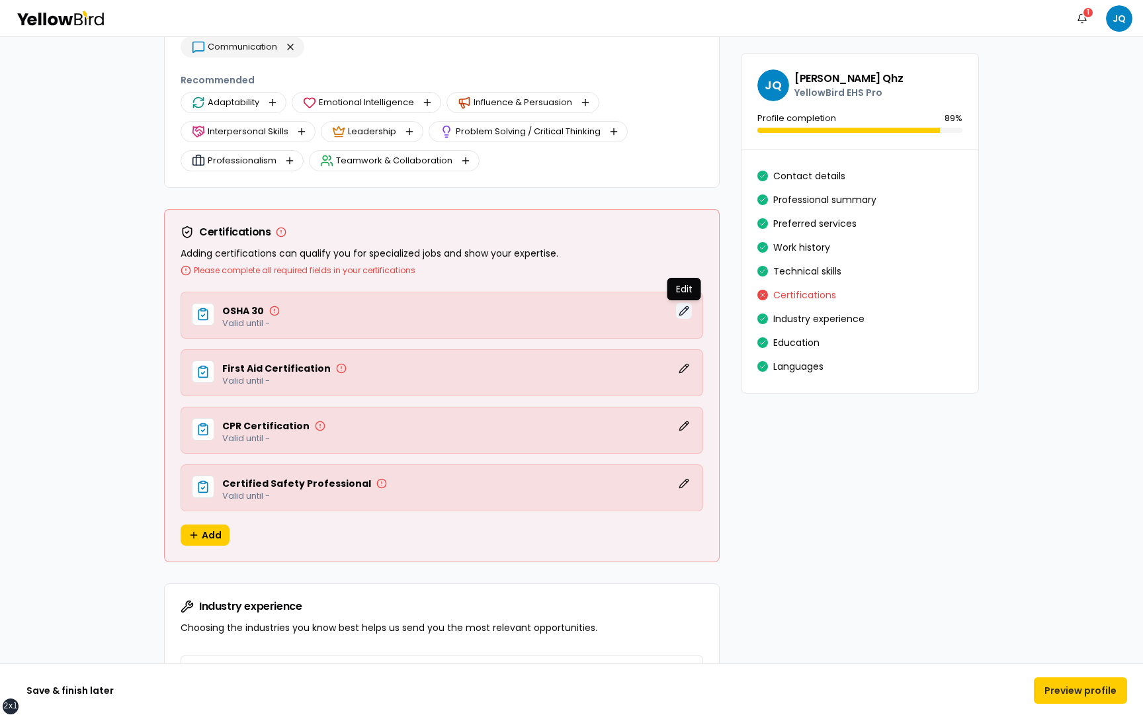
click at [691, 311] on button "Edit" at bounding box center [684, 311] width 16 height 16
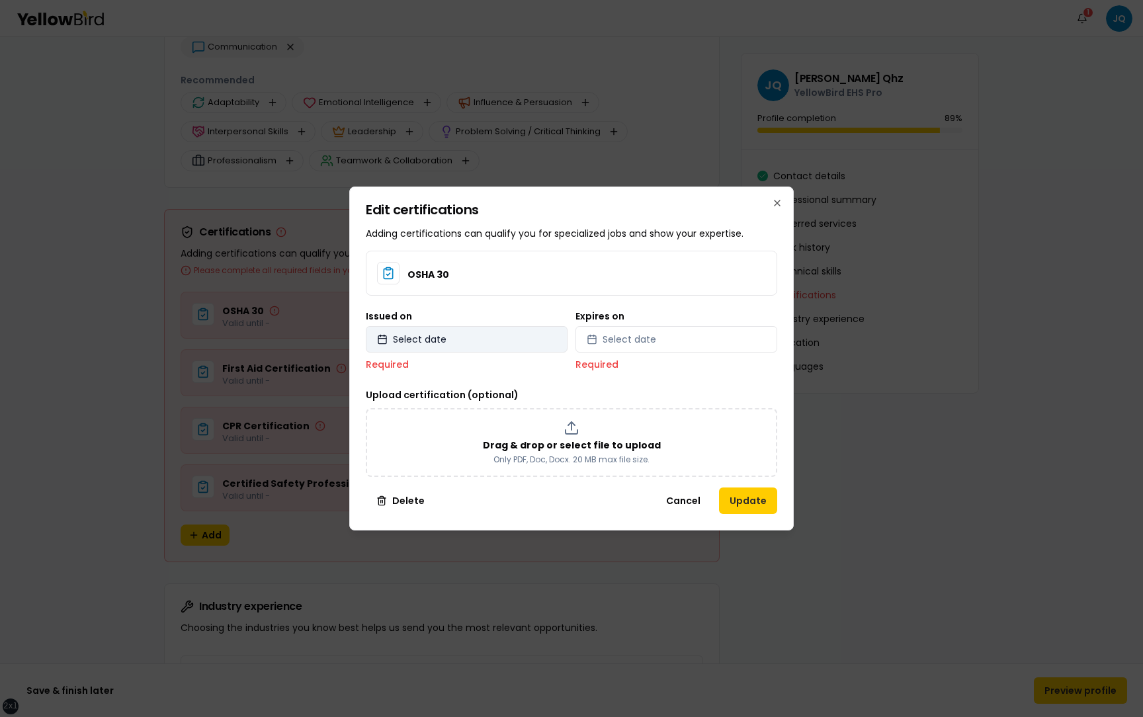
click at [488, 329] on button "Select date" at bounding box center [467, 339] width 202 height 26
select select "*"
select select "****"
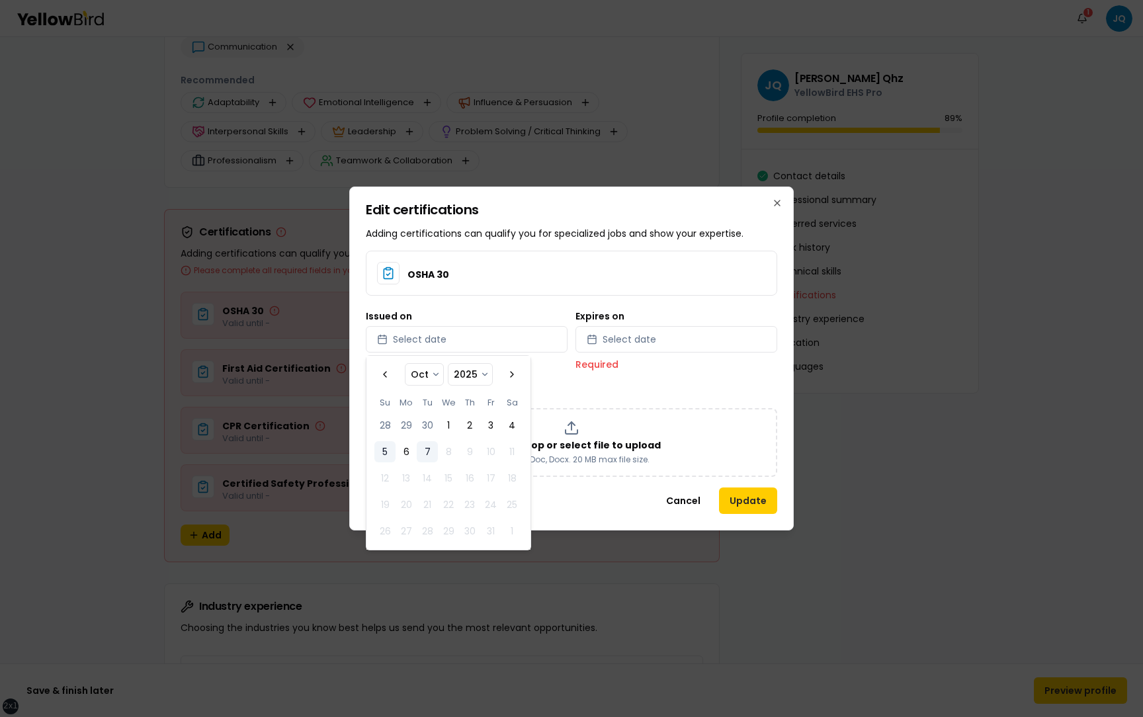
click at [394, 451] on button "5" at bounding box center [384, 451] width 21 height 21
select select "*"
select select "****"
click at [654, 349] on button "Select date" at bounding box center [676, 339] width 202 height 26
select select "*"
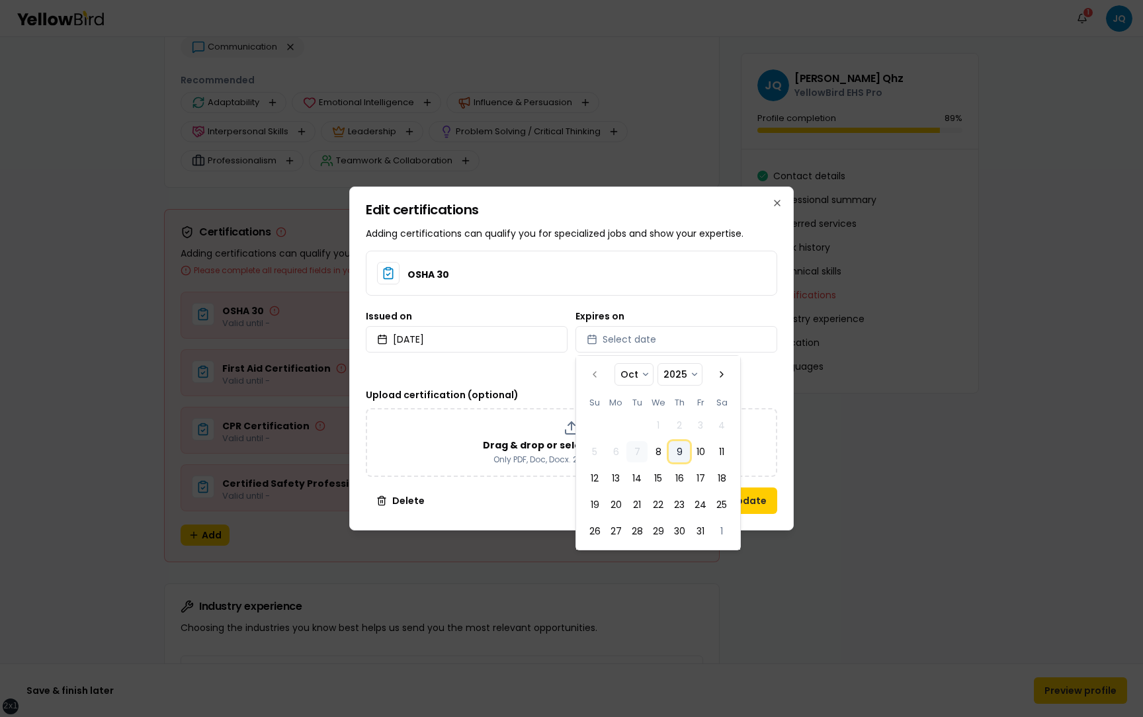
click at [672, 455] on button "9" at bounding box center [679, 451] width 21 height 21
select select "*"
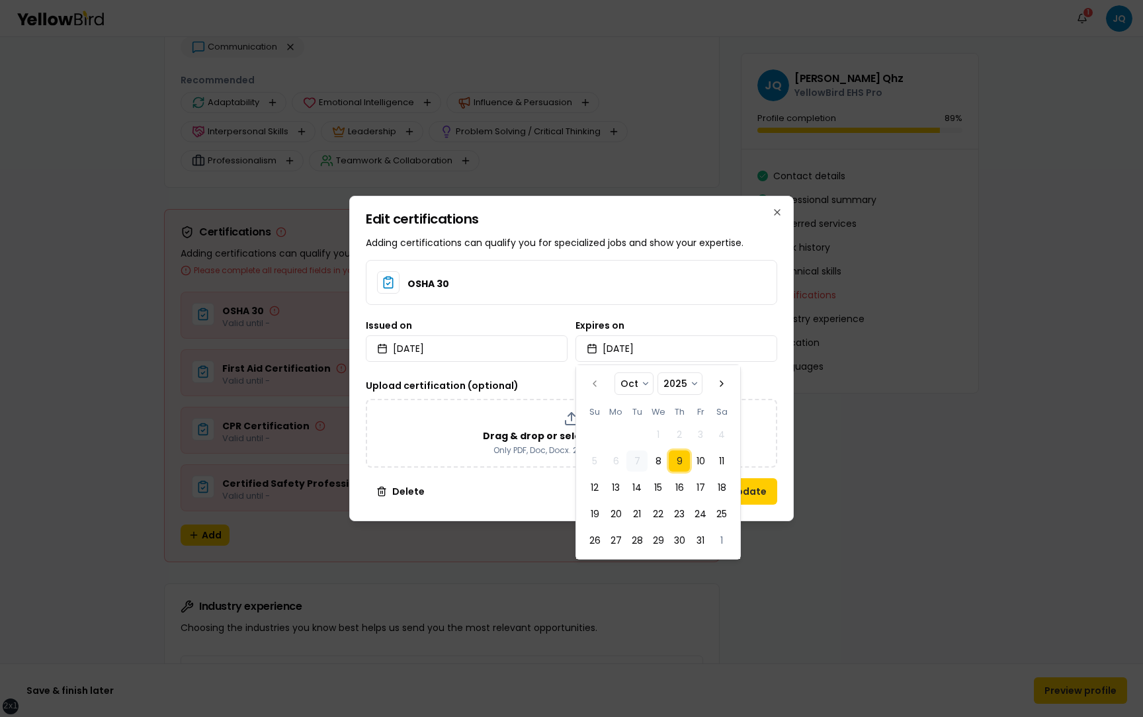
click at [530, 378] on div "Upload certification (optional) Drag & drop or select file to upload Only PDF, …" at bounding box center [571, 423] width 411 height 90
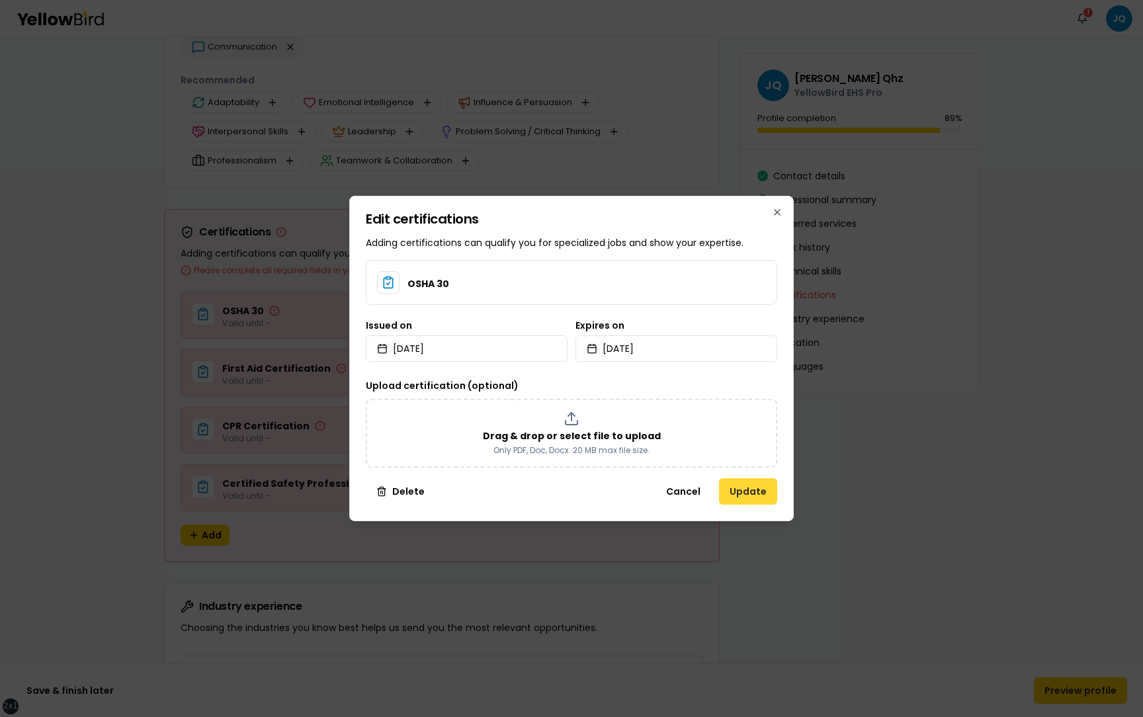
click at [733, 501] on button "Update" at bounding box center [748, 491] width 58 height 26
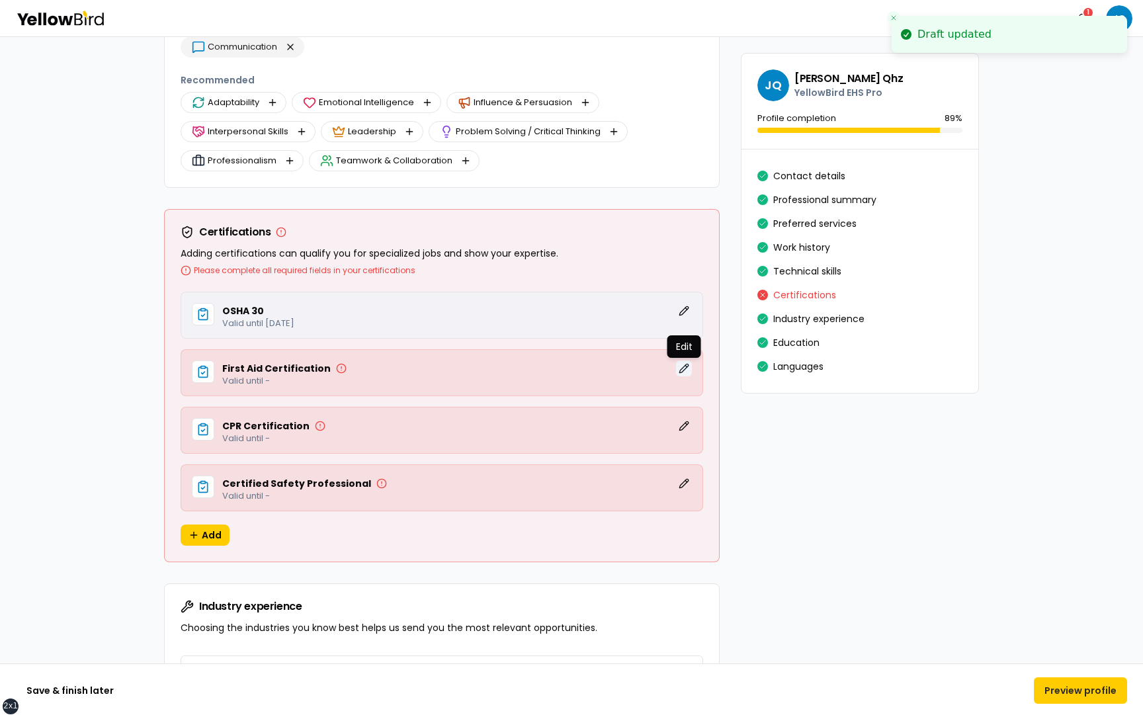
click at [683, 365] on button "Edit" at bounding box center [684, 368] width 16 height 16
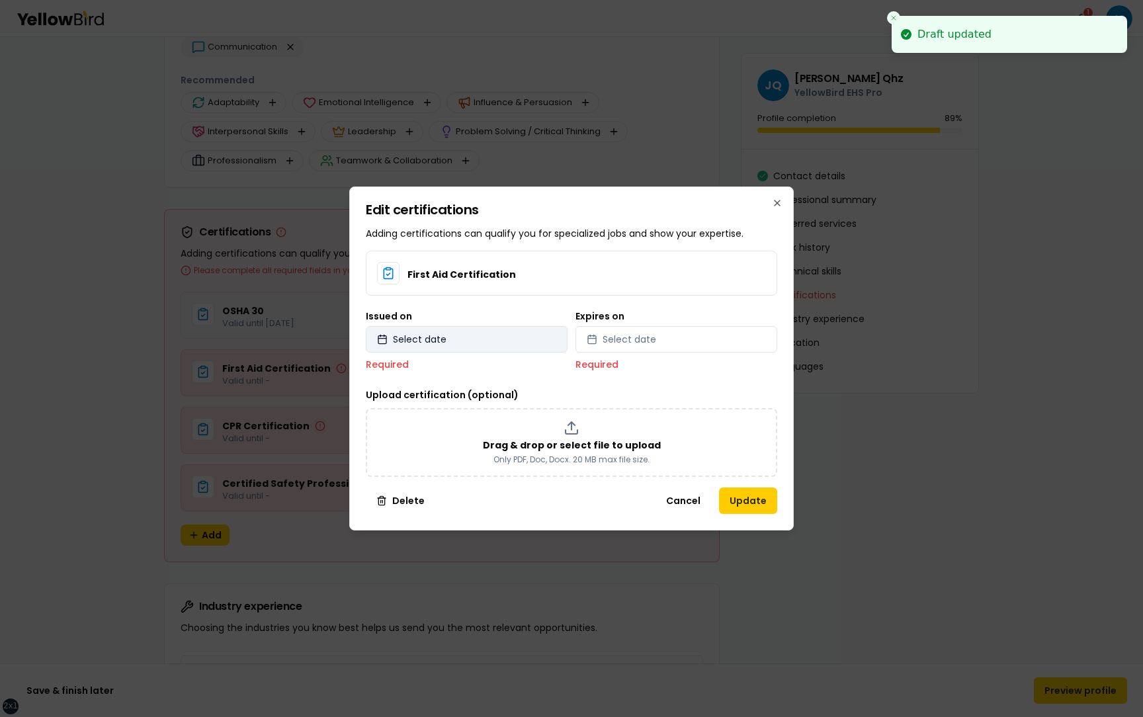
click at [489, 339] on button "Select date" at bounding box center [467, 339] width 202 height 26
select select "*"
select select "****"
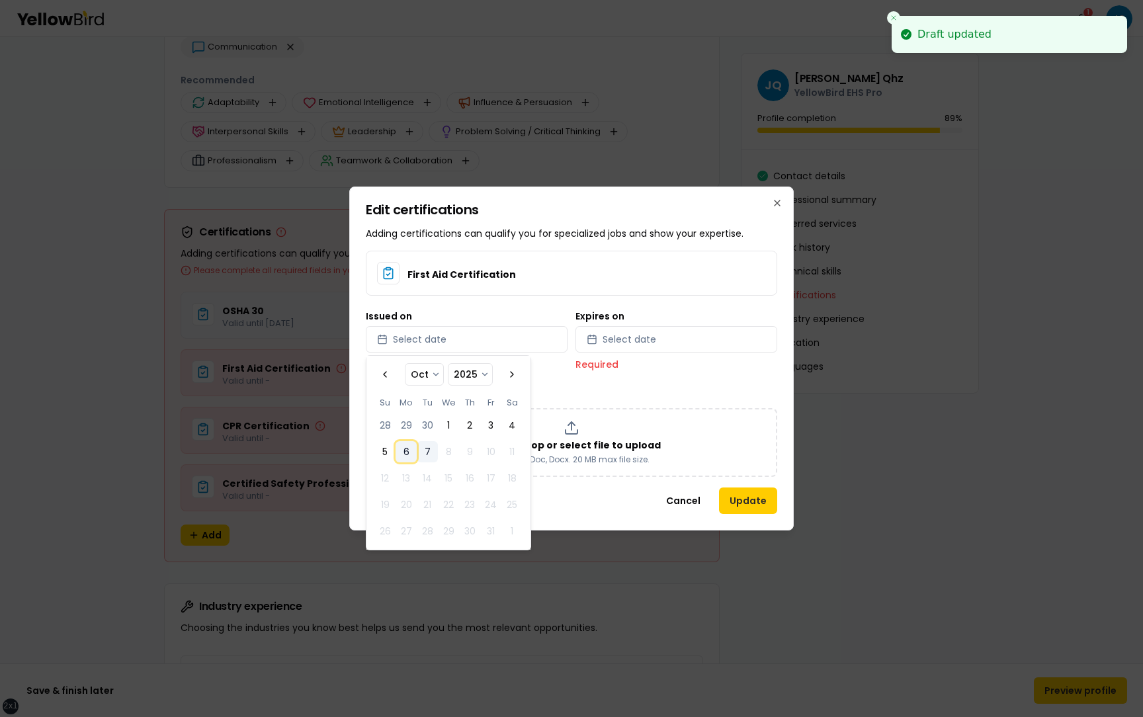
click at [403, 447] on button "6" at bounding box center [406, 451] width 21 height 21
select select "*"
select select "****"
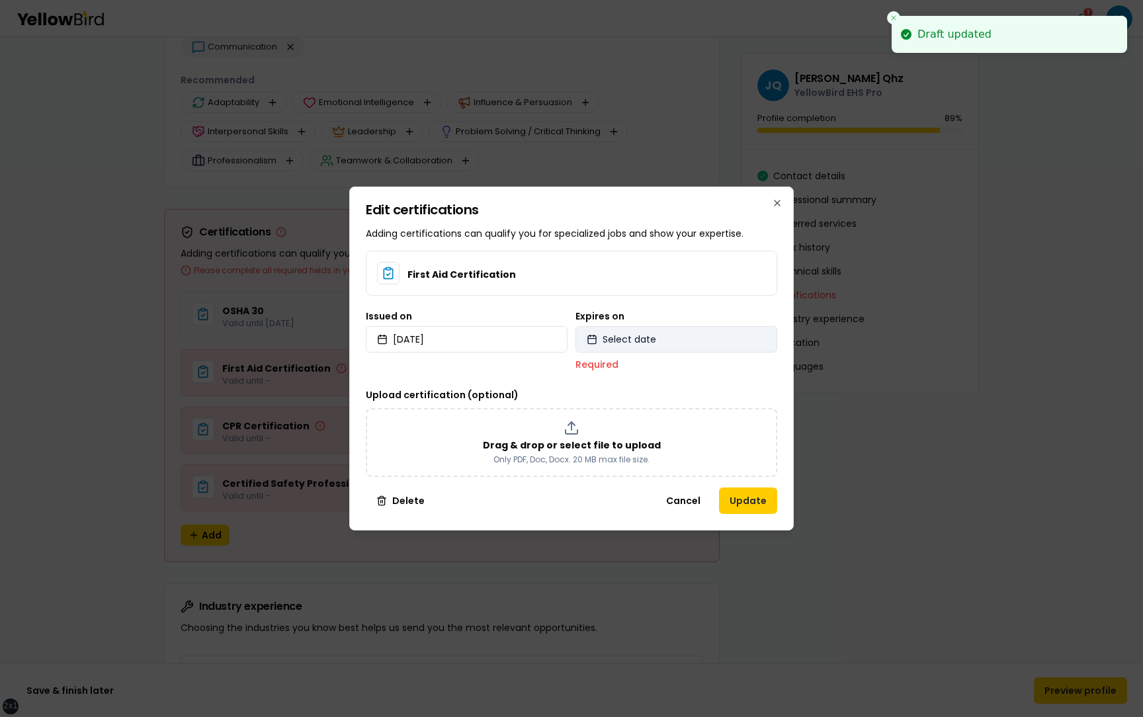
click at [640, 343] on span "Select date" at bounding box center [630, 339] width 54 height 13
select select "*"
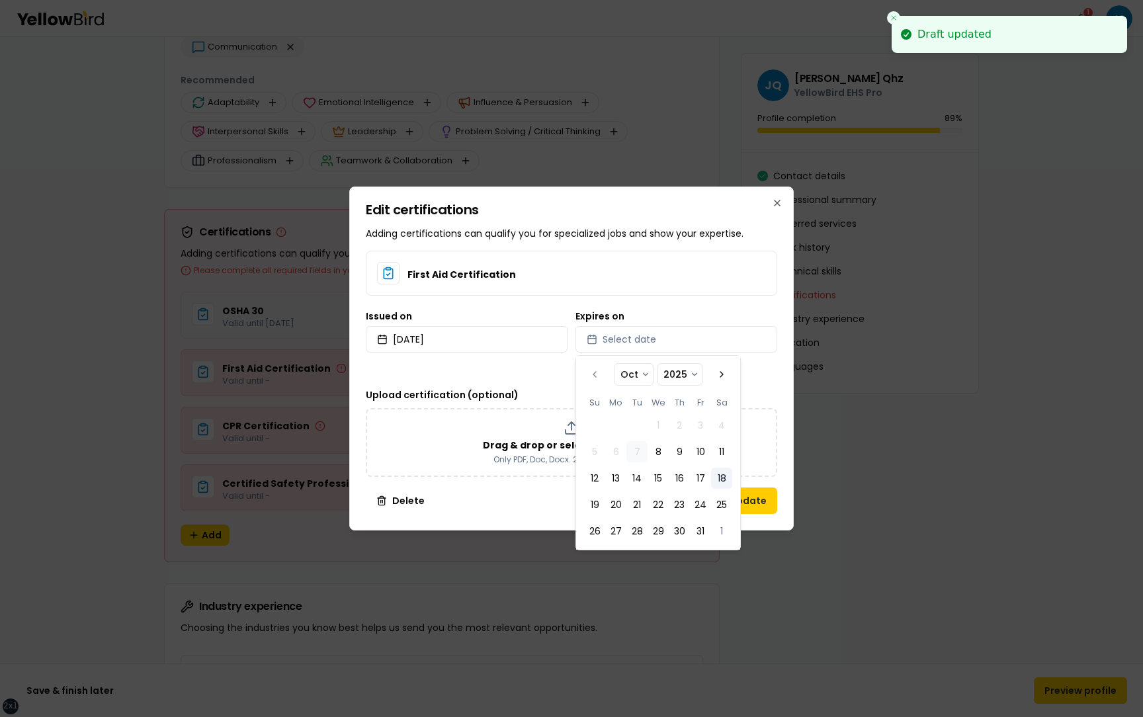
click at [725, 471] on button "18" at bounding box center [721, 478] width 21 height 21
select select "*"
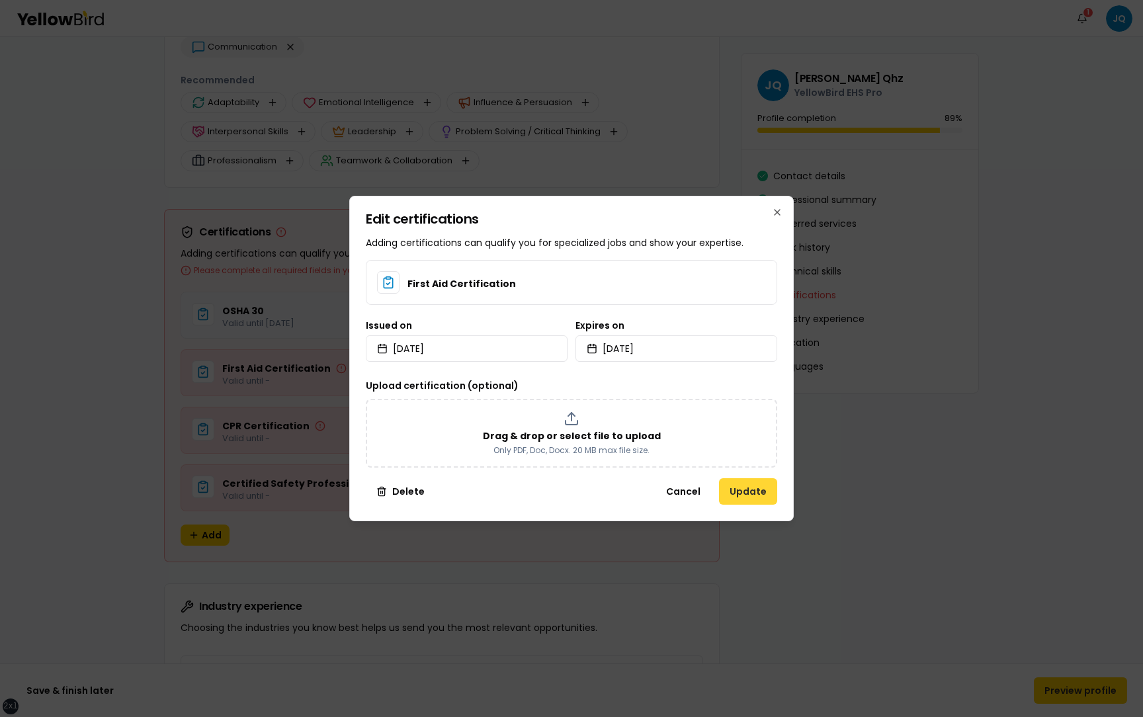
click at [761, 493] on button "Update" at bounding box center [748, 491] width 58 height 26
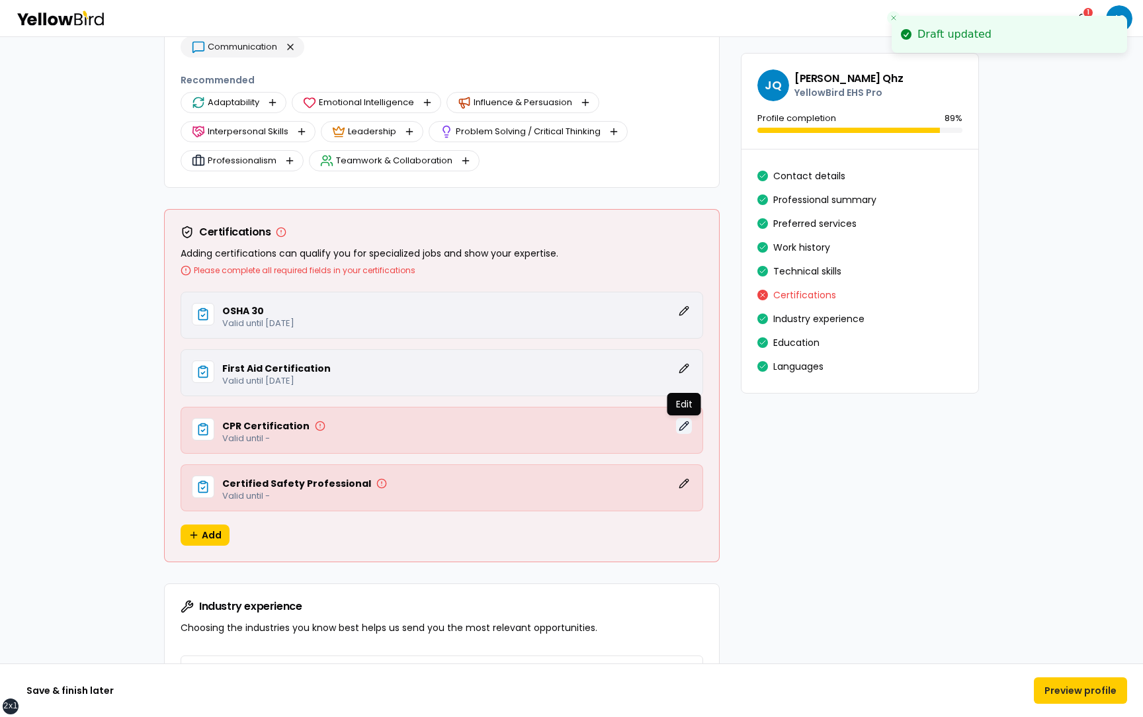
click at [683, 431] on button "Edit" at bounding box center [684, 426] width 16 height 16
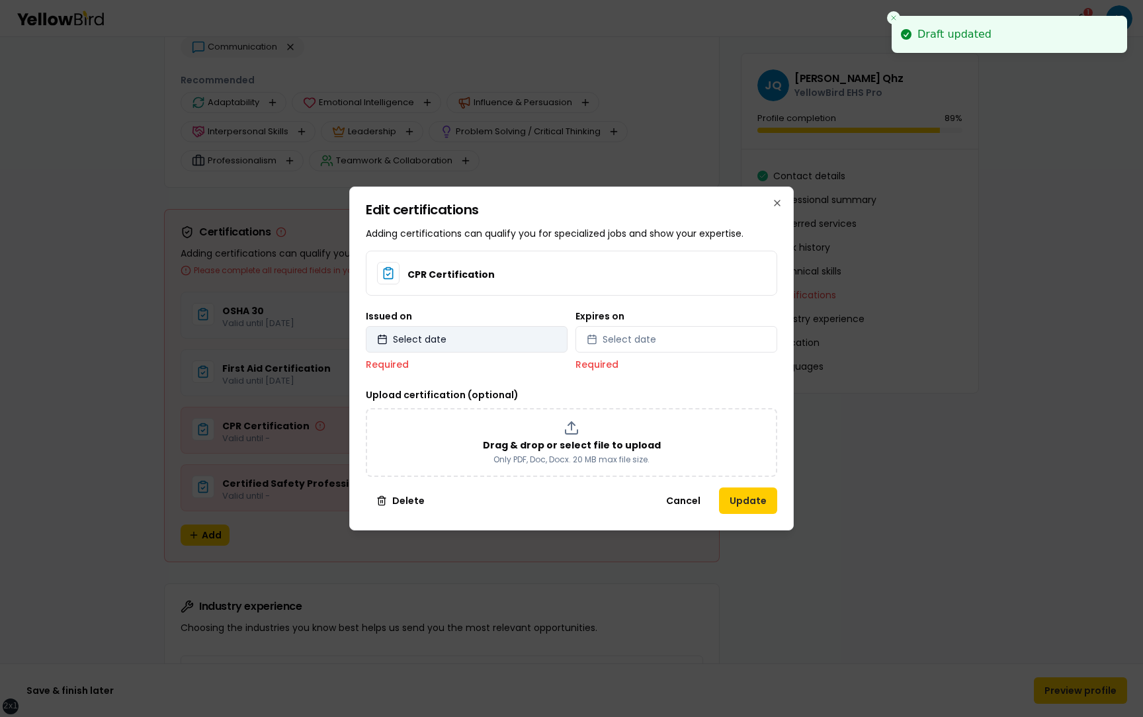
click at [450, 344] on button "Select date" at bounding box center [467, 339] width 202 height 26
select select "*"
select select "****"
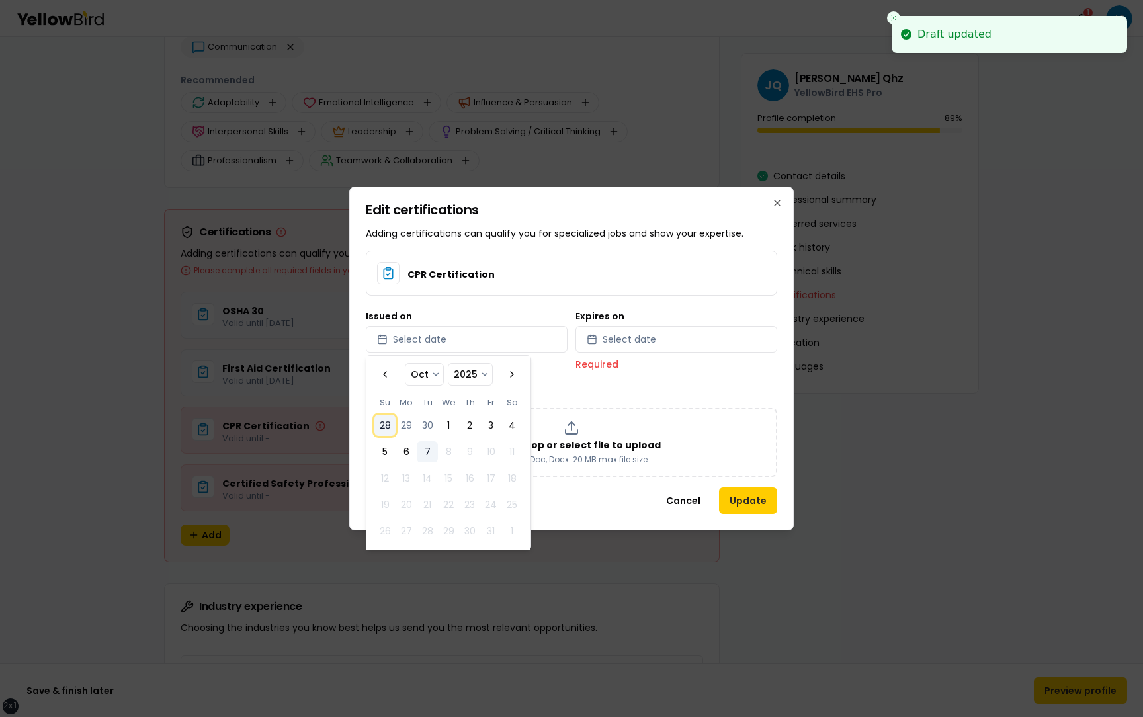
click at [383, 421] on button "28" at bounding box center [384, 425] width 21 height 21
select select "*"
select select "****"
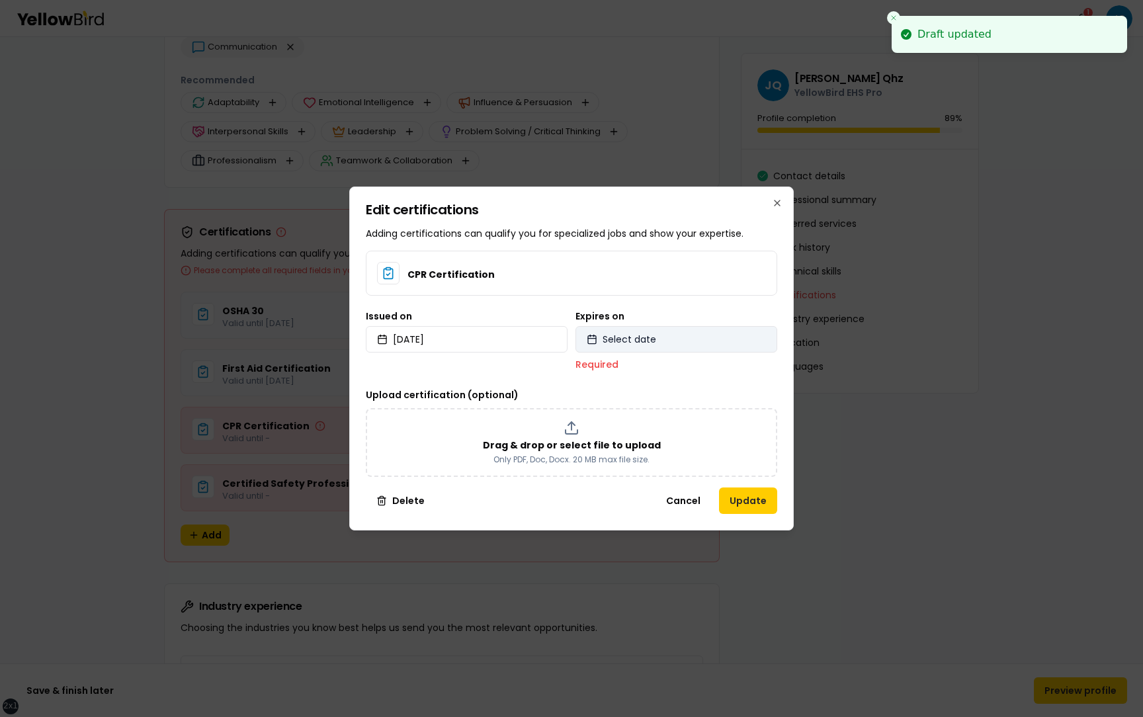
click at [640, 338] on span "Select date" at bounding box center [630, 339] width 54 height 13
select select "*"
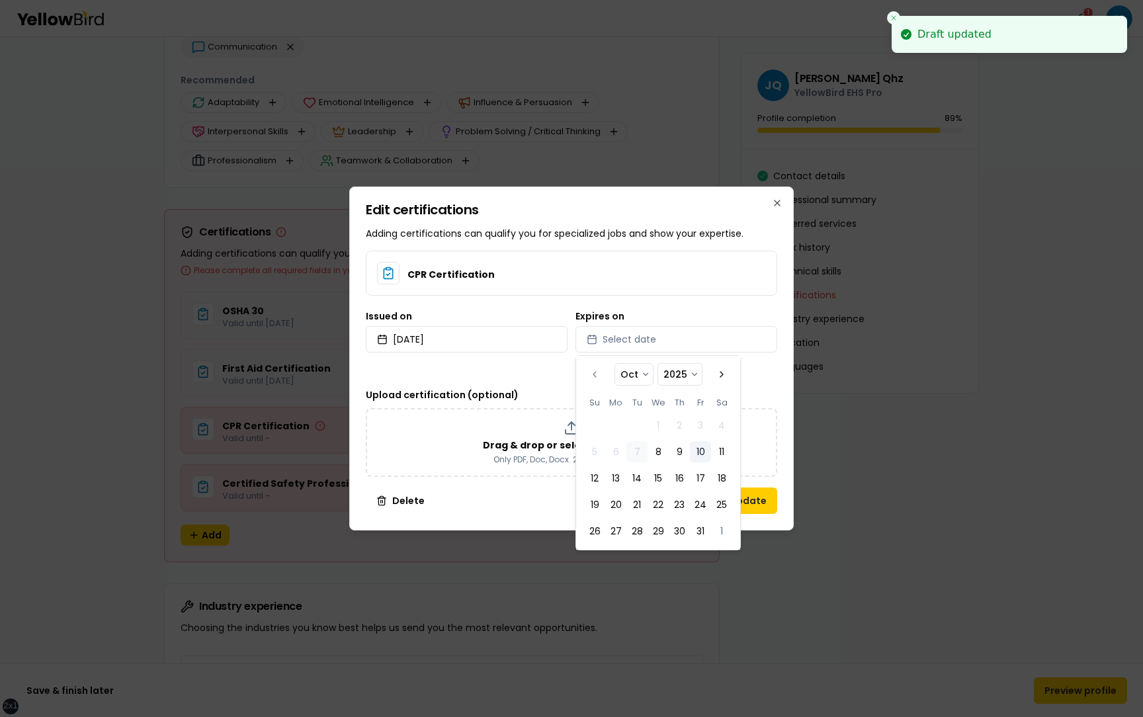
click at [700, 454] on button "10" at bounding box center [700, 451] width 21 height 21
select select "*"
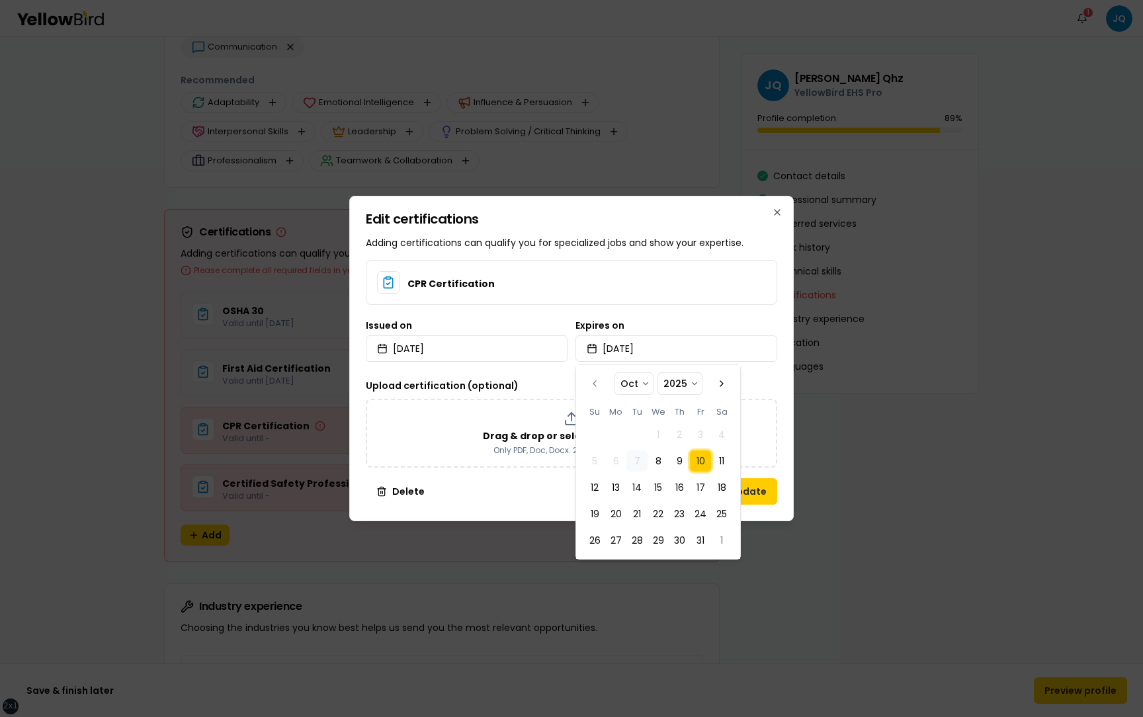
click at [786, 404] on div "Edit certifications Adding certifications can qualify you for specialized jobs …" at bounding box center [571, 358] width 444 height 325
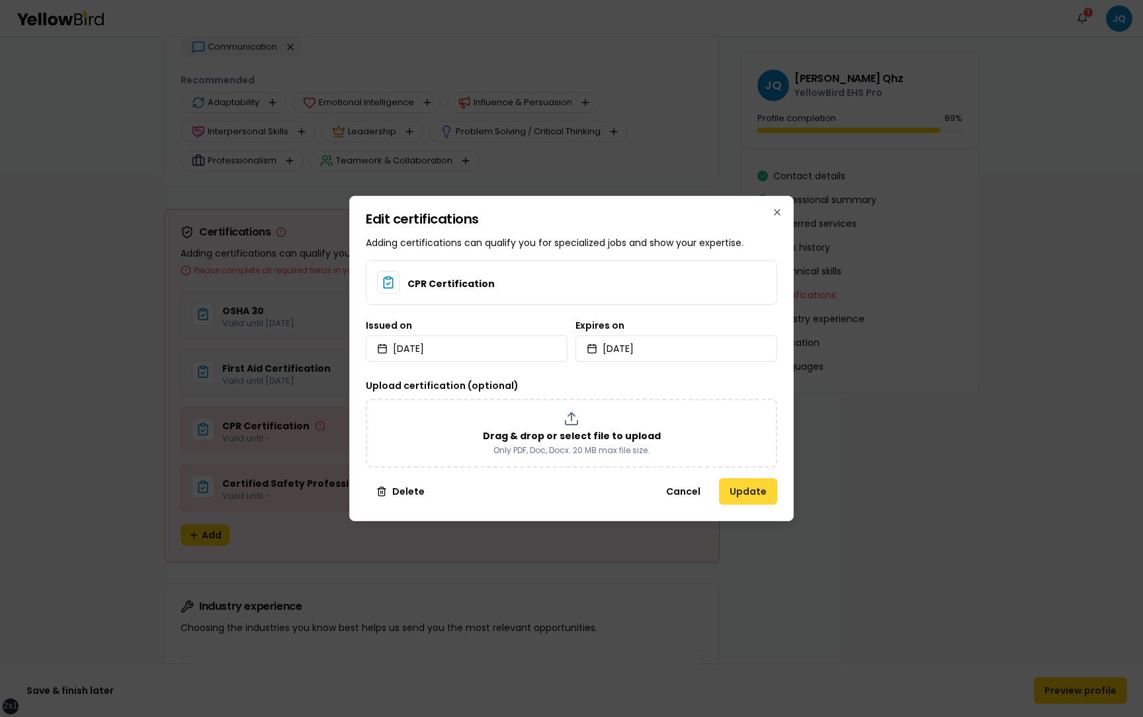
click at [745, 493] on button "Update" at bounding box center [748, 491] width 58 height 26
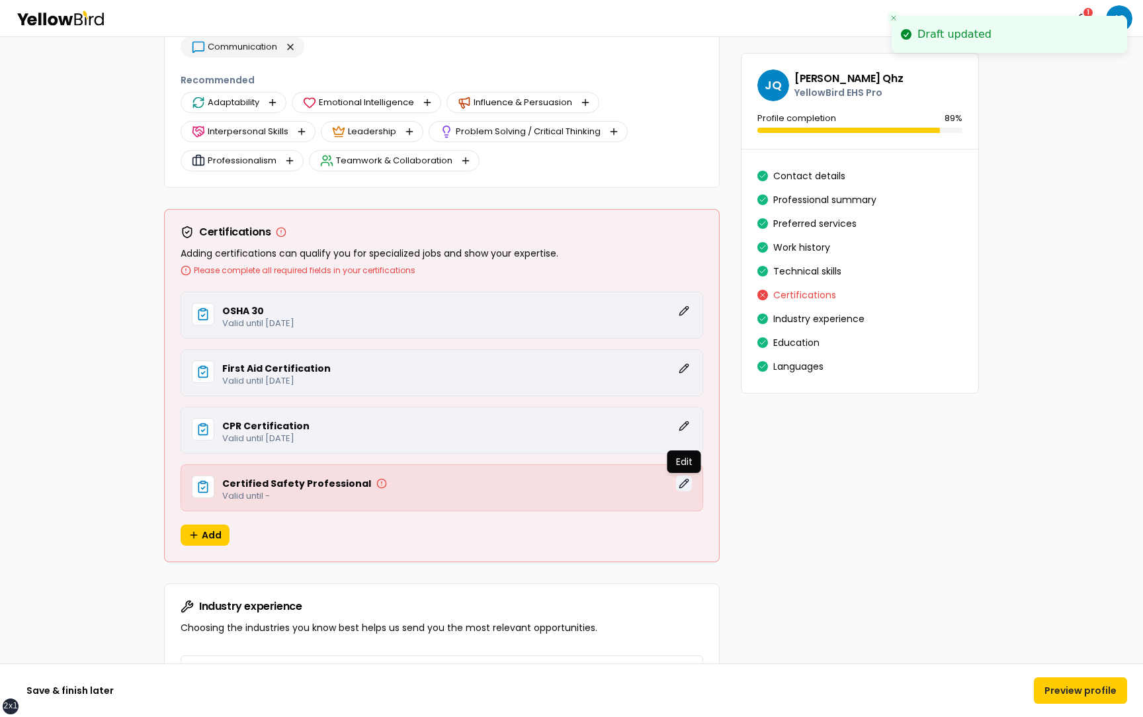
click at [682, 484] on button "Edit" at bounding box center [684, 484] width 16 height 16
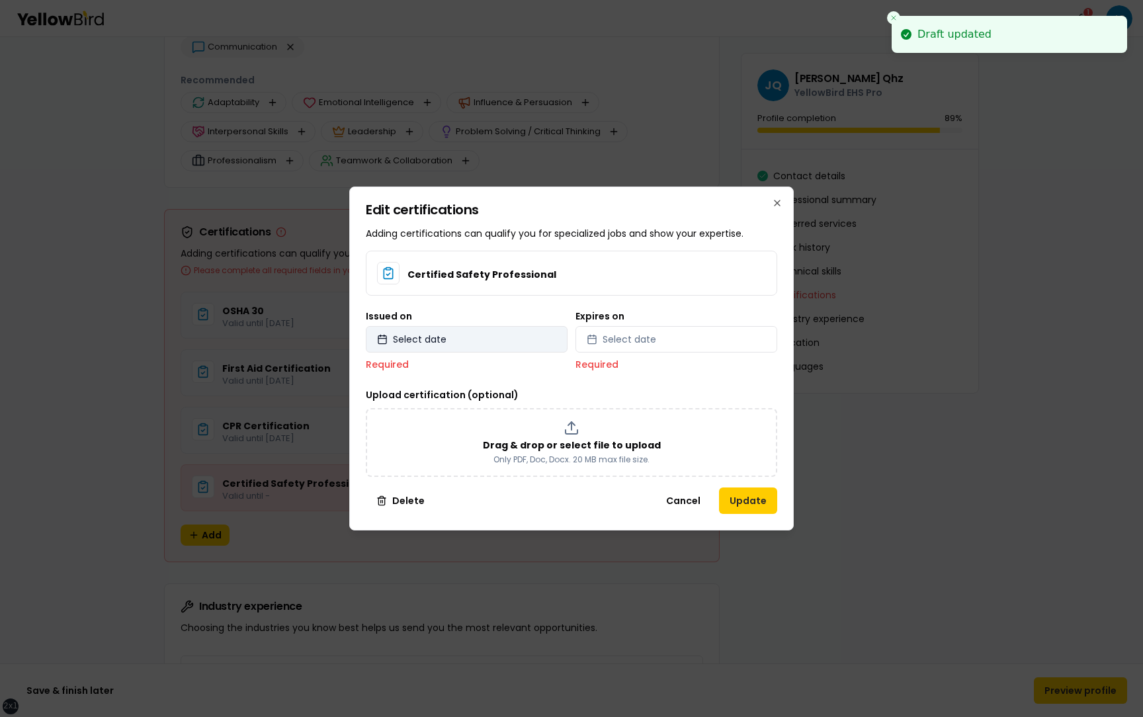
click at [459, 335] on button "Select date" at bounding box center [467, 339] width 202 height 26
select select "*"
select select "****"
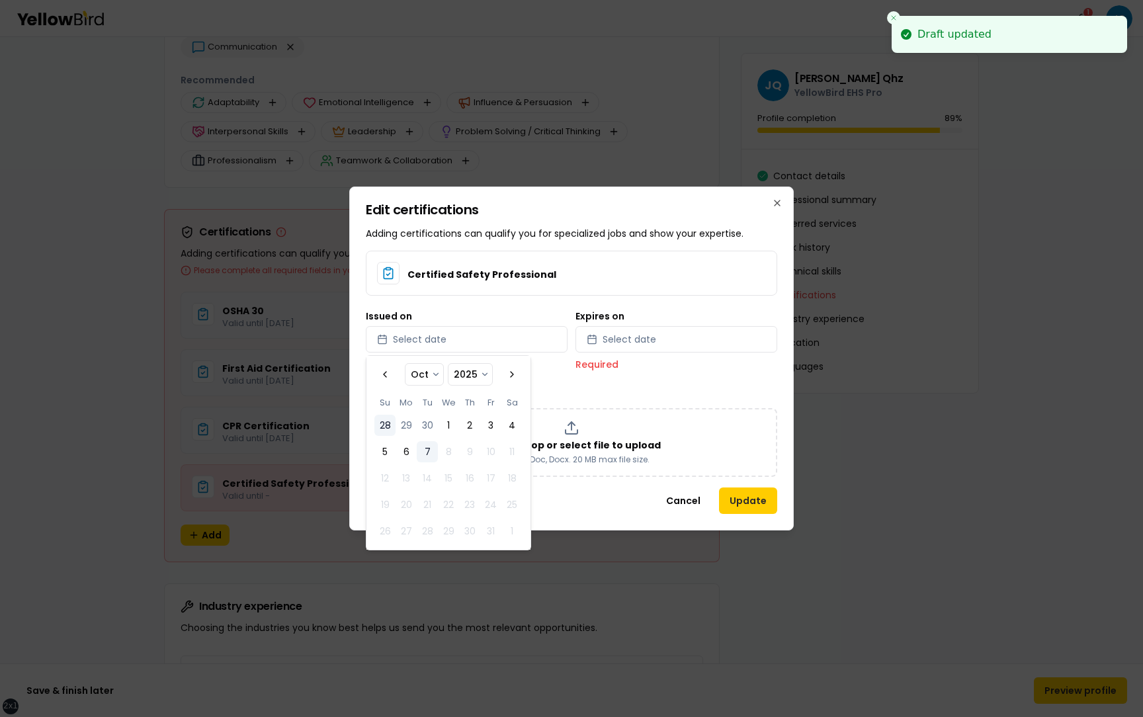
click at [388, 423] on button "28" at bounding box center [384, 425] width 21 height 21
select select "*"
select select "****"
click at [633, 343] on span "Select date" at bounding box center [630, 339] width 54 height 13
select select "*"
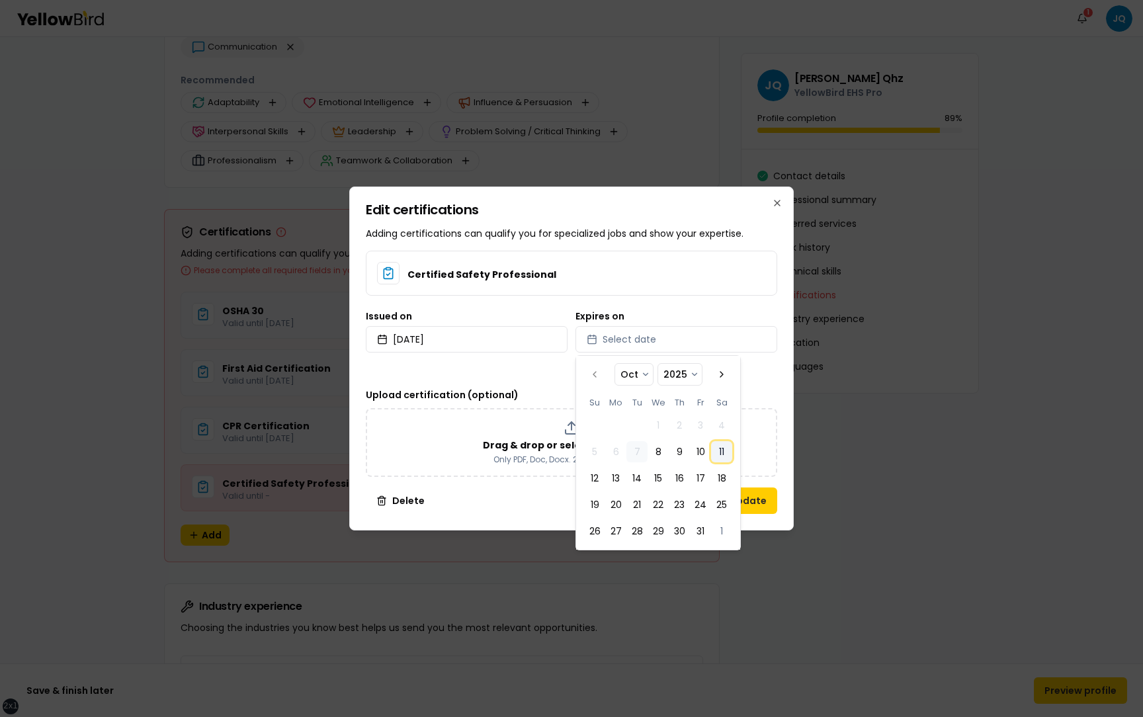
click at [714, 454] on button "11" at bounding box center [721, 451] width 21 height 21
select select "*"
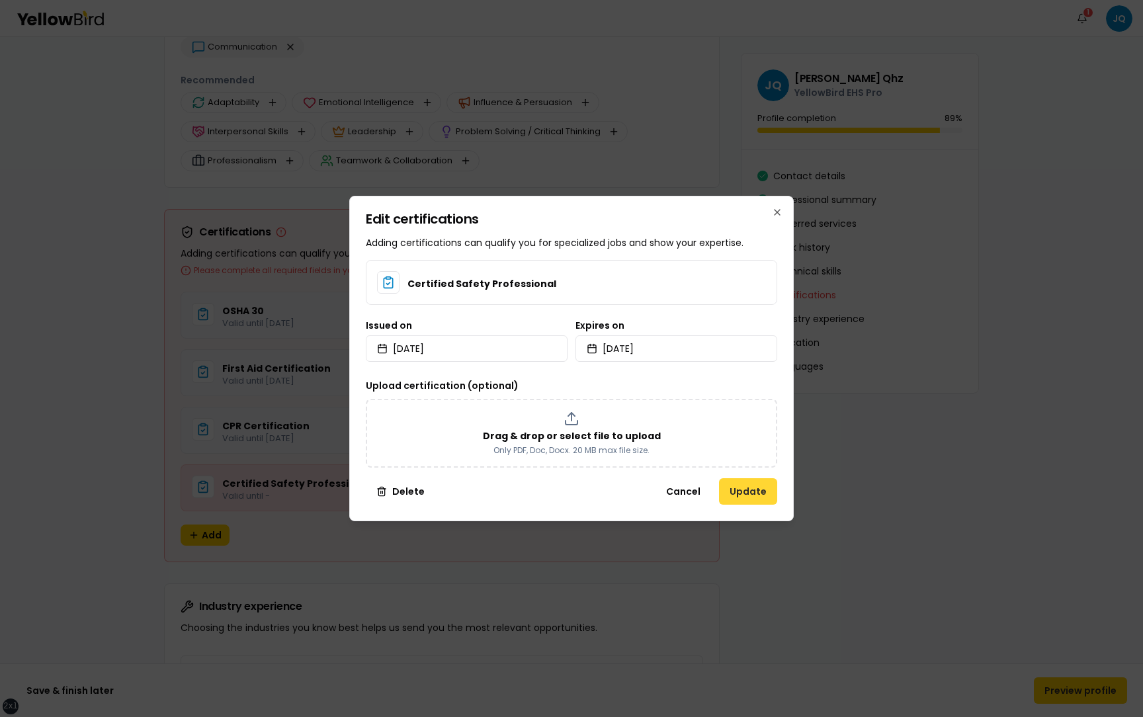
click at [769, 489] on button "Update" at bounding box center [748, 491] width 58 height 26
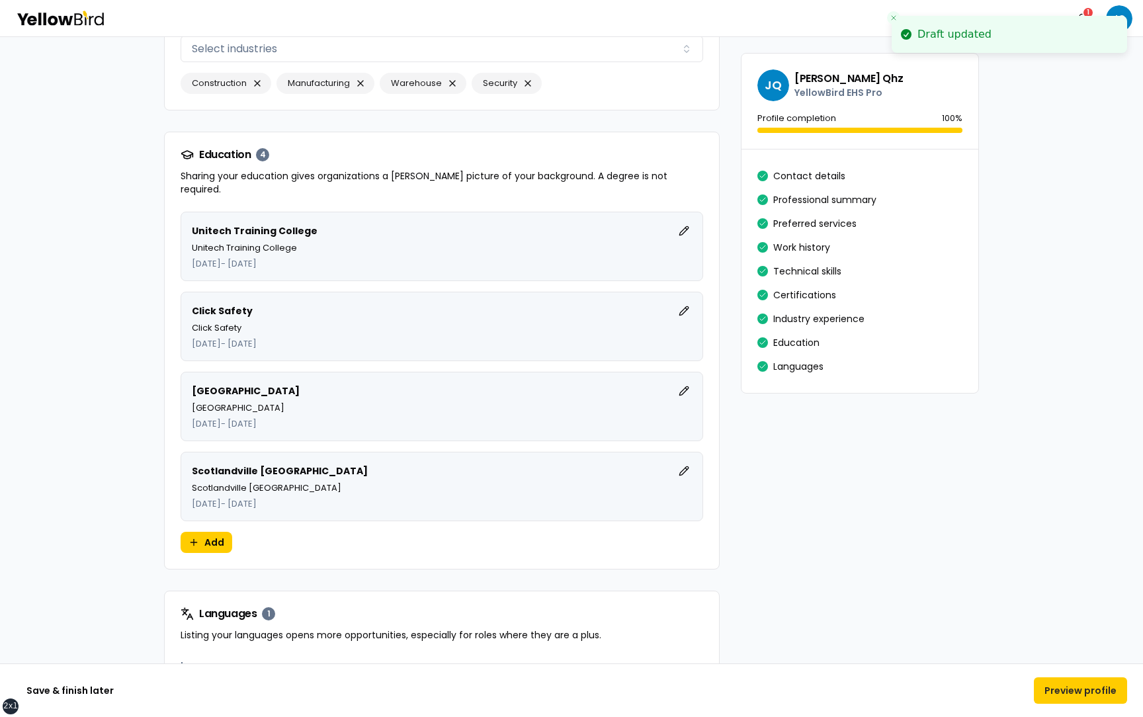
scroll to position [3275, 0]
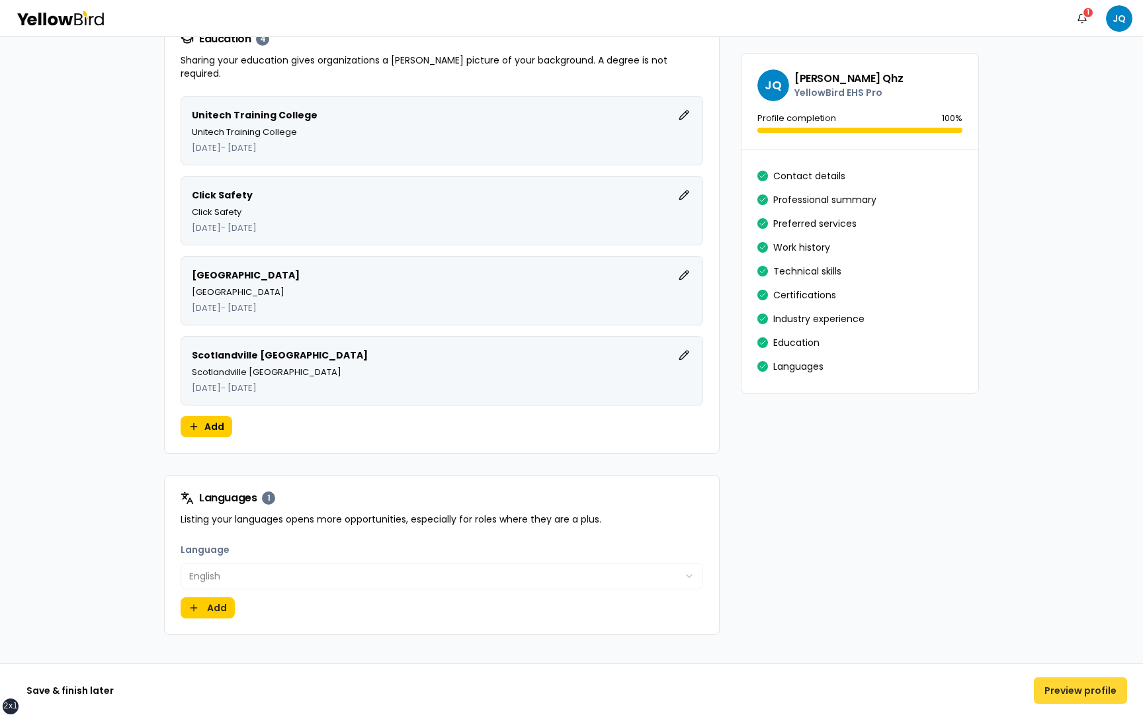
click at [1062, 689] on button "Preview profile" at bounding box center [1080, 690] width 93 height 26
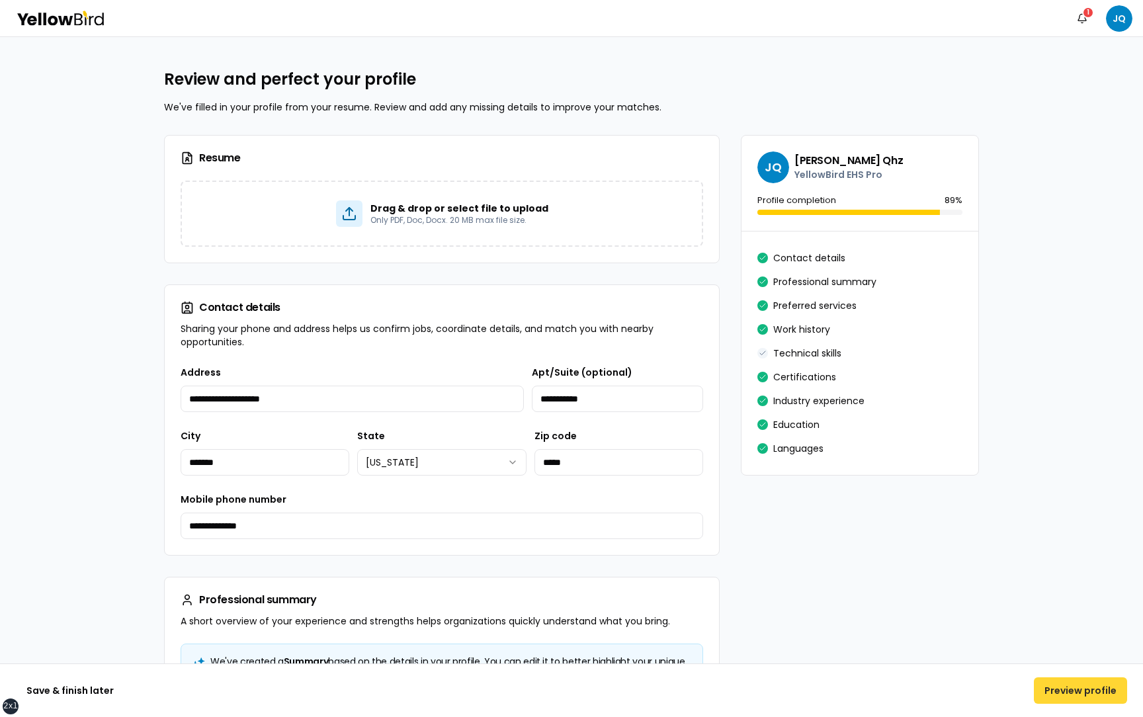
click at [1059, 688] on button "Preview profile" at bounding box center [1080, 690] width 93 height 26
click at [1073, 704] on div "Save & finish later Preview profile" at bounding box center [571, 690] width 1143 height 54
click at [1069, 696] on button "Preview profile" at bounding box center [1080, 690] width 93 height 26
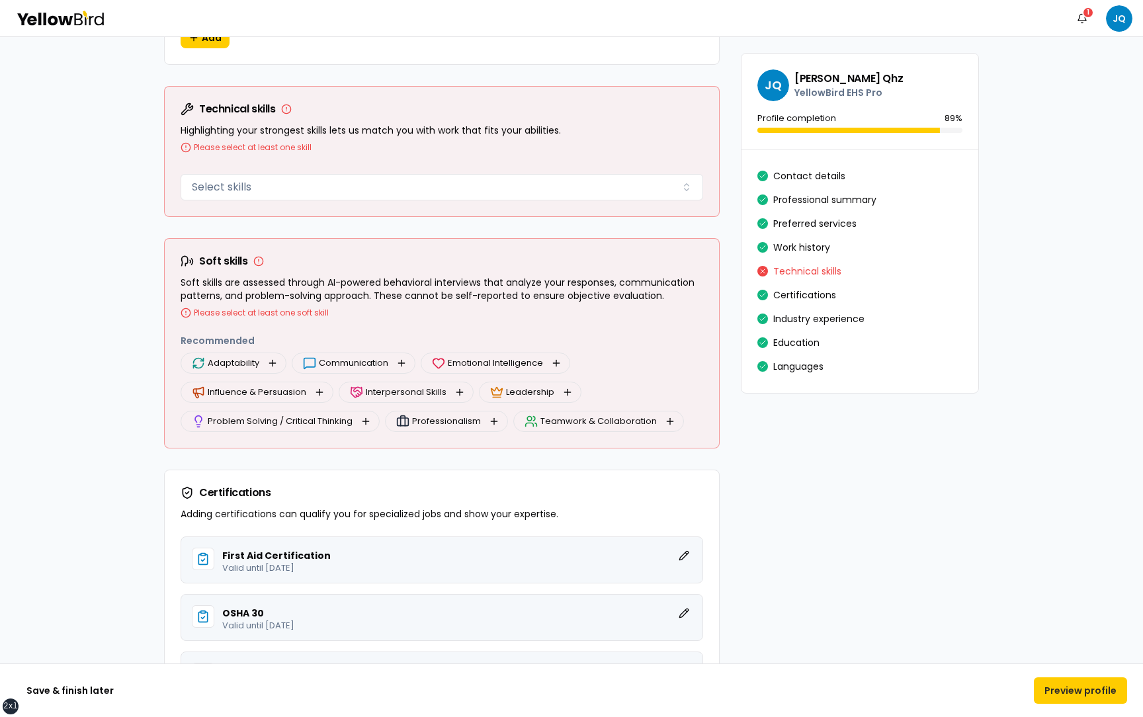
scroll to position [2074, 0]
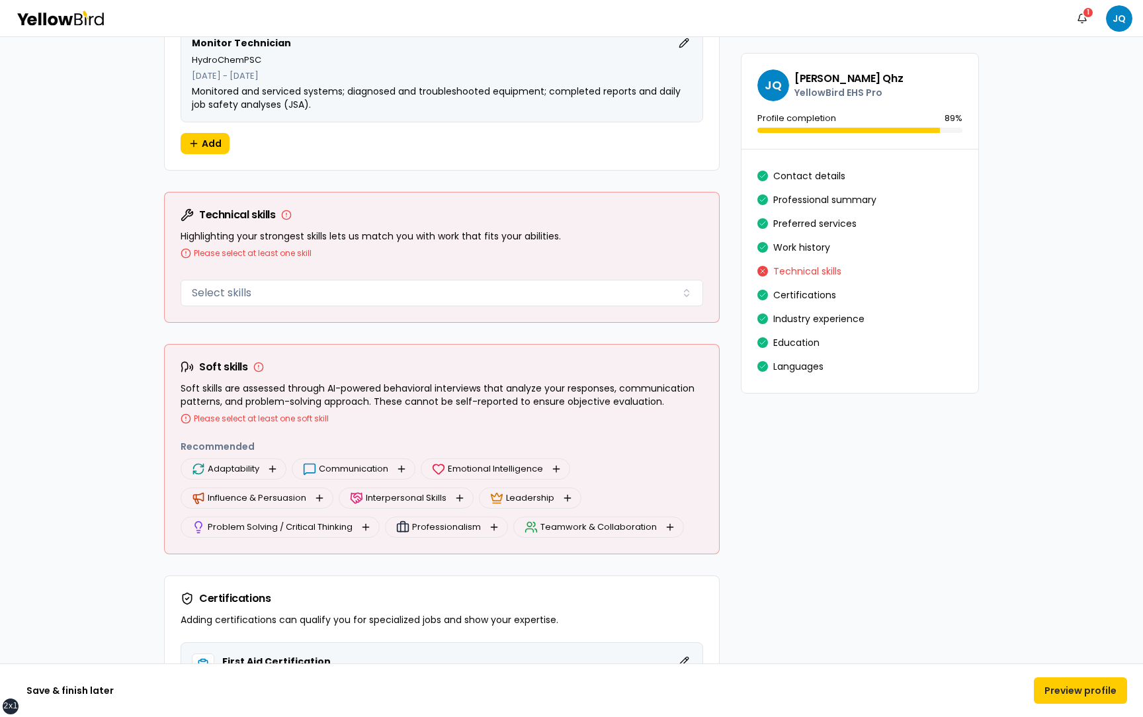
scroll to position [1968, 0]
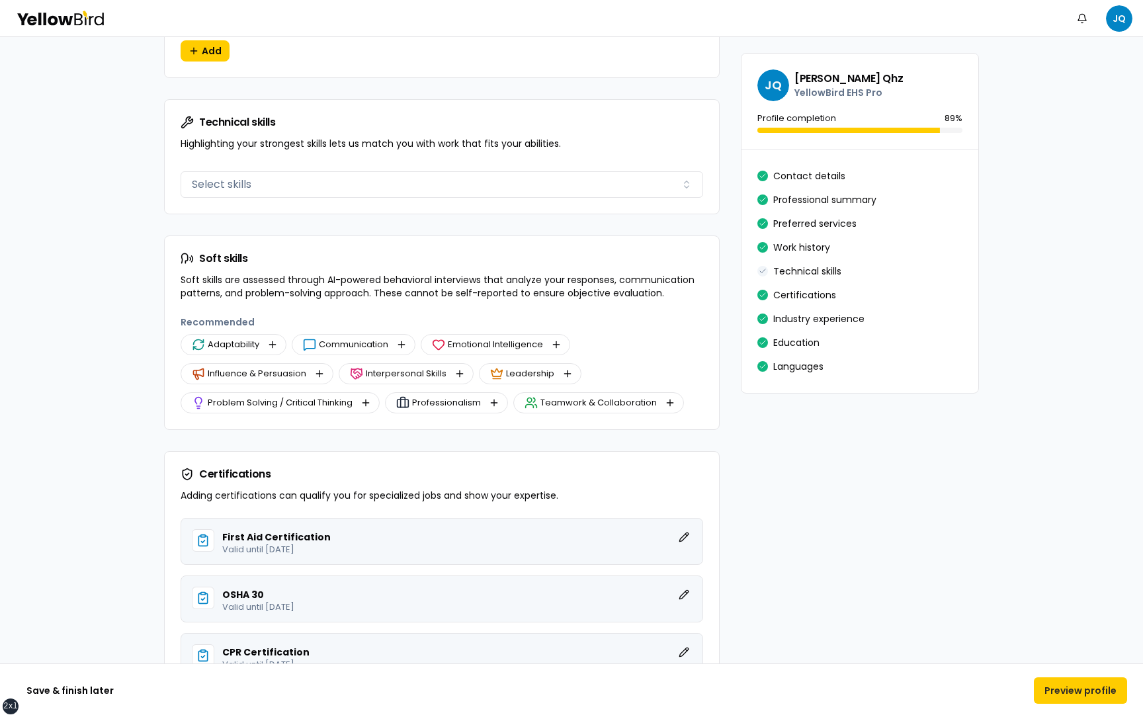
scroll to position [2057, 0]
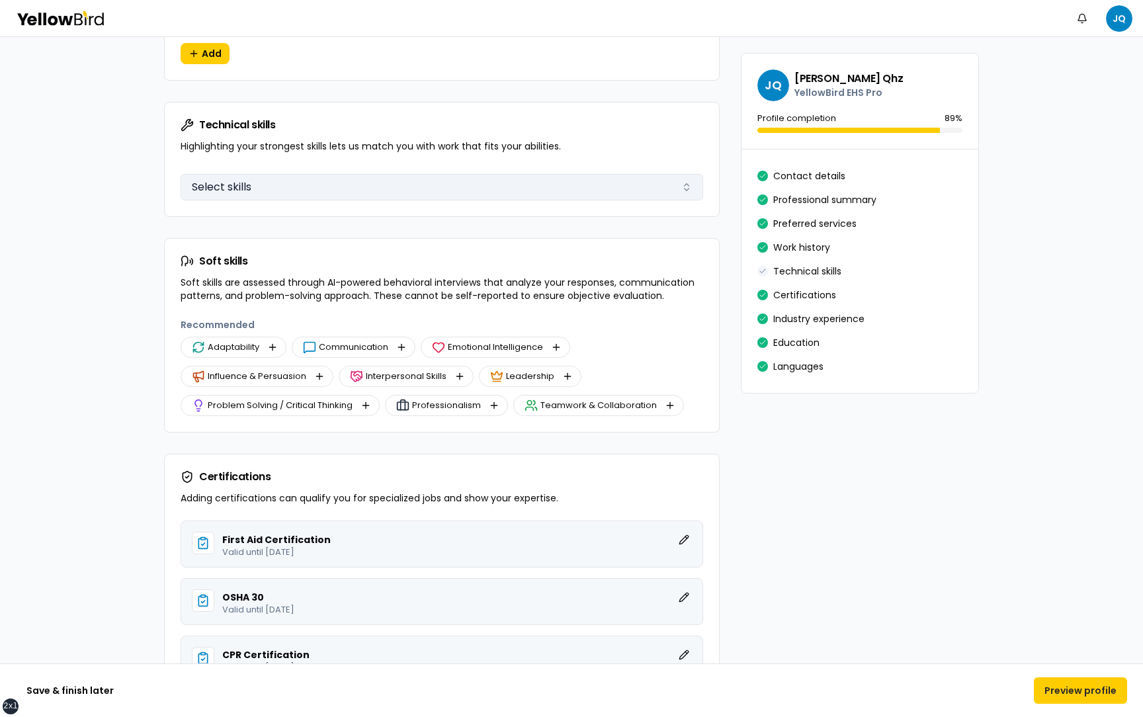
click at [363, 185] on button "Select skills" at bounding box center [442, 187] width 523 height 26
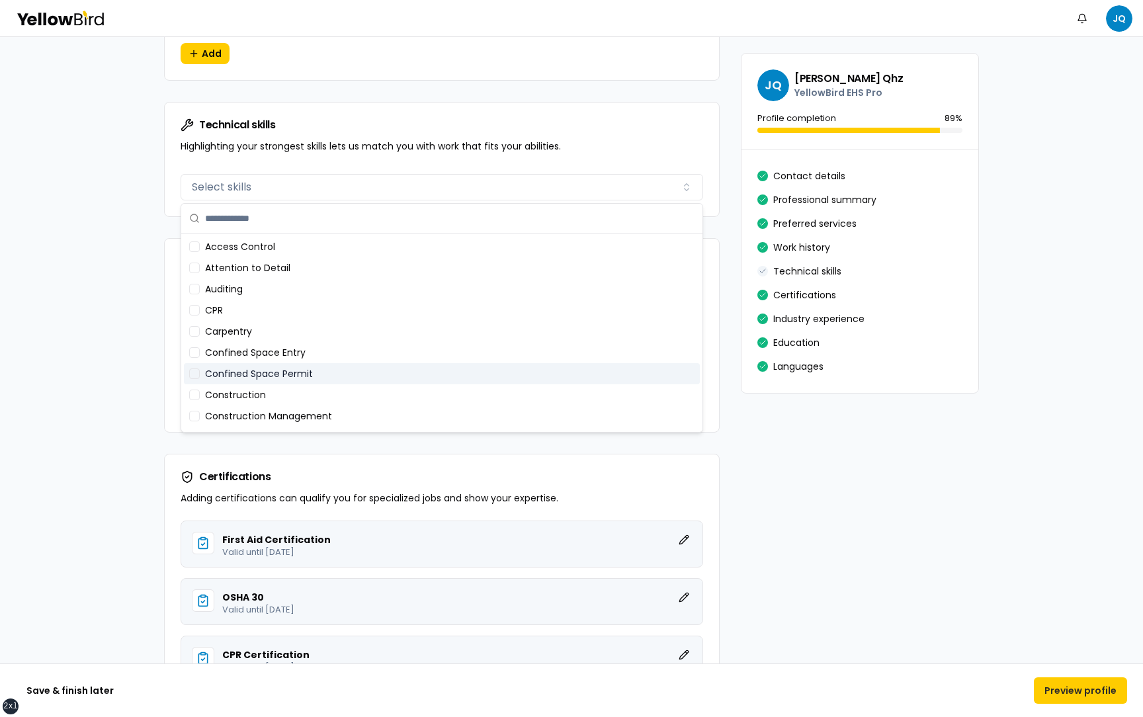
click at [288, 370] on div "Confined Space Permit" at bounding box center [442, 373] width 516 height 21
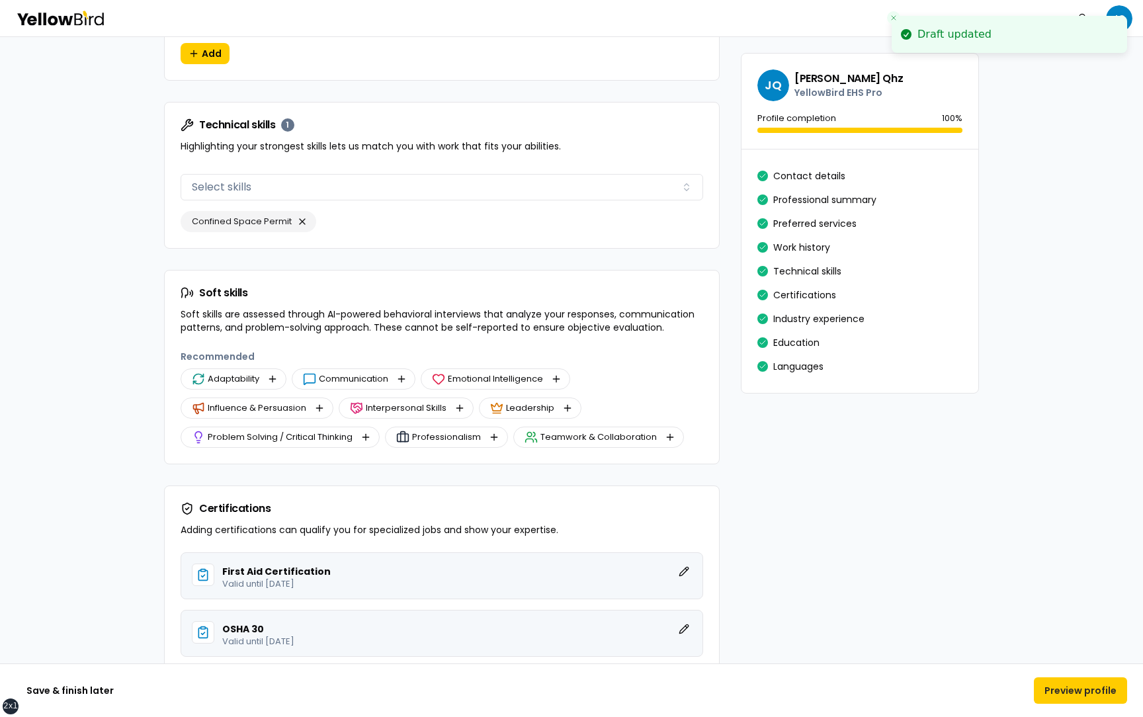
click at [263, 382] on div "Adaptability" at bounding box center [234, 378] width 106 height 21
click at [276, 382] on button "button" at bounding box center [273, 379] width 16 height 16
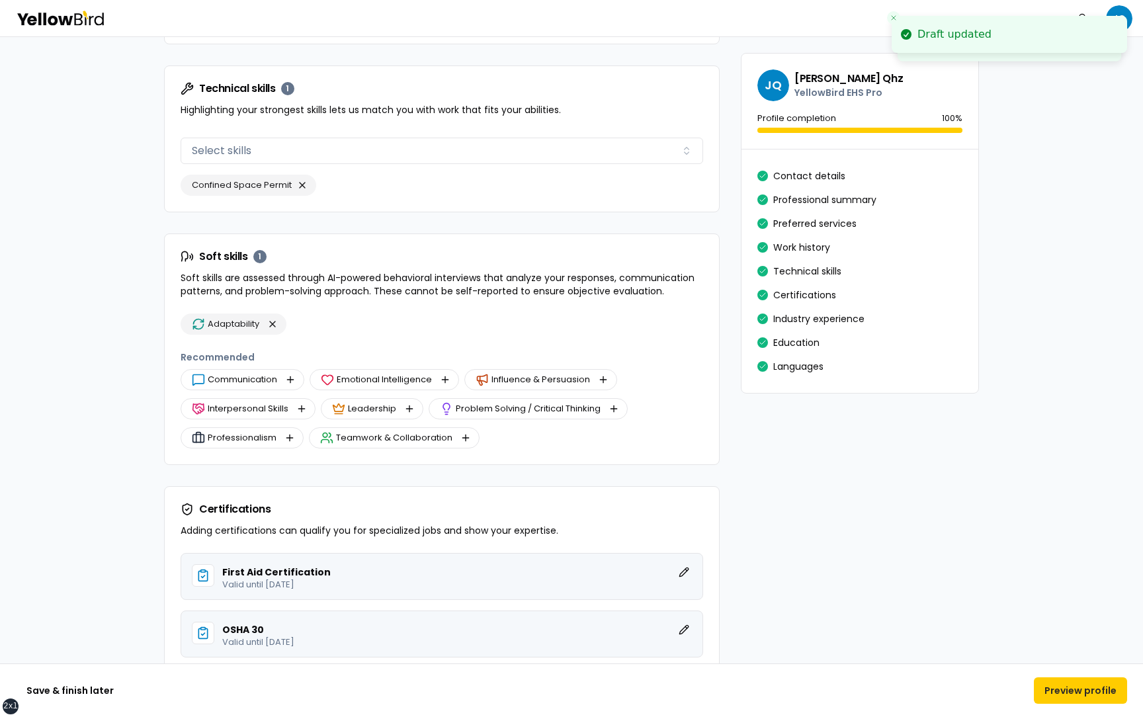
scroll to position [2117, 0]
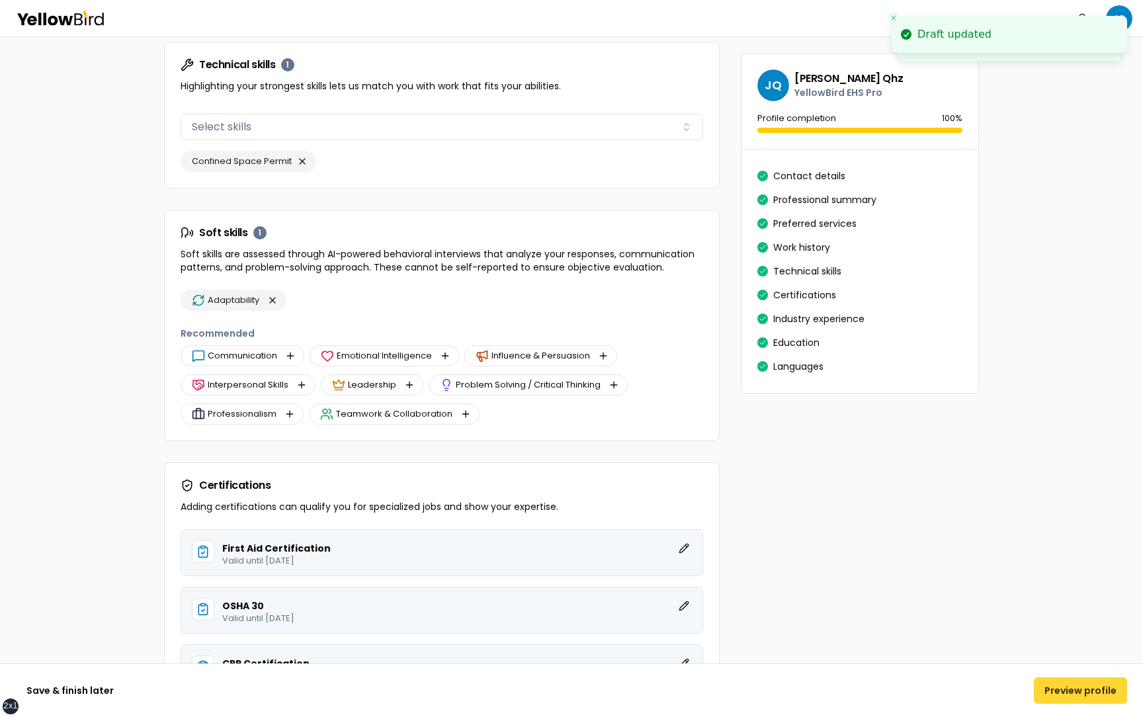
click at [1065, 691] on button "Preview profile" at bounding box center [1080, 690] width 93 height 26
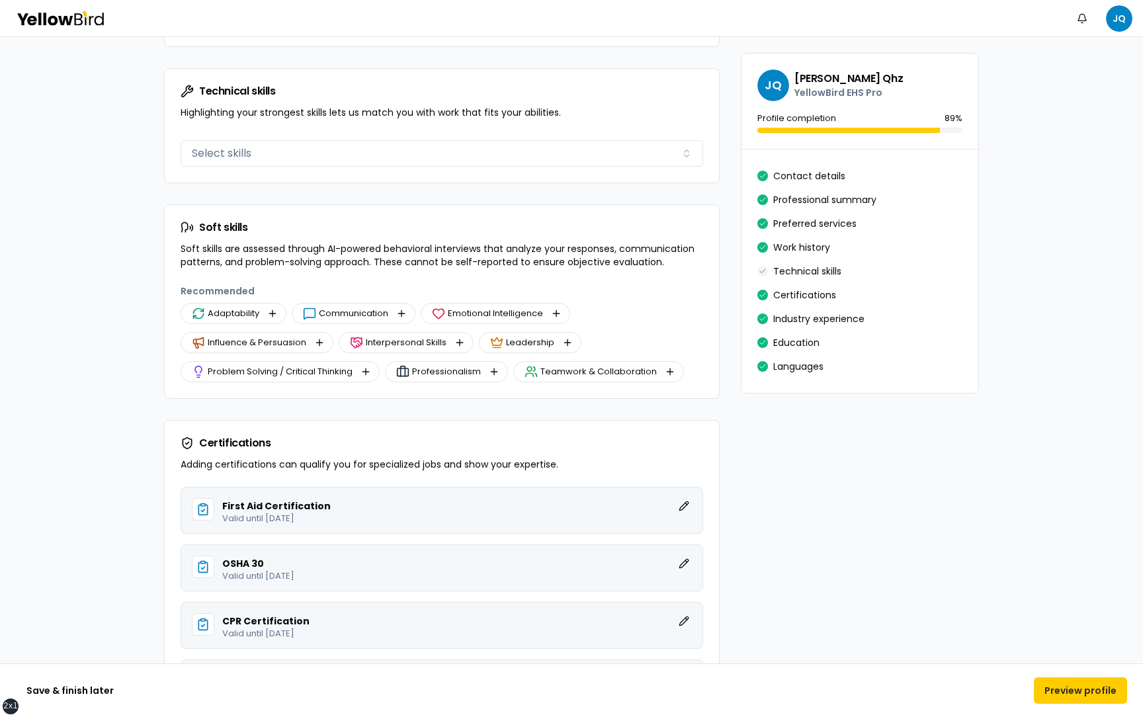
scroll to position [2086, 0]
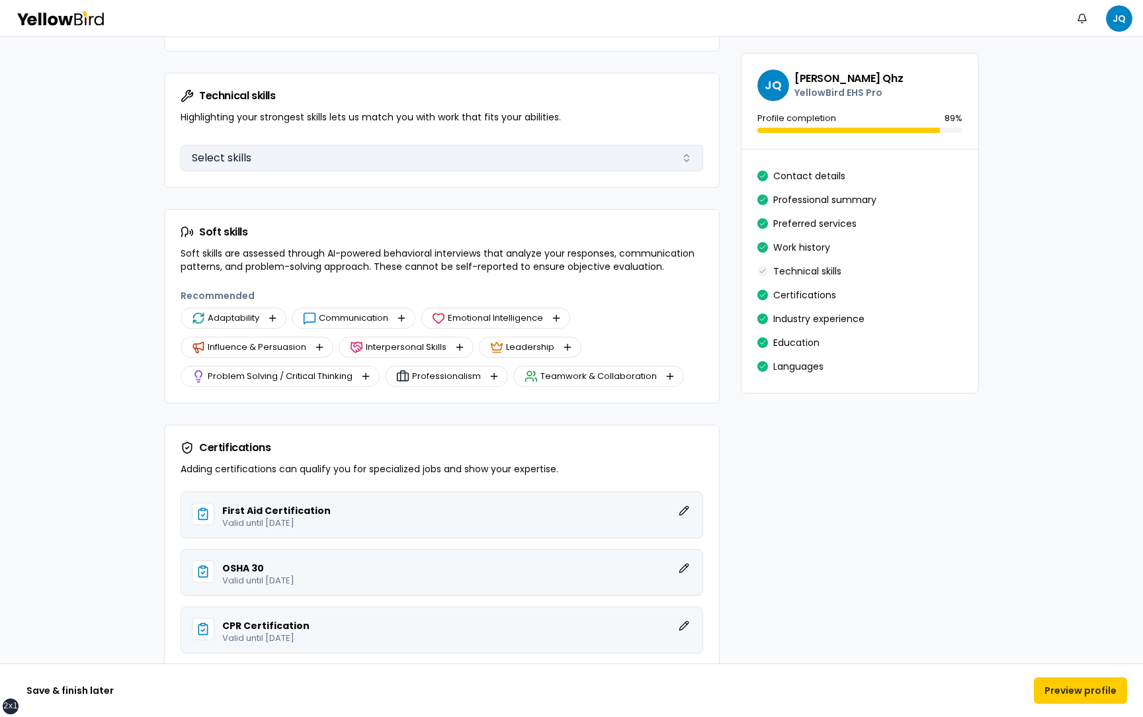
click at [261, 161] on button "Select skills" at bounding box center [442, 158] width 523 height 26
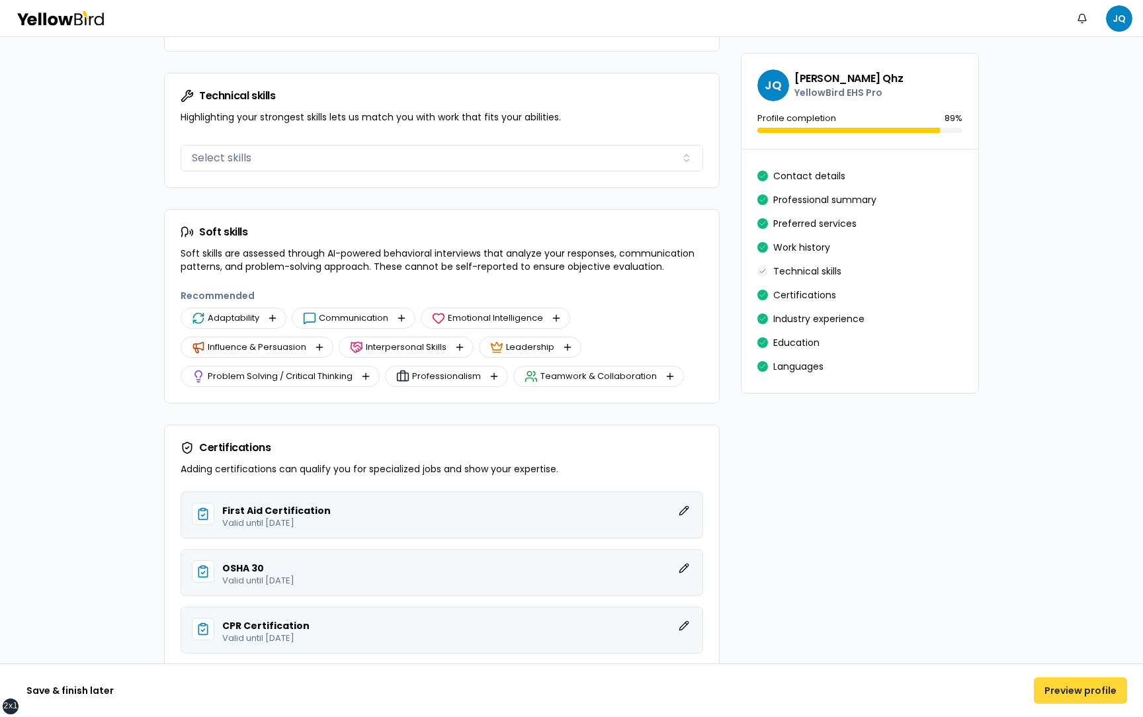
click at [1064, 689] on button "Preview profile" at bounding box center [1080, 690] width 93 height 26
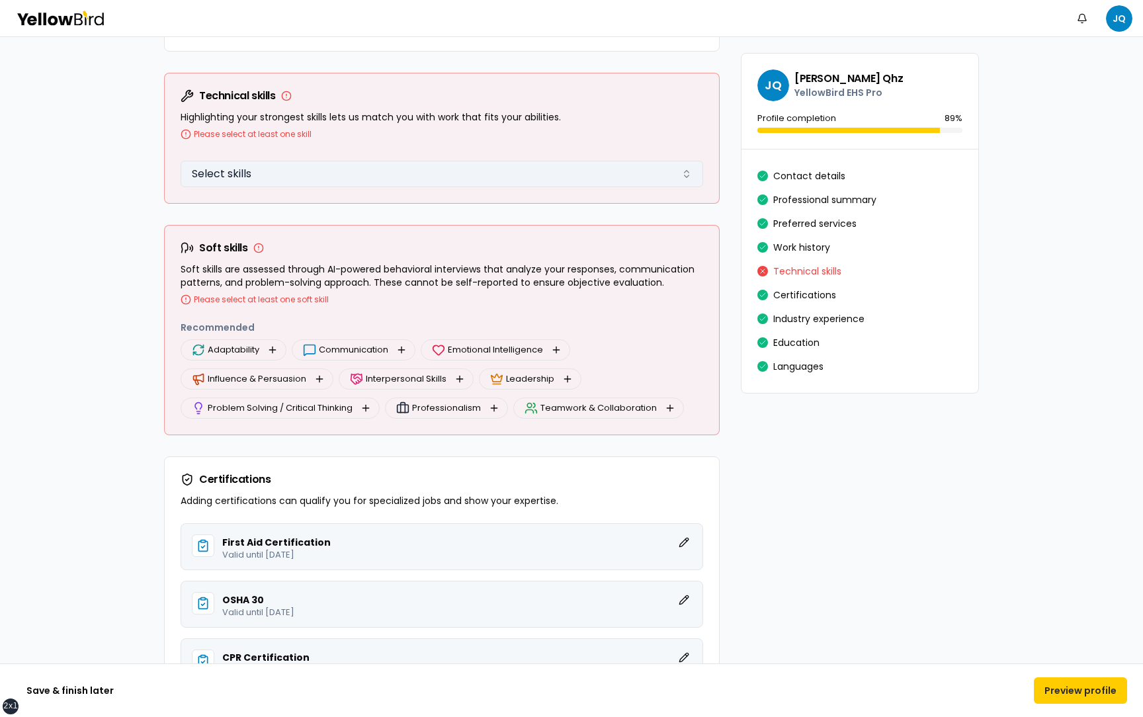
click at [387, 177] on button "Select skills" at bounding box center [442, 174] width 523 height 26
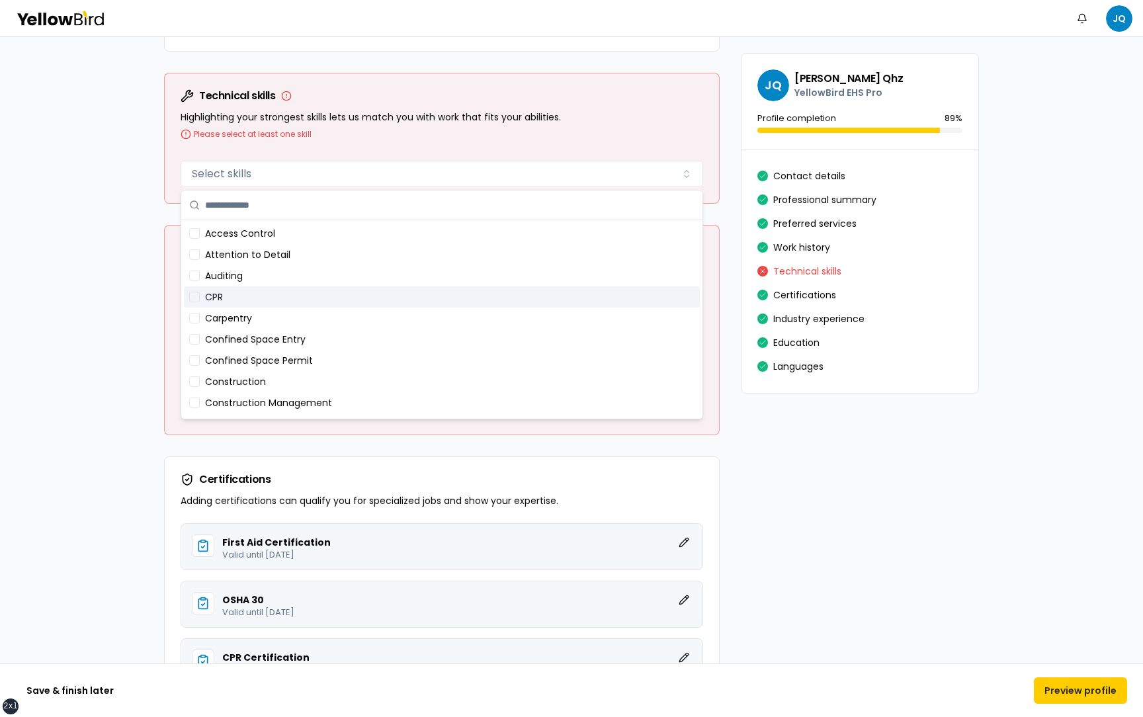
click at [284, 306] on div "CPR" at bounding box center [442, 296] width 516 height 21
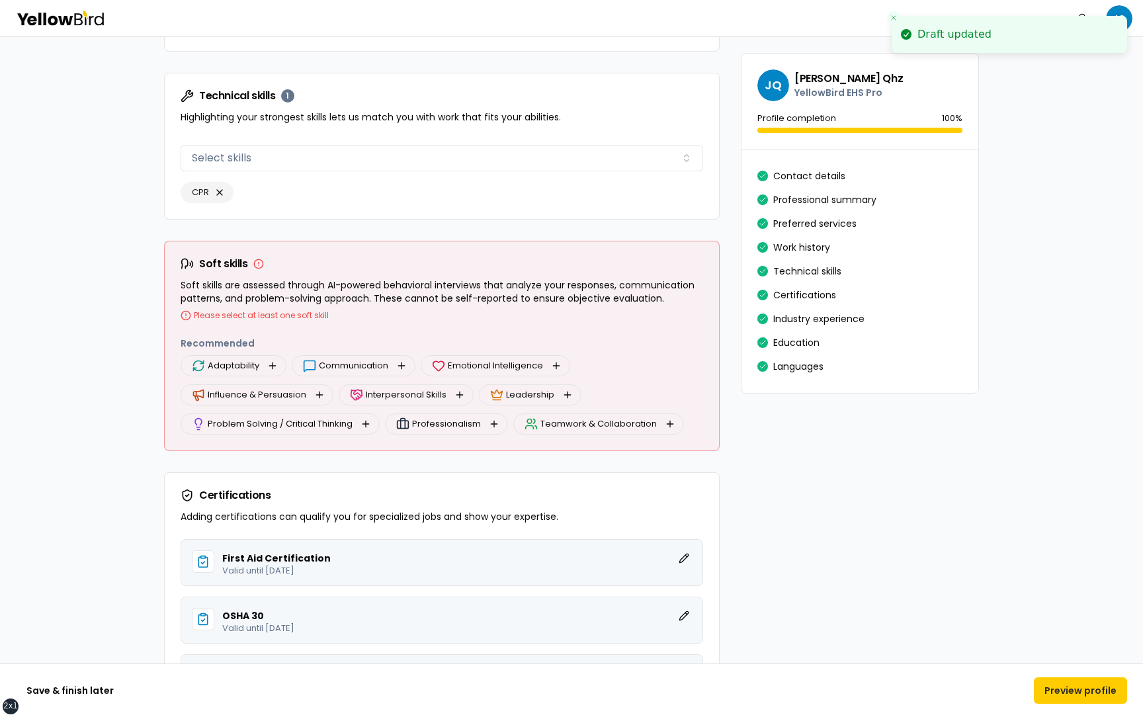
click at [274, 357] on div "Adaptability" at bounding box center [234, 365] width 106 height 21
click at [274, 362] on button "button" at bounding box center [273, 366] width 16 height 16
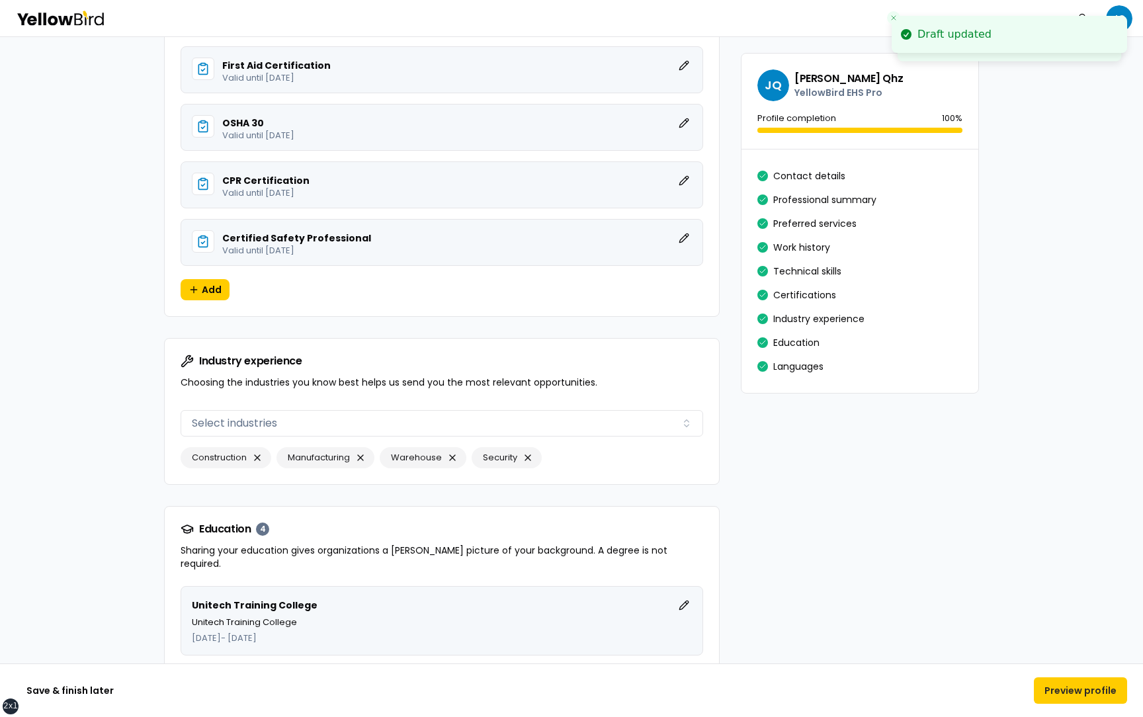
scroll to position [2954, 0]
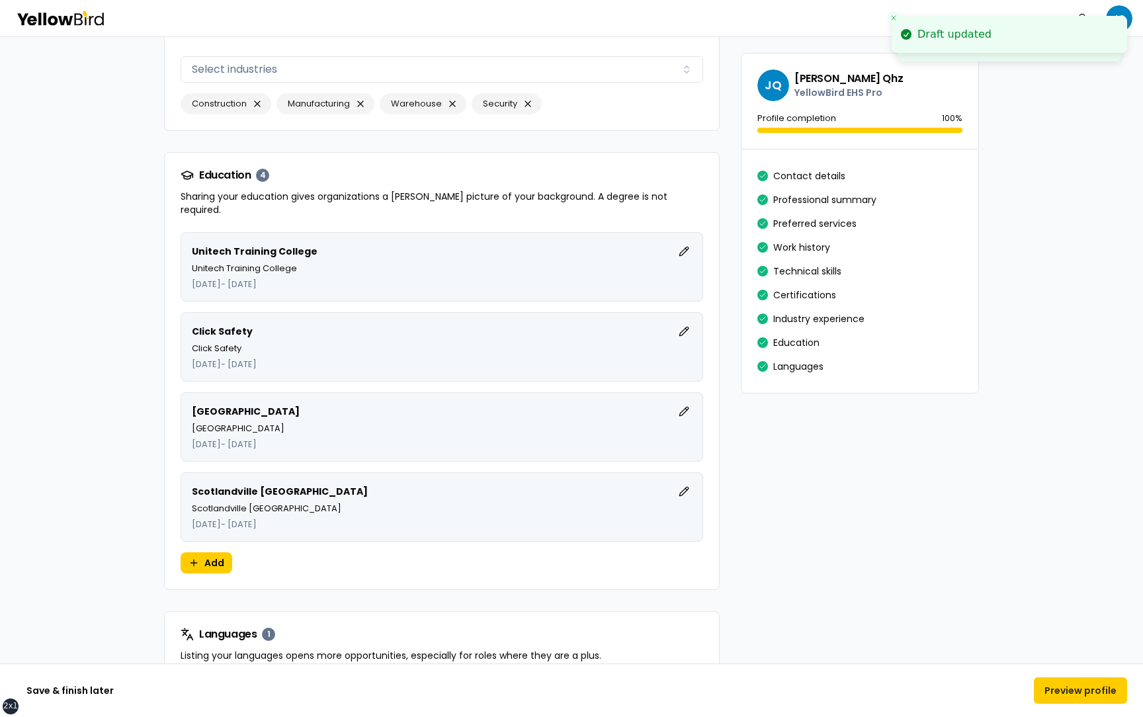
click at [1089, 696] on button "Preview profile" at bounding box center [1080, 690] width 93 height 26
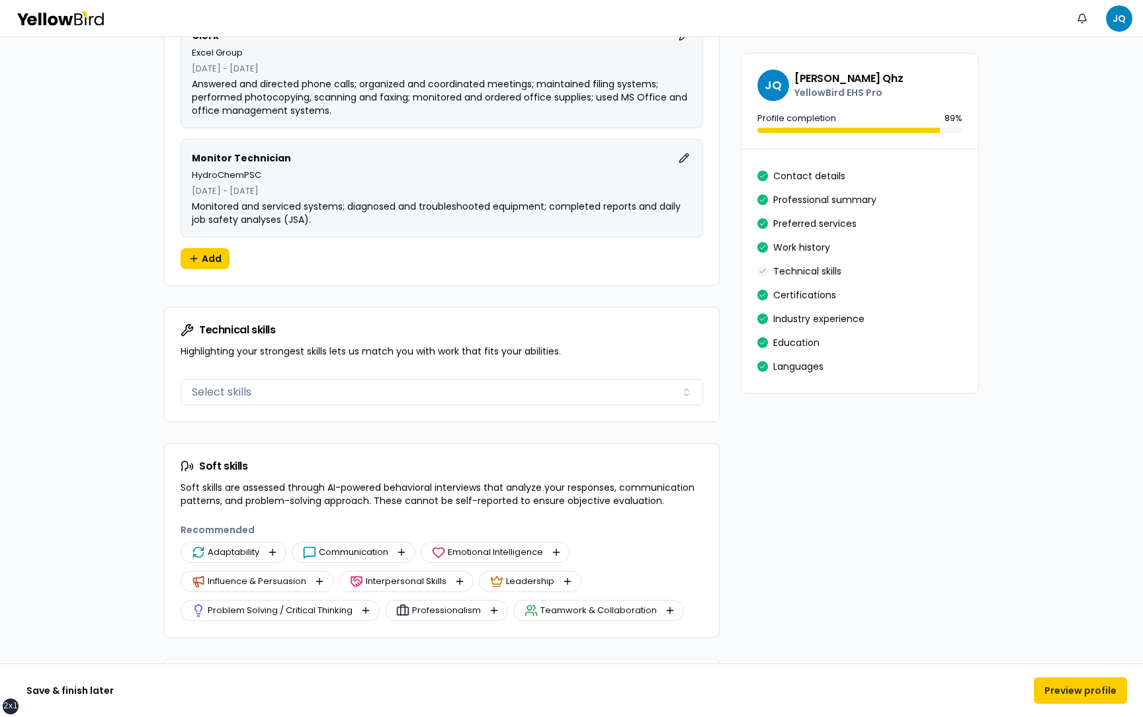
scroll to position [1921, 0]
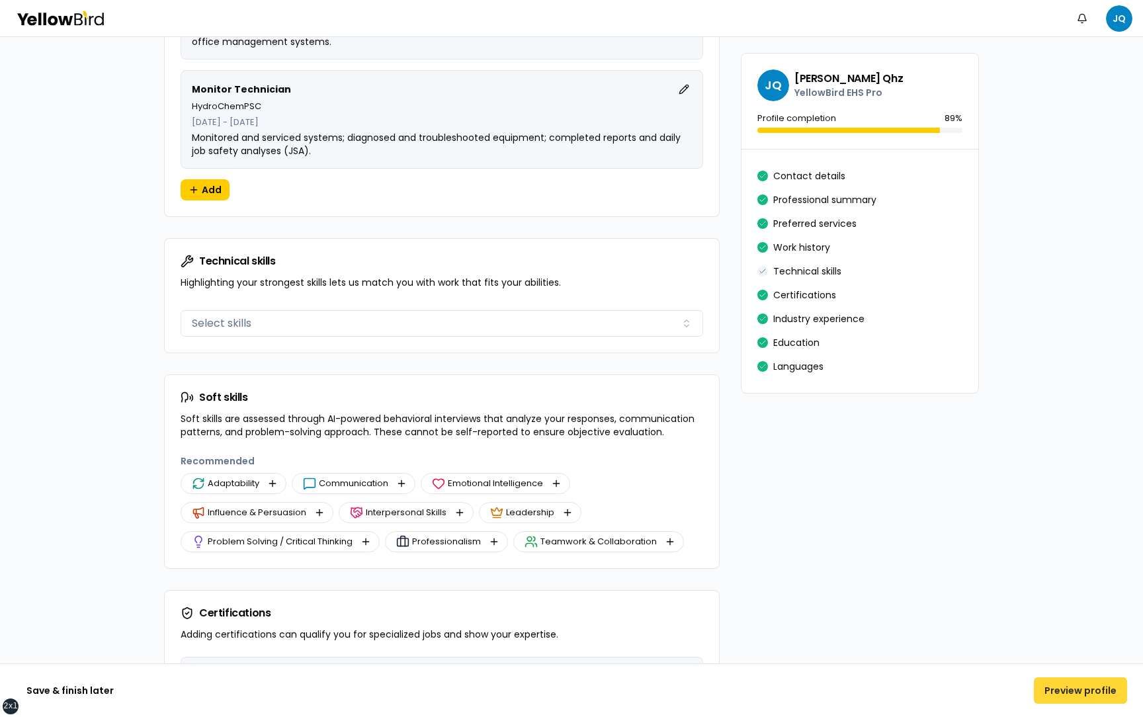
click at [1077, 689] on button "Preview profile" at bounding box center [1080, 690] width 93 height 26
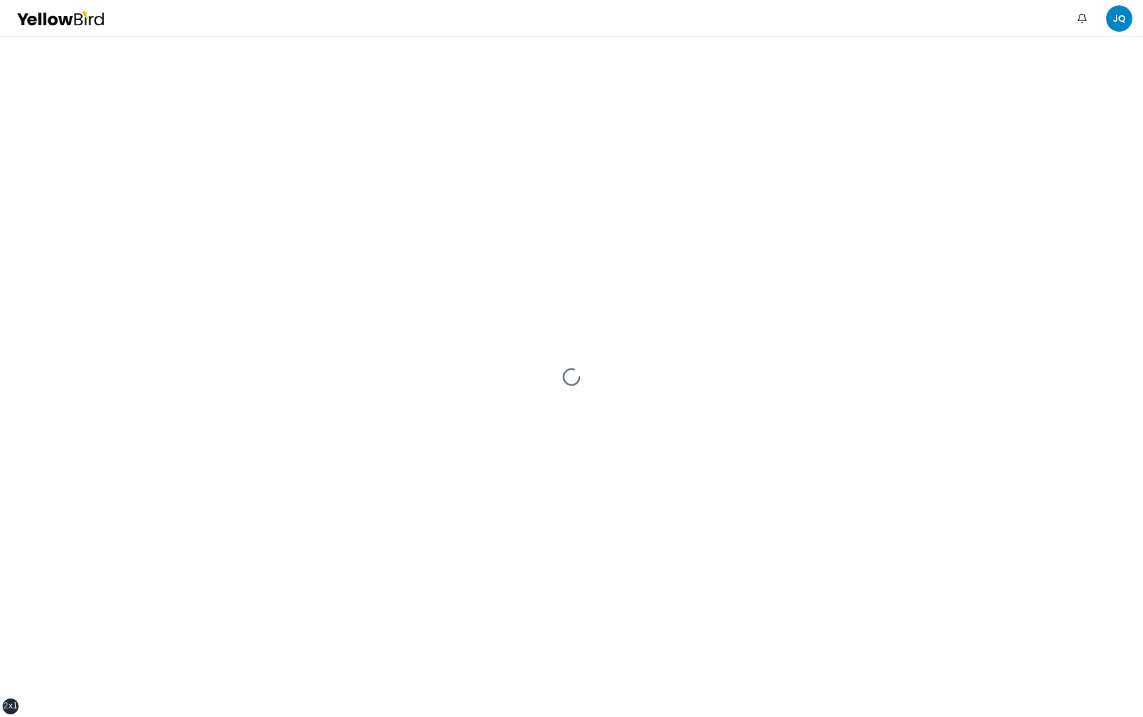
scroll to position [0, 0]
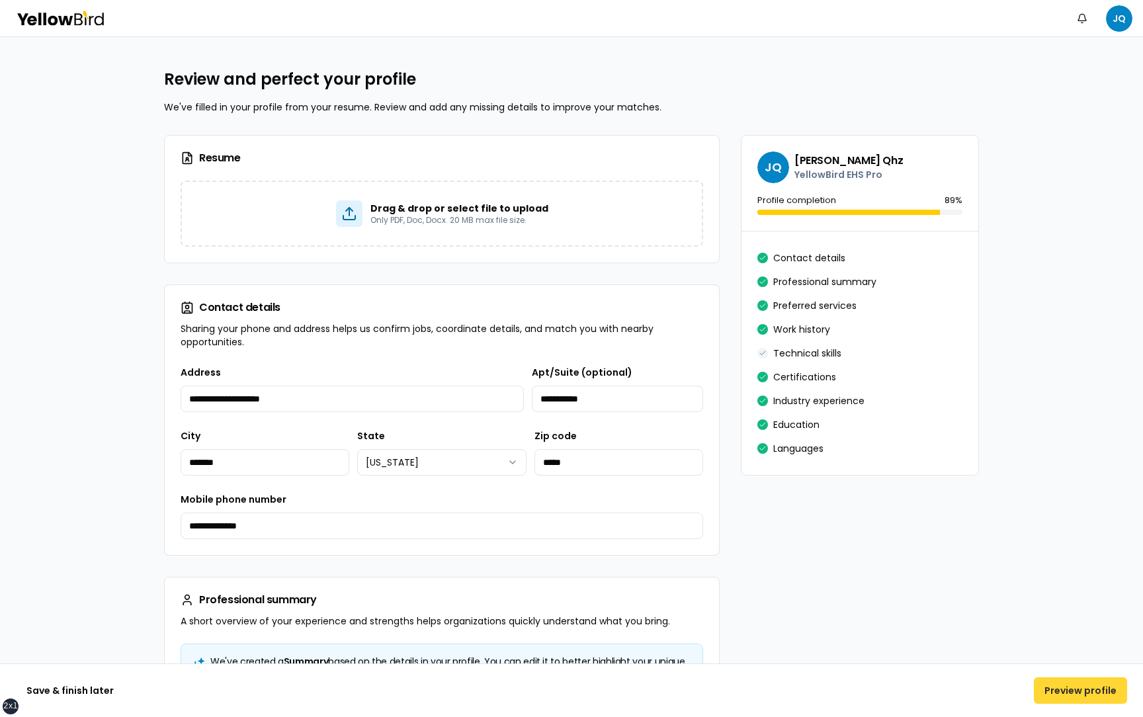
click at [1063, 695] on button "Preview profile" at bounding box center [1080, 690] width 93 height 26
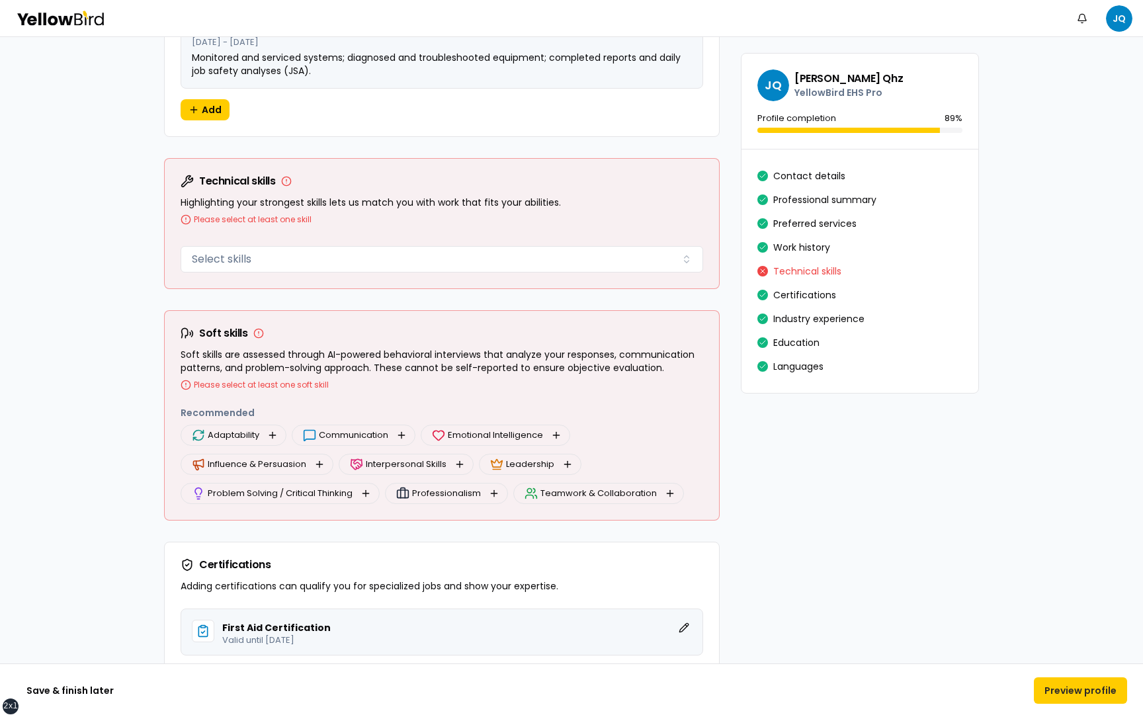
scroll to position [1993, 0]
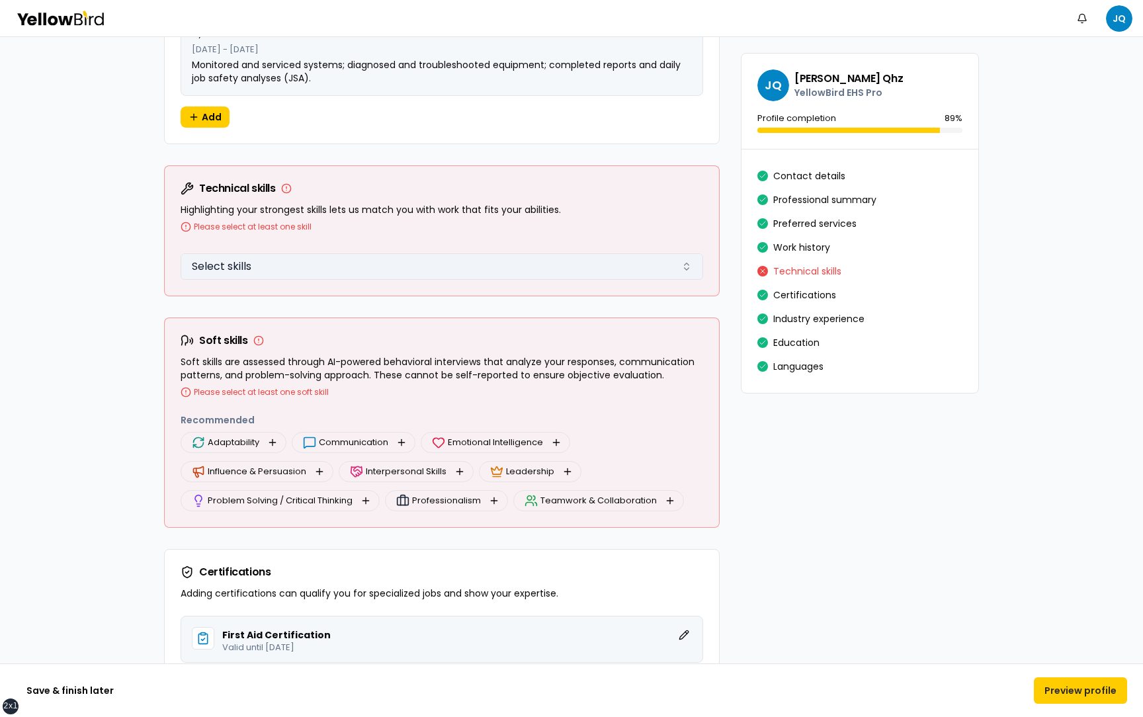
click at [399, 267] on button "Select skills" at bounding box center [442, 266] width 523 height 26
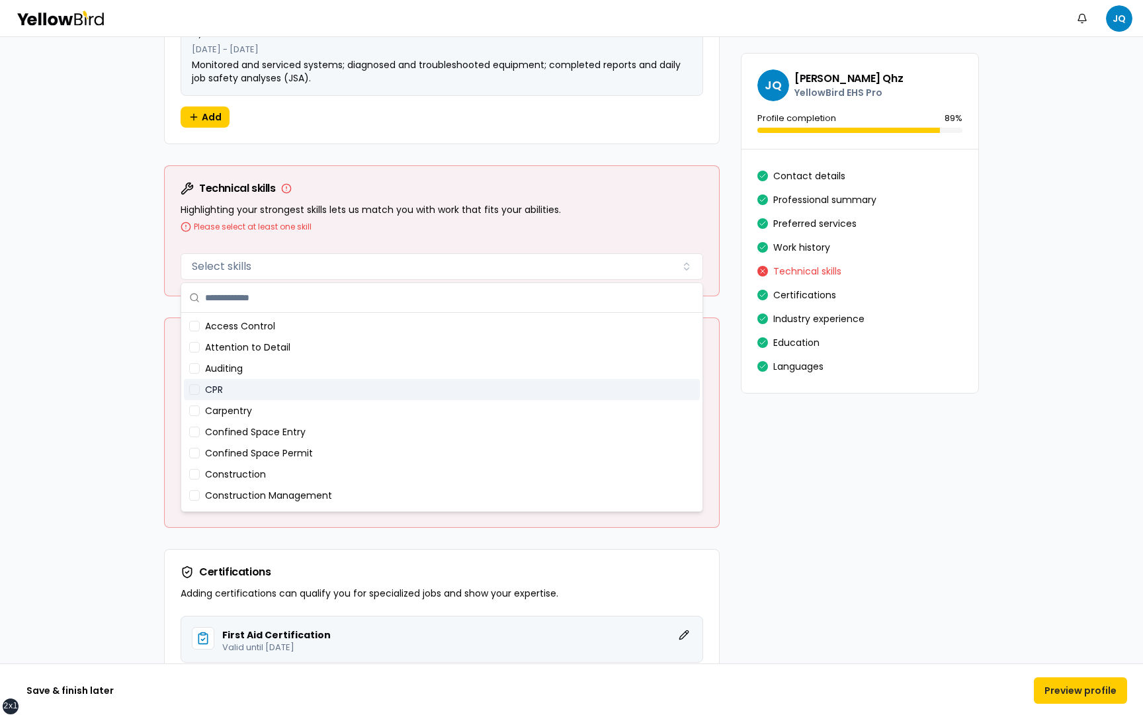
click at [372, 391] on div "CPR" at bounding box center [442, 389] width 516 height 21
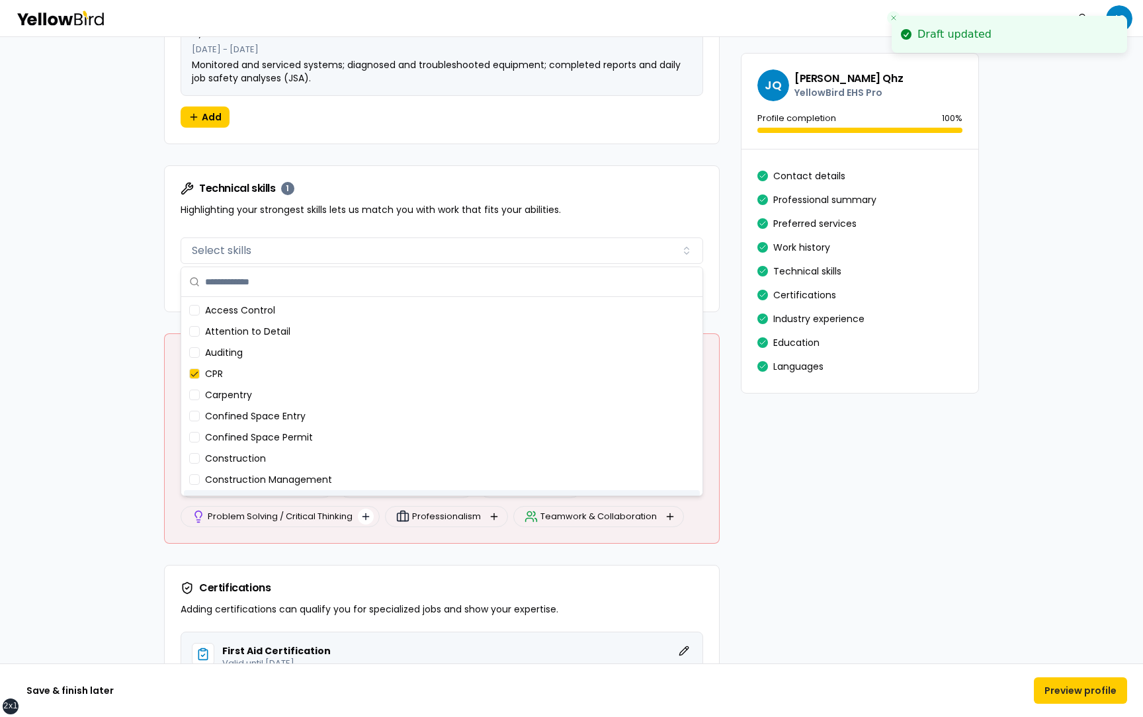
click at [364, 517] on button "button" at bounding box center [366, 517] width 16 height 16
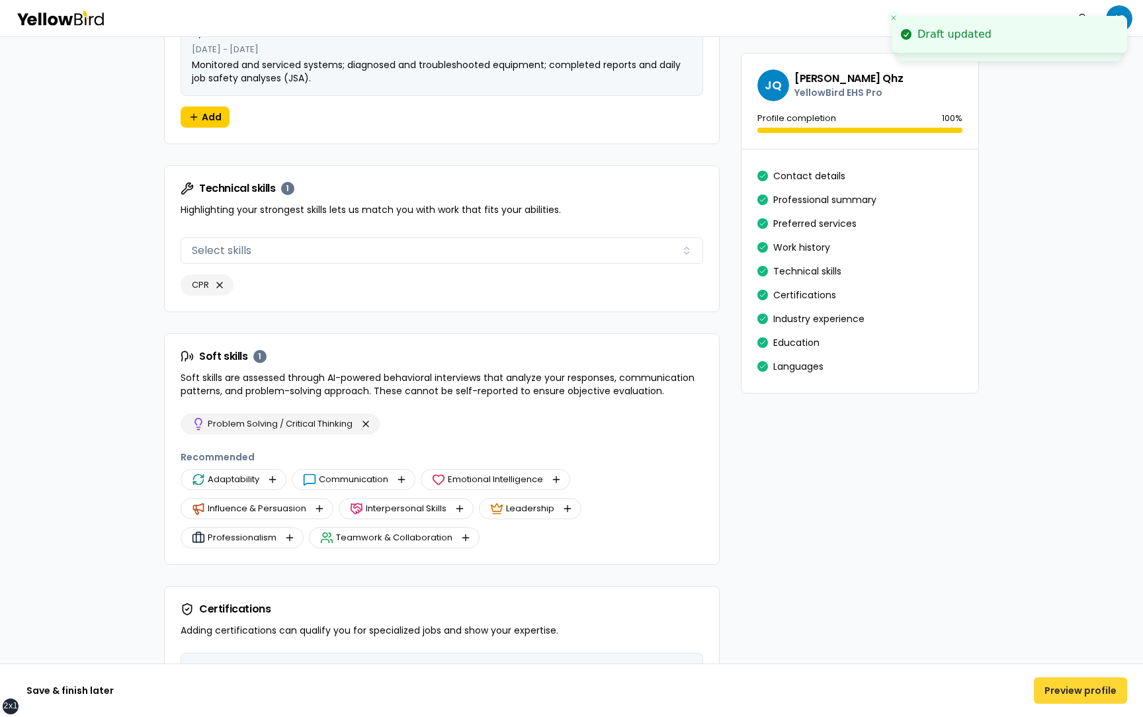
click at [1053, 692] on button "Preview profile" at bounding box center [1080, 690] width 93 height 26
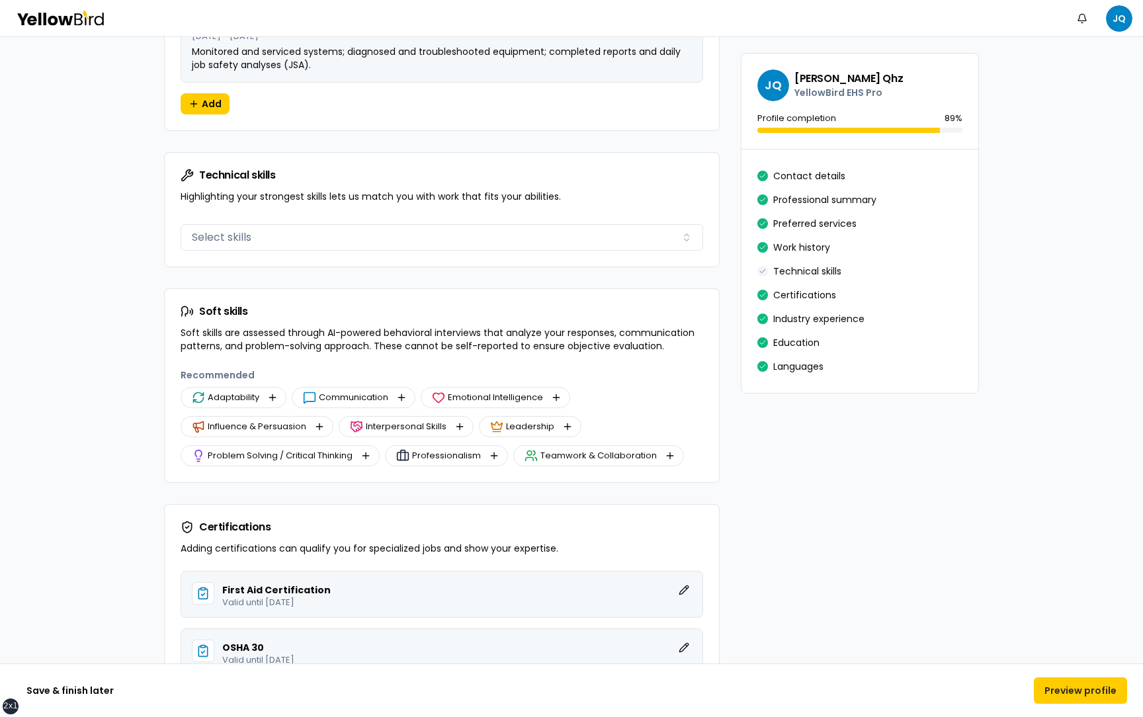
scroll to position [1997, 0]
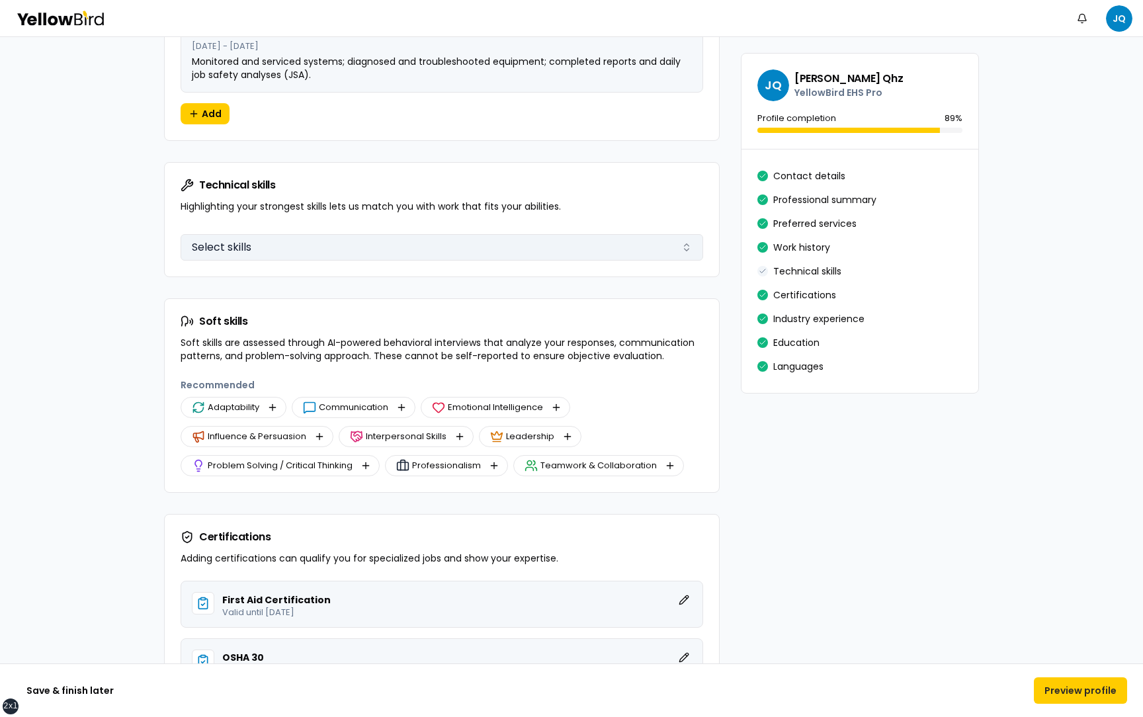
click at [377, 251] on button "Select skills" at bounding box center [442, 247] width 523 height 26
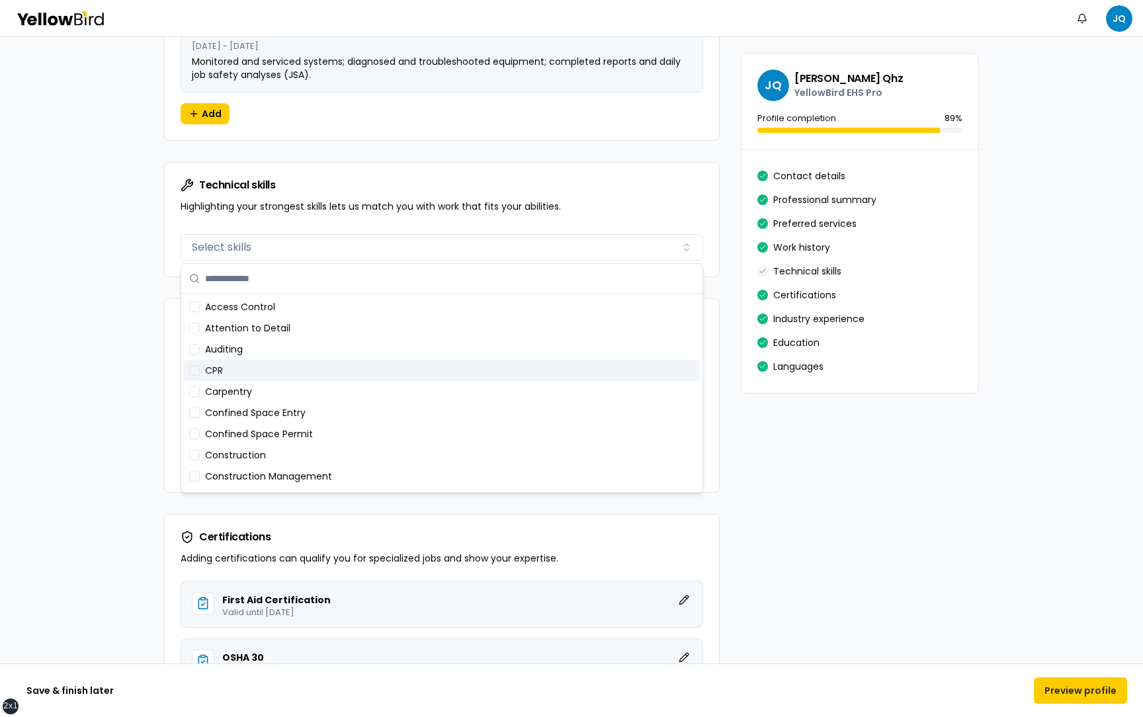
click at [243, 366] on div "CPR" at bounding box center [442, 370] width 516 height 21
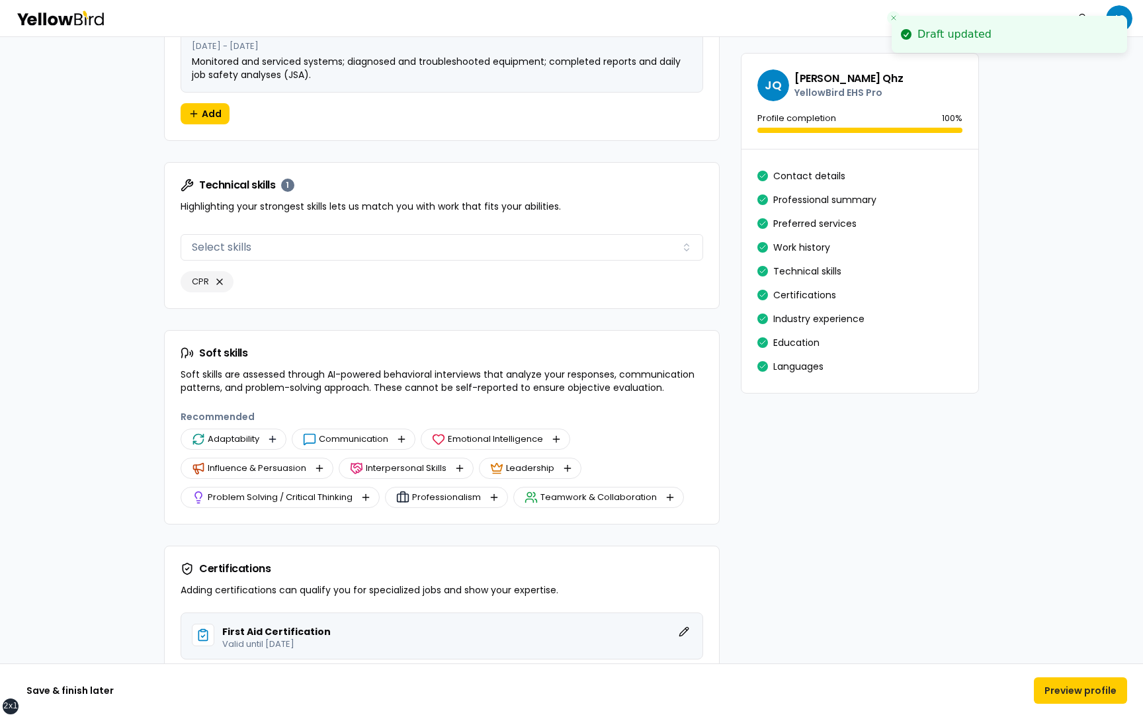
click at [271, 434] on button "button" at bounding box center [273, 439] width 16 height 16
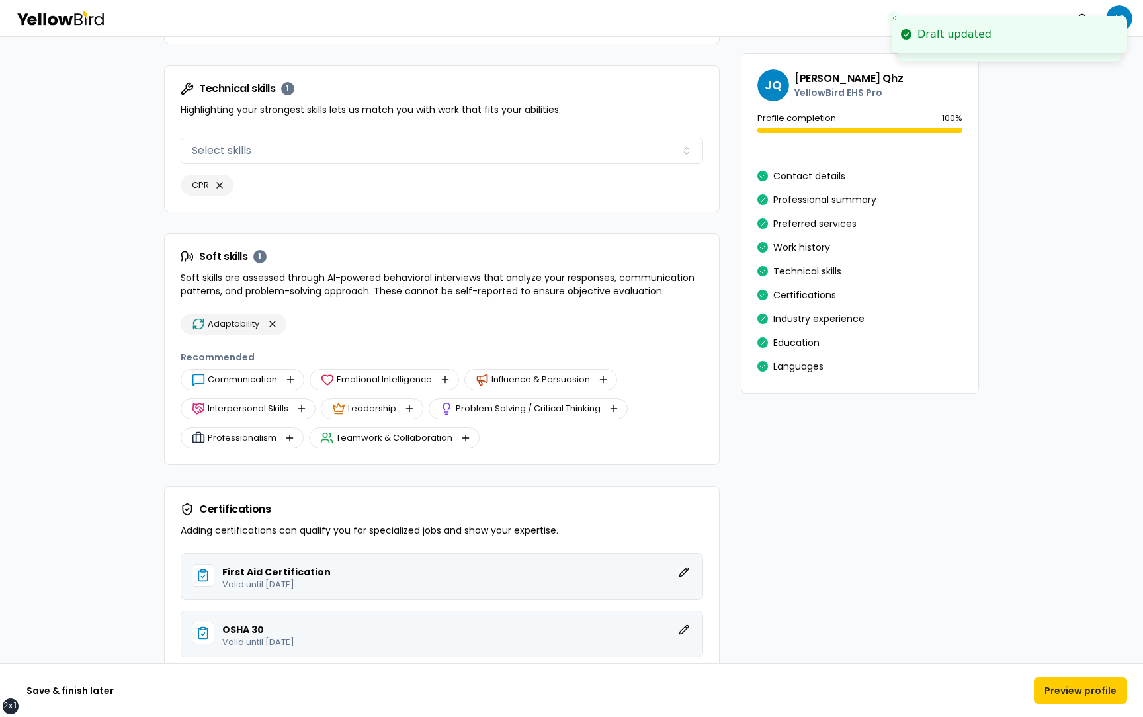
scroll to position [2212, 0]
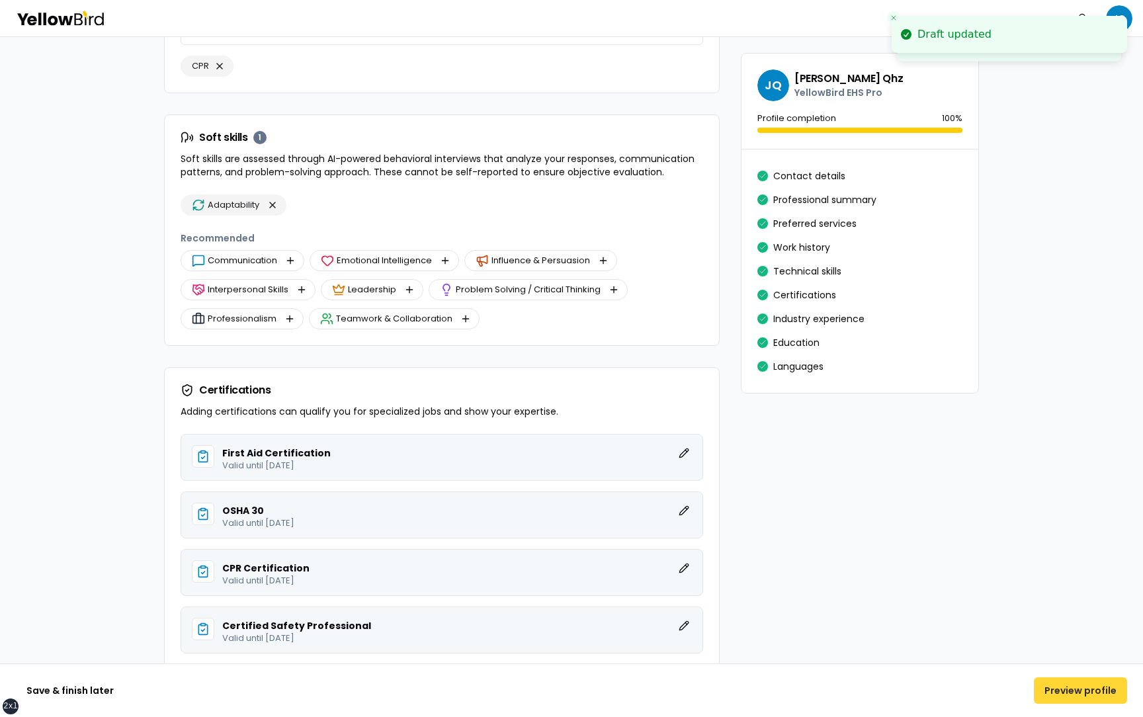
click at [1097, 692] on button "Preview profile" at bounding box center [1080, 690] width 93 height 26
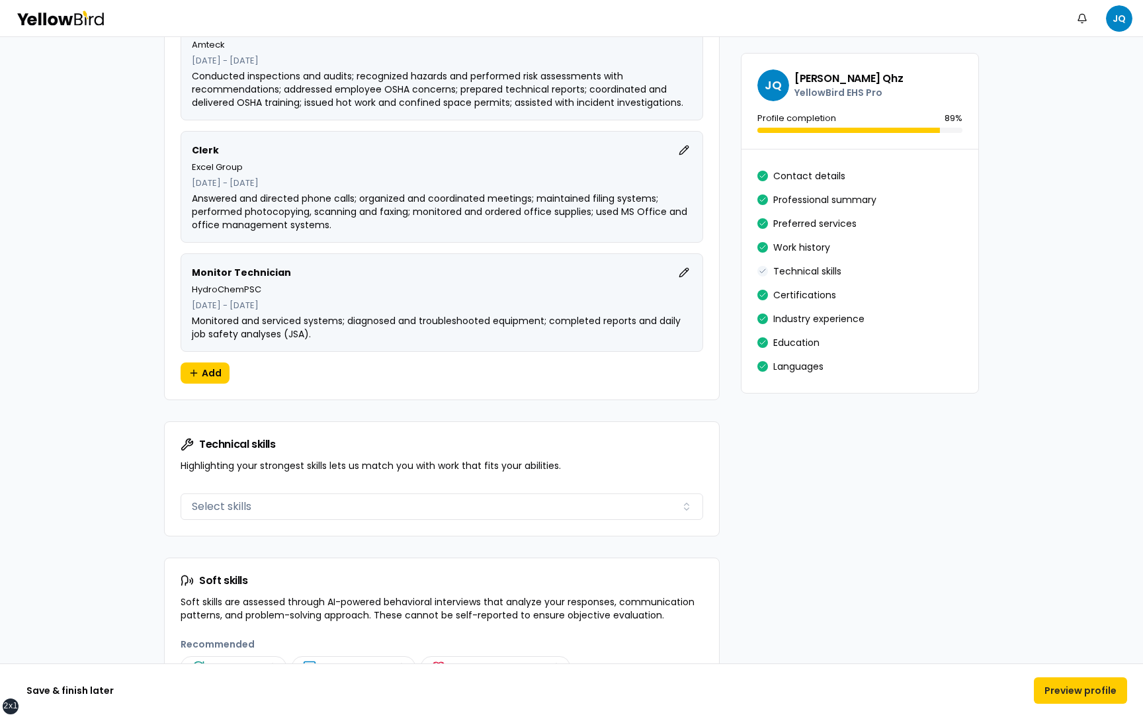
scroll to position [1863, 0]
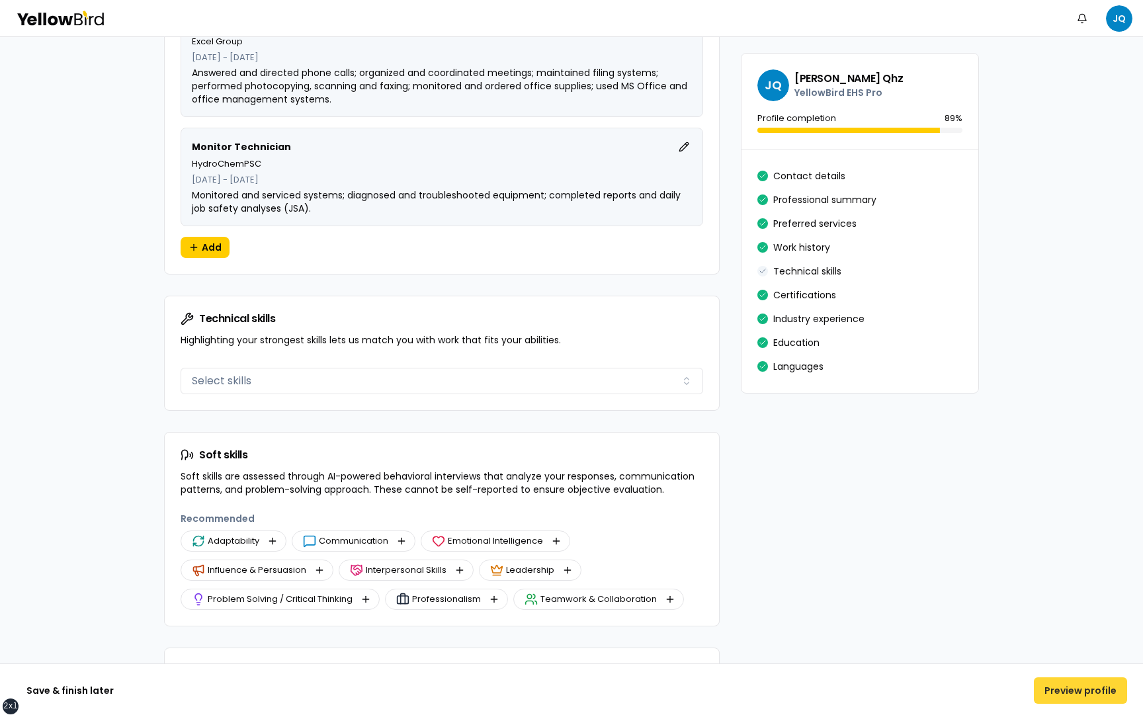
click at [1056, 686] on button "Preview profile" at bounding box center [1080, 690] width 93 height 26
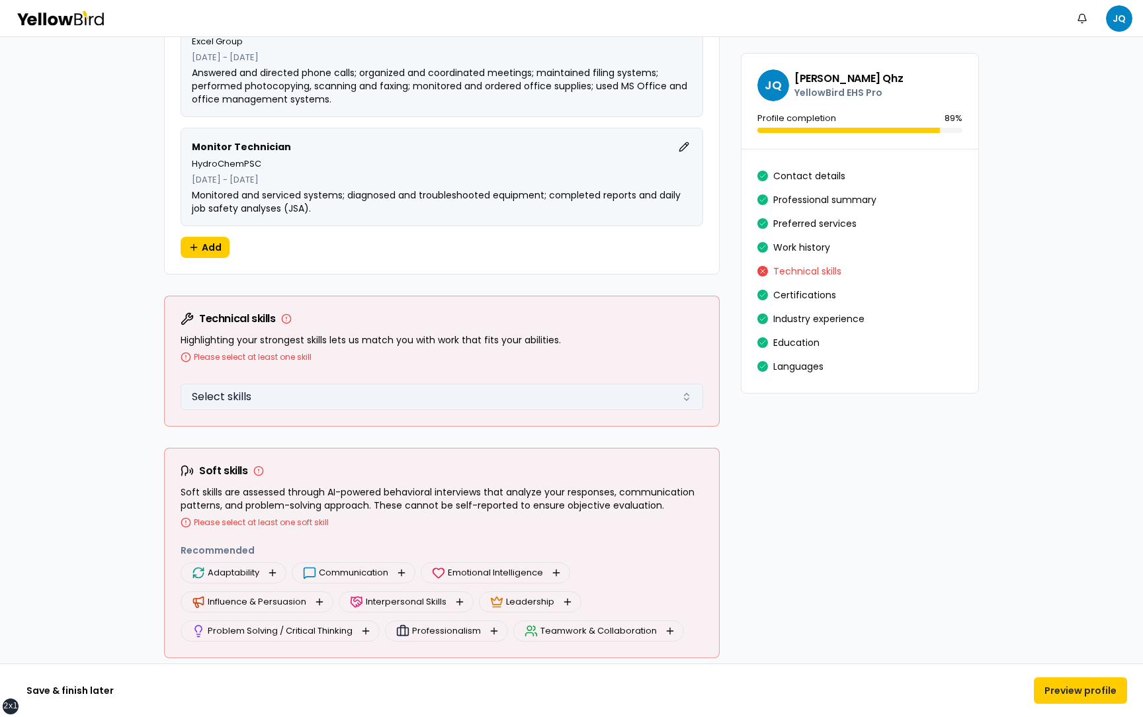
click at [463, 399] on button "Select skills" at bounding box center [442, 397] width 523 height 26
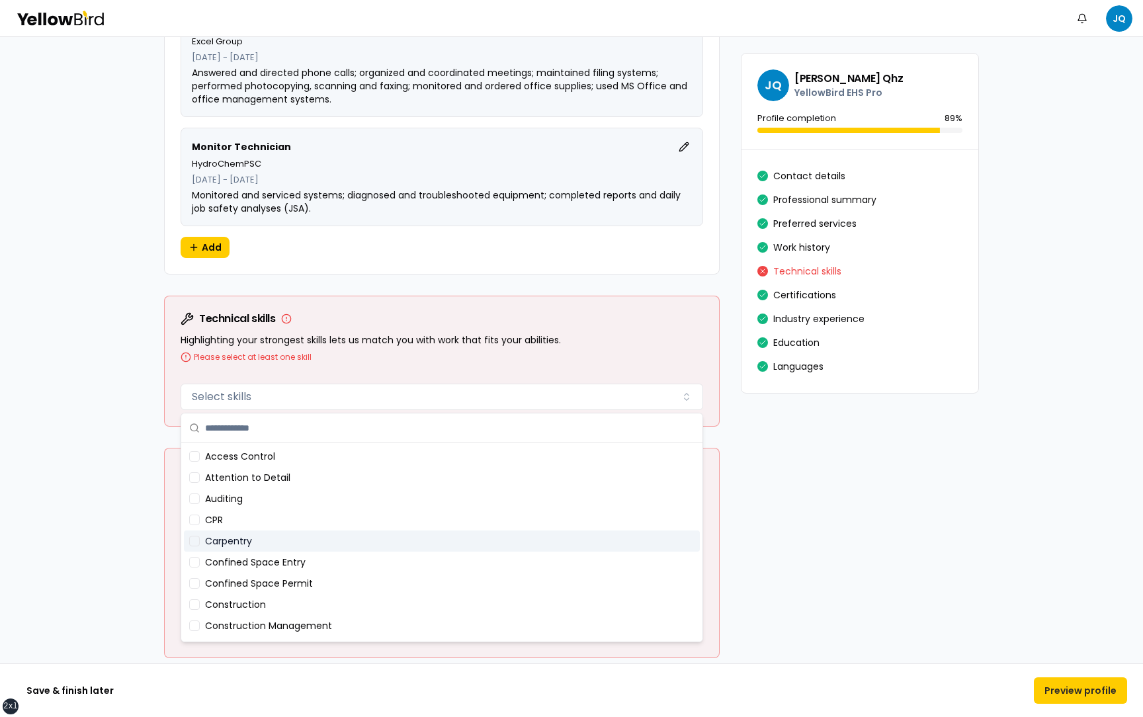
click at [302, 543] on div "Carpentry" at bounding box center [442, 540] width 516 height 21
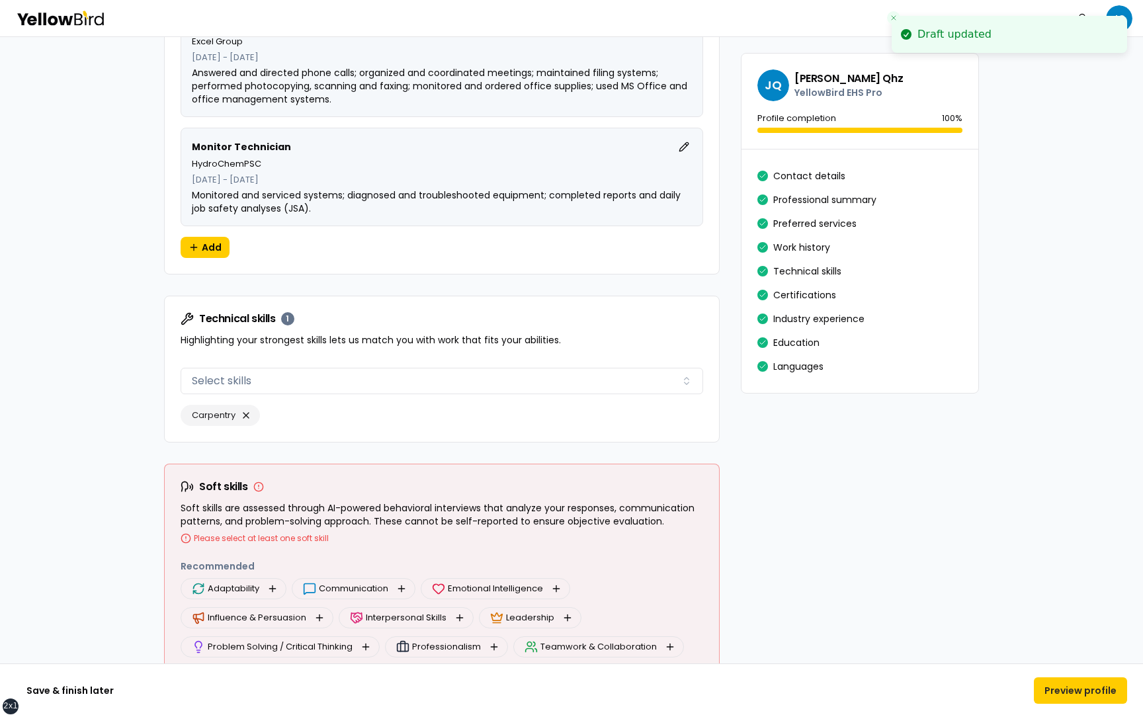
click at [118, 487] on div "**********" at bounding box center [571, 55] width 1143 height 3762
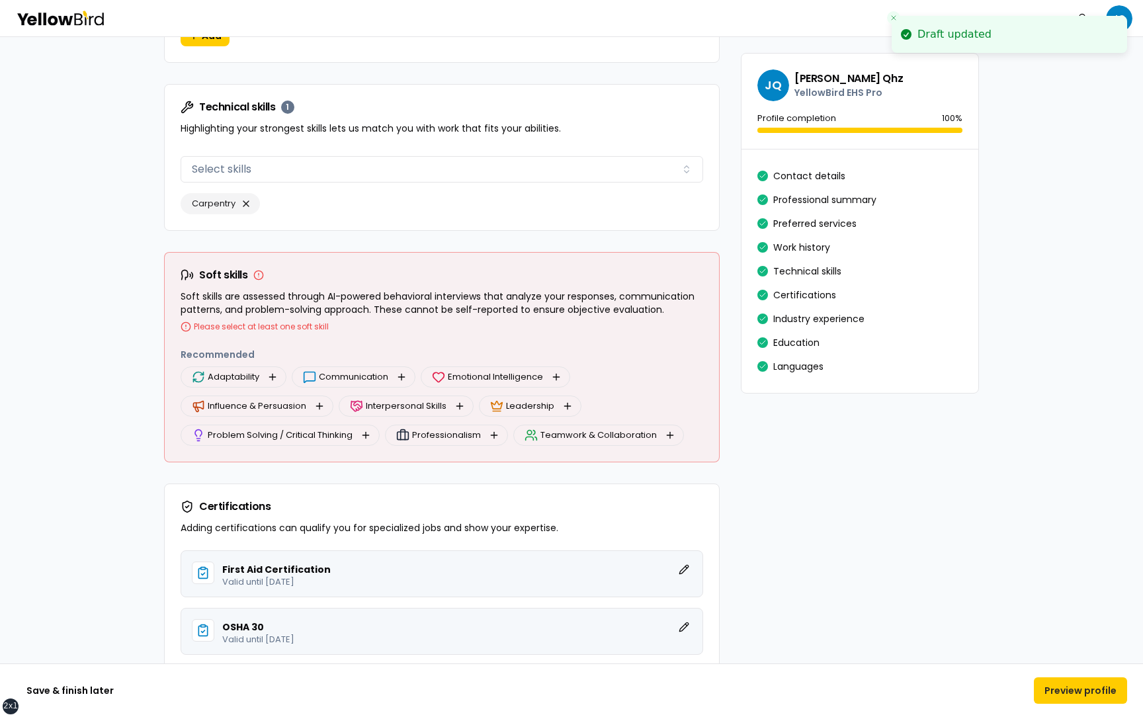
scroll to position [2113, 0]
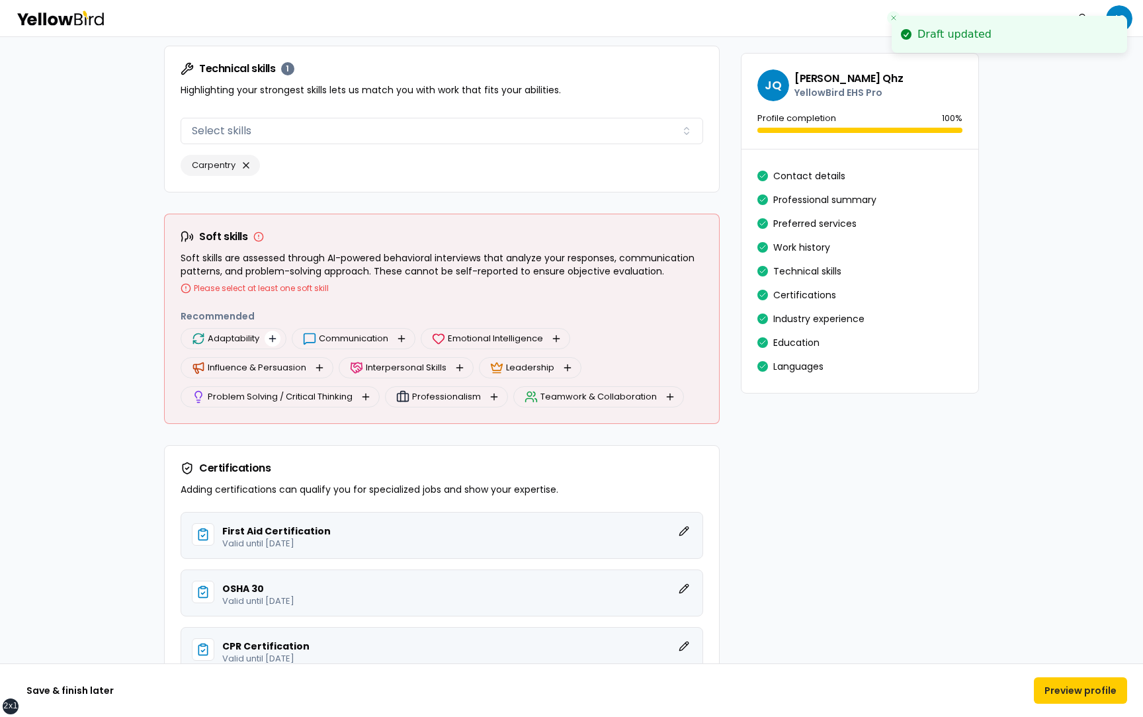
click at [271, 334] on button "button" at bounding box center [273, 339] width 16 height 16
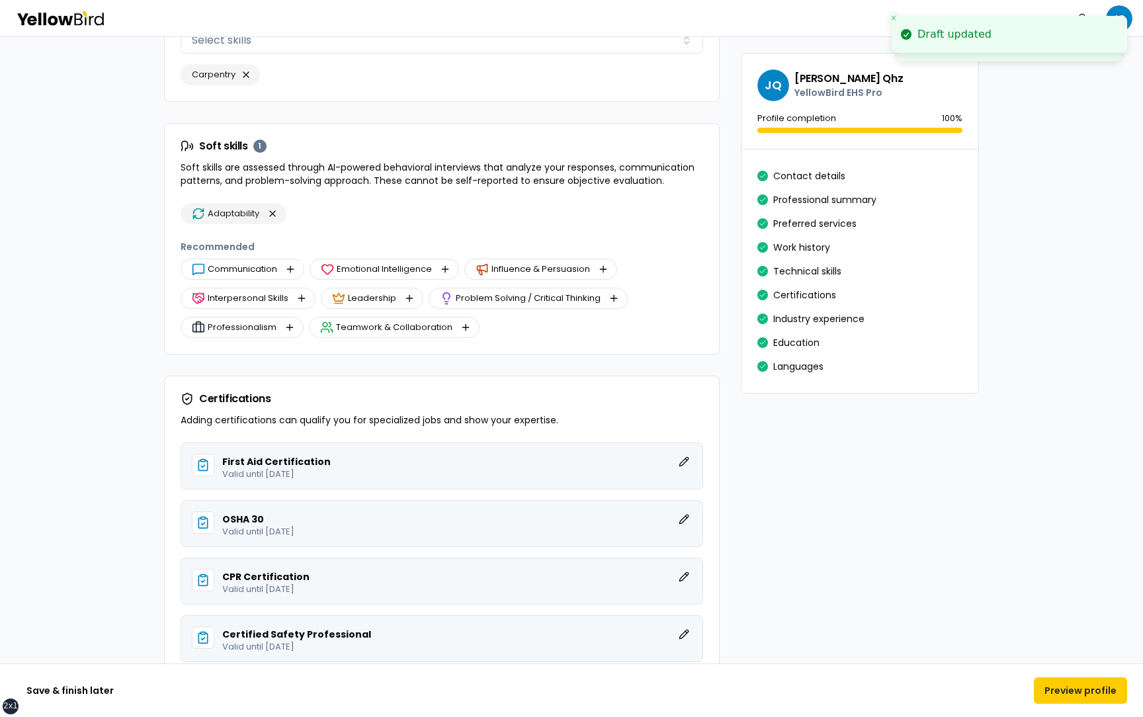
scroll to position [2319, 0]
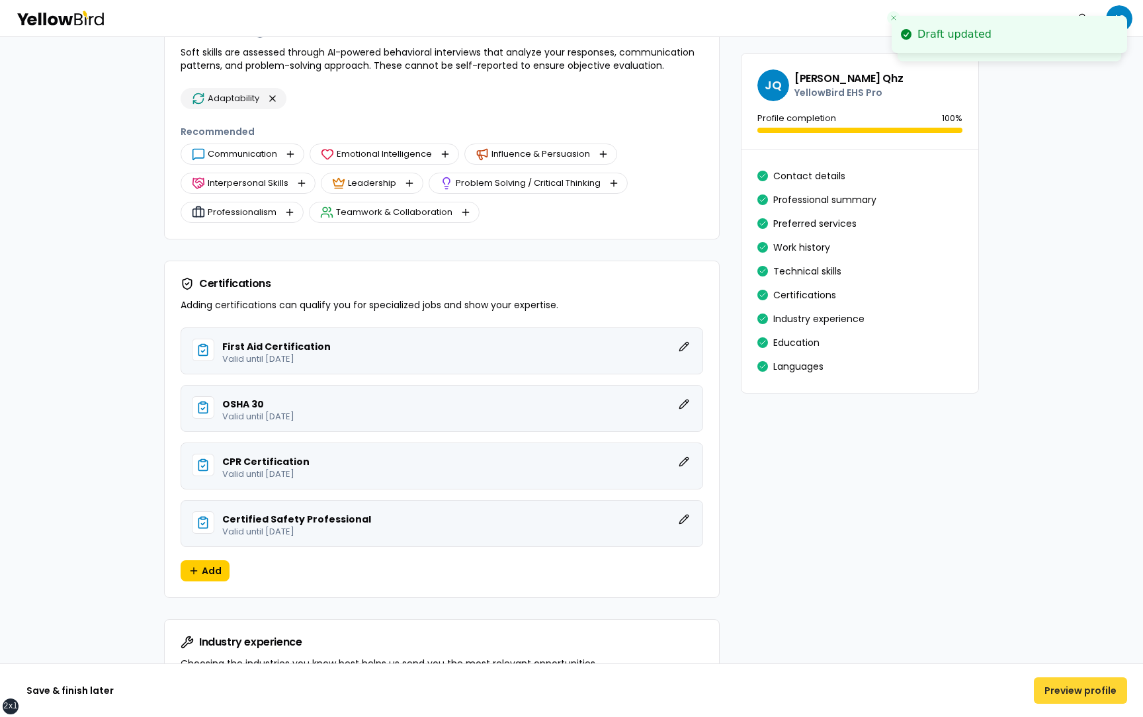
click at [1082, 698] on button "Preview profile" at bounding box center [1080, 690] width 93 height 26
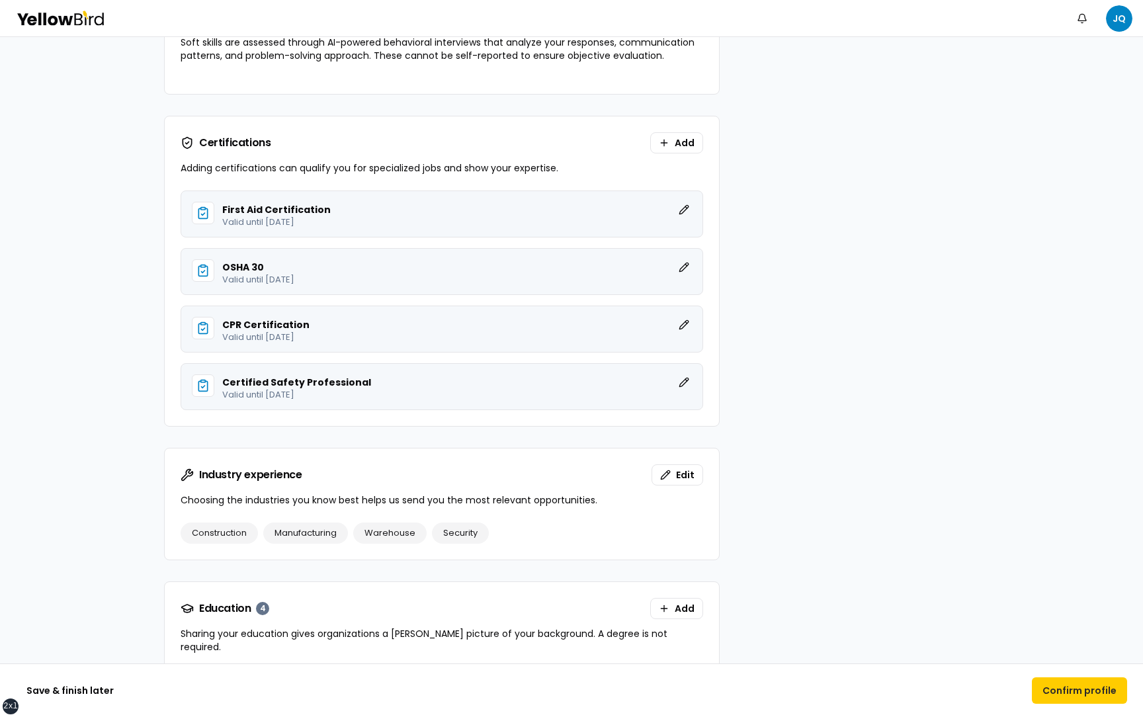
scroll to position [2080, 0]
